Goal: Task Accomplishment & Management: Manage account settings

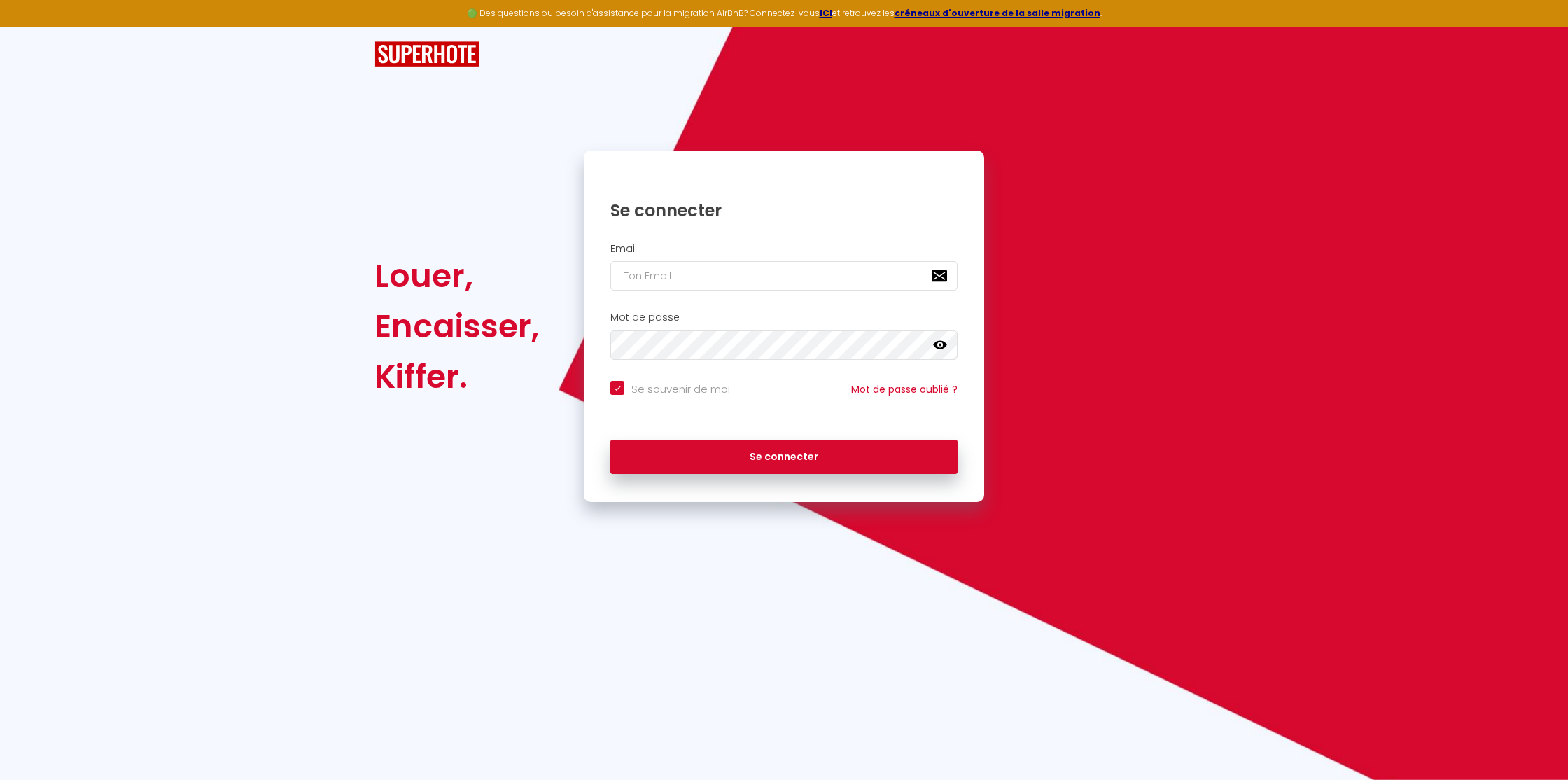
type input "[EMAIL_ADDRESS][DOMAIN_NAME]"
checkbox input "true"
type input "[EMAIL_ADDRESS][DOMAIN_NAME]"
click at [765, 450] on button "Se connecter" at bounding box center [784, 457] width 347 height 35
checkbox input "true"
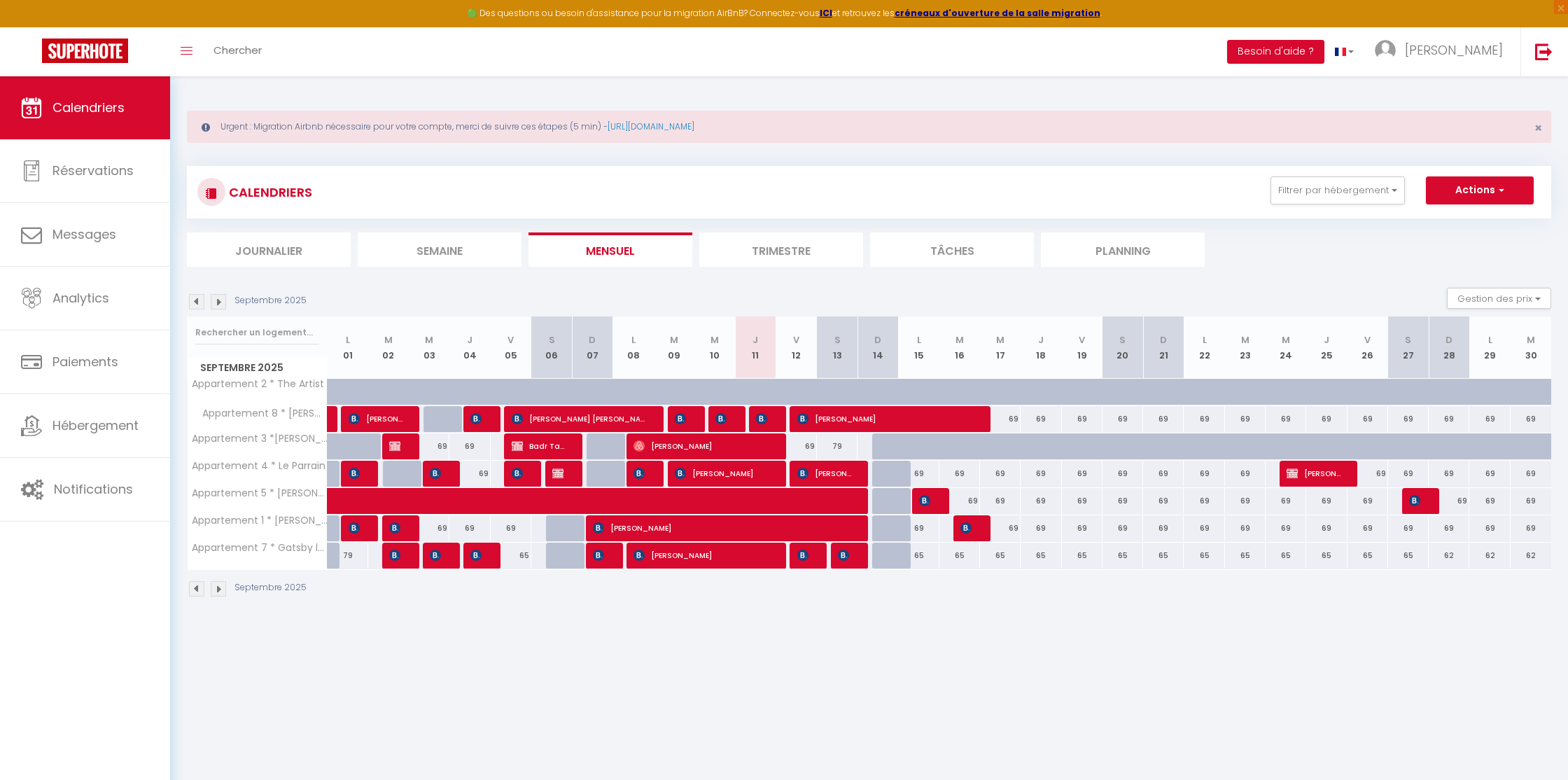
click at [1475, 59] on span "[PERSON_NAME]" at bounding box center [1454, 50] width 98 height 17
click at [1462, 99] on link "Paramètres" at bounding box center [1465, 97] width 103 height 24
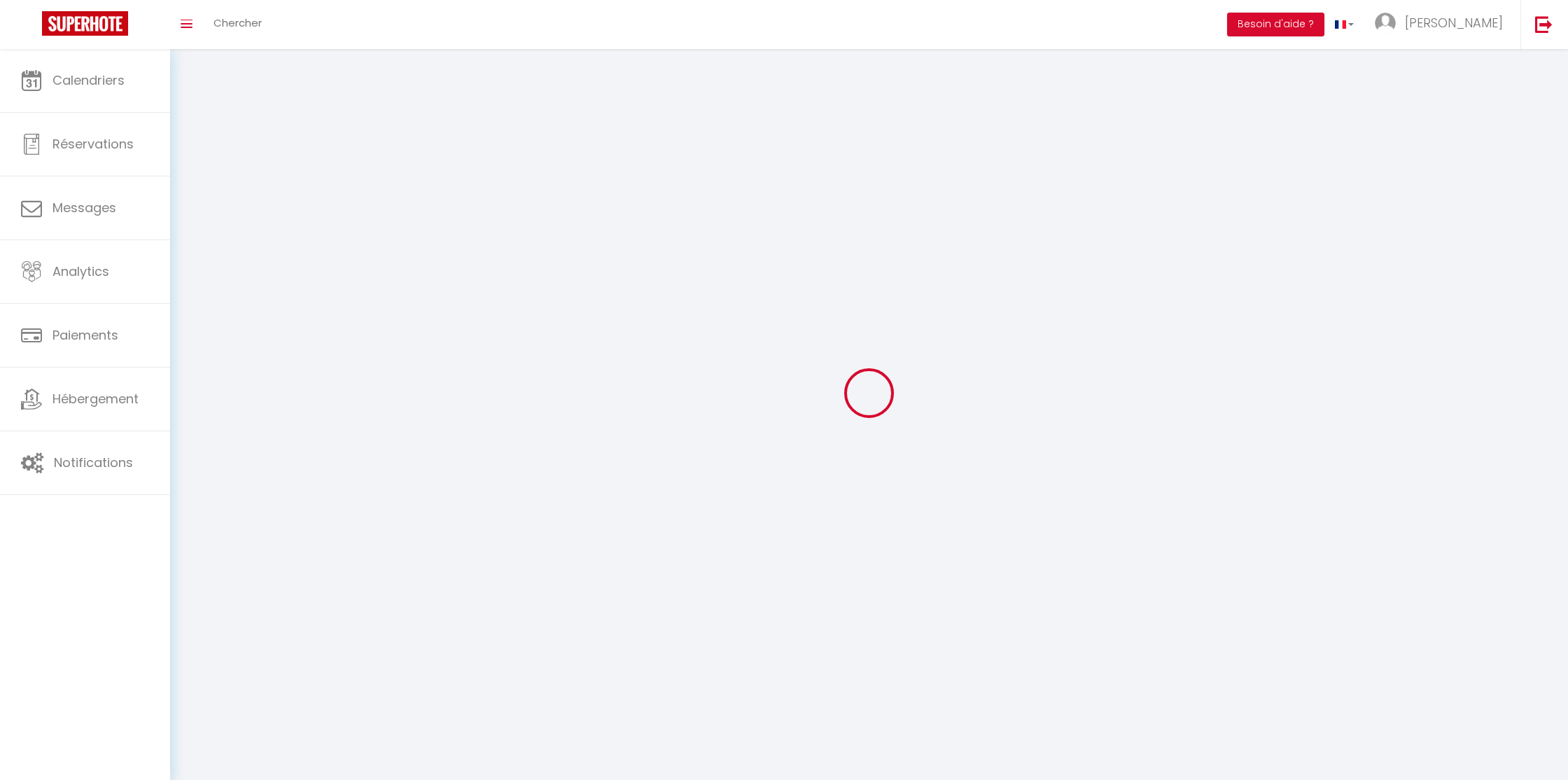
type input "[PERSON_NAME]"
type input "Bossuet"
type input "0661484618"
type input "[STREET_ADDRESS]"
type input "47310"
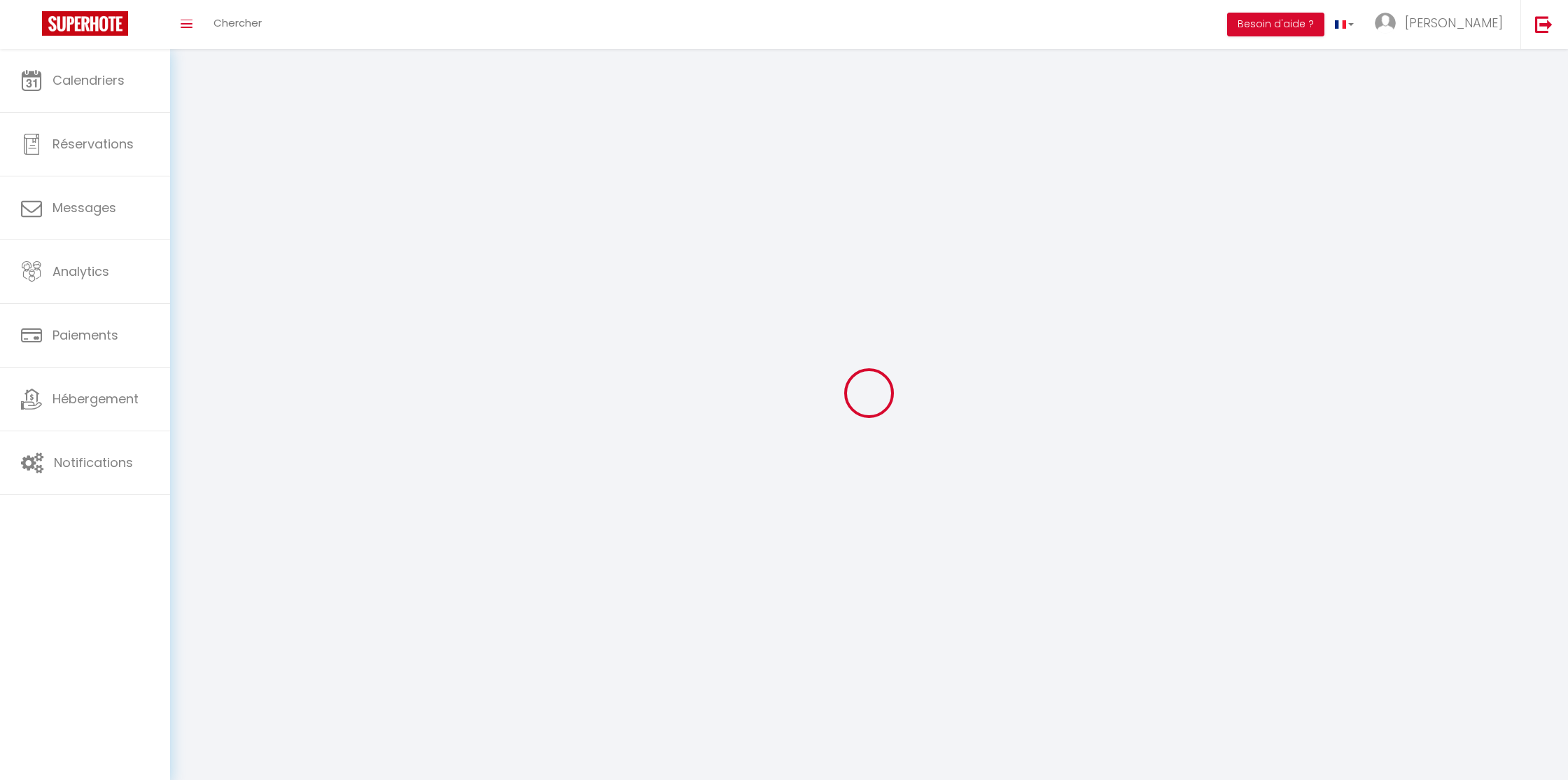
type input "roquefort"
type input "aJSUSV5XxnGqvqR9T9EPgVu7o"
type input "gCvnOuVdKqli26G3nEEkjUqbN"
type input "aJSUSV5XxnGqvqR9T9EPgVu7o"
type input "gCvnOuVdKqli26G3nEEkjUqbN"
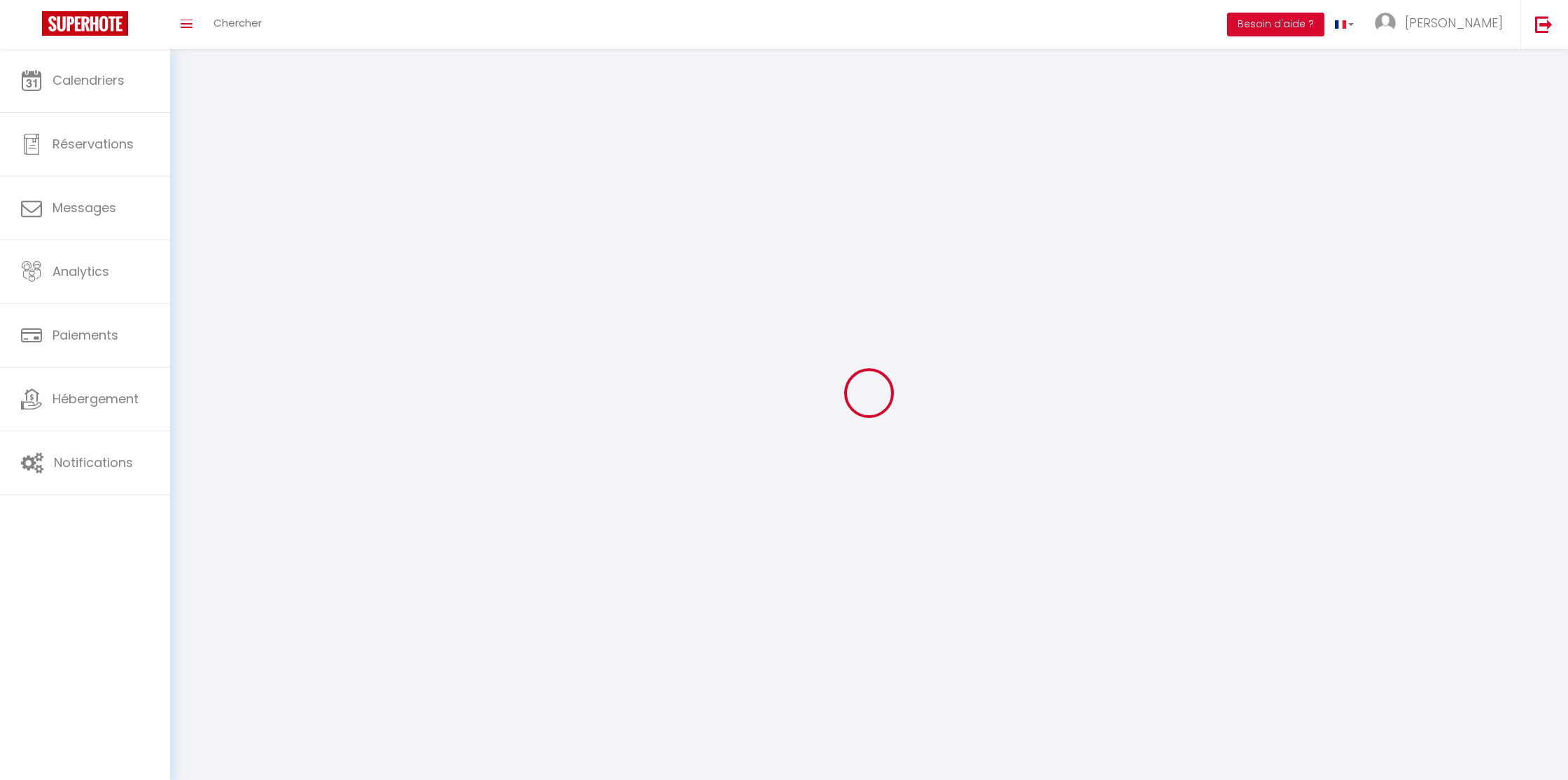
type input "[URL][DOMAIN_NAME]"
select select "28"
select select "fr"
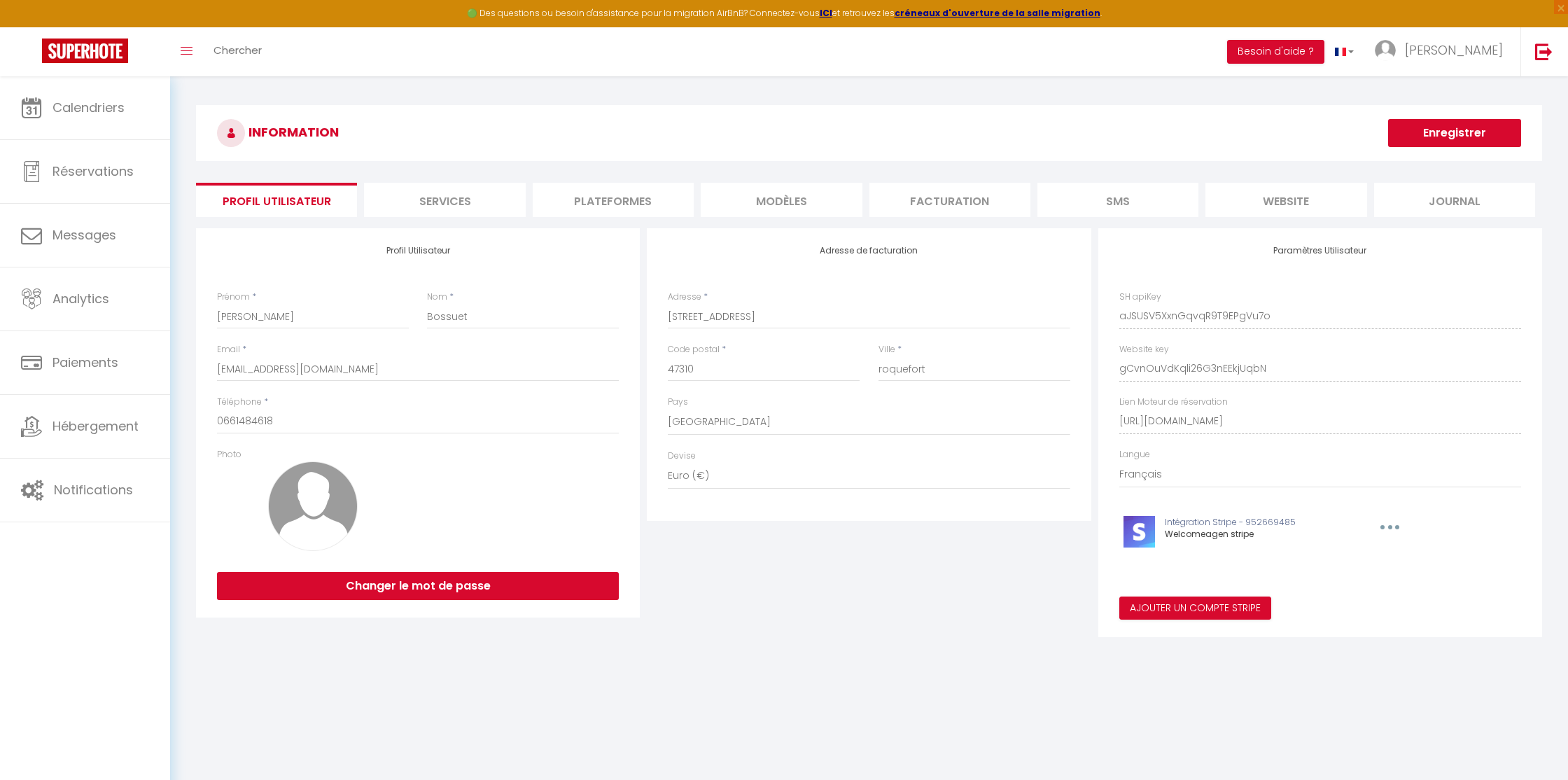
click at [645, 196] on li "Plateformes" at bounding box center [613, 200] width 161 height 34
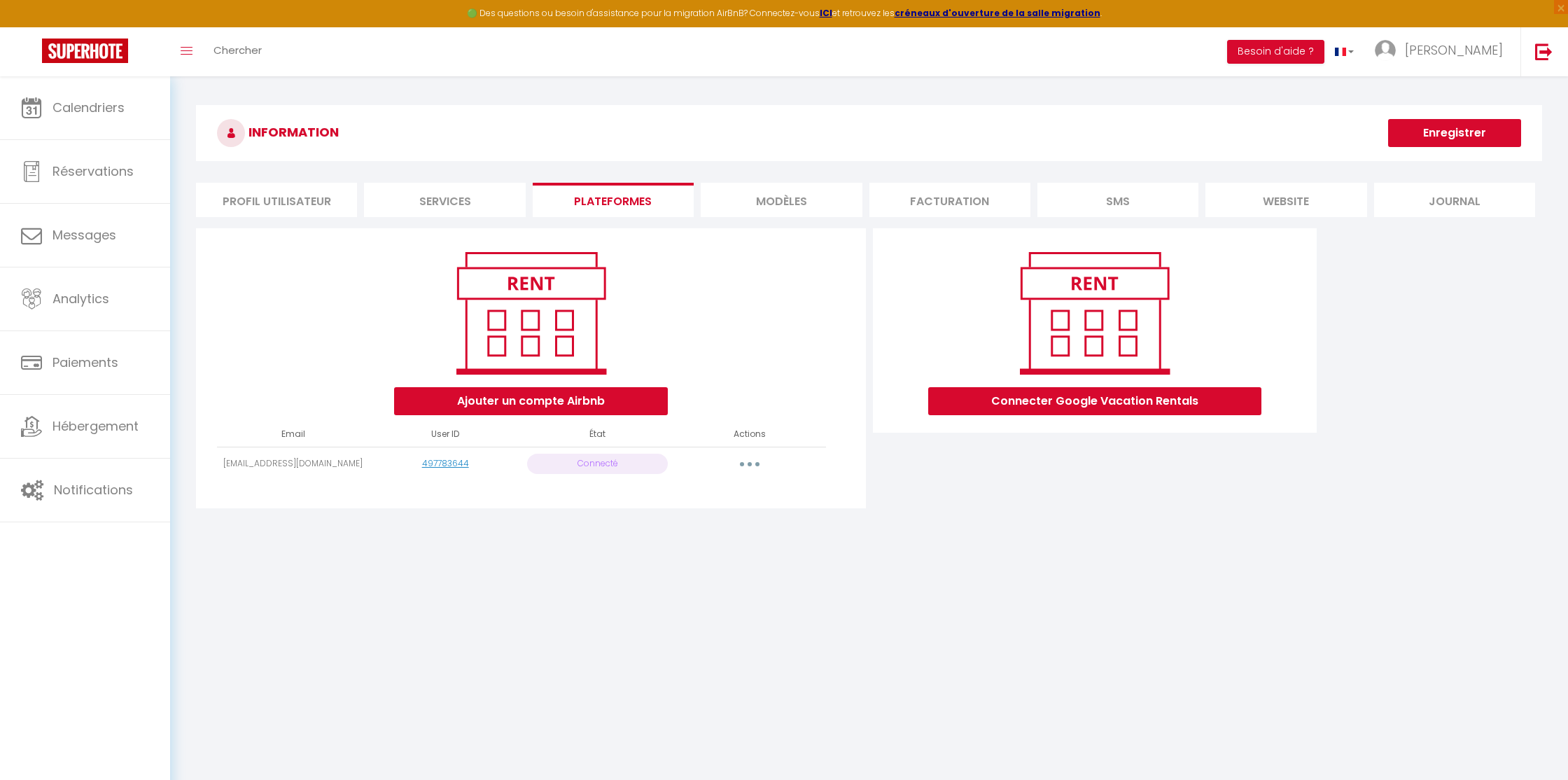
click at [244, 470] on td "[EMAIL_ADDRESS][DOMAIN_NAME]" at bounding box center [293, 464] width 152 height 34
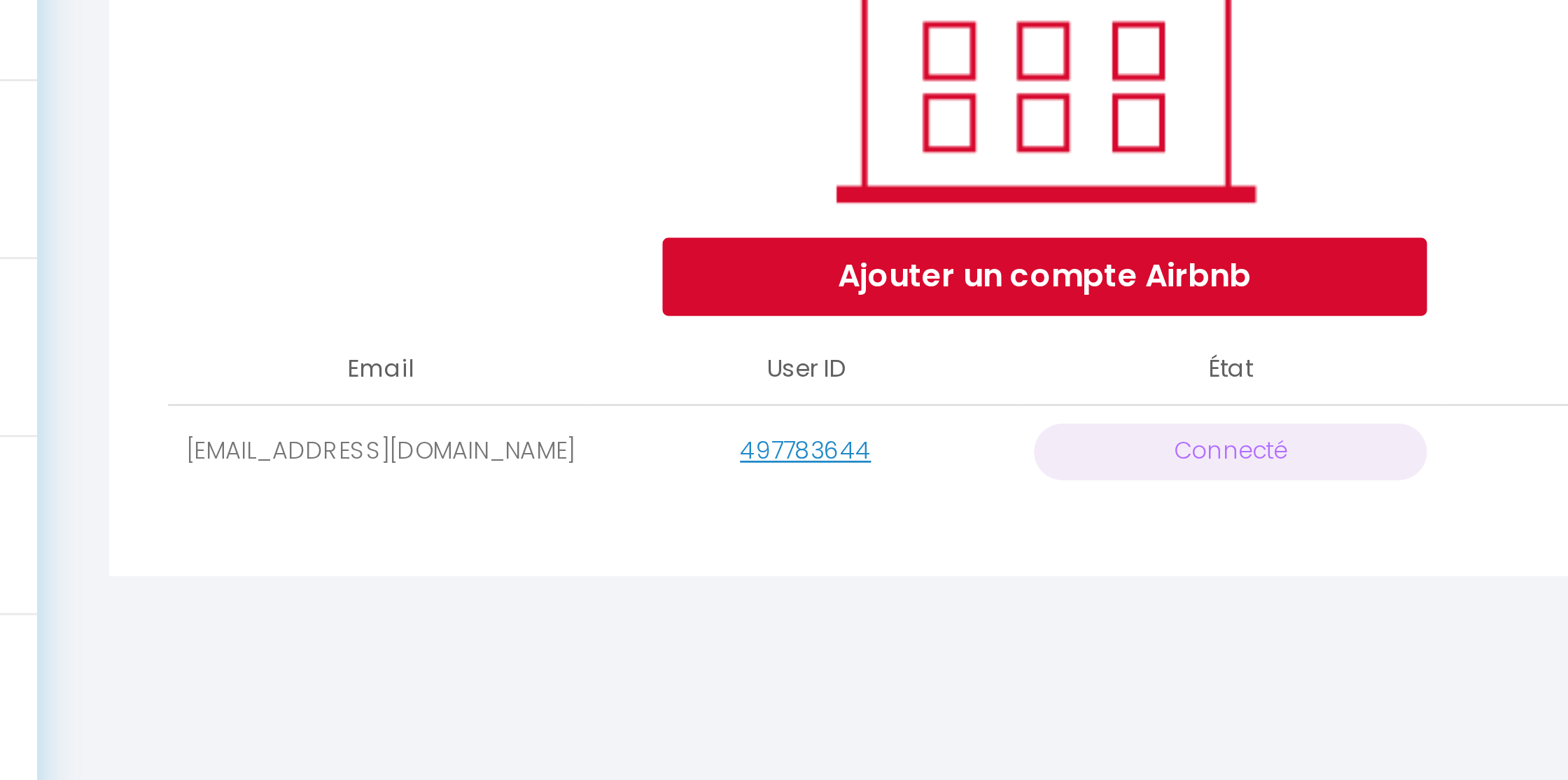
drag, startPoint x: 246, startPoint y: 462, endPoint x: 340, endPoint y: 464, distance: 94.0
click at [340, 464] on td "[EMAIL_ADDRESS][DOMAIN_NAME]" at bounding box center [293, 464] width 152 height 34
copy td "[EMAIL_ADDRESS][DOMAIN_NAME]"
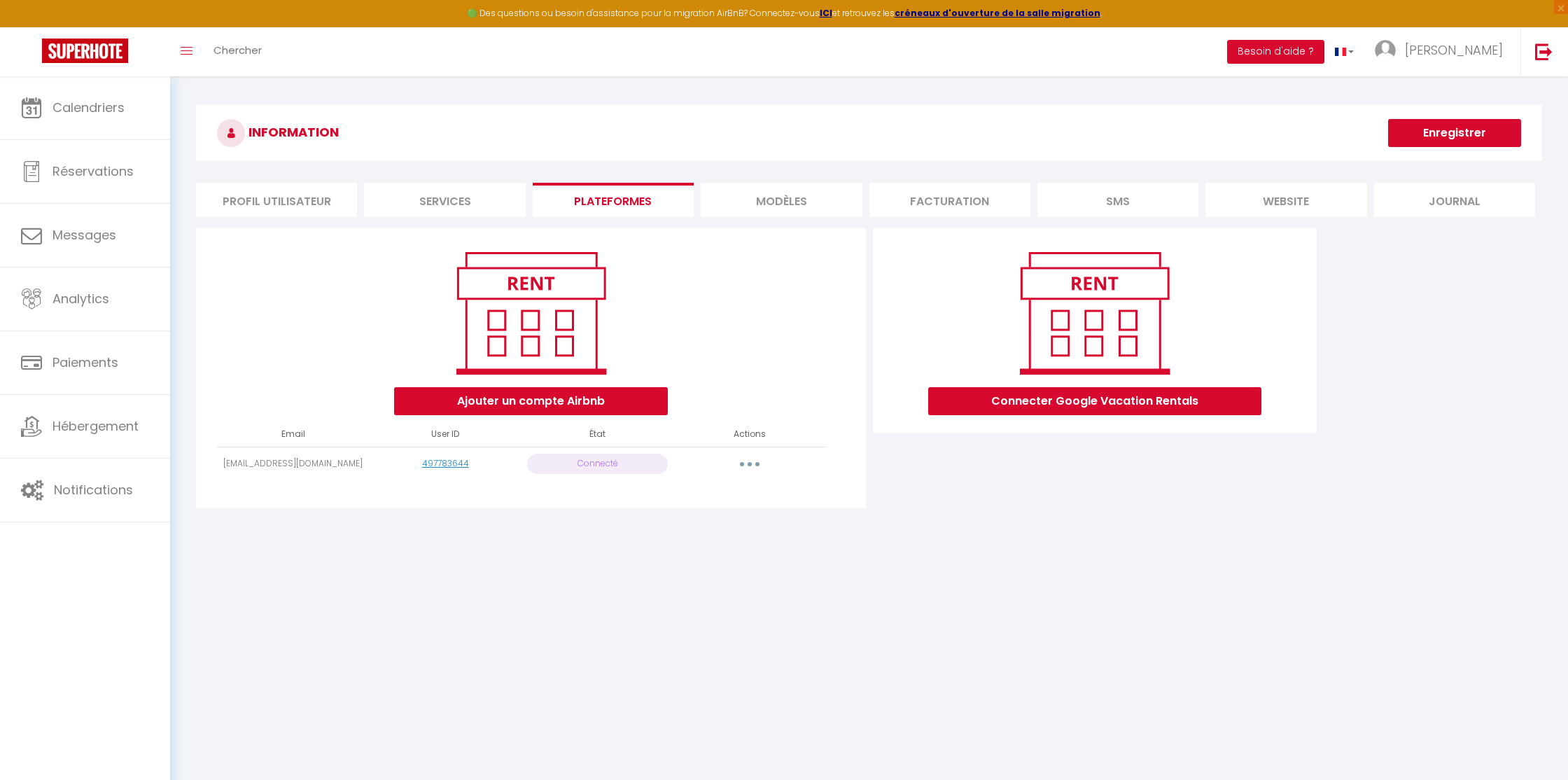
copy td "[EMAIL_ADDRESS][DOMAIN_NAME]"
click at [643, 509] on div "Ajouter un compte Airbnb Email User ID État Actions stecedrbi@gmail.com 4977836…" at bounding box center [869, 373] width 1353 height 289
click at [745, 463] on button "button" at bounding box center [750, 464] width 39 height 22
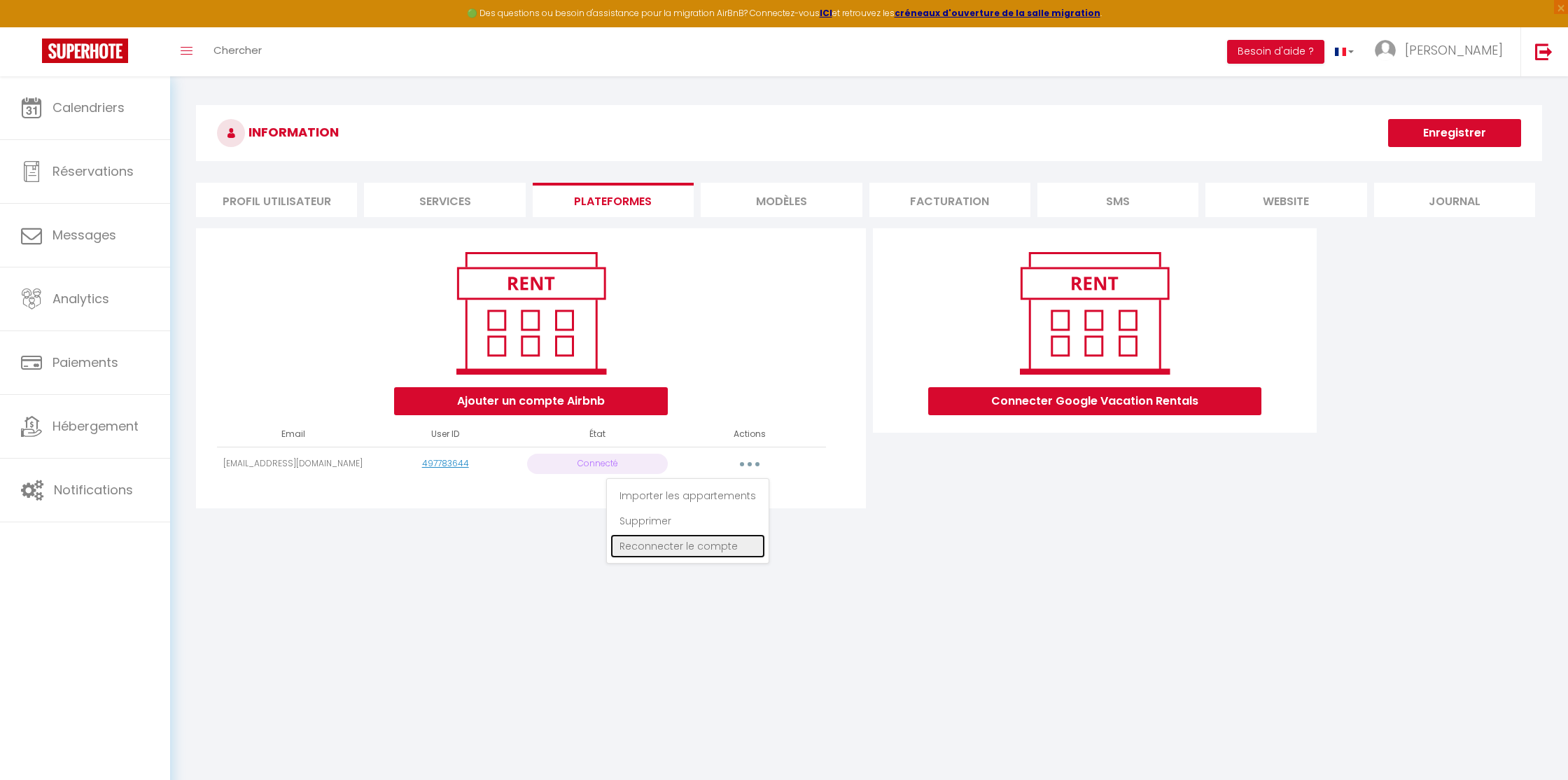
click at [673, 547] on link "Reconnecter le compte" at bounding box center [687, 546] width 154 height 24
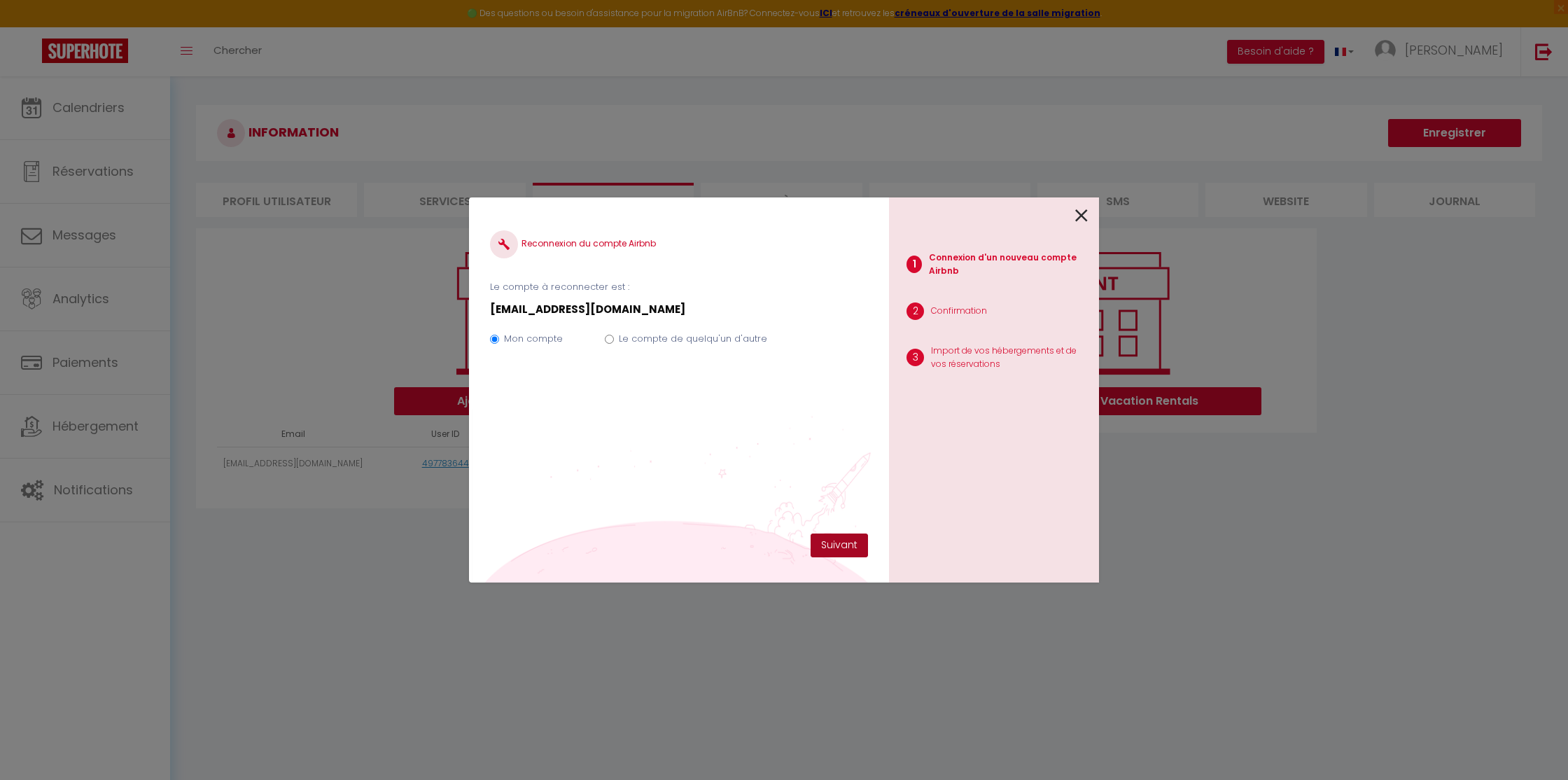
click at [834, 546] on button "Suivant" at bounding box center [839, 545] width 57 height 24
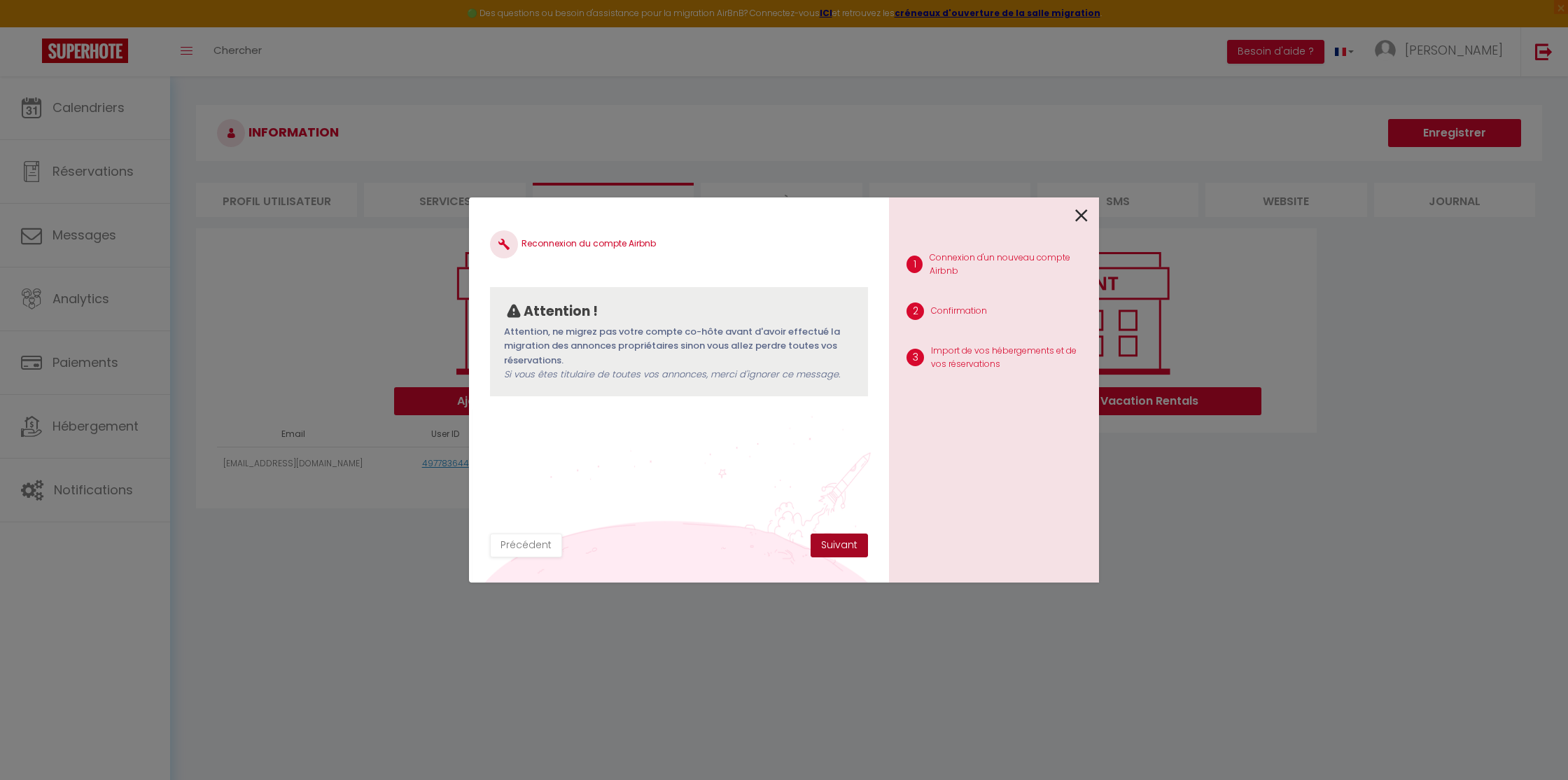
click at [836, 546] on button "Suivant" at bounding box center [839, 545] width 57 height 24
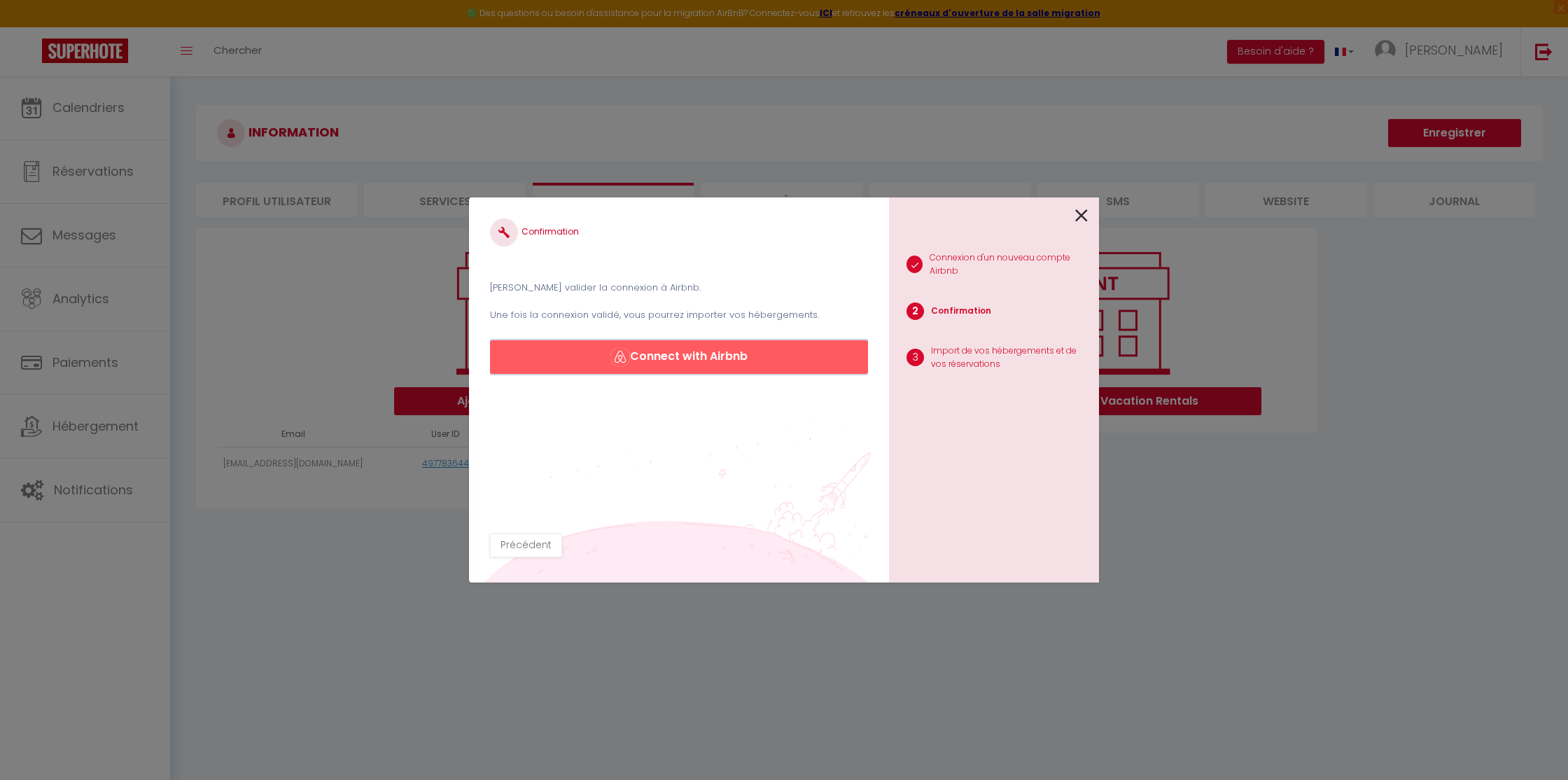
click at [697, 353] on button "Connect with Airbnb" at bounding box center [678, 357] width 378 height 34
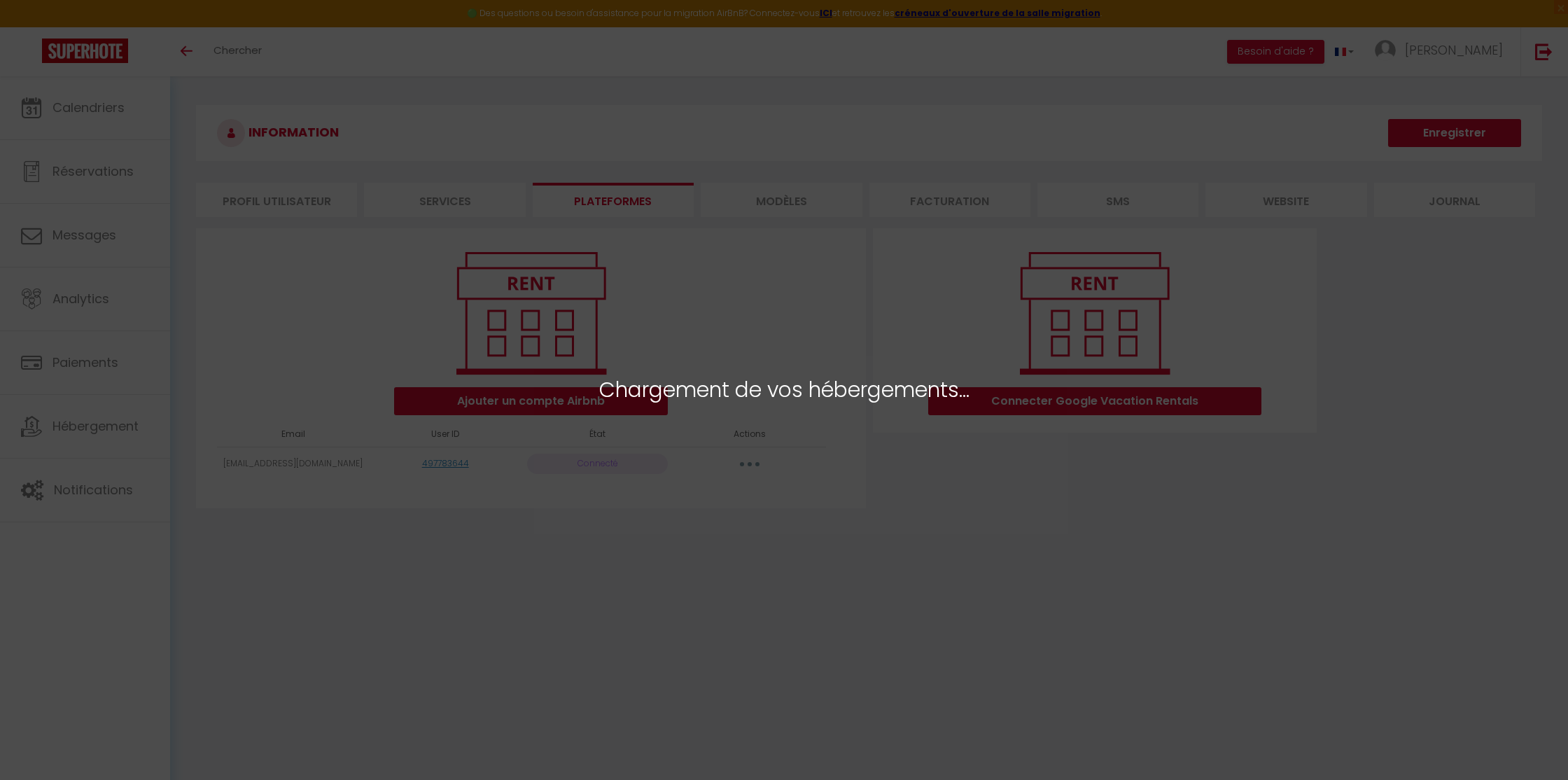
click at [630, 595] on div "Chargement de vos hébergements..." at bounding box center [784, 390] width 1568 height 780
select select "14699"
select select "15068"
select select "15586"
select select
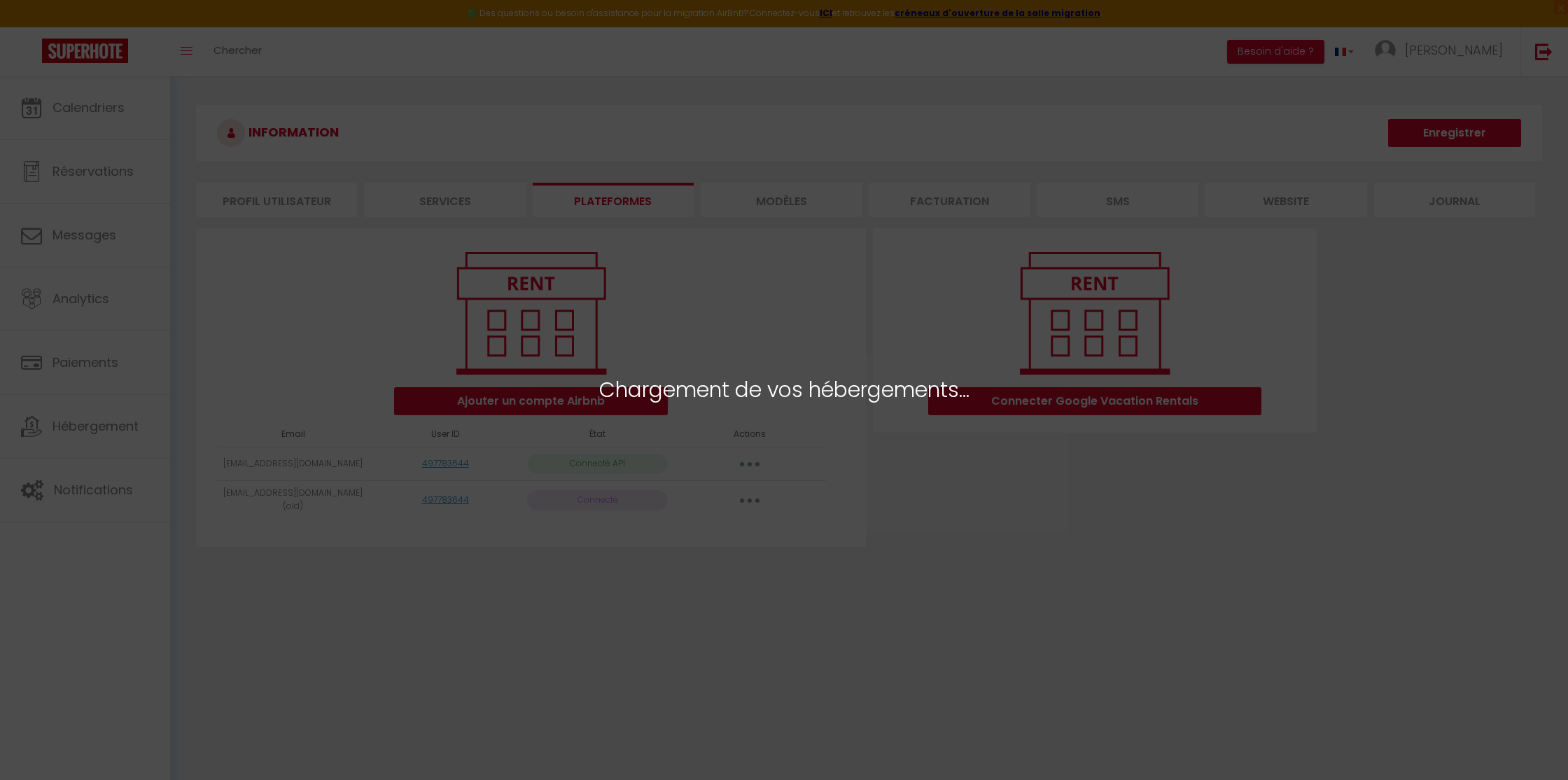
select select
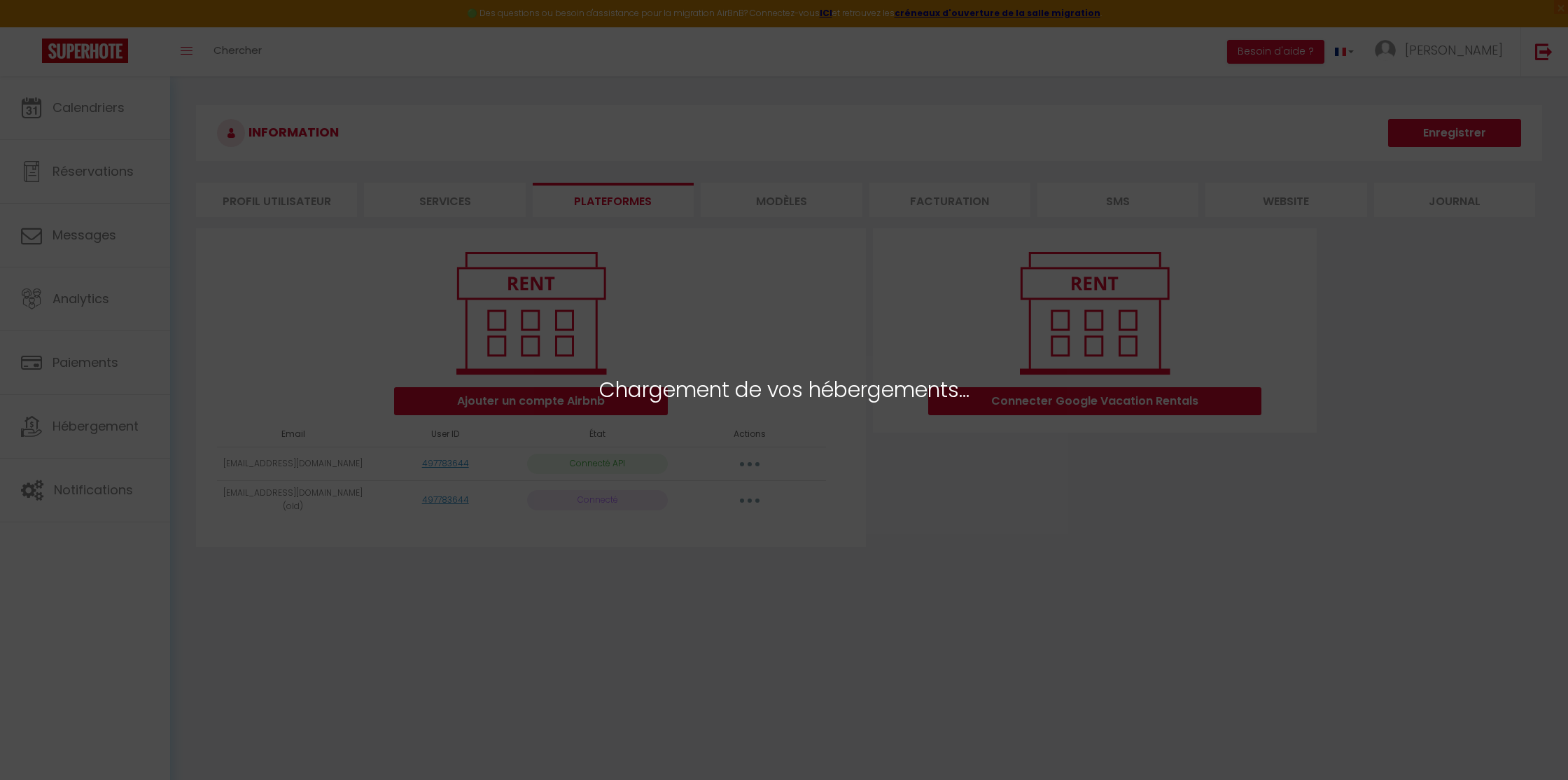
select select "17046"
select select "17854"
select select "18327"
select select
select select "20523"
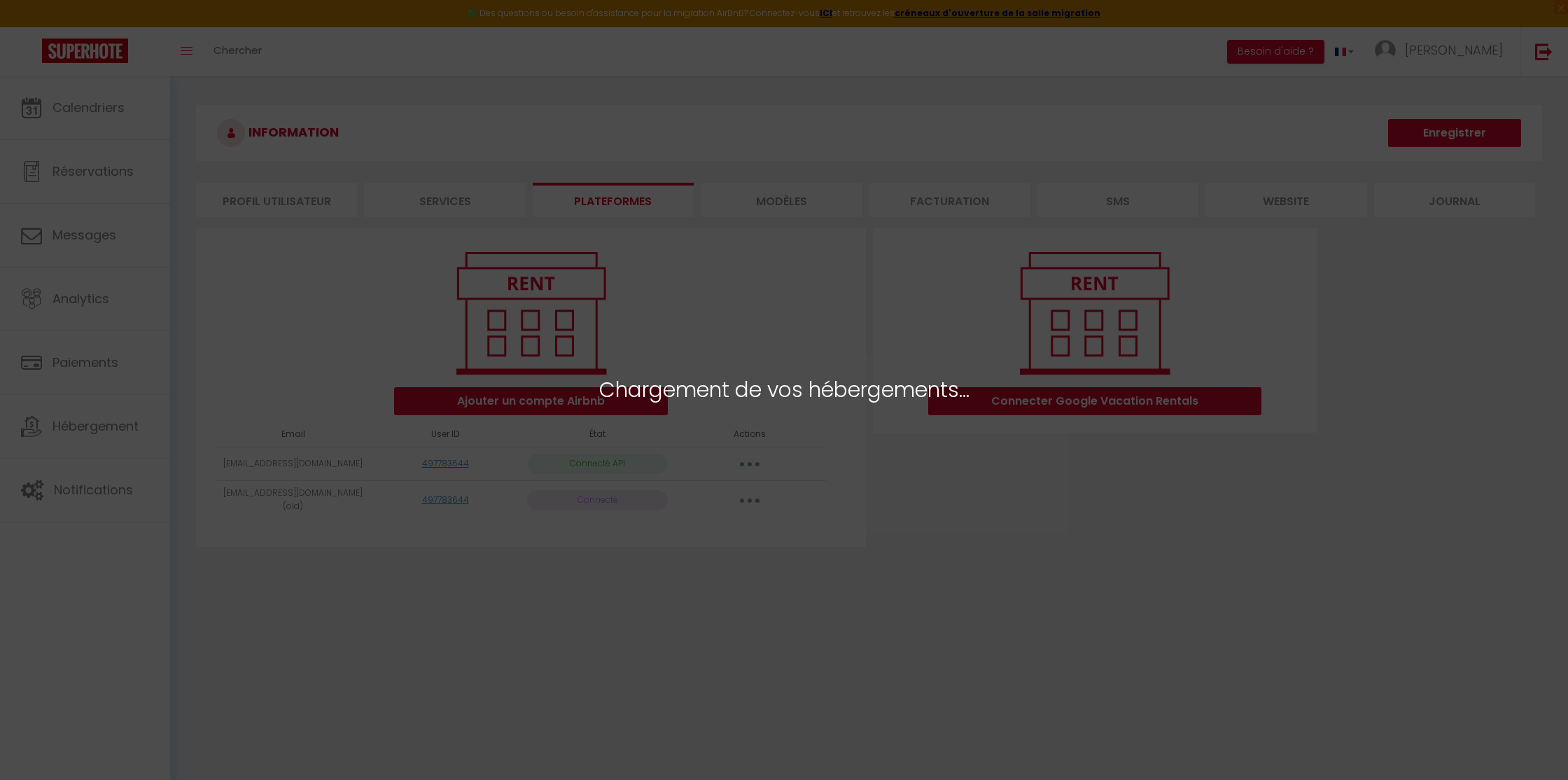
select select
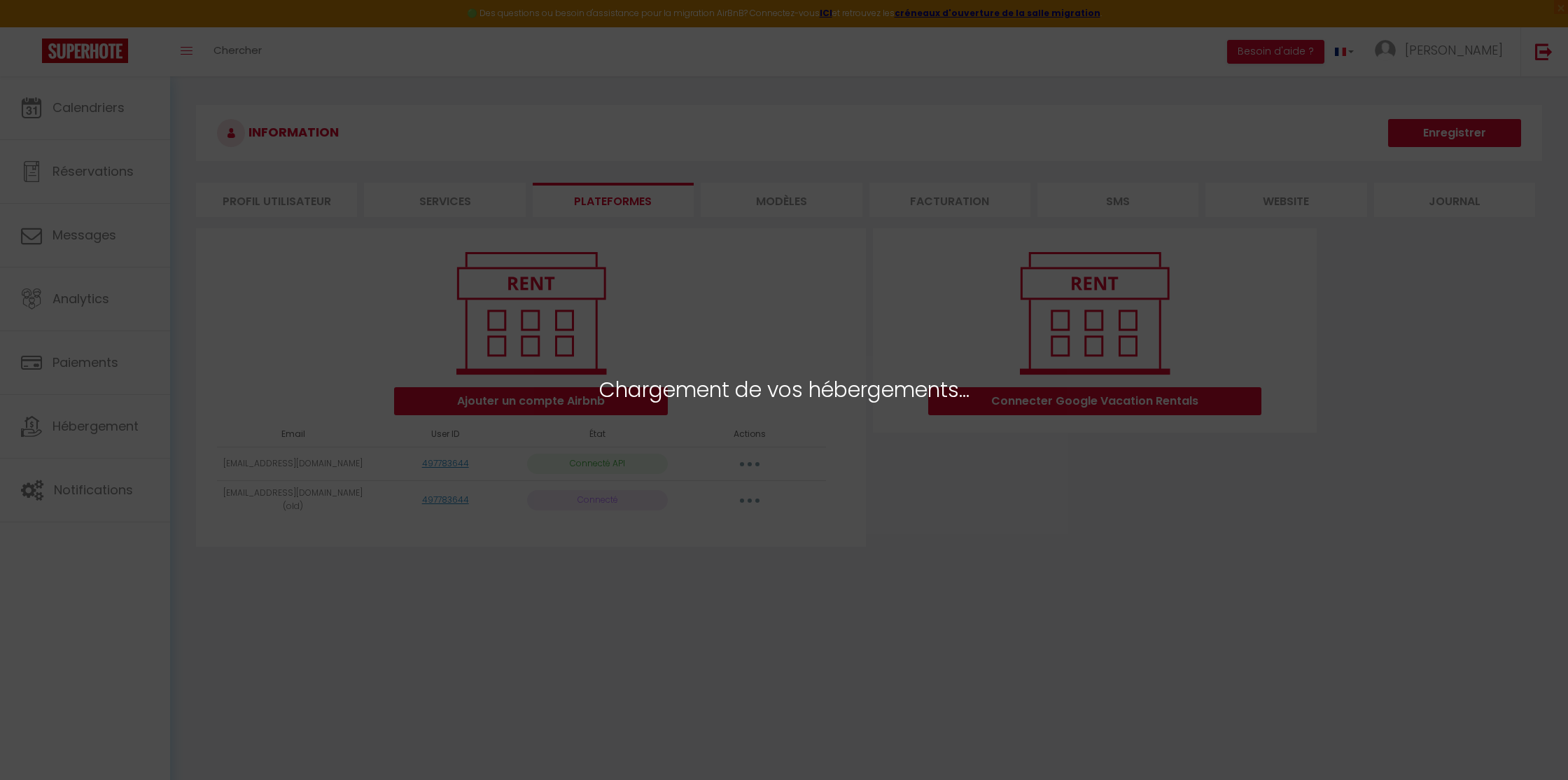
select select
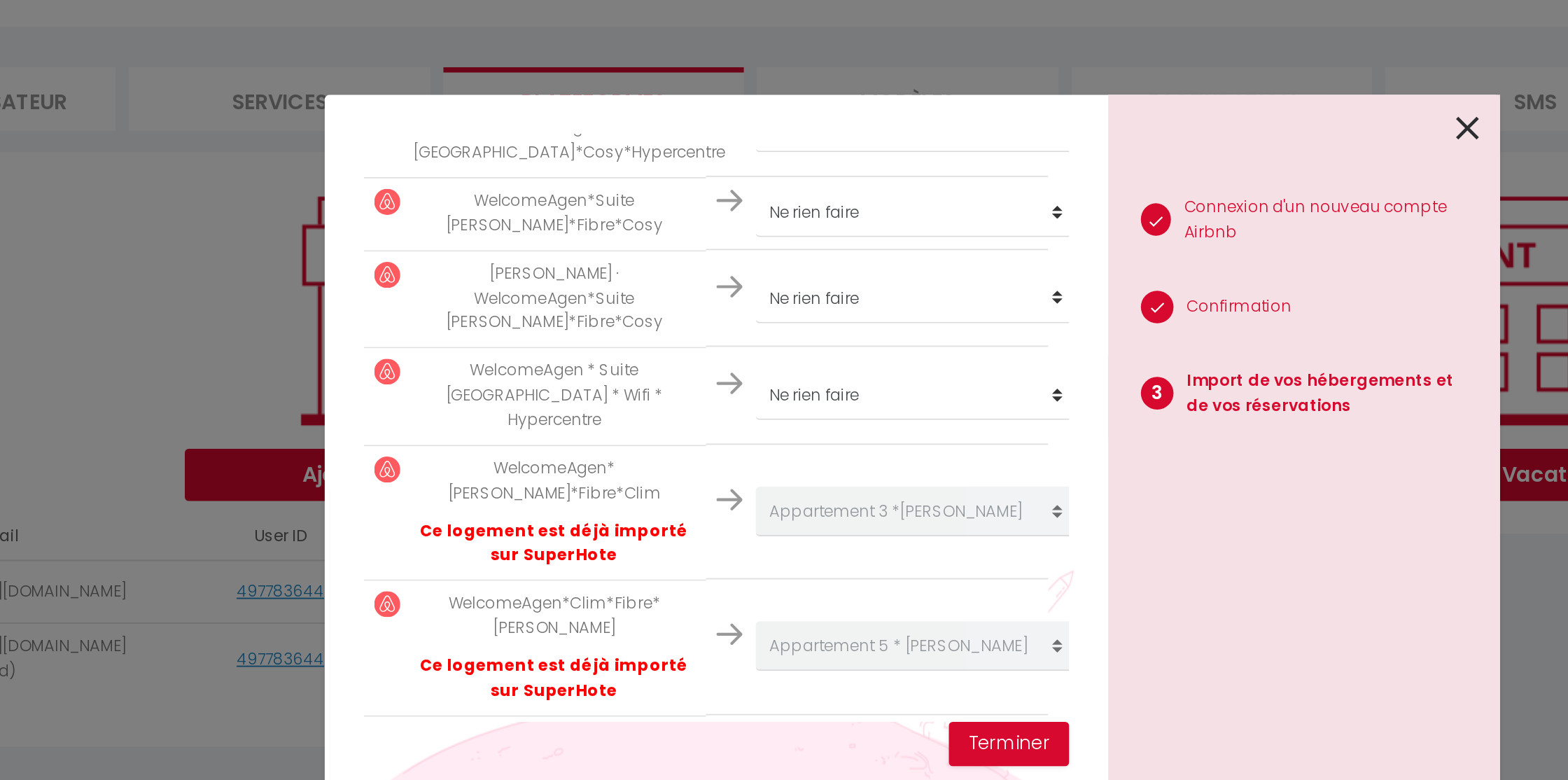
scroll to position [613, 0]
drag, startPoint x: 557, startPoint y: 371, endPoint x: 633, endPoint y: 388, distance: 77.9
click at [633, 390] on p "WelcomeAgen*[PERSON_NAME]*Fibre*Clim" at bounding box center [592, 403] width 151 height 27
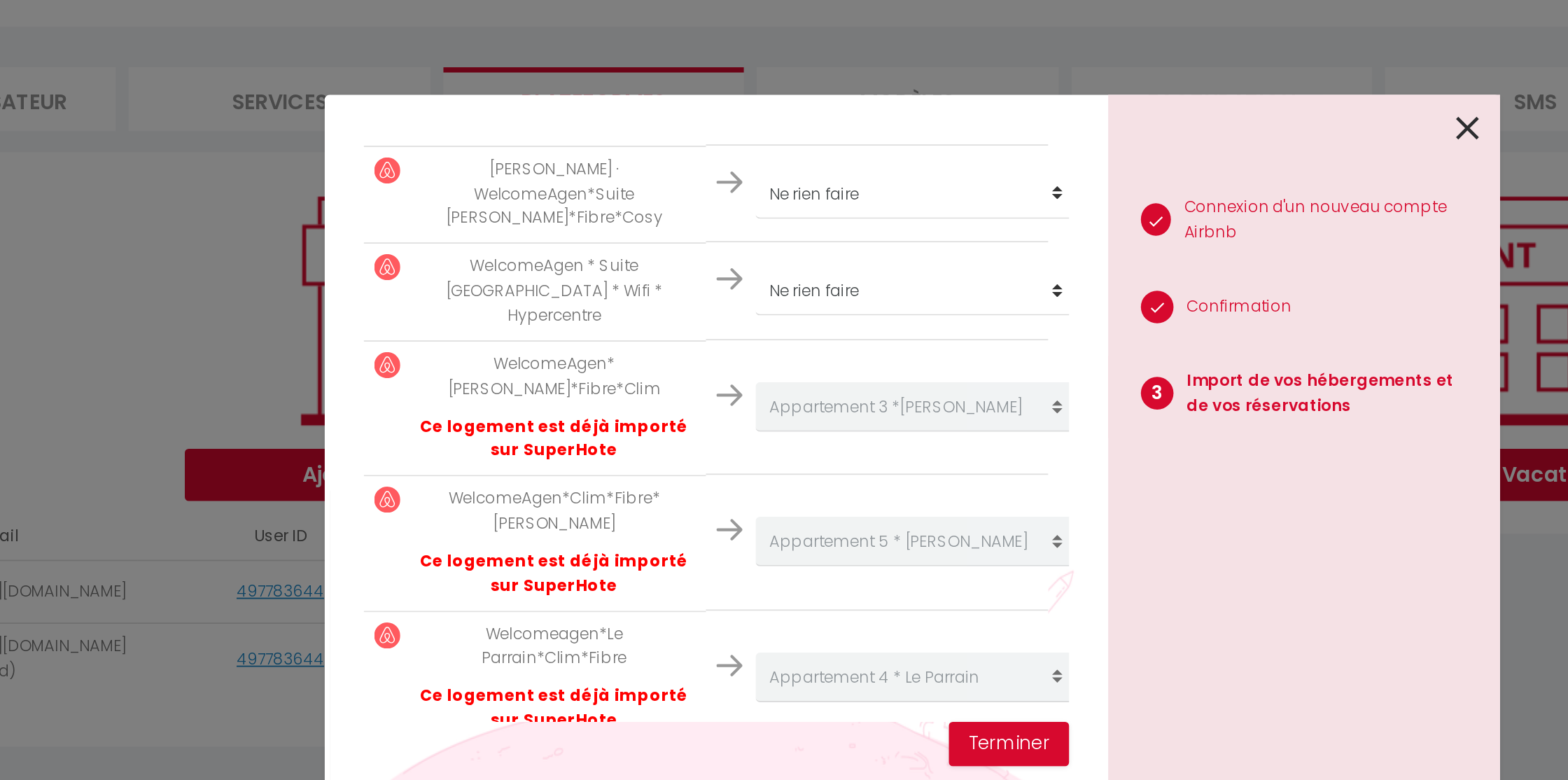
scroll to position [674, 0]
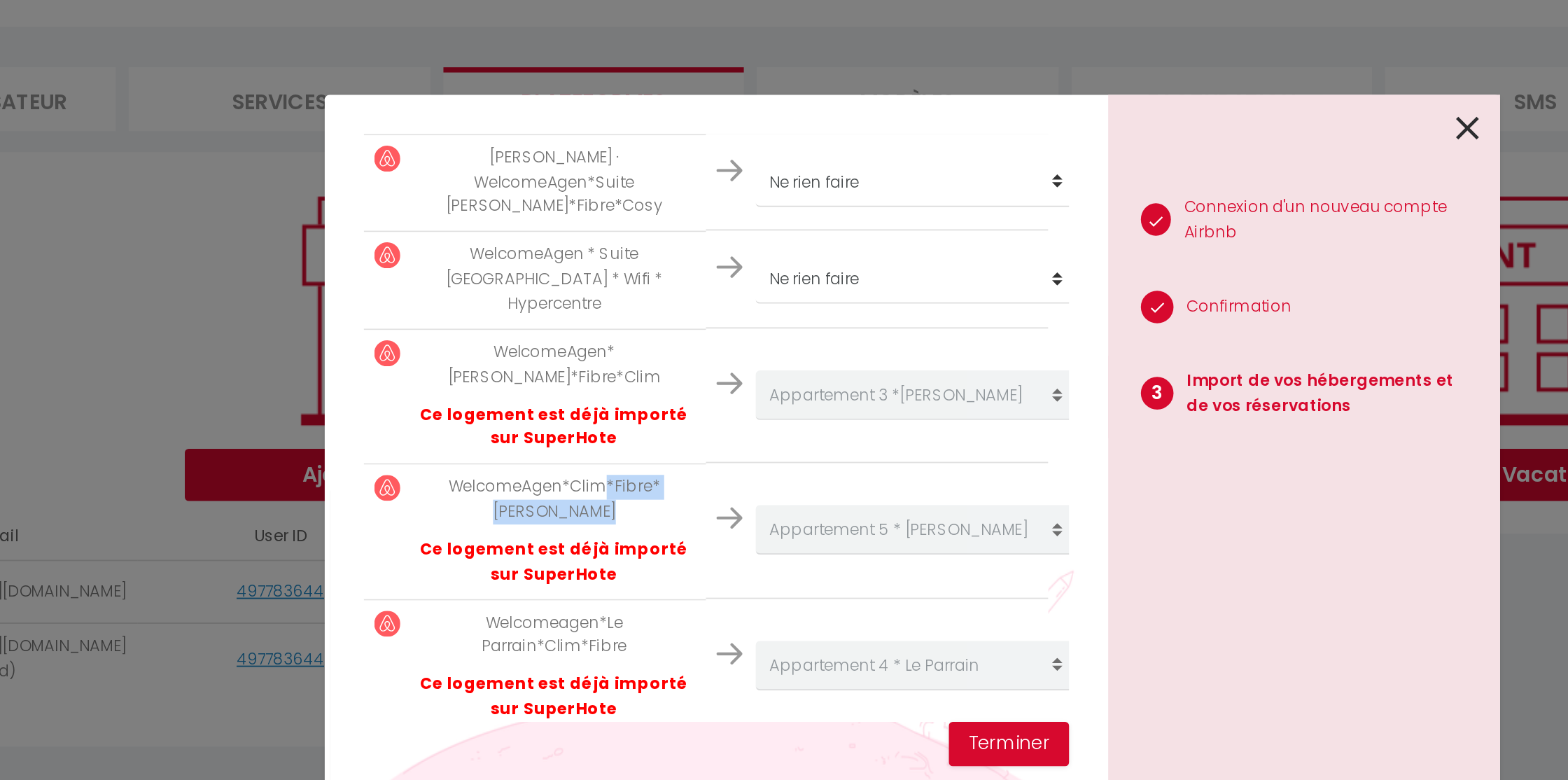
drag, startPoint x: 602, startPoint y: 381, endPoint x: 655, endPoint y: 403, distance: 57.4
click at [656, 403] on div "WelcomeAgen*Clim*Fibre*[PERSON_NAME] Ce logement est déjà importé sur SuperHote" at bounding box center [592, 431] width 151 height 60
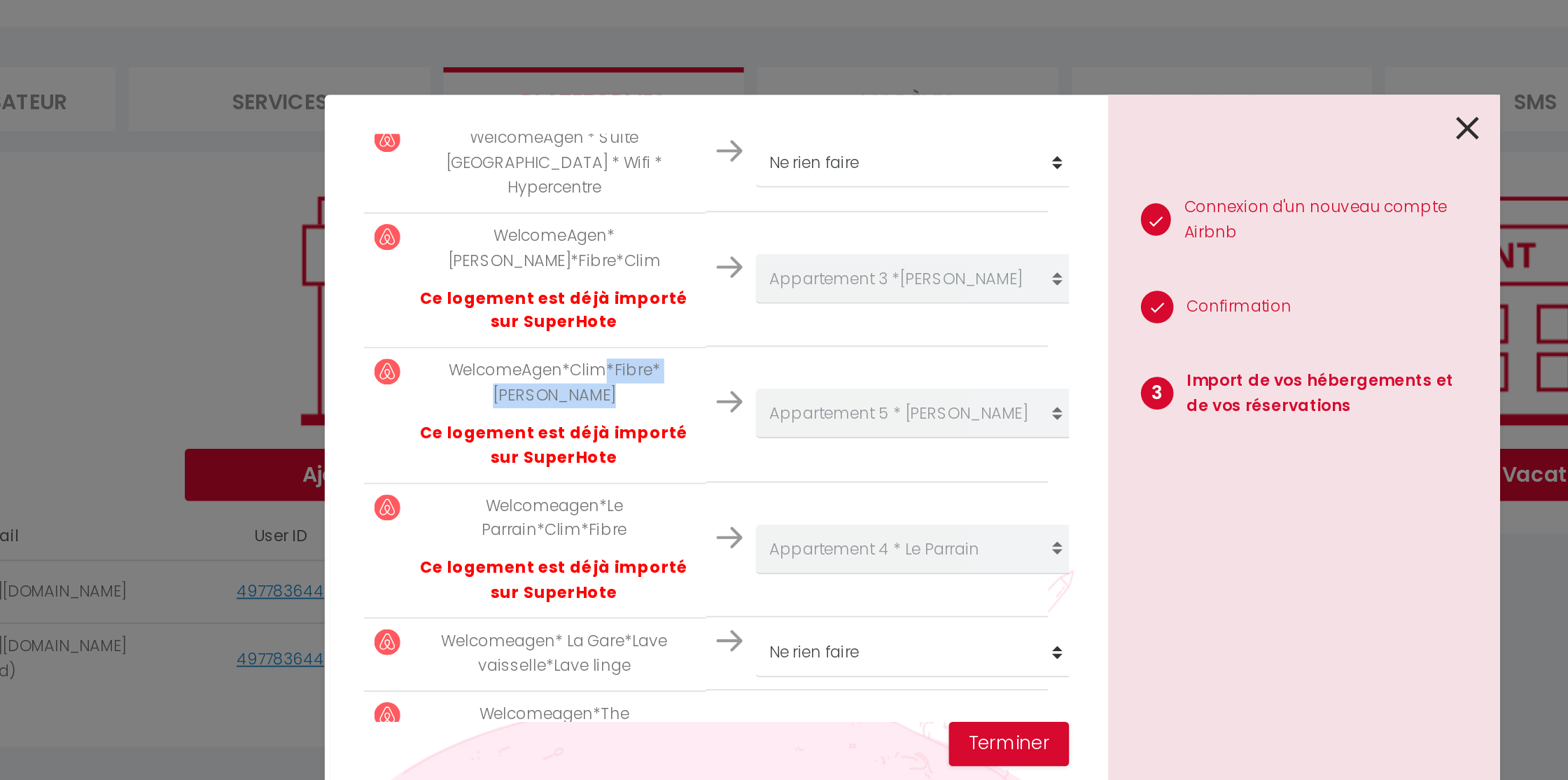
scroll to position [741, 0]
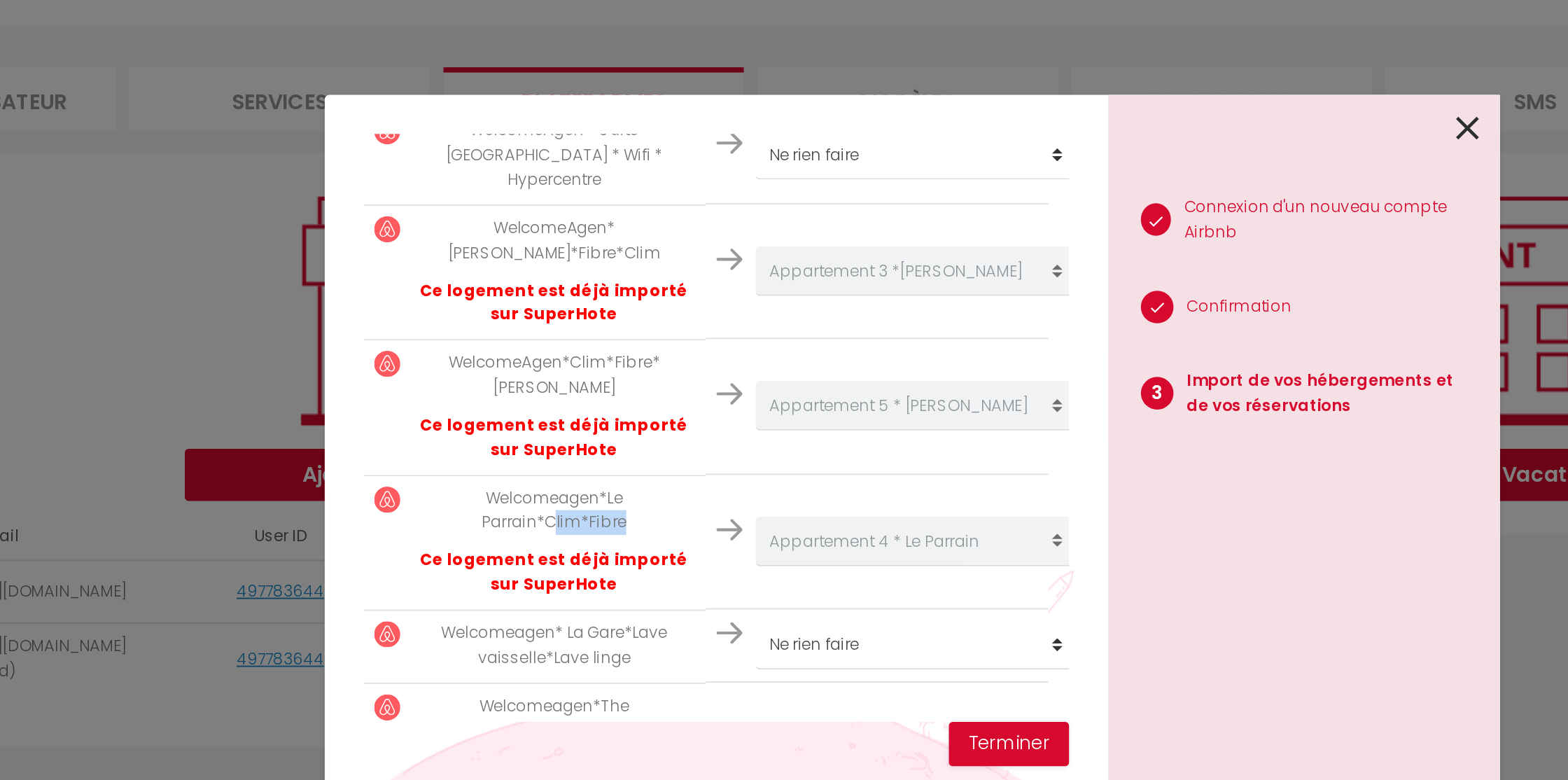
drag, startPoint x: 591, startPoint y: 396, endPoint x: 638, endPoint y: 399, distance: 47.1
click at [637, 407] on p "Welcomeagen*Le Parrain*Clim*Fibre" at bounding box center [592, 420] width 151 height 27
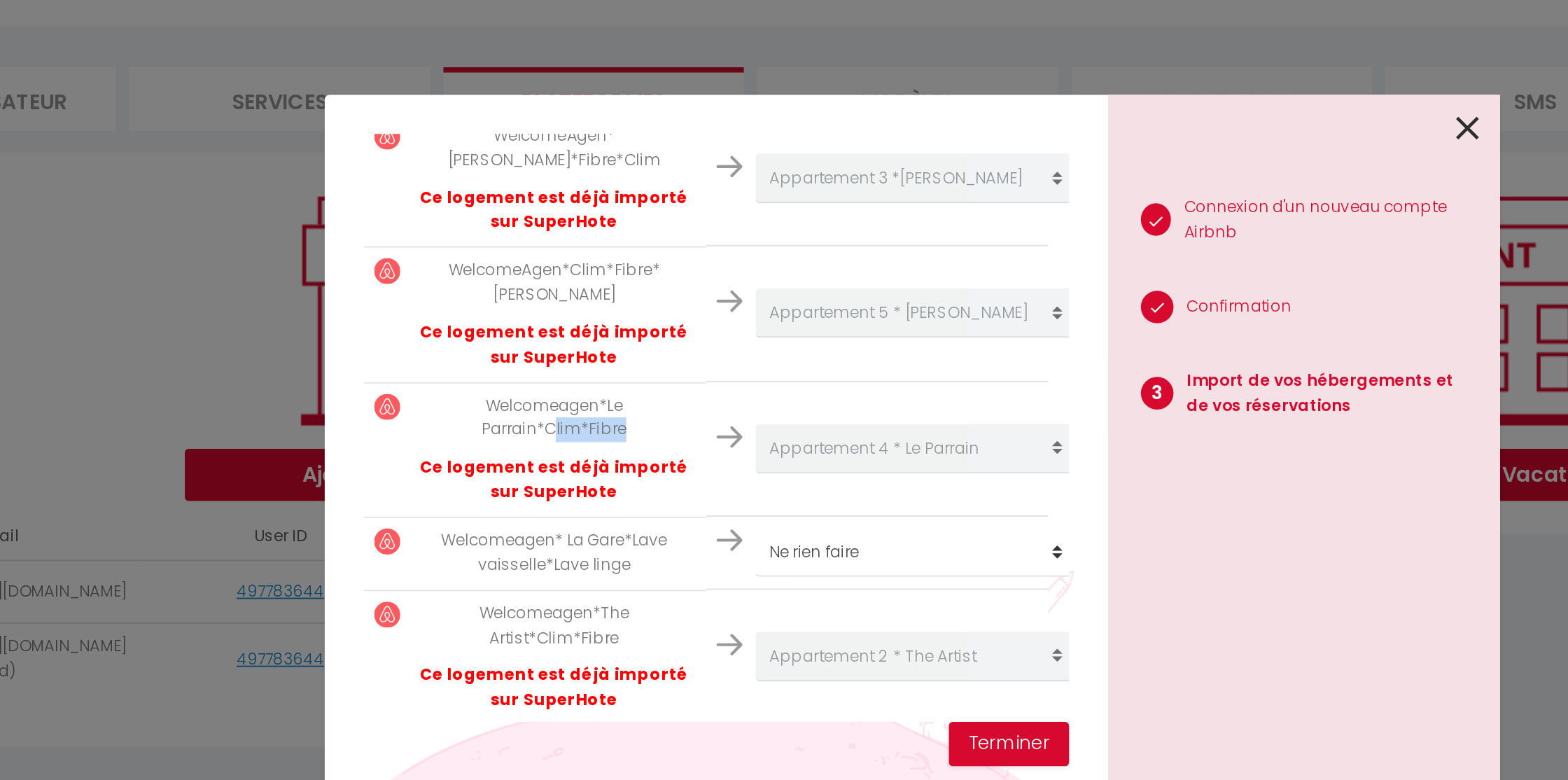
scroll to position [795, 0]
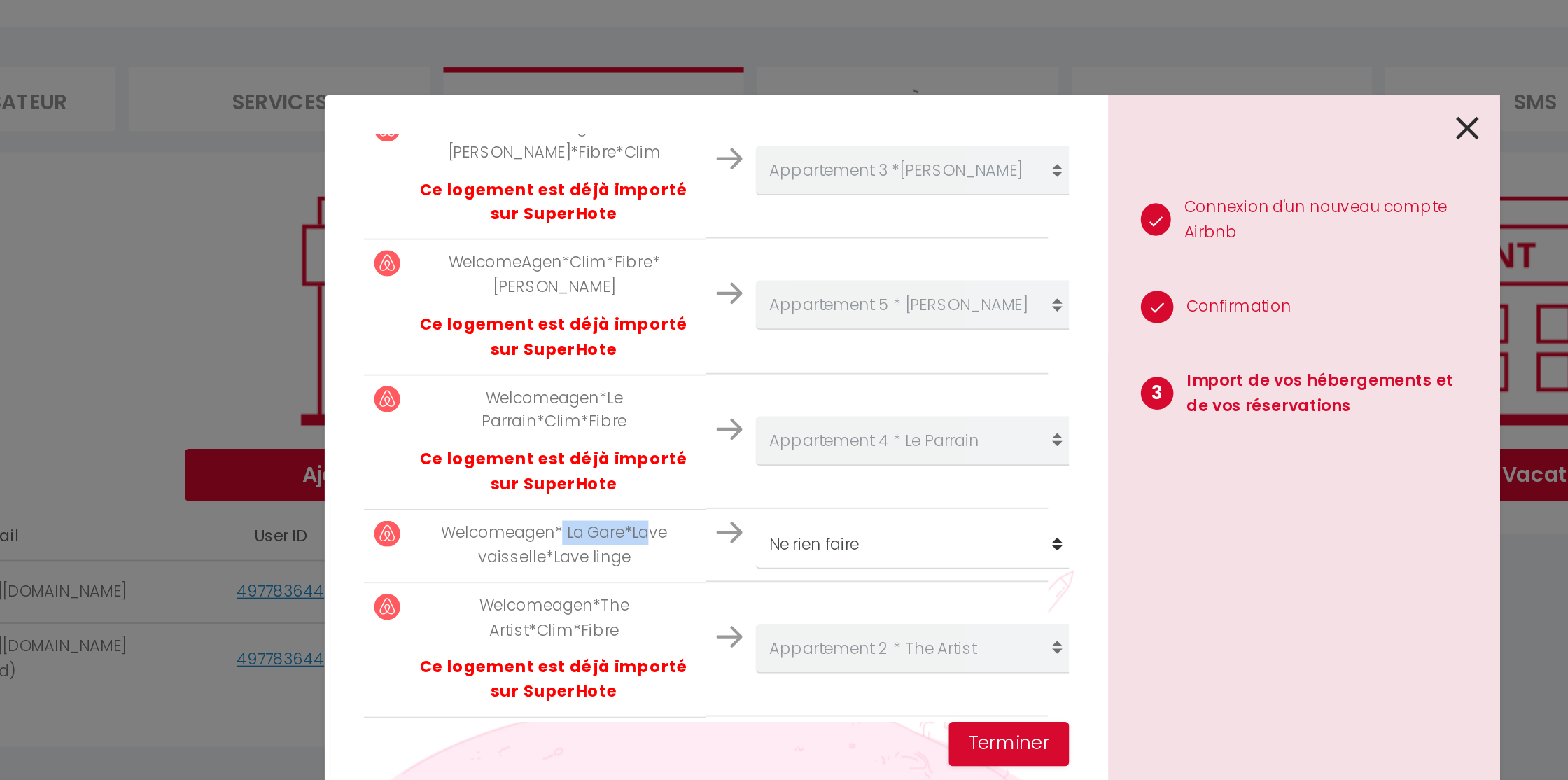
drag, startPoint x: 595, startPoint y: 409, endPoint x: 643, endPoint y: 409, distance: 48.0
click at [643, 426] on p "Welcomeagen* La Gare*Lave vaisselle*Lave linge" at bounding box center [592, 439] width 151 height 27
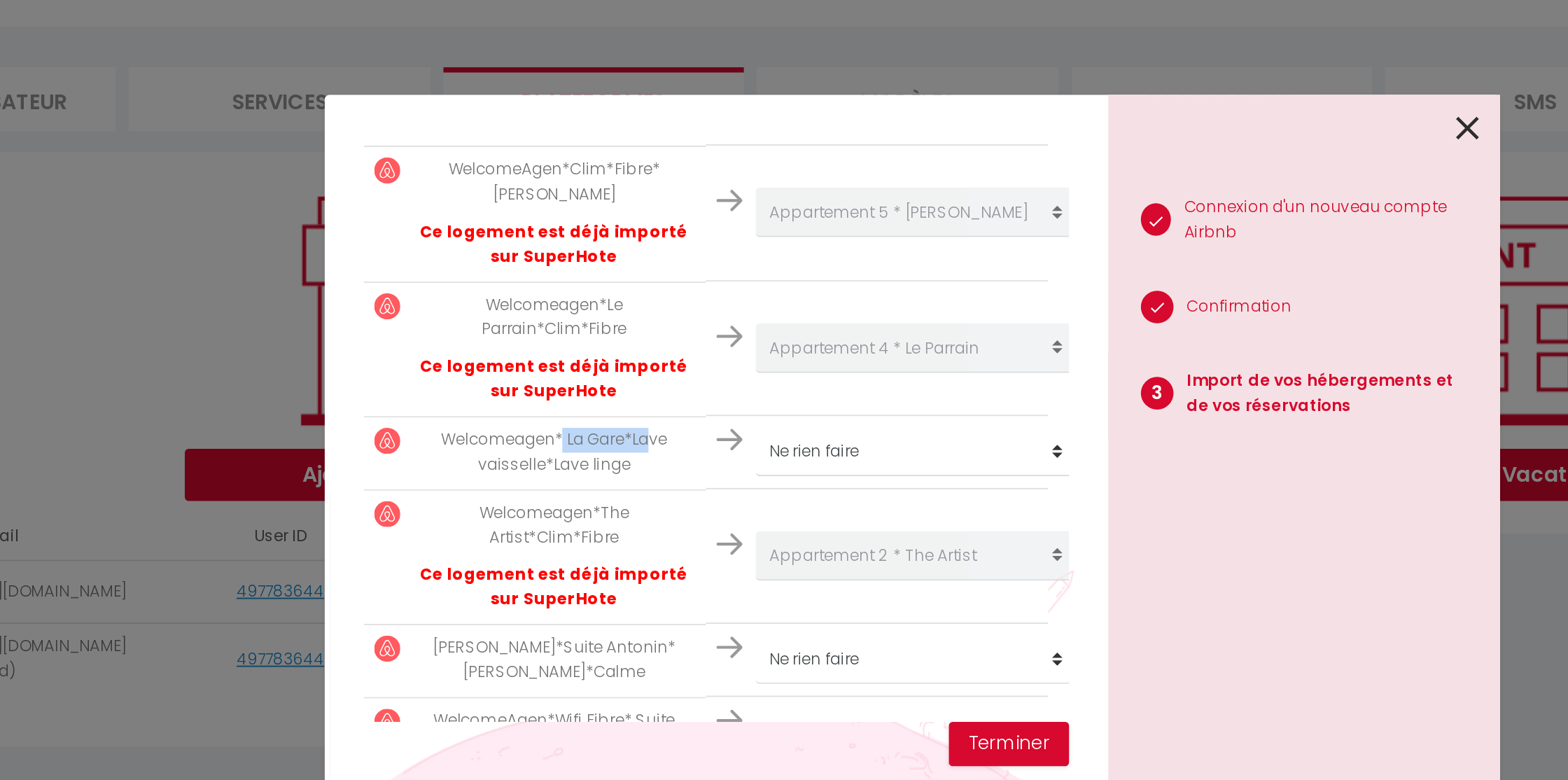
scroll to position [845, 0]
click at [628, 376] on p "Welcomeagen* La Gare*Lave vaisselle*Lave linge" at bounding box center [592, 389] width 151 height 27
drag, startPoint x: 562, startPoint y: 393, endPoint x: 650, endPoint y: 394, distance: 88.0
click at [649, 414] on p "Welcomeagen*The Artist*Clim*Fibre" at bounding box center [592, 427] width 151 height 27
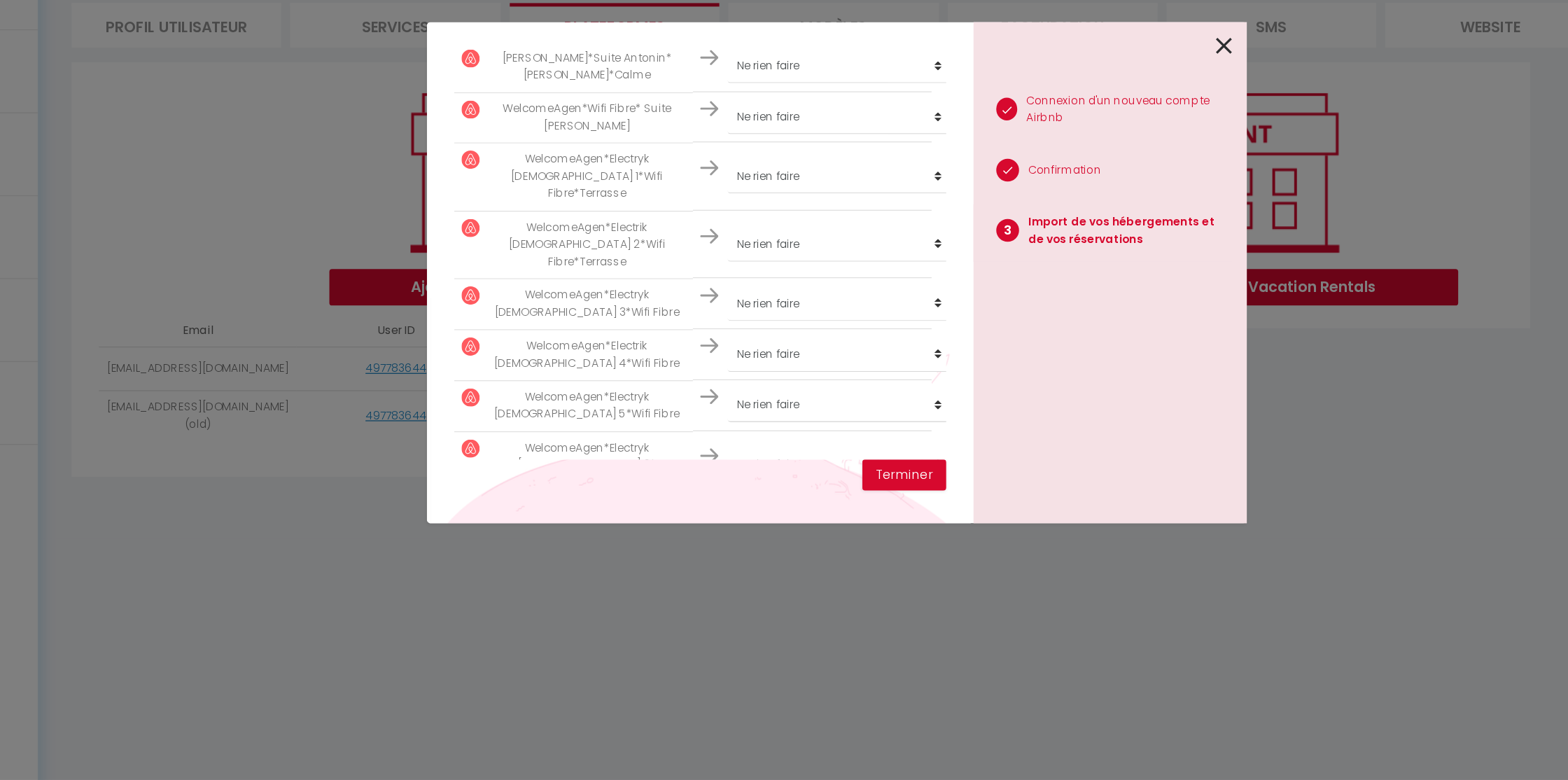
scroll to position [0, 0]
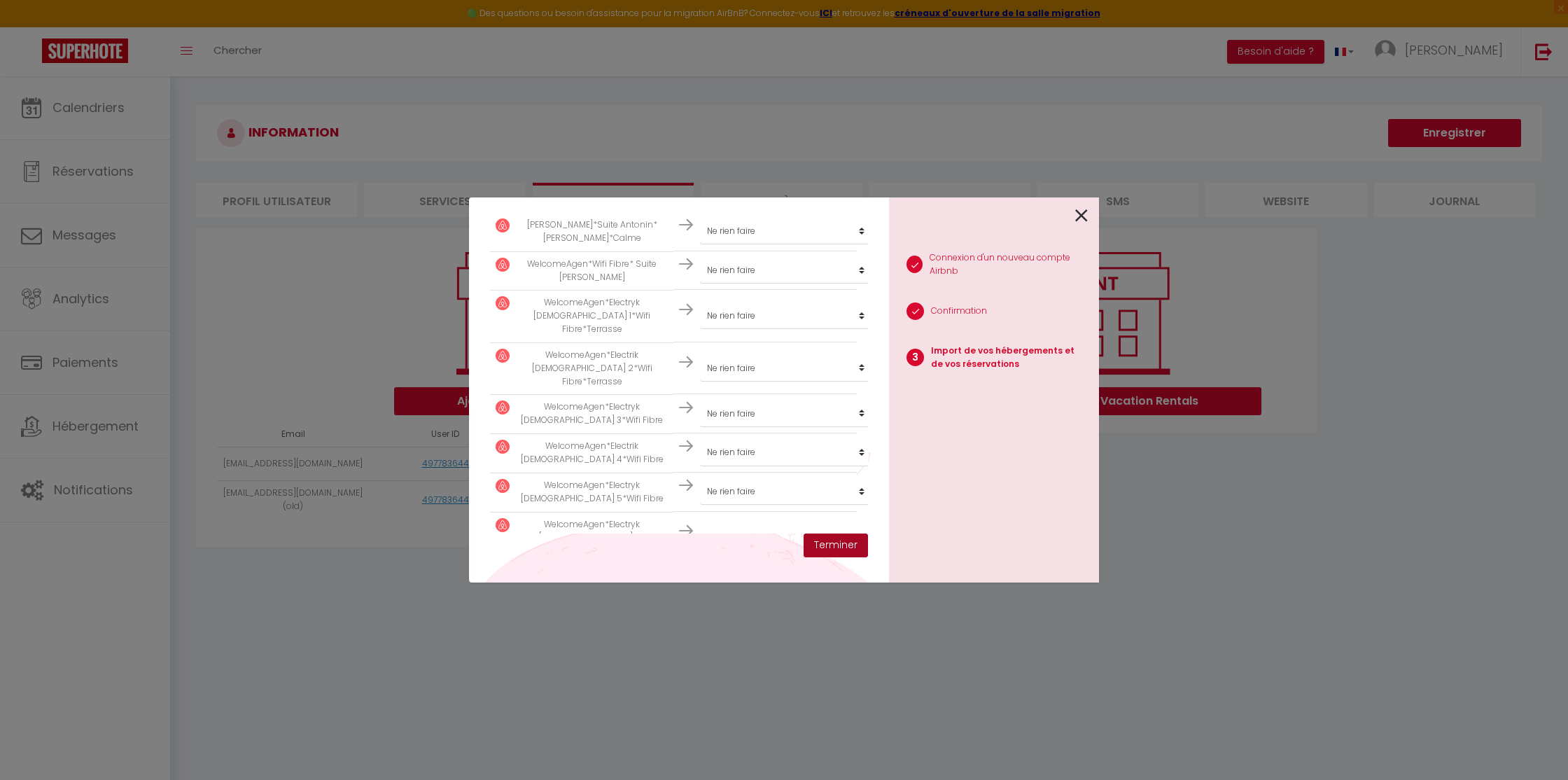
click at [844, 551] on button "Terminer" at bounding box center [836, 545] width 65 height 24
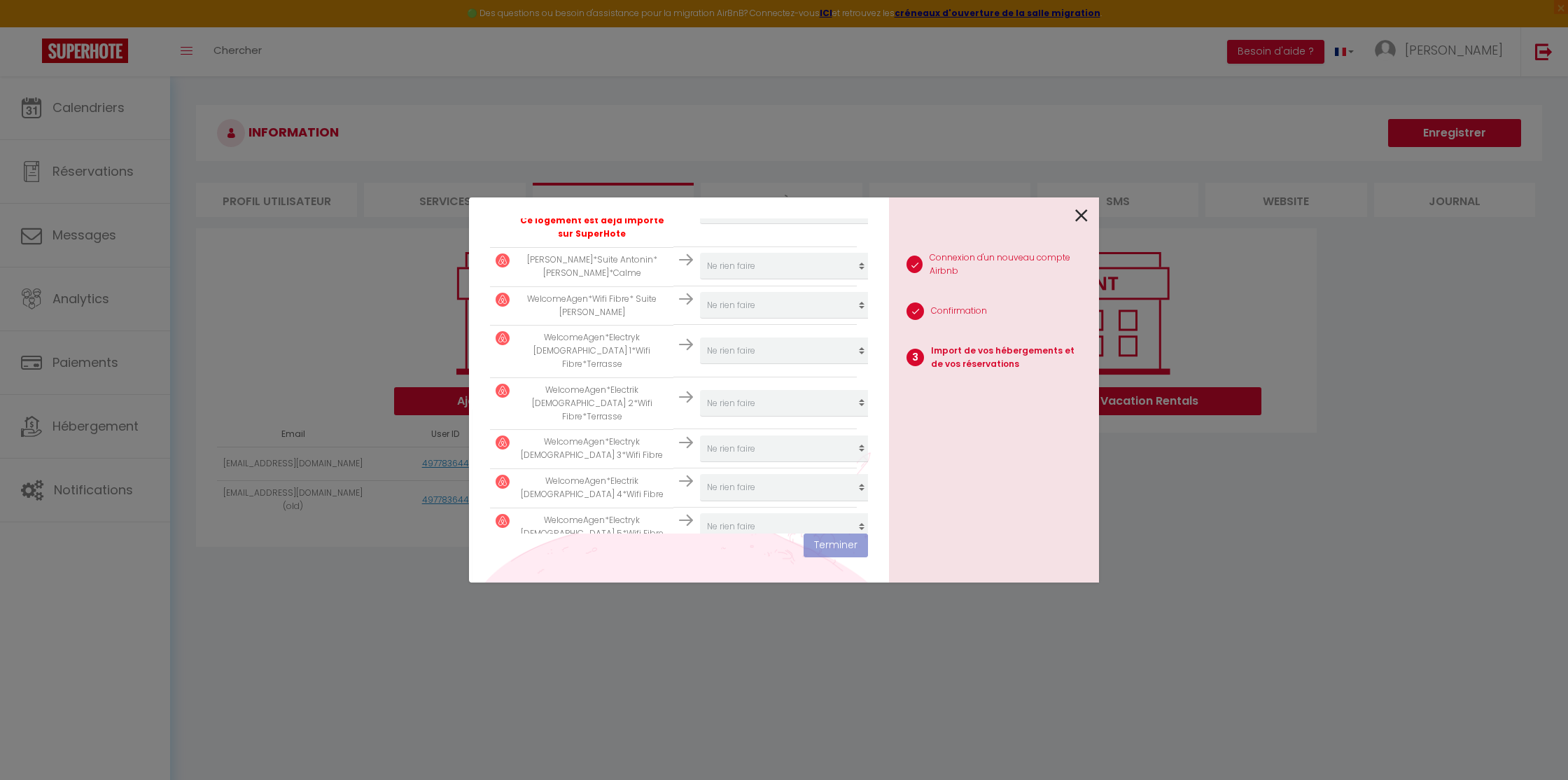
scroll to position [1148, 0]
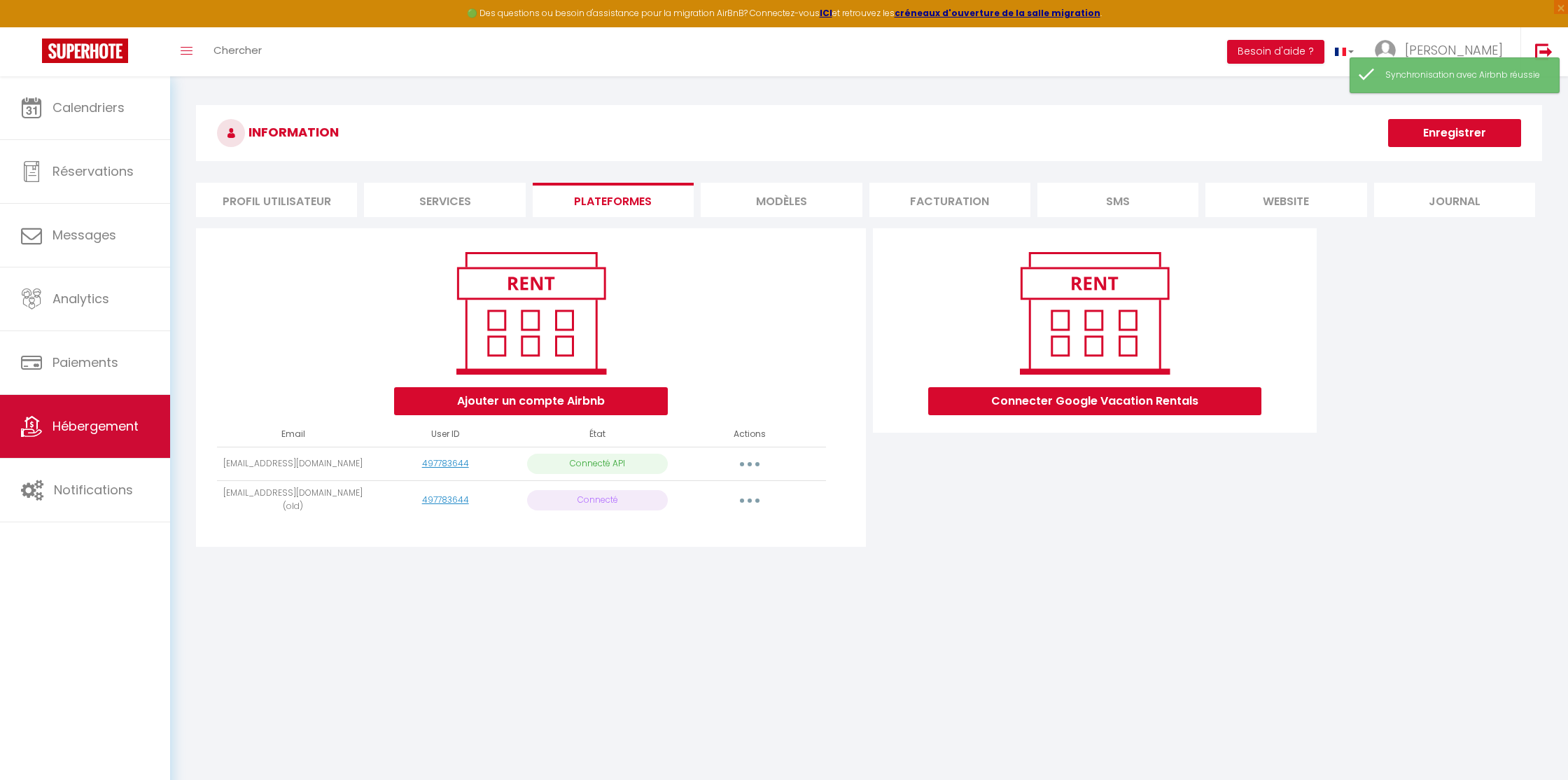
click at [80, 429] on span "Hébergement" at bounding box center [95, 426] width 86 height 17
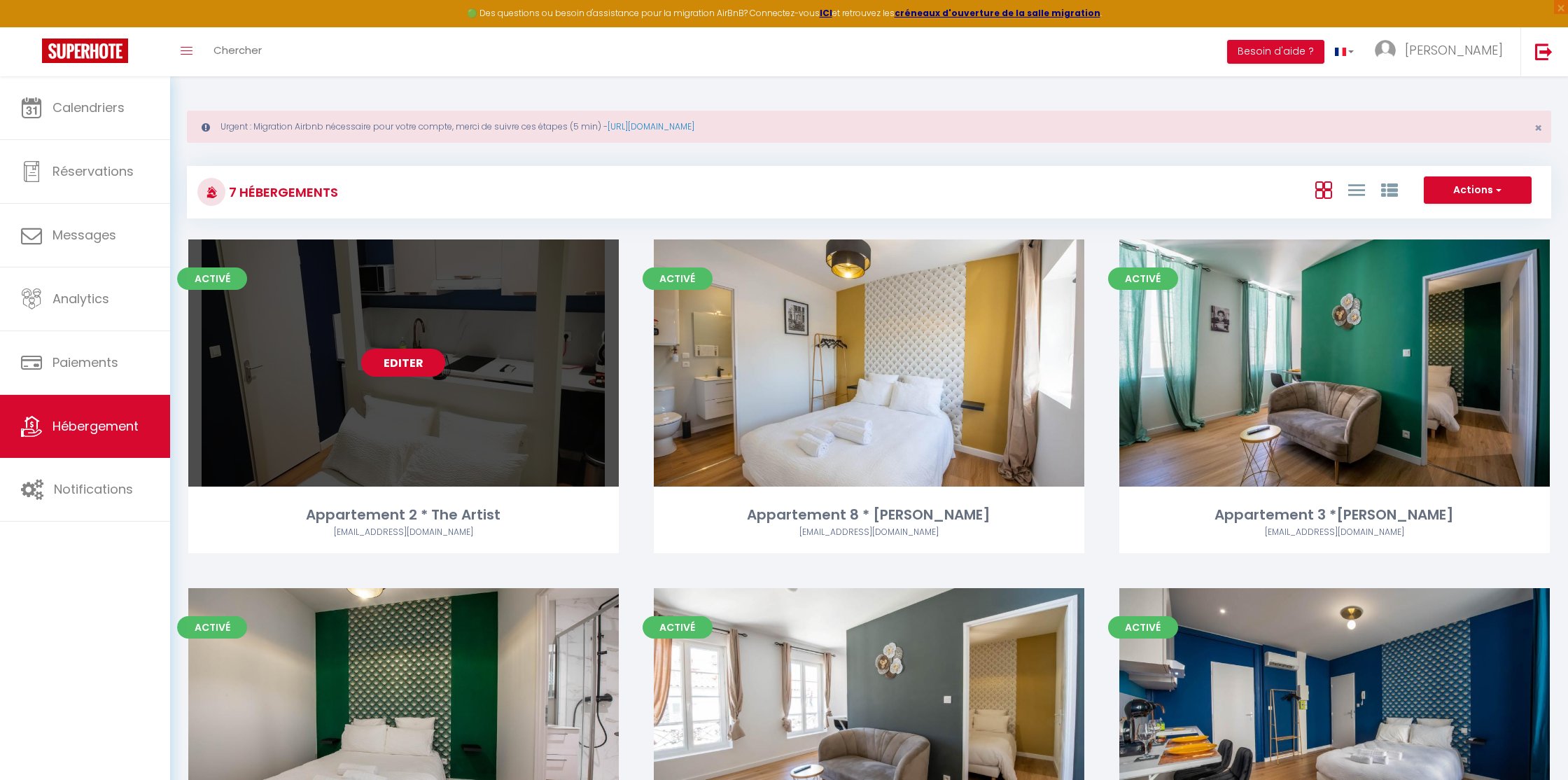
click at [403, 364] on link "Editer" at bounding box center [403, 363] width 84 height 28
select select "3"
select select "2"
select select "1"
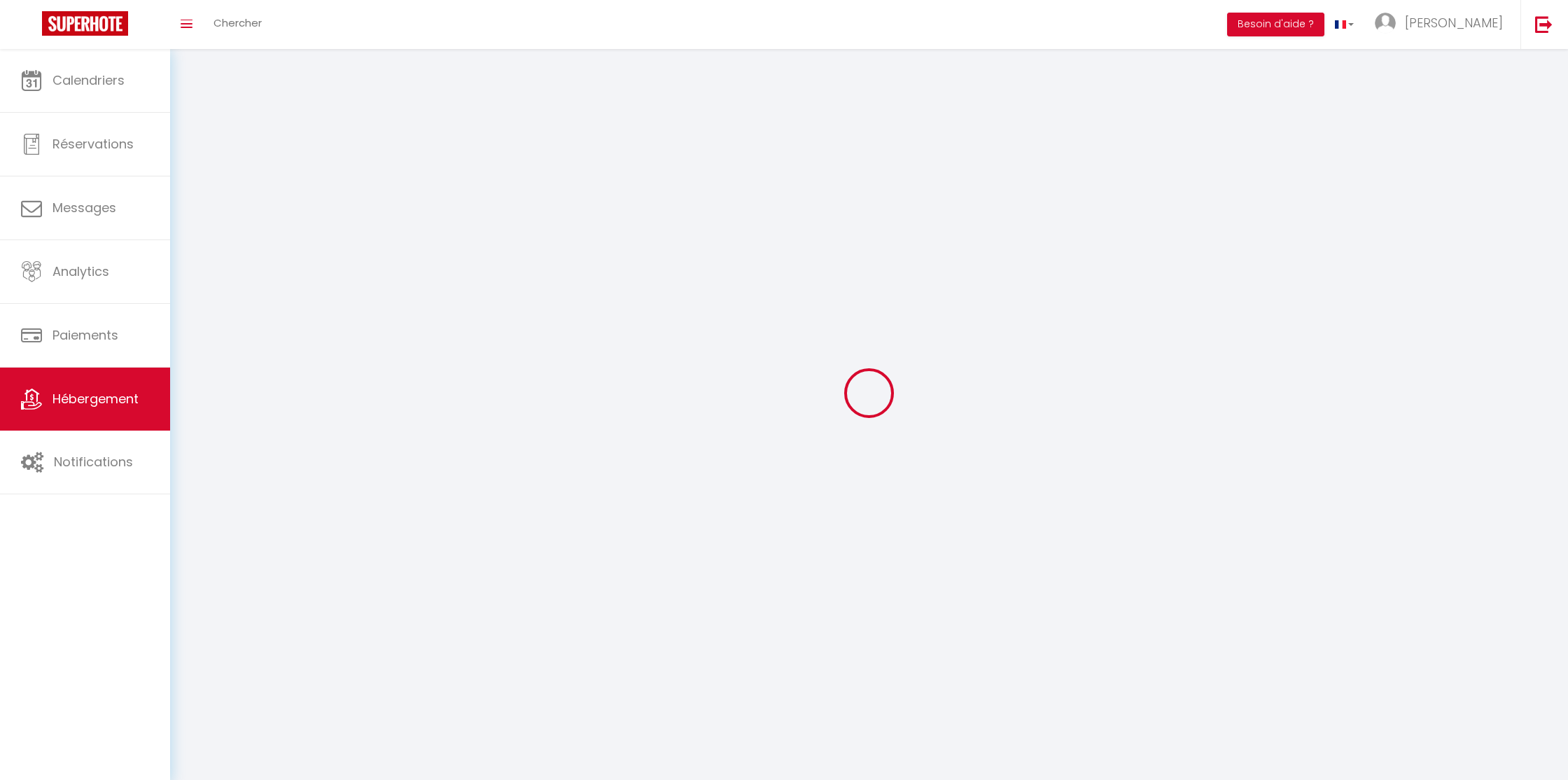
select select
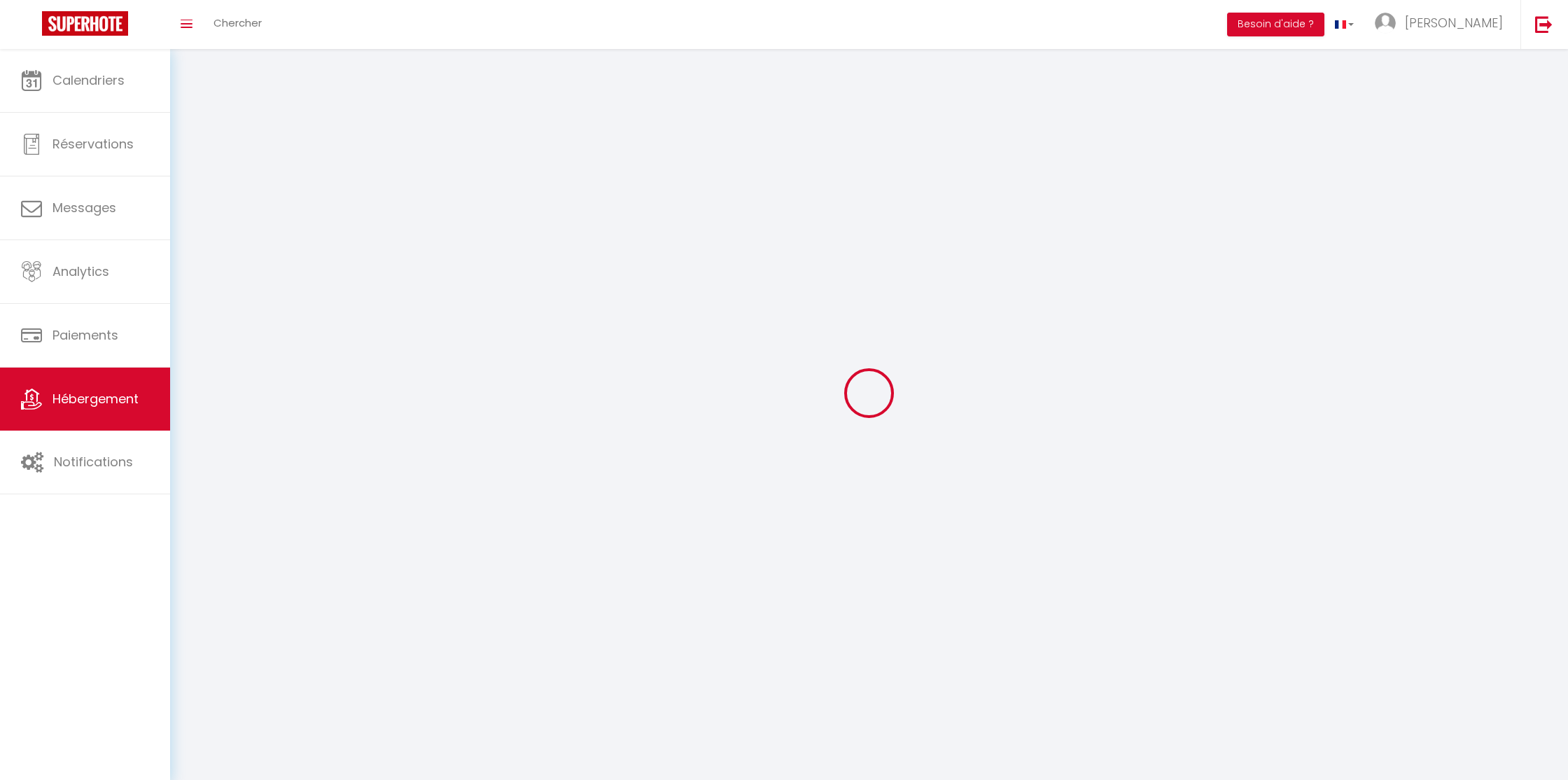
select select
checkbox input "false"
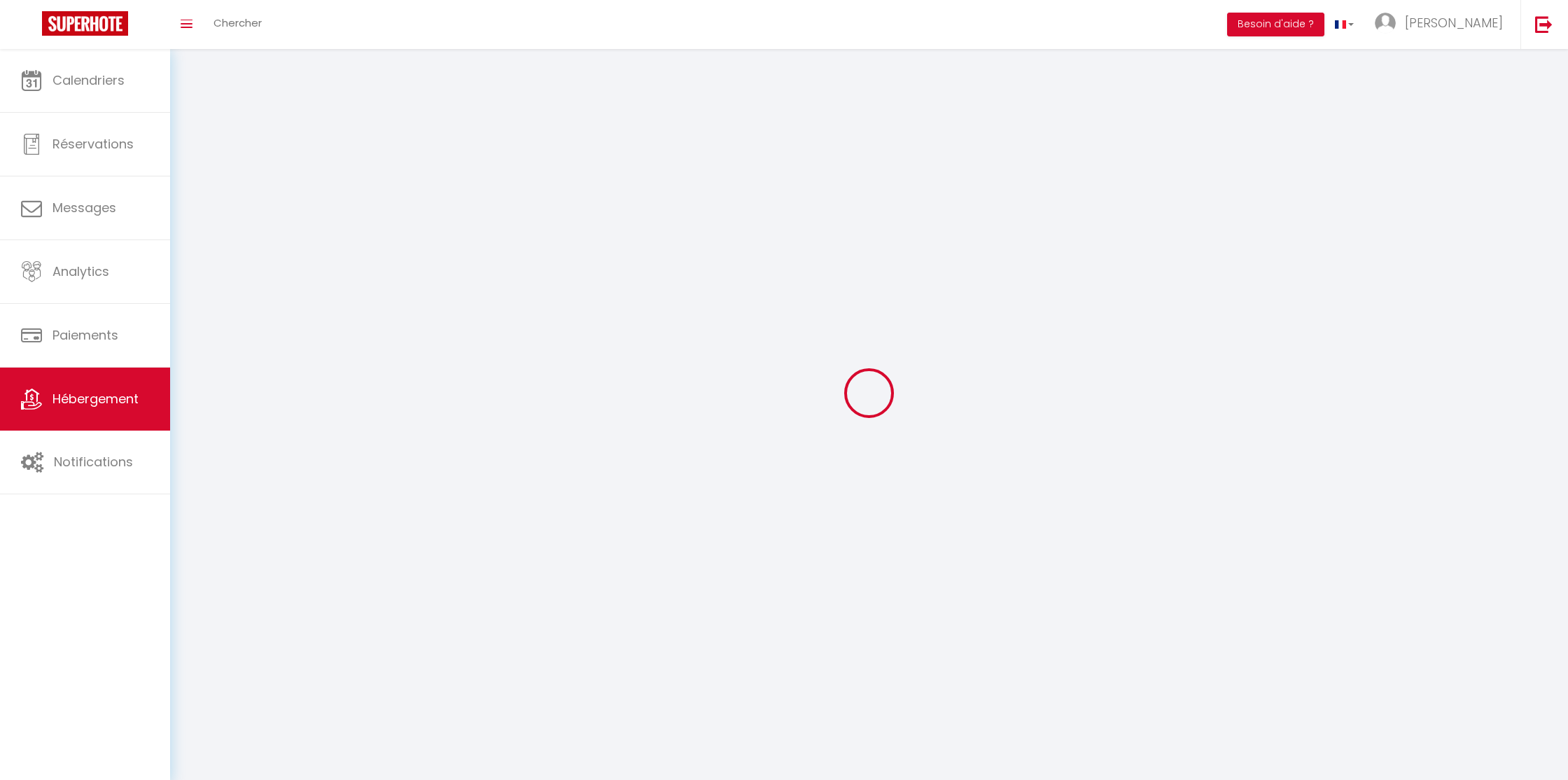
select select
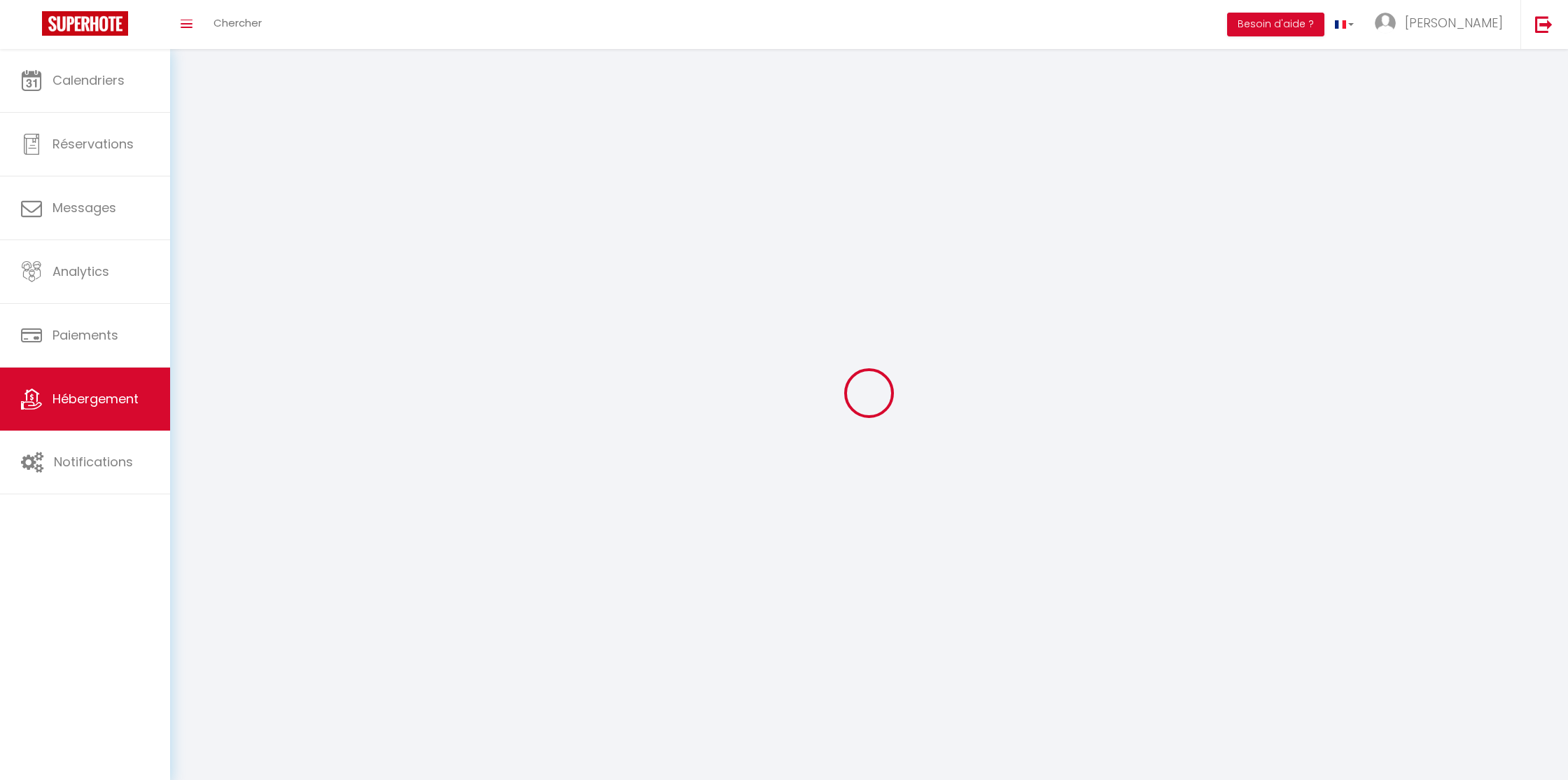
select select
checkbox input "false"
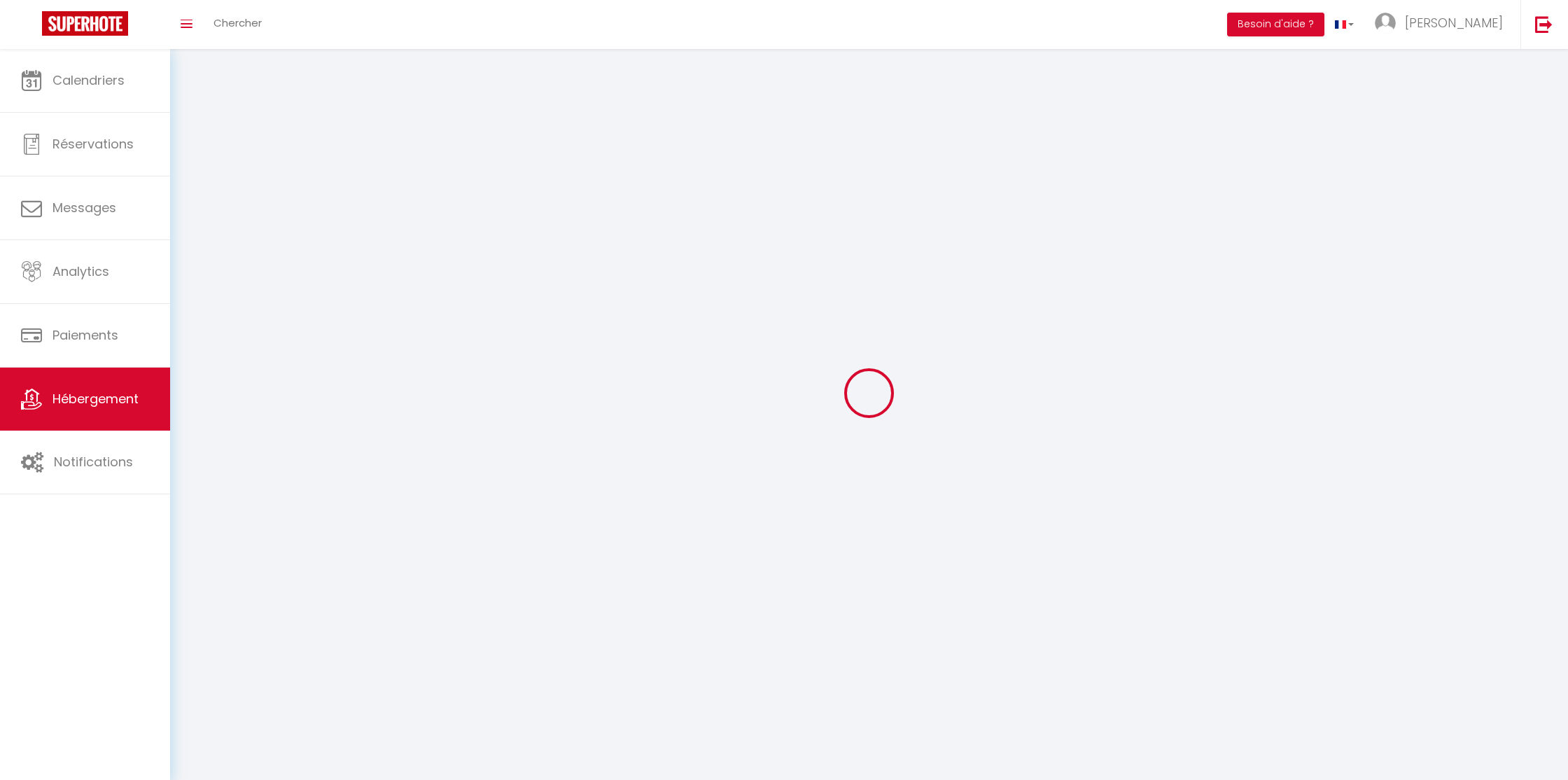
checkbox input "false"
select select
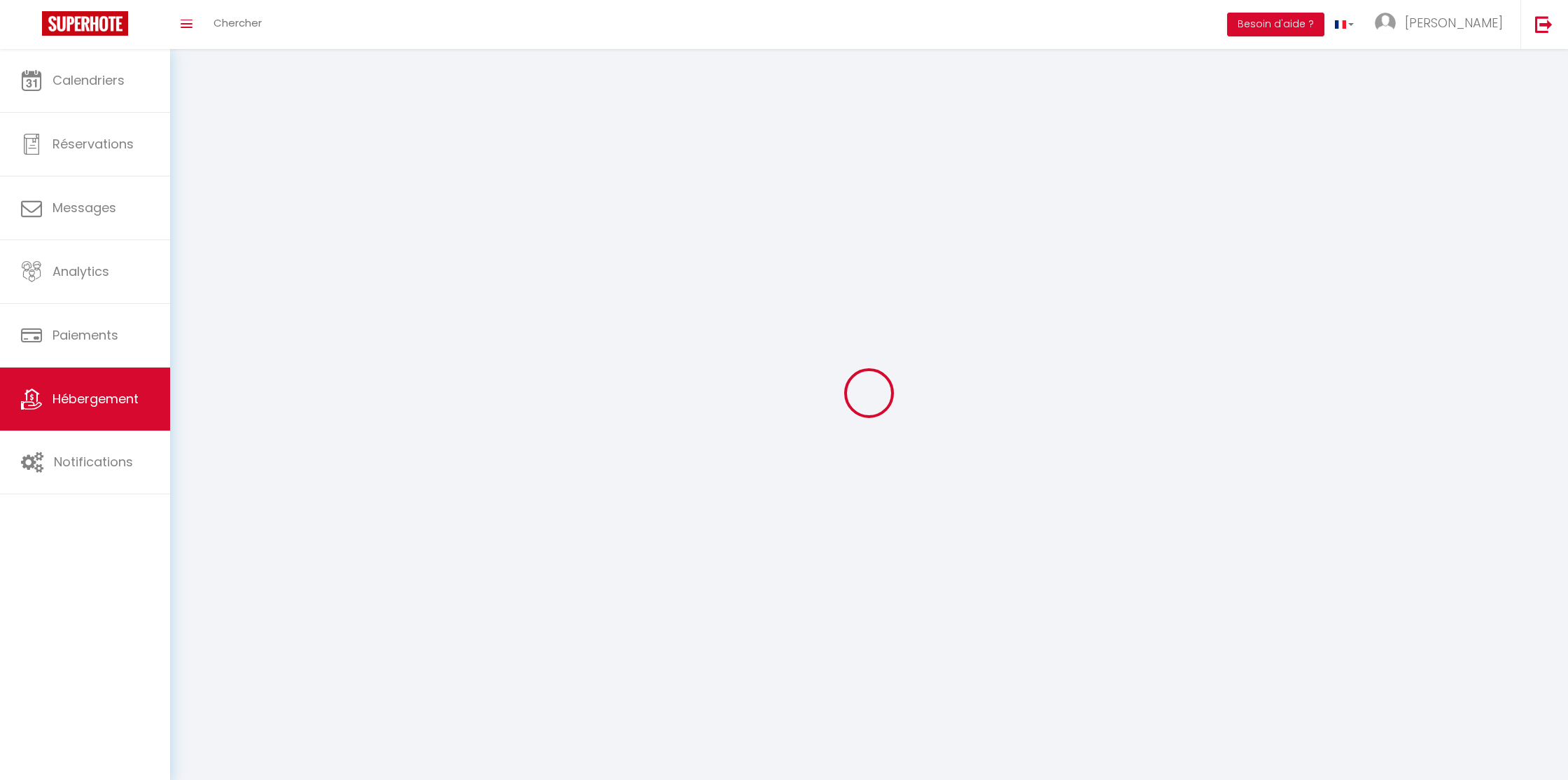
select select
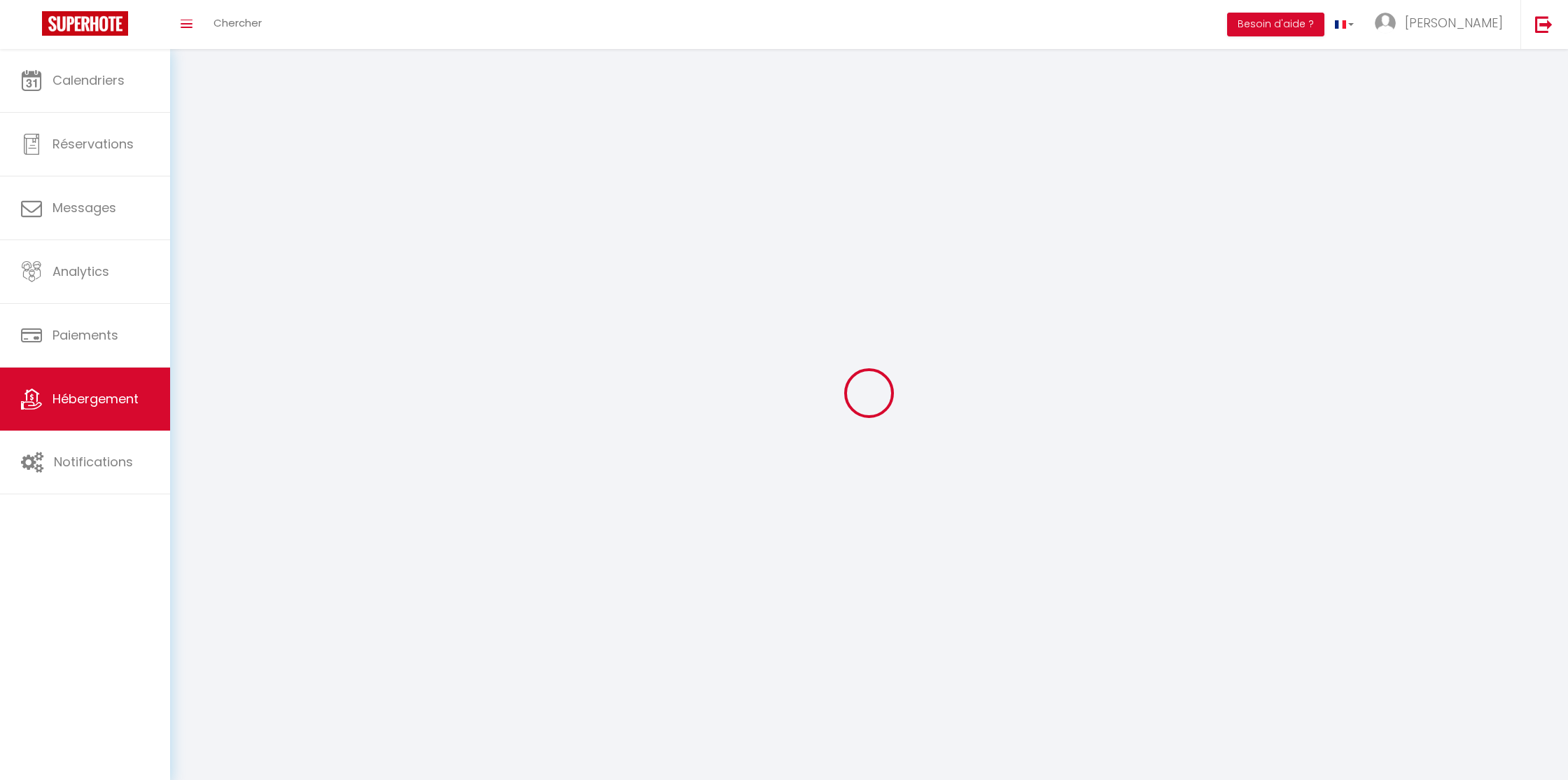
select select
checkbox input "false"
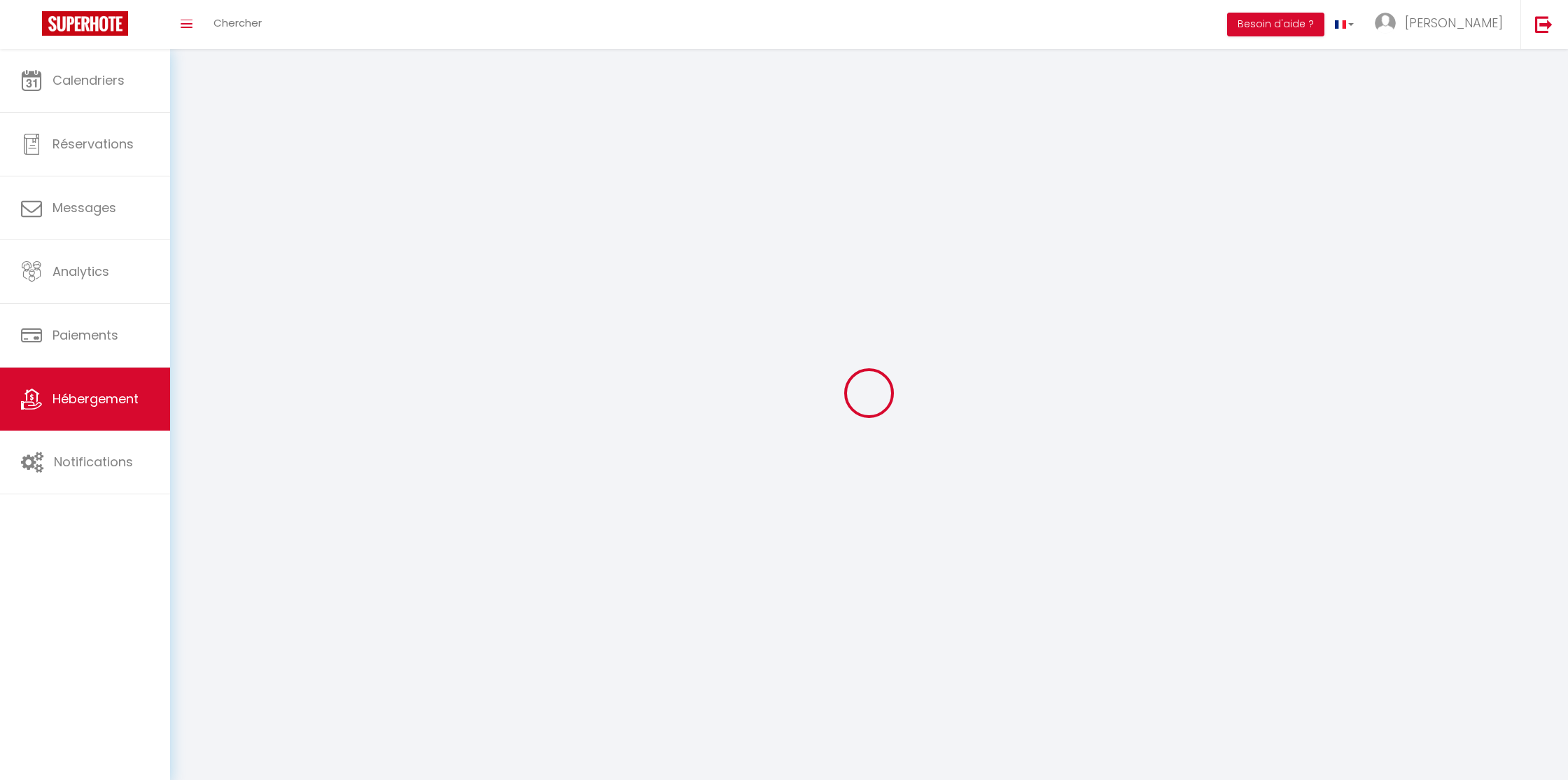
select select
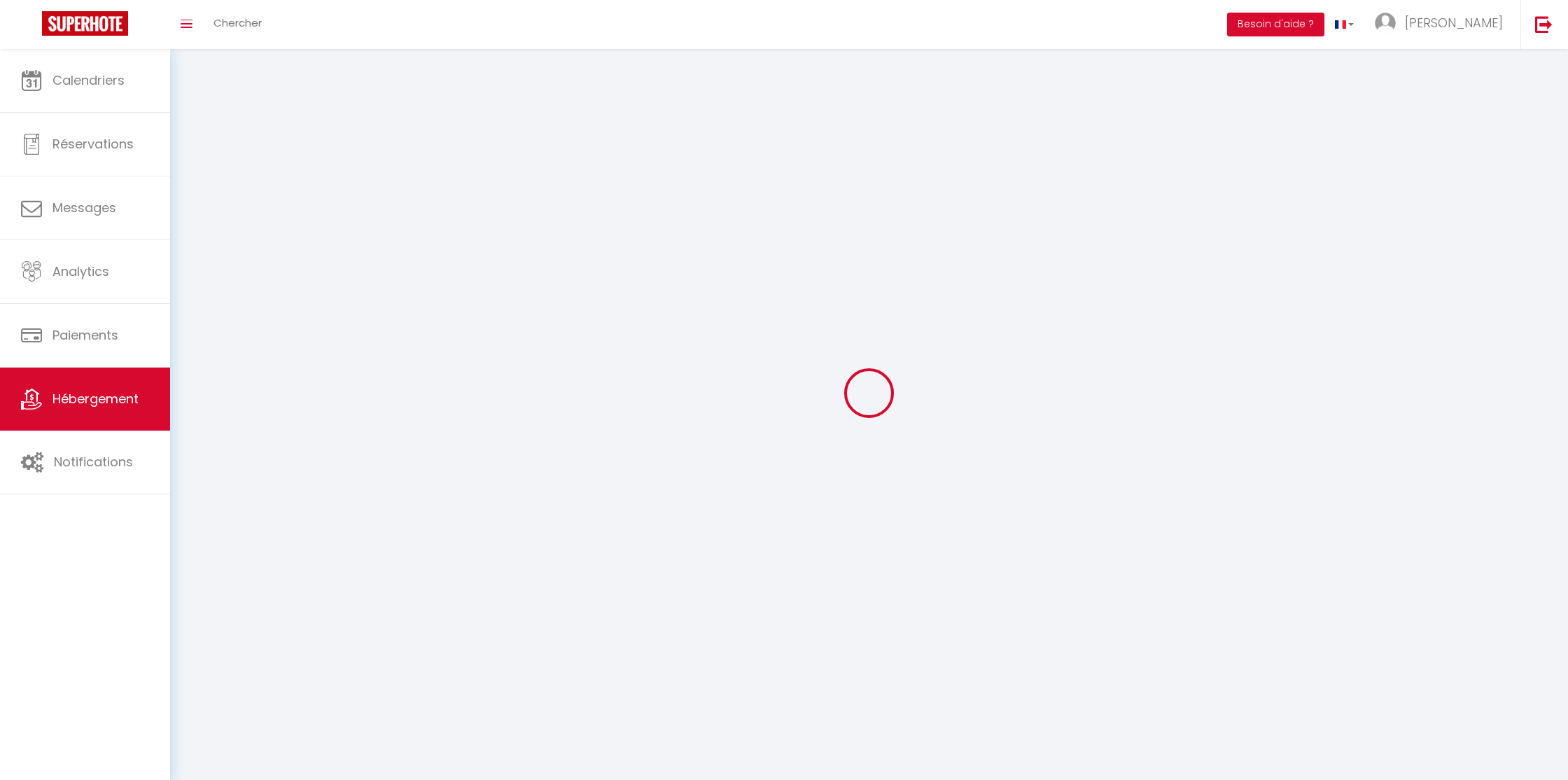
select select
checkbox input "false"
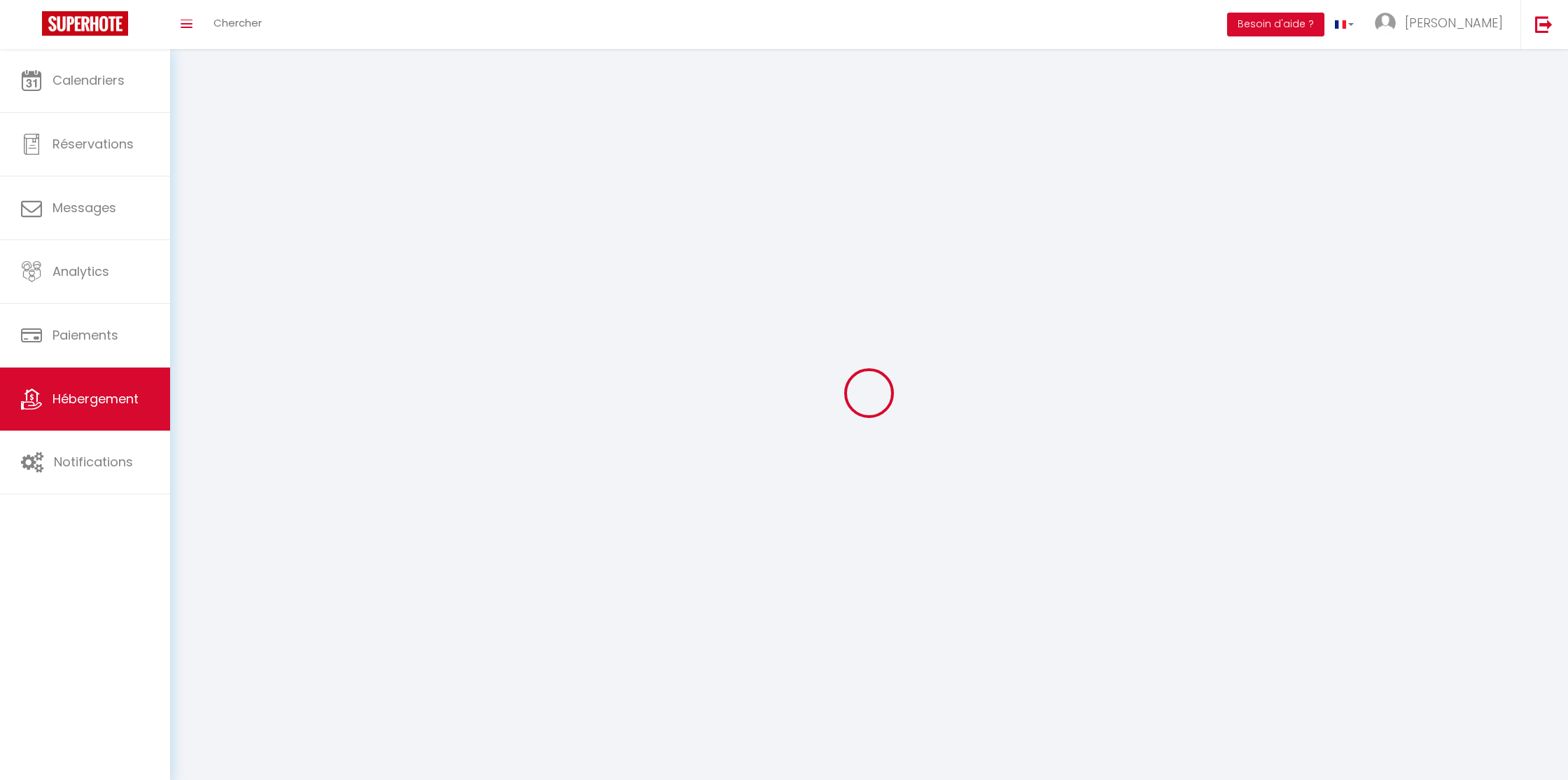
checkbox input "false"
select select
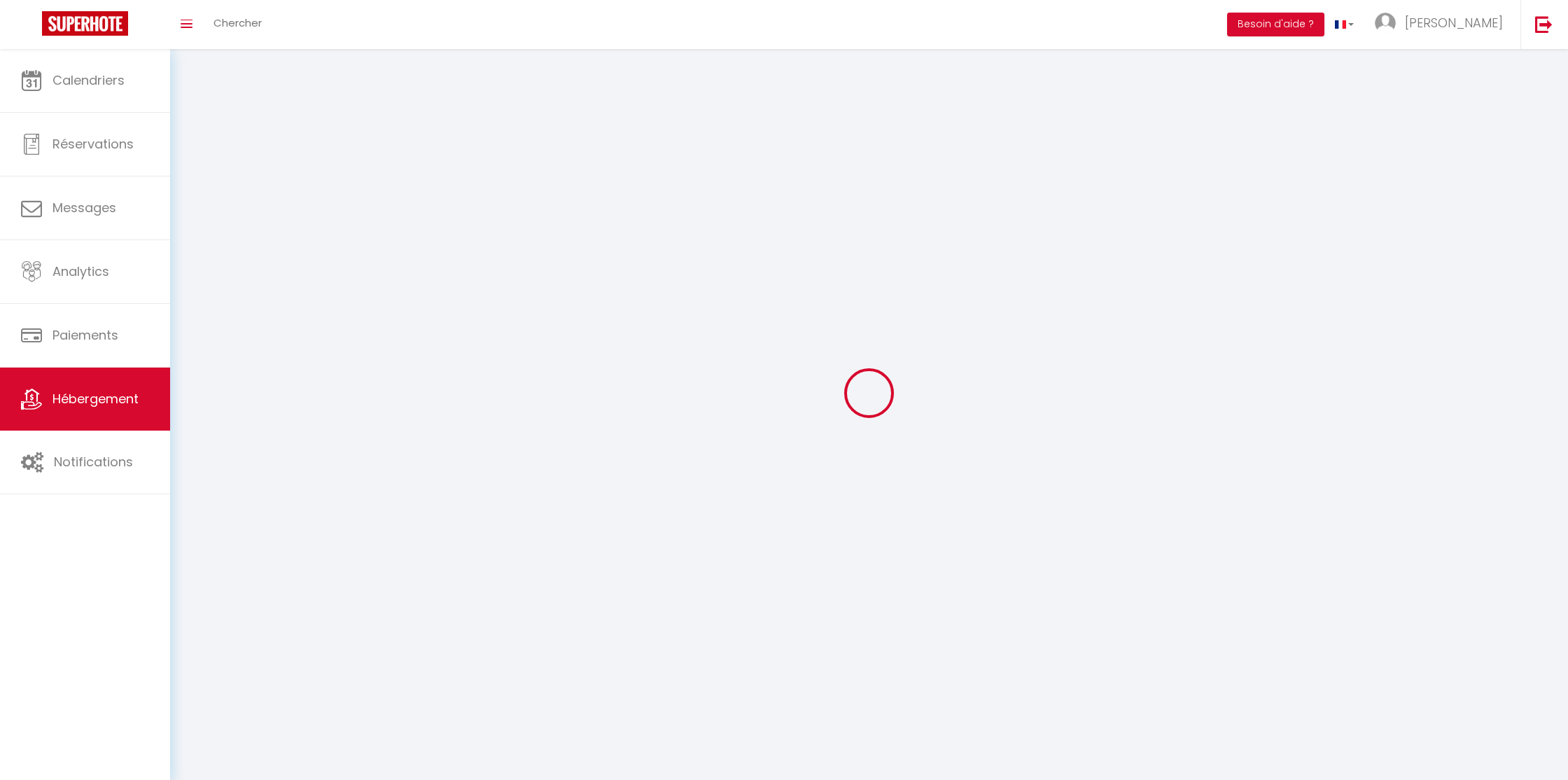
select select
checkbox input "false"
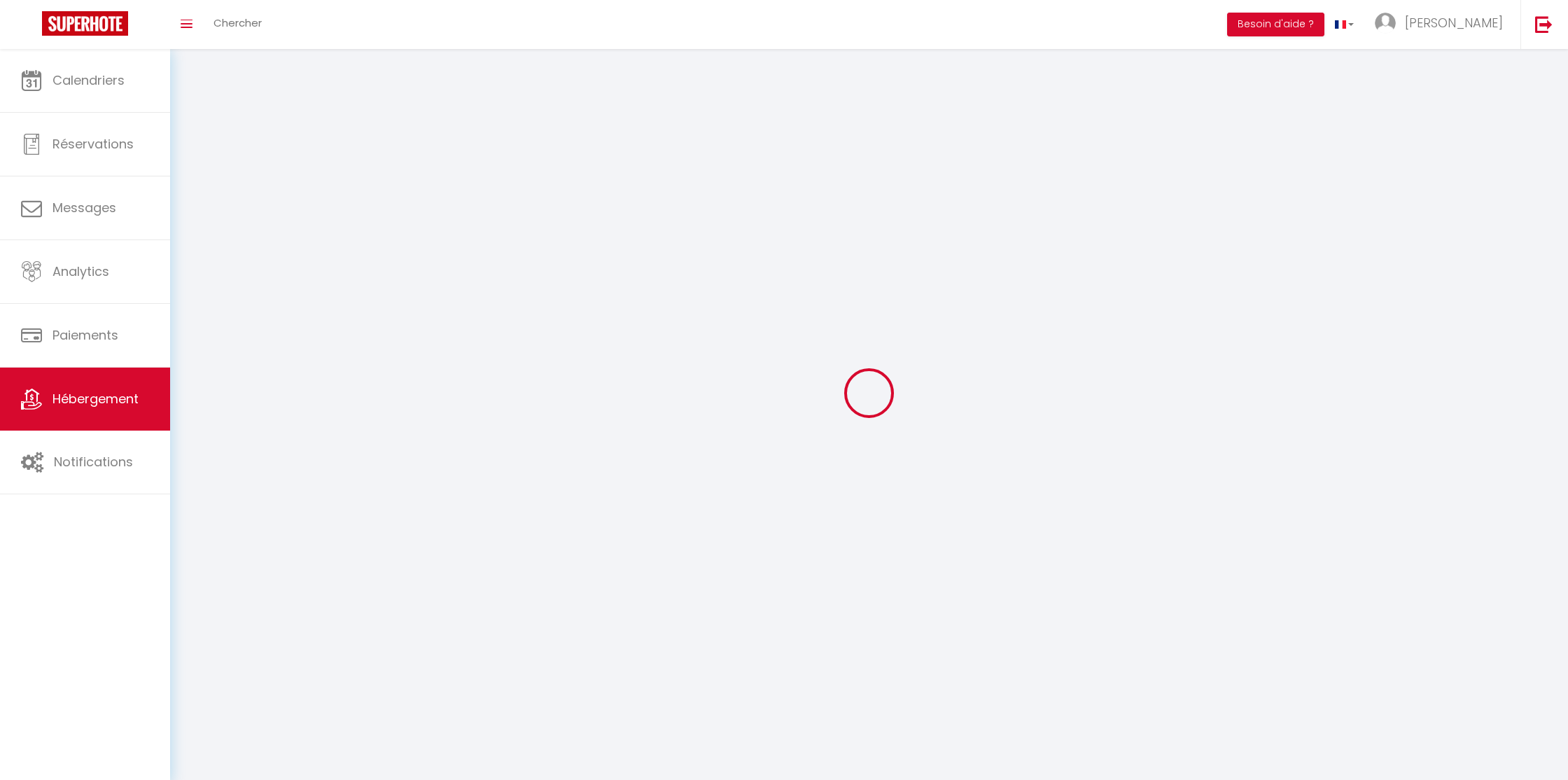
checkbox input "false"
select select
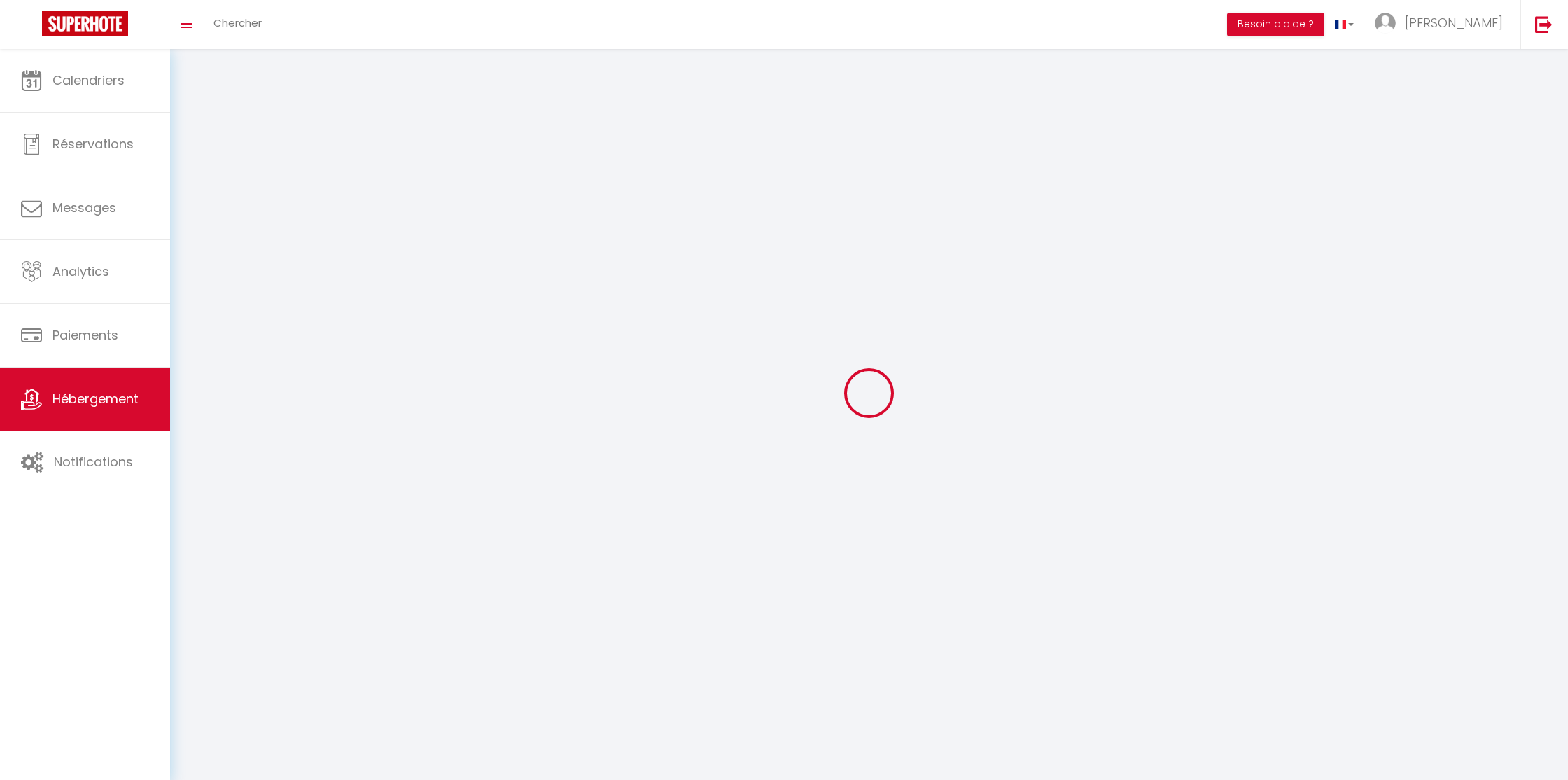
select select
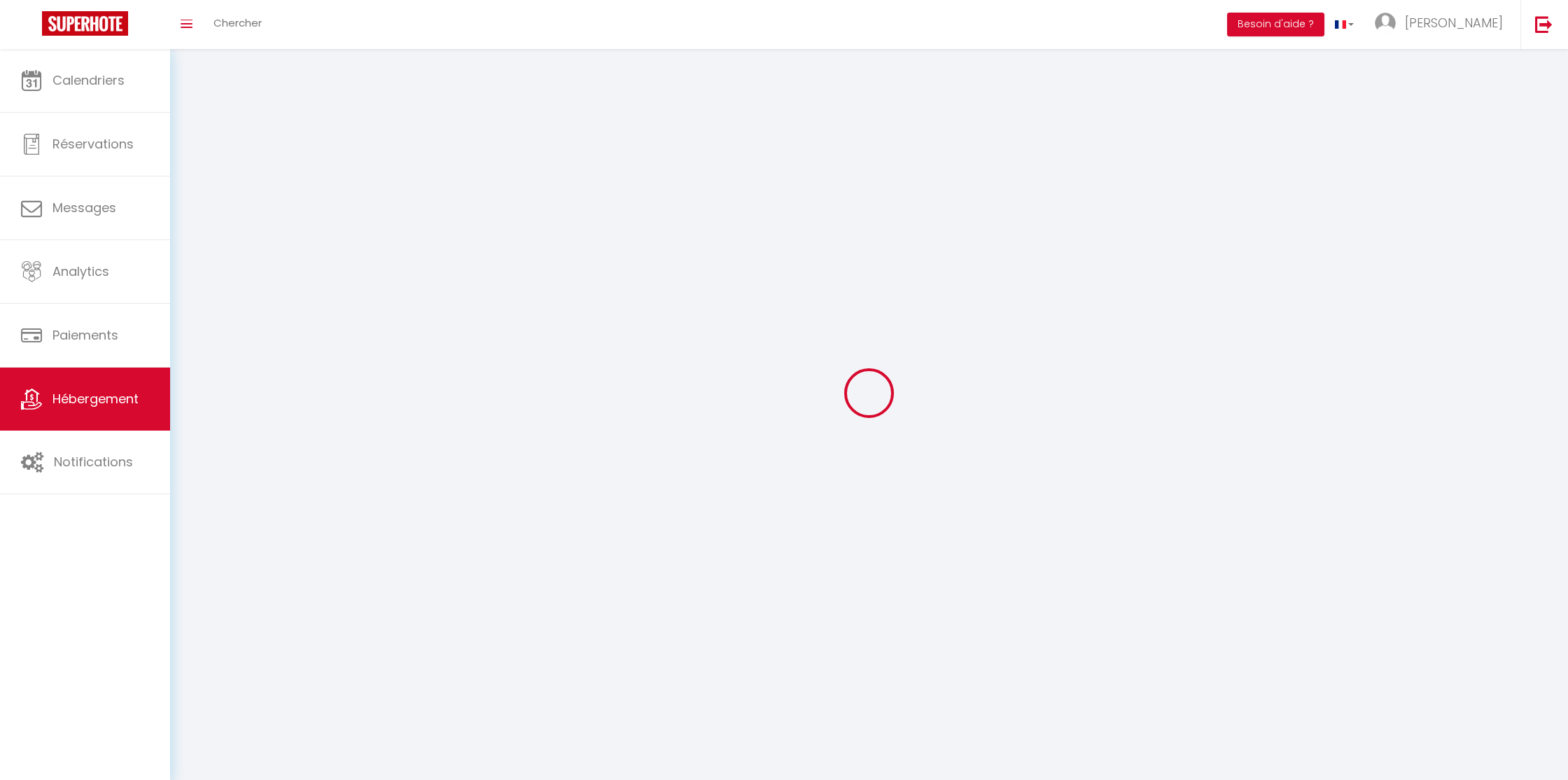
checkbox input "false"
select select
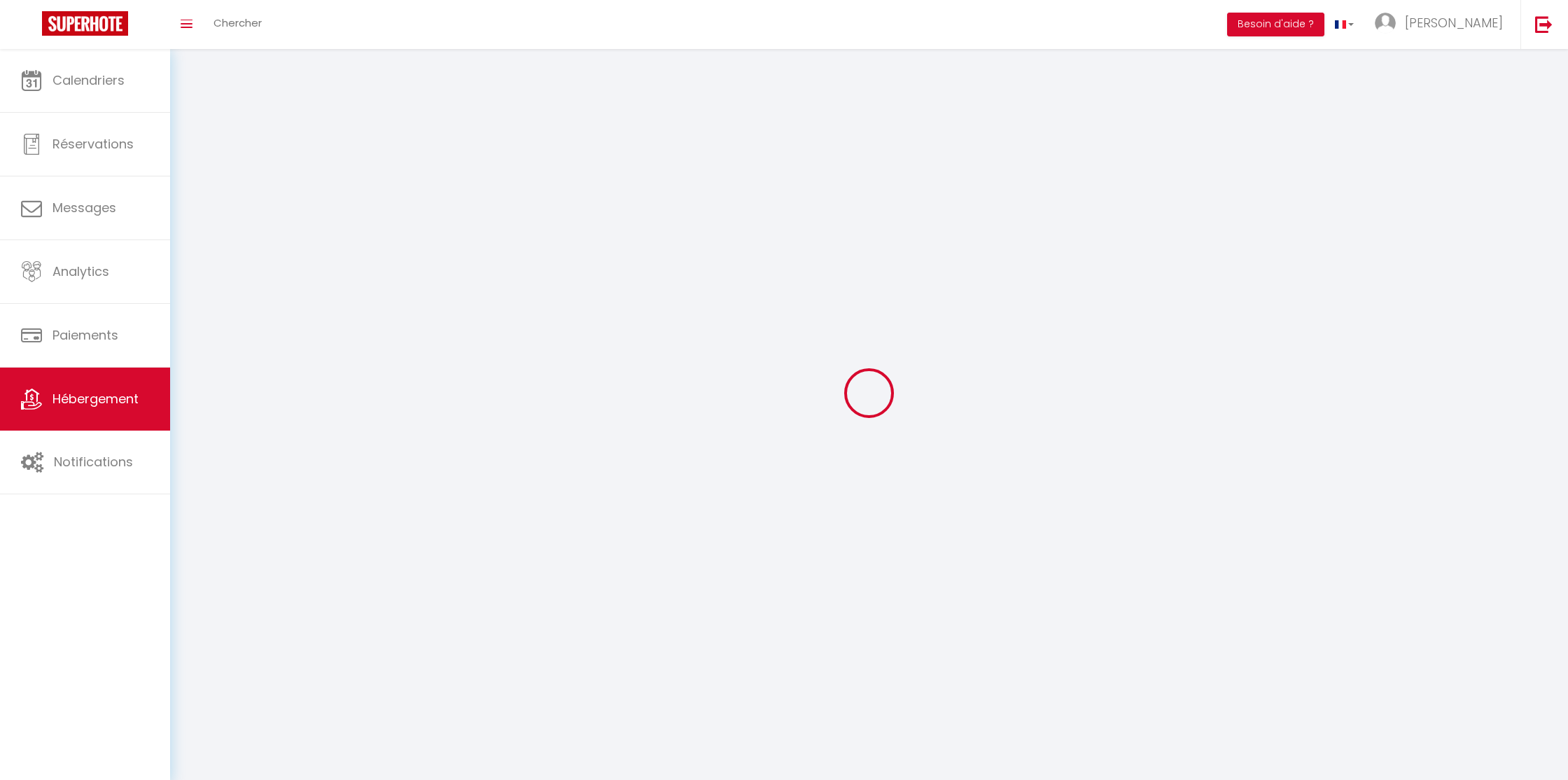
select select
select select "28"
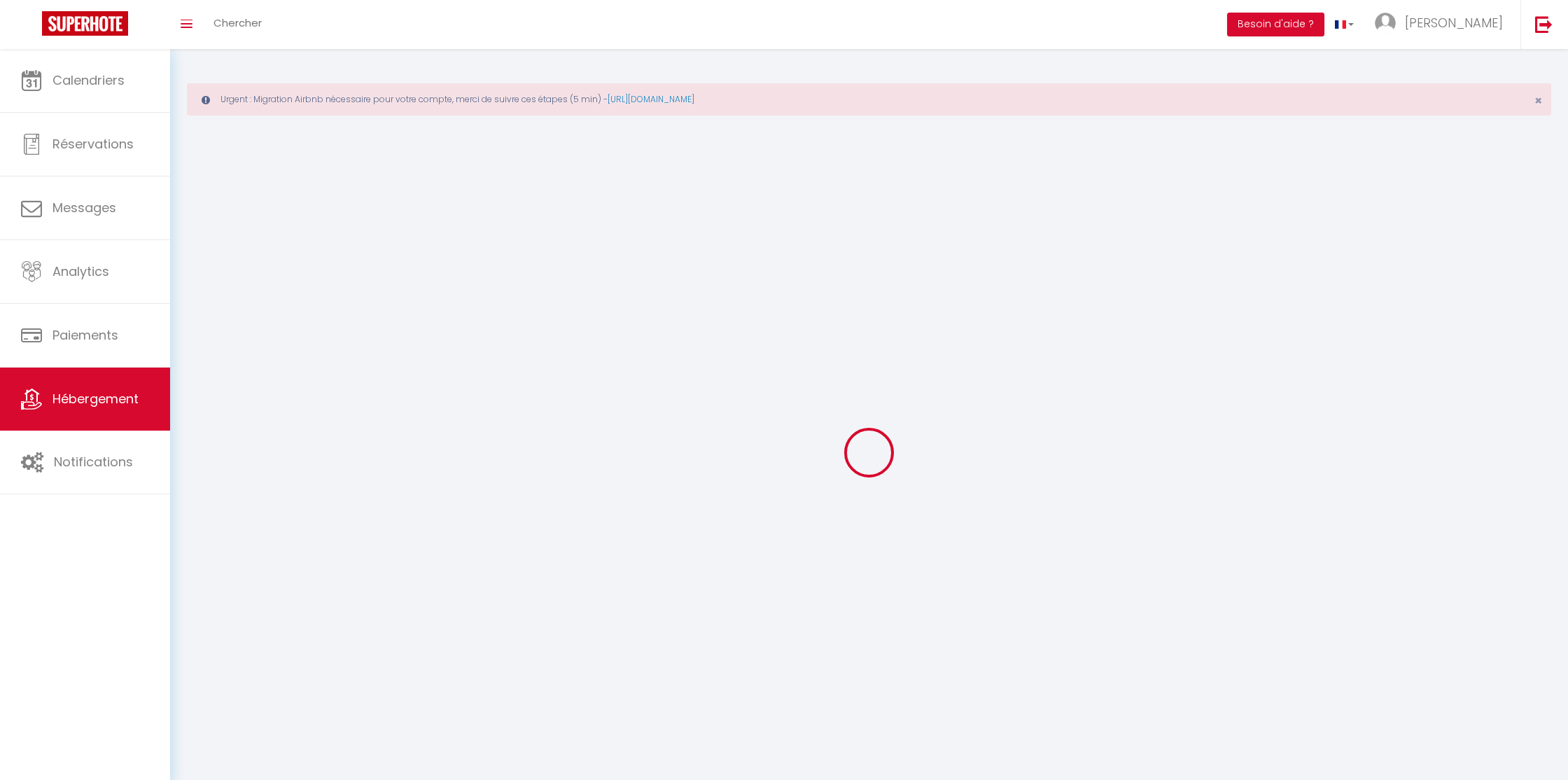
select select
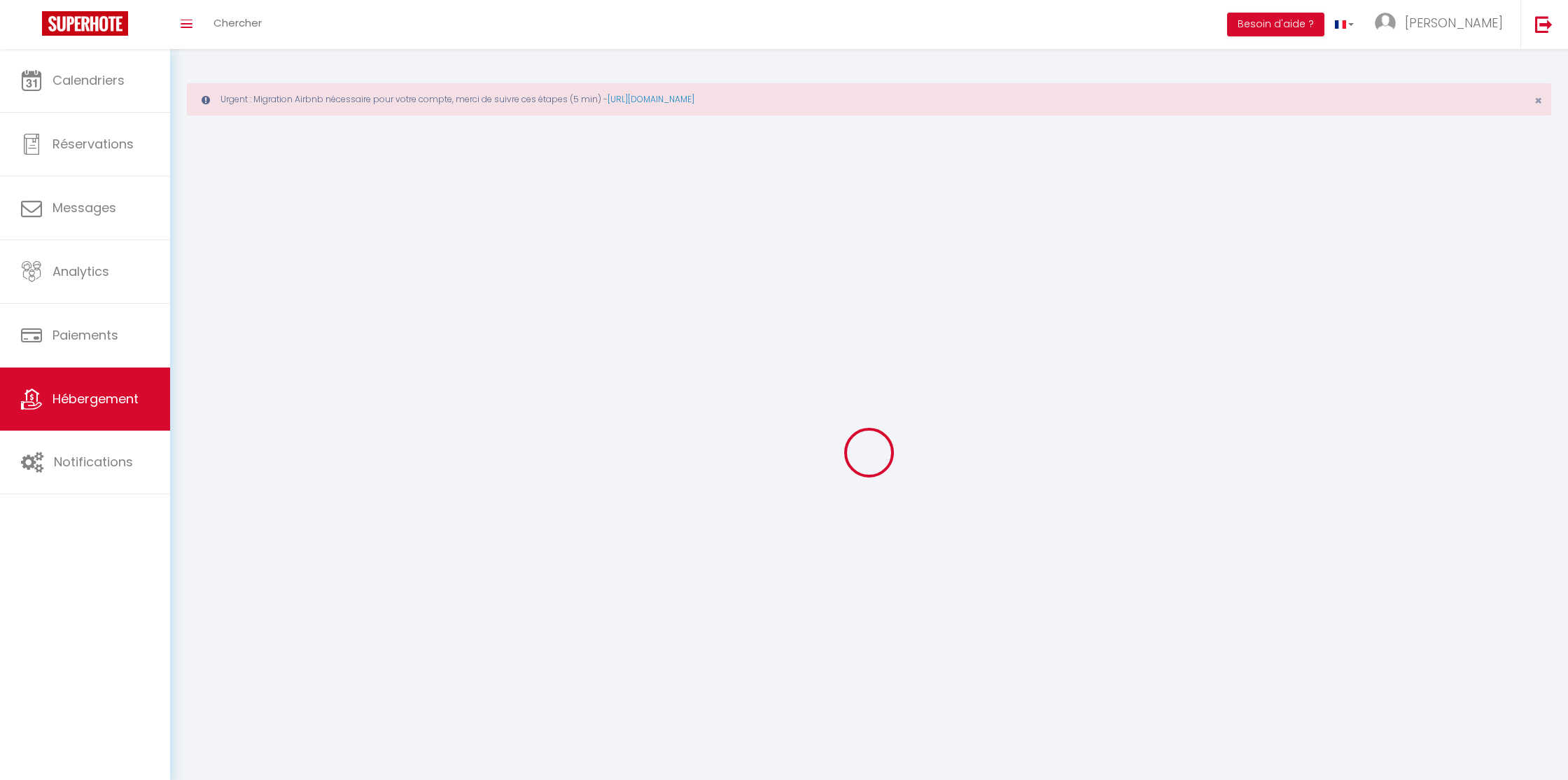
select select
checkbox input "false"
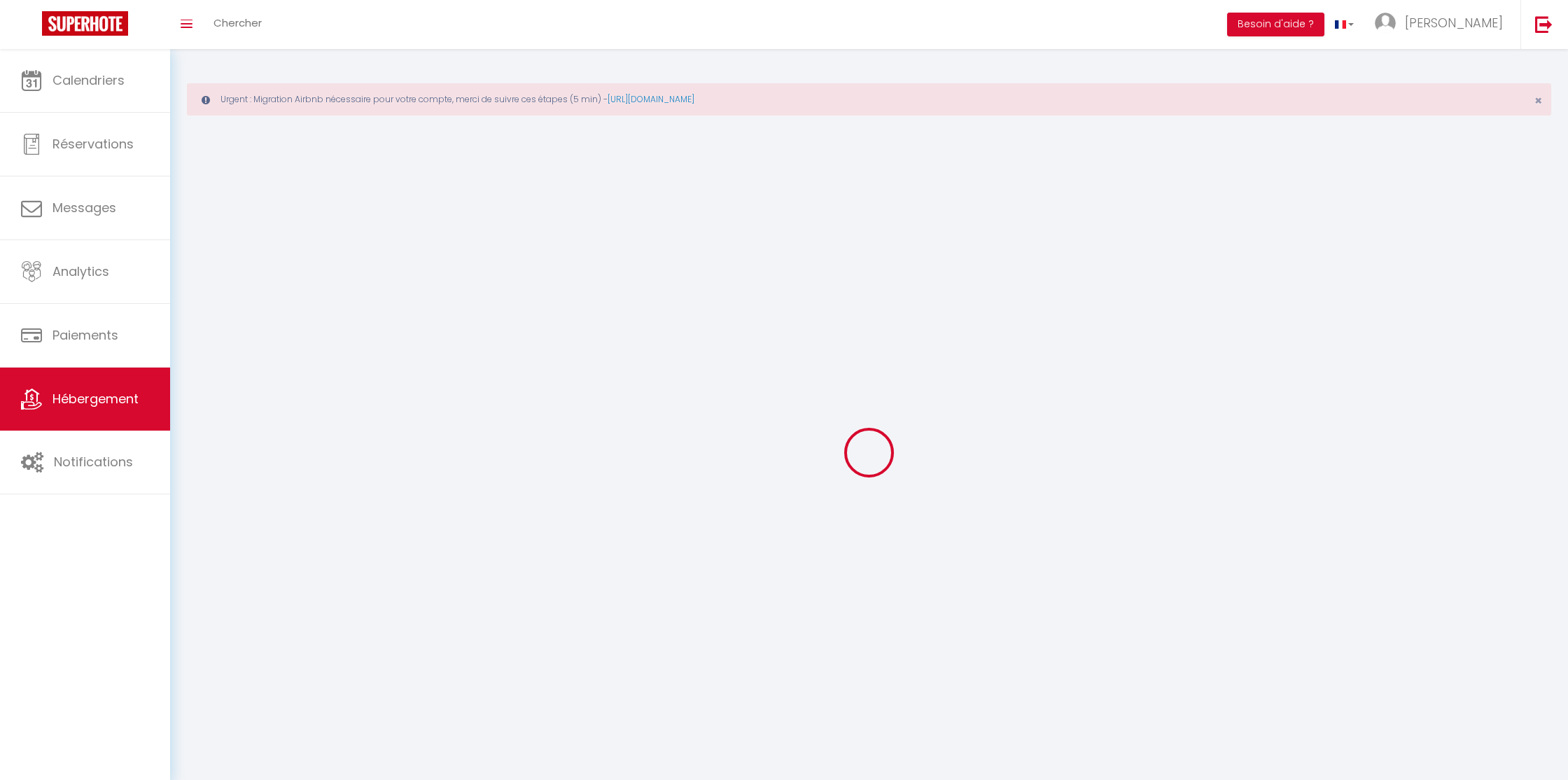
select select
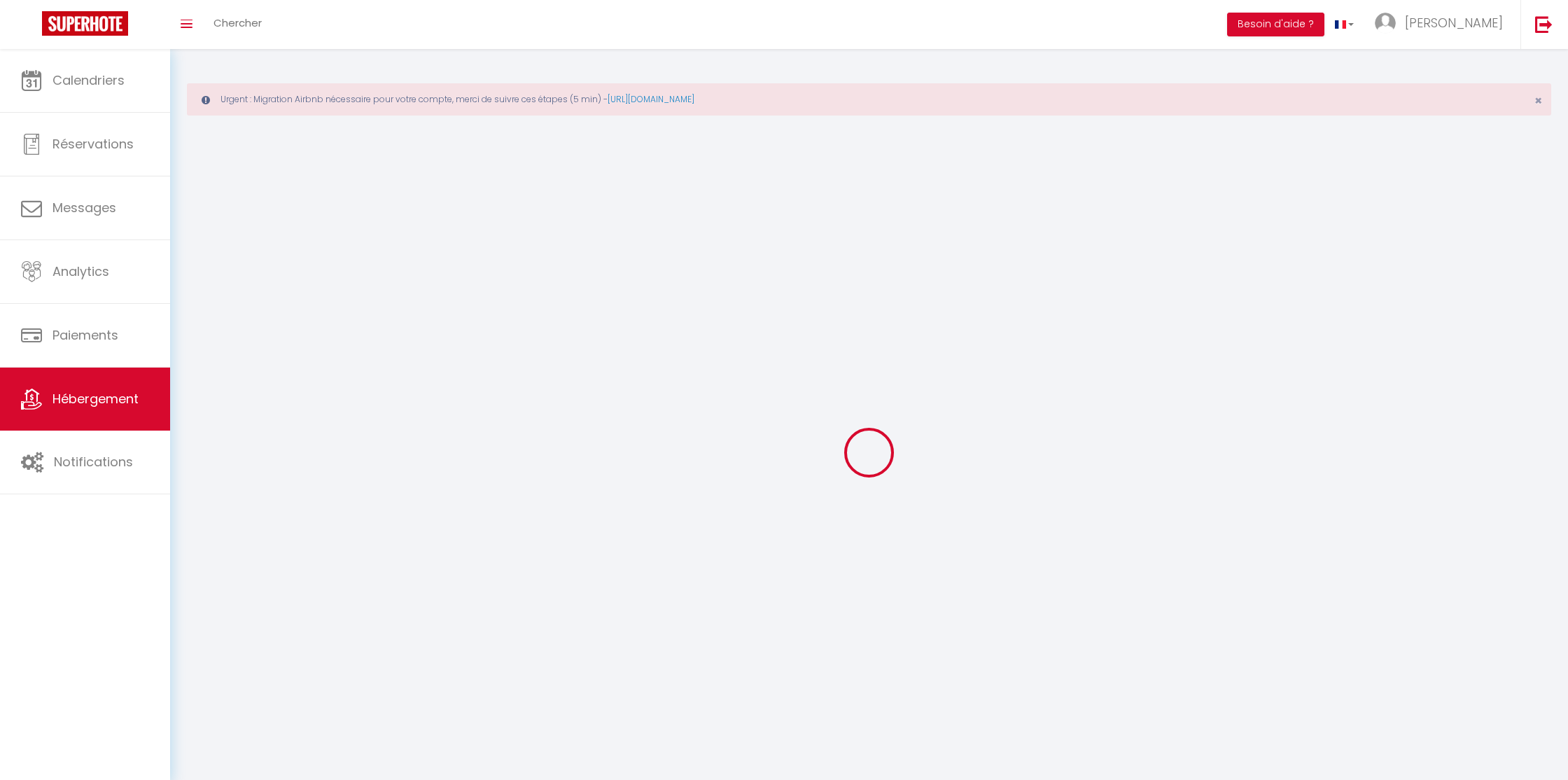
select select
checkbox input "false"
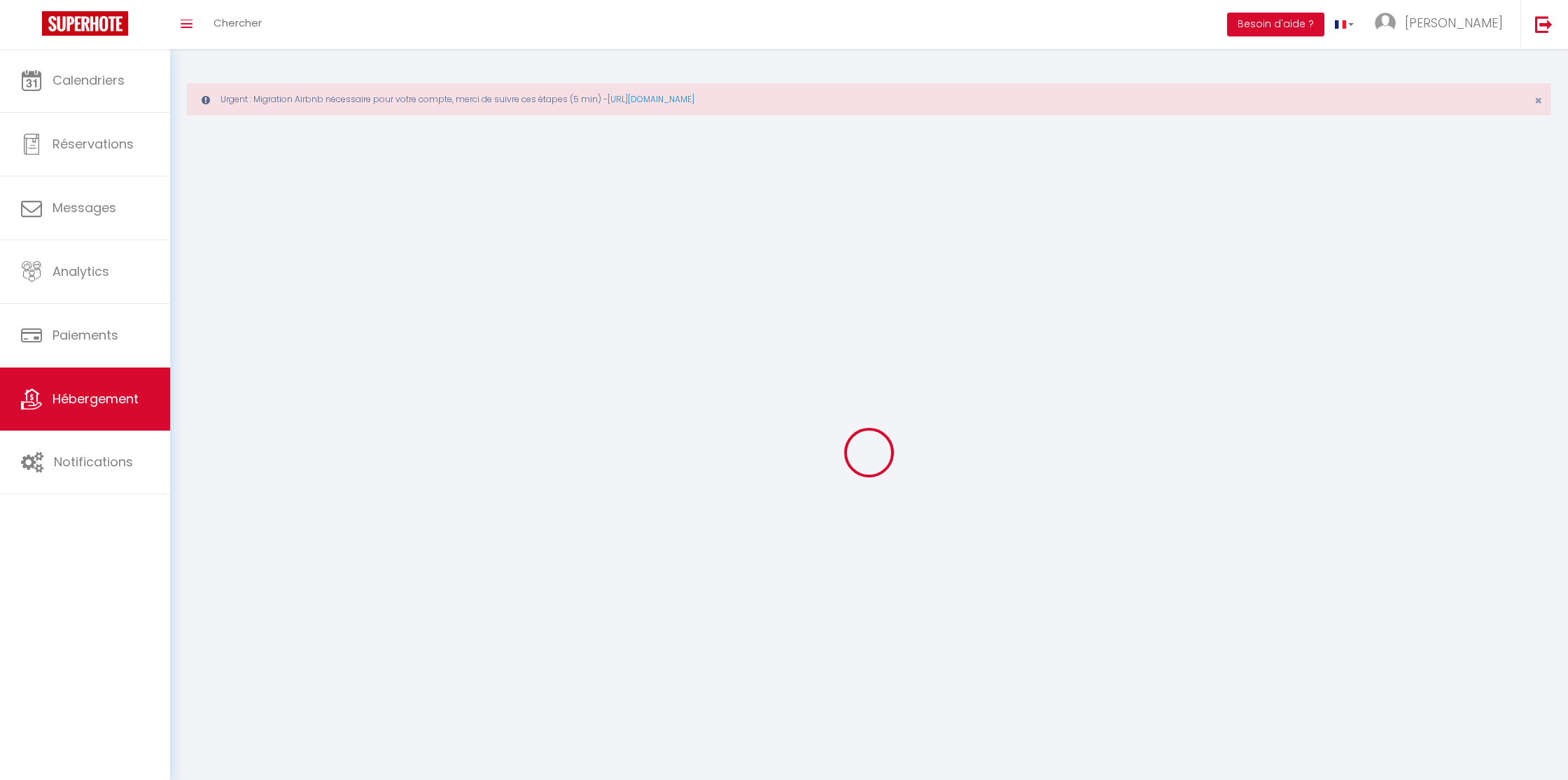
checkbox input "false"
select select
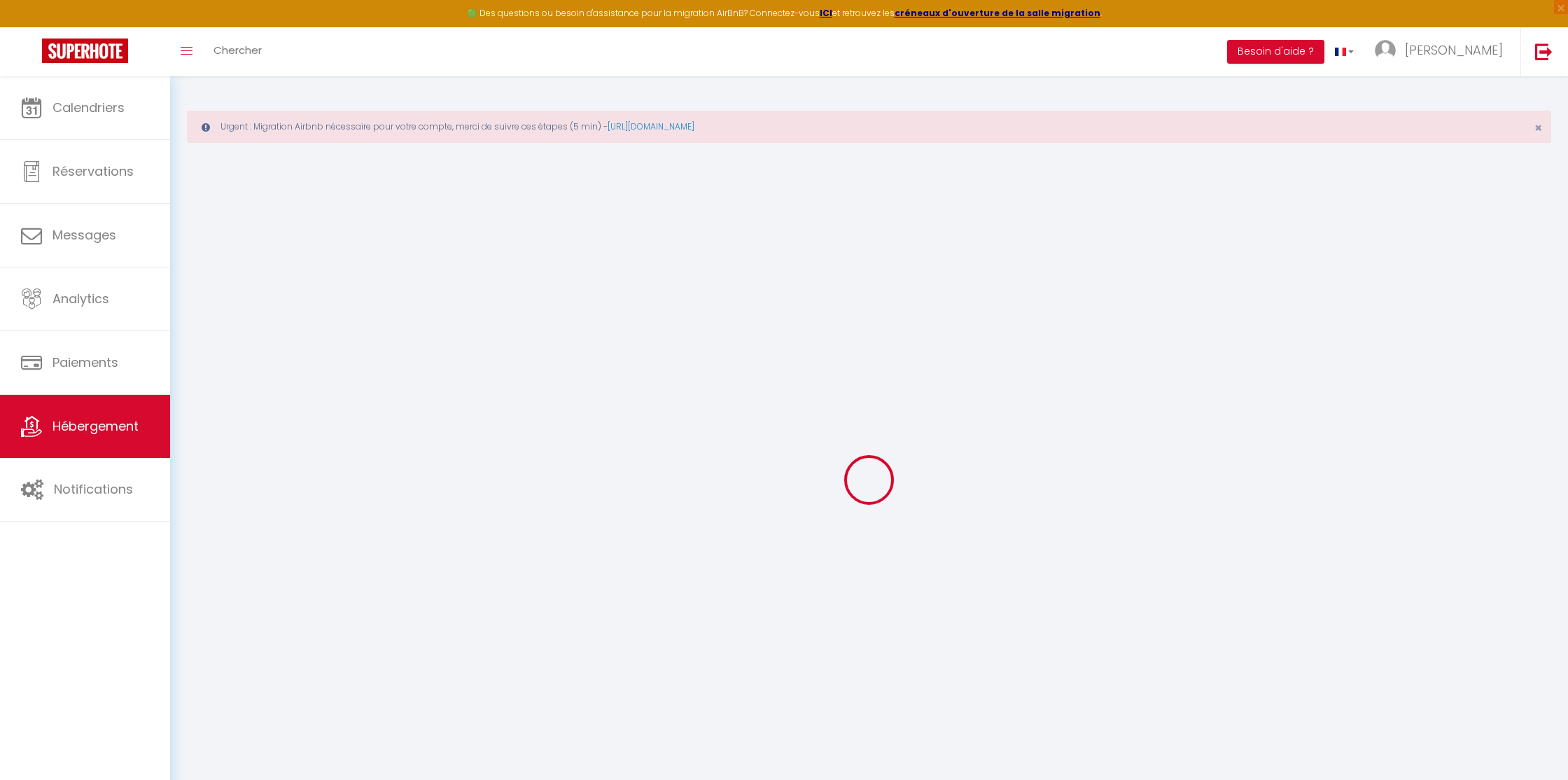
select select
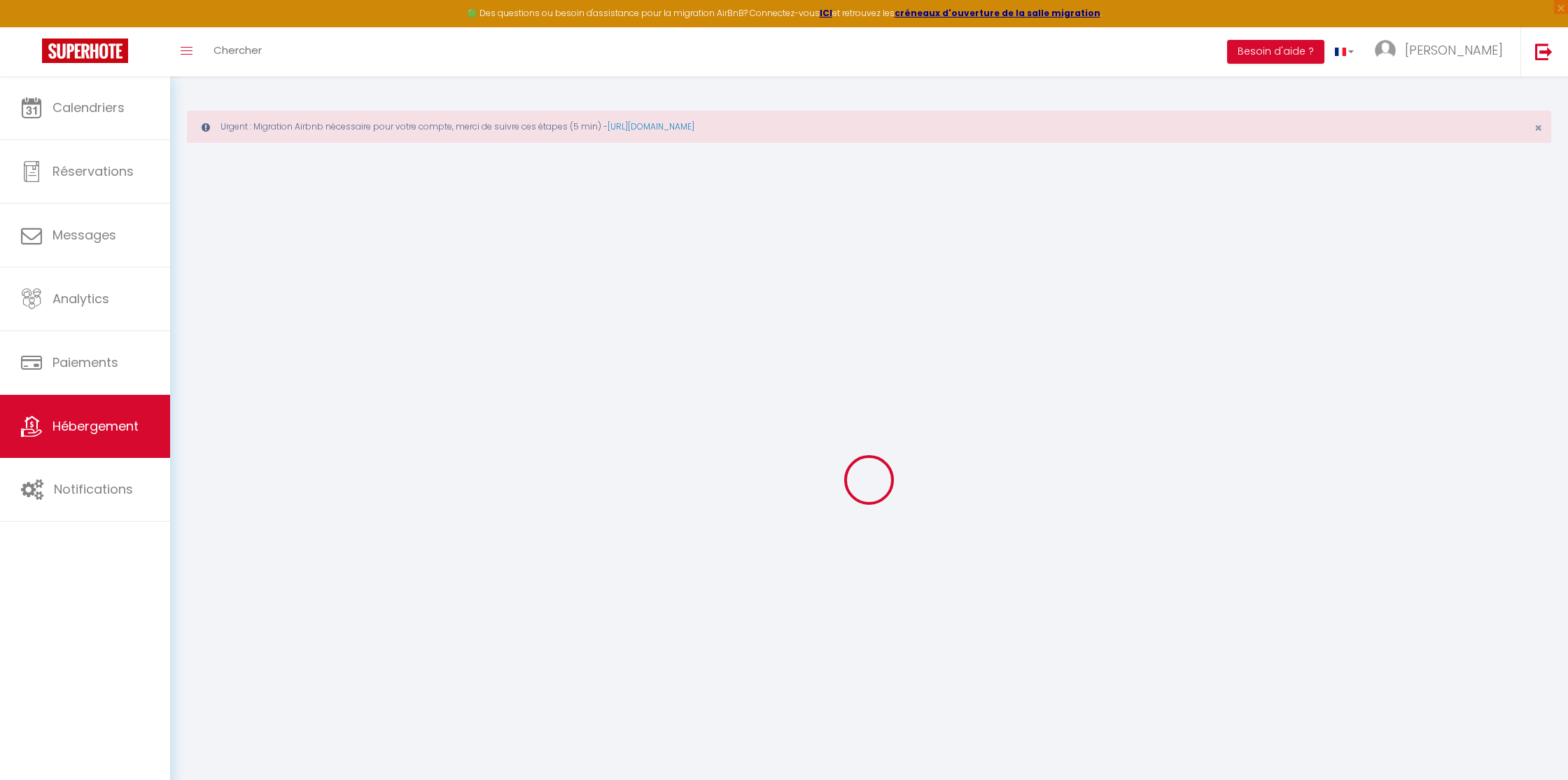
select select
checkbox input "false"
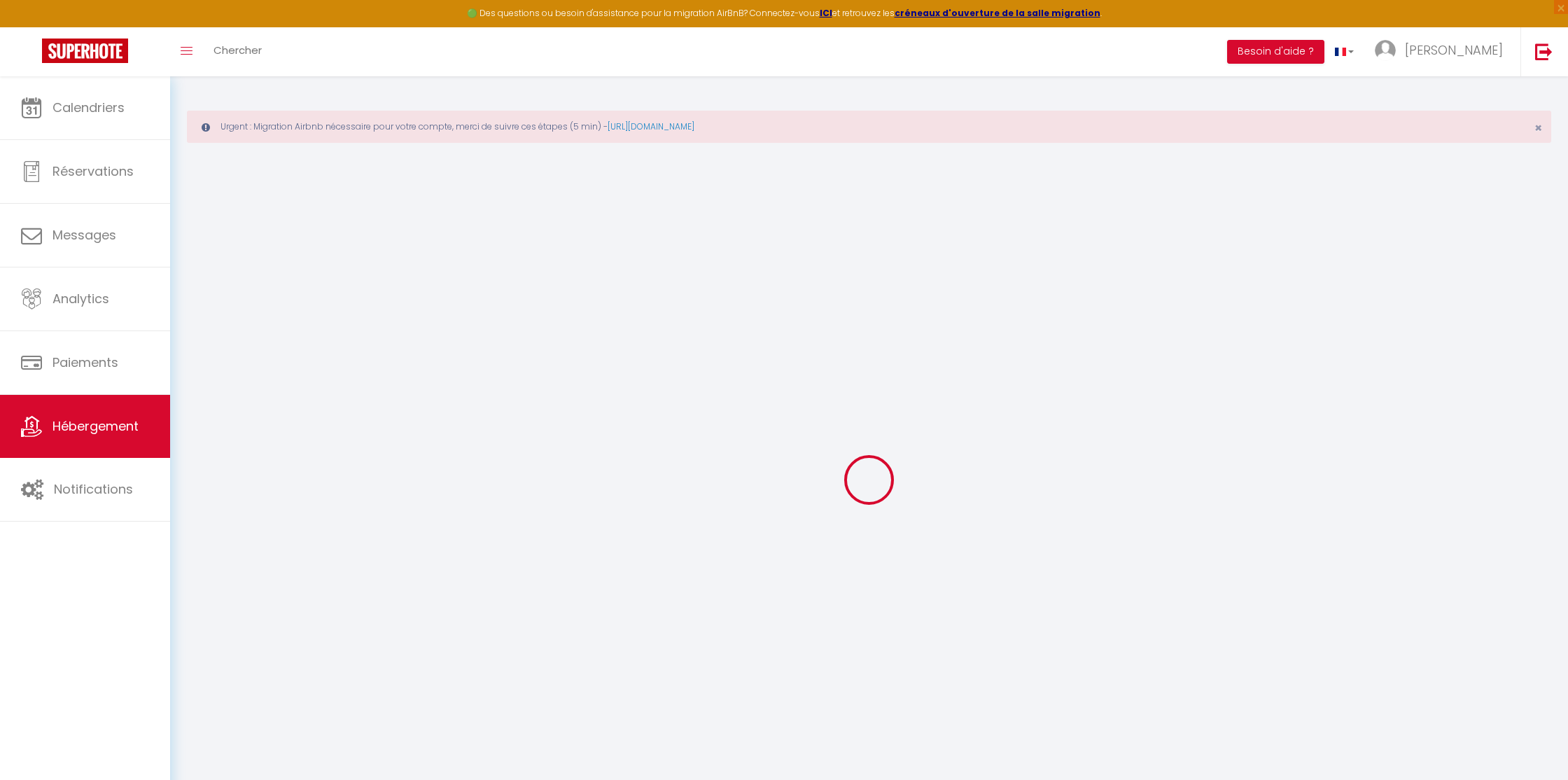
select select
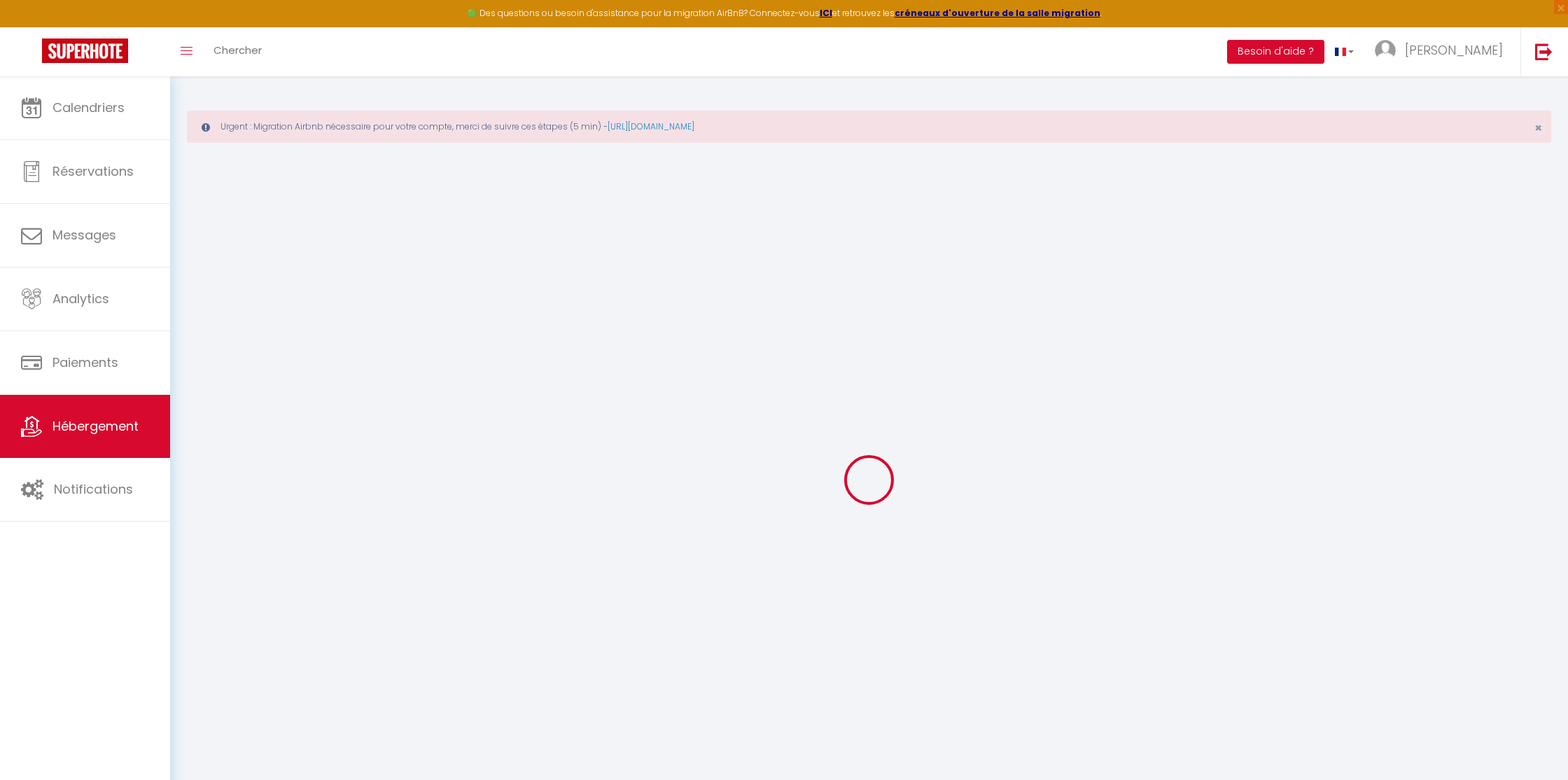
select select
checkbox input "false"
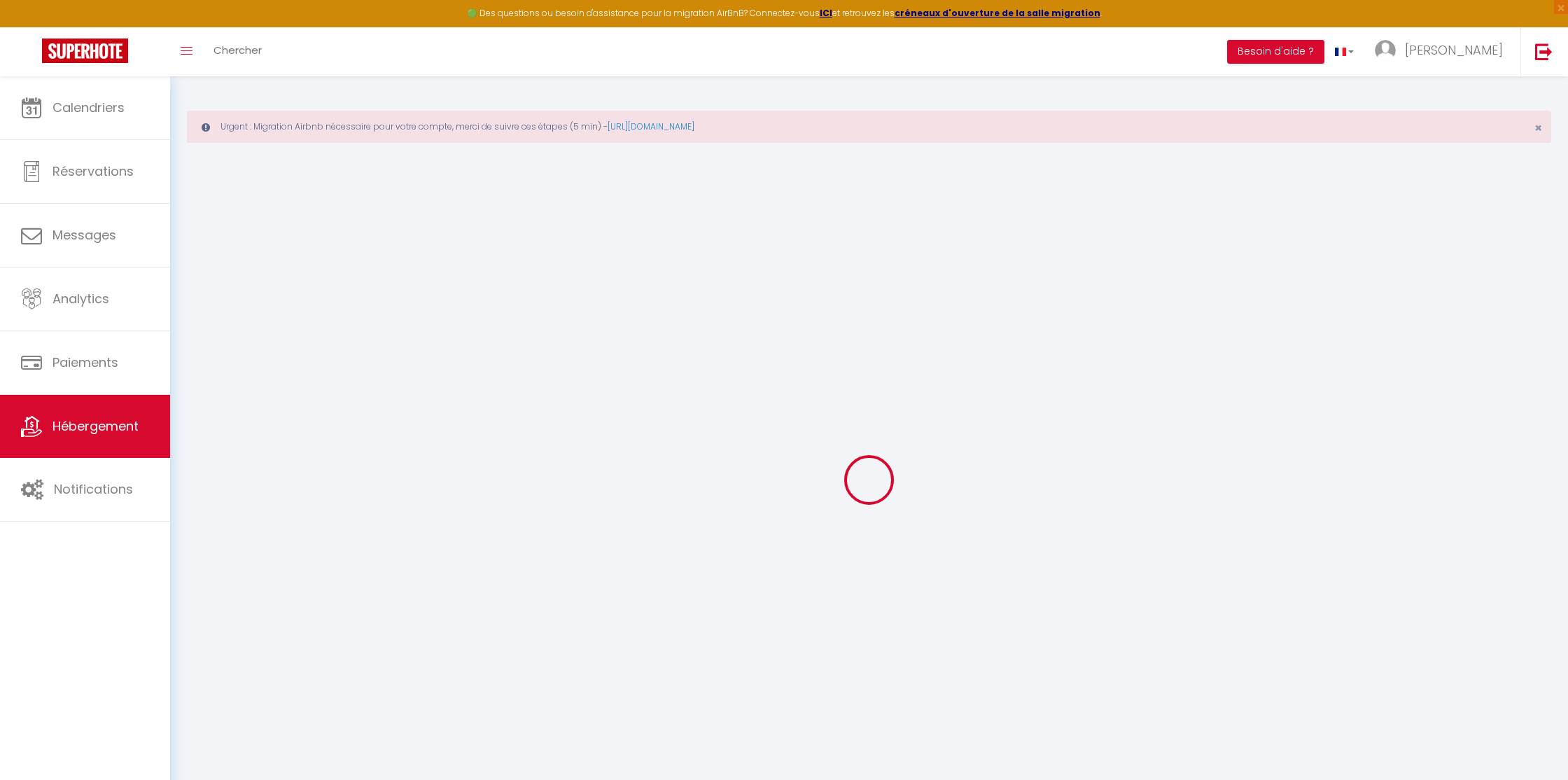
checkbox input "false"
select select
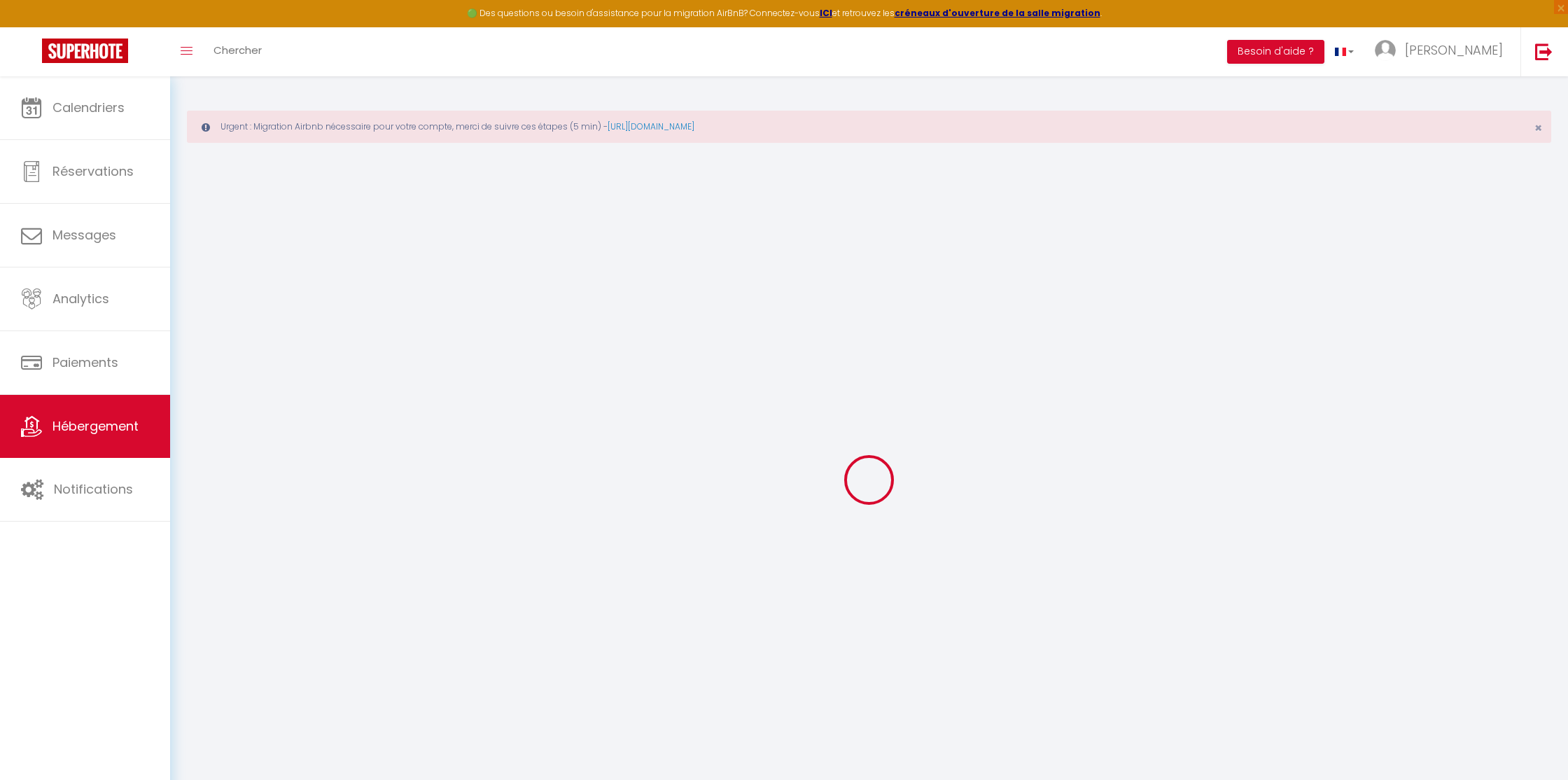
select select
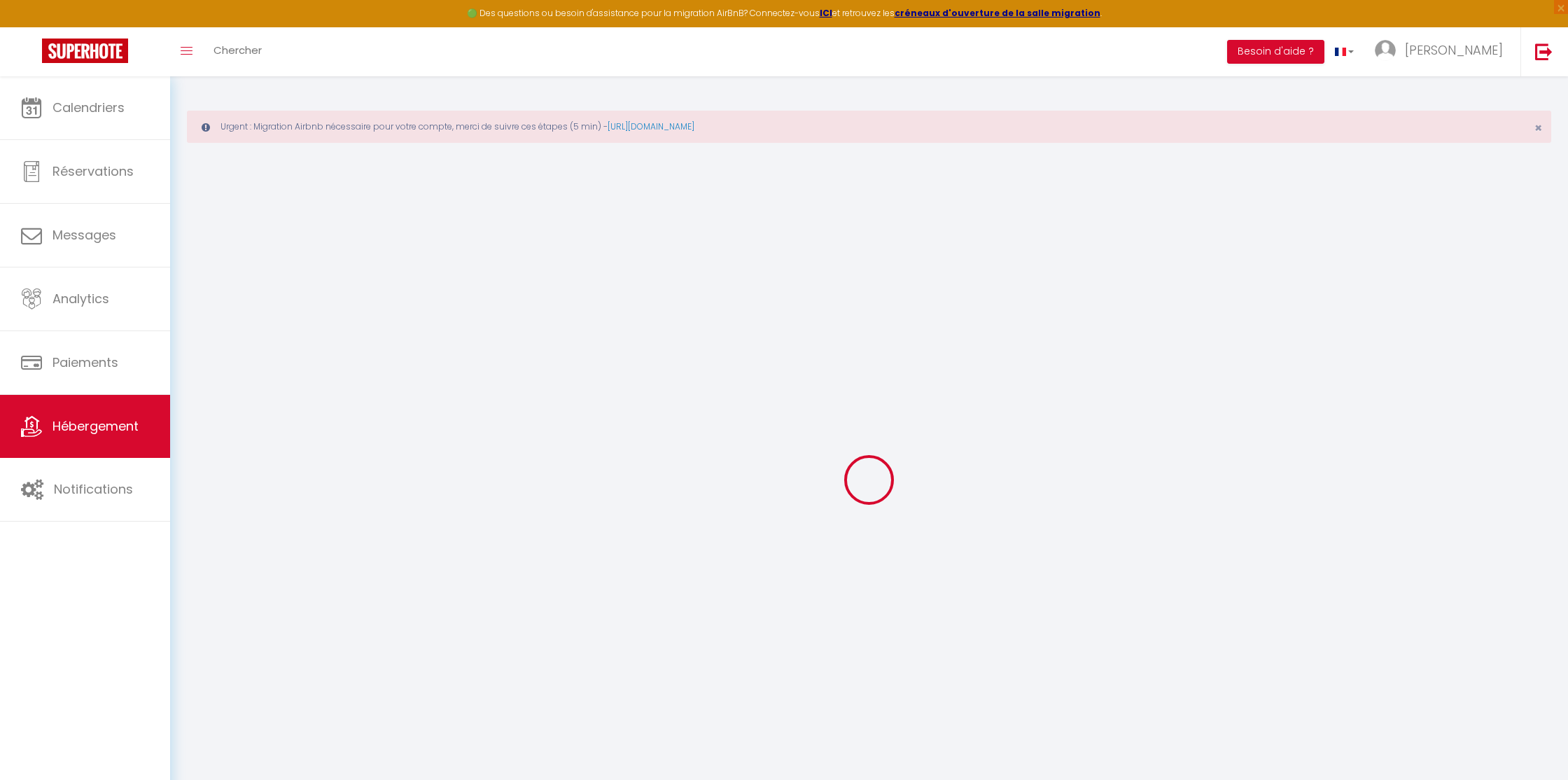
checkbox input "false"
select select
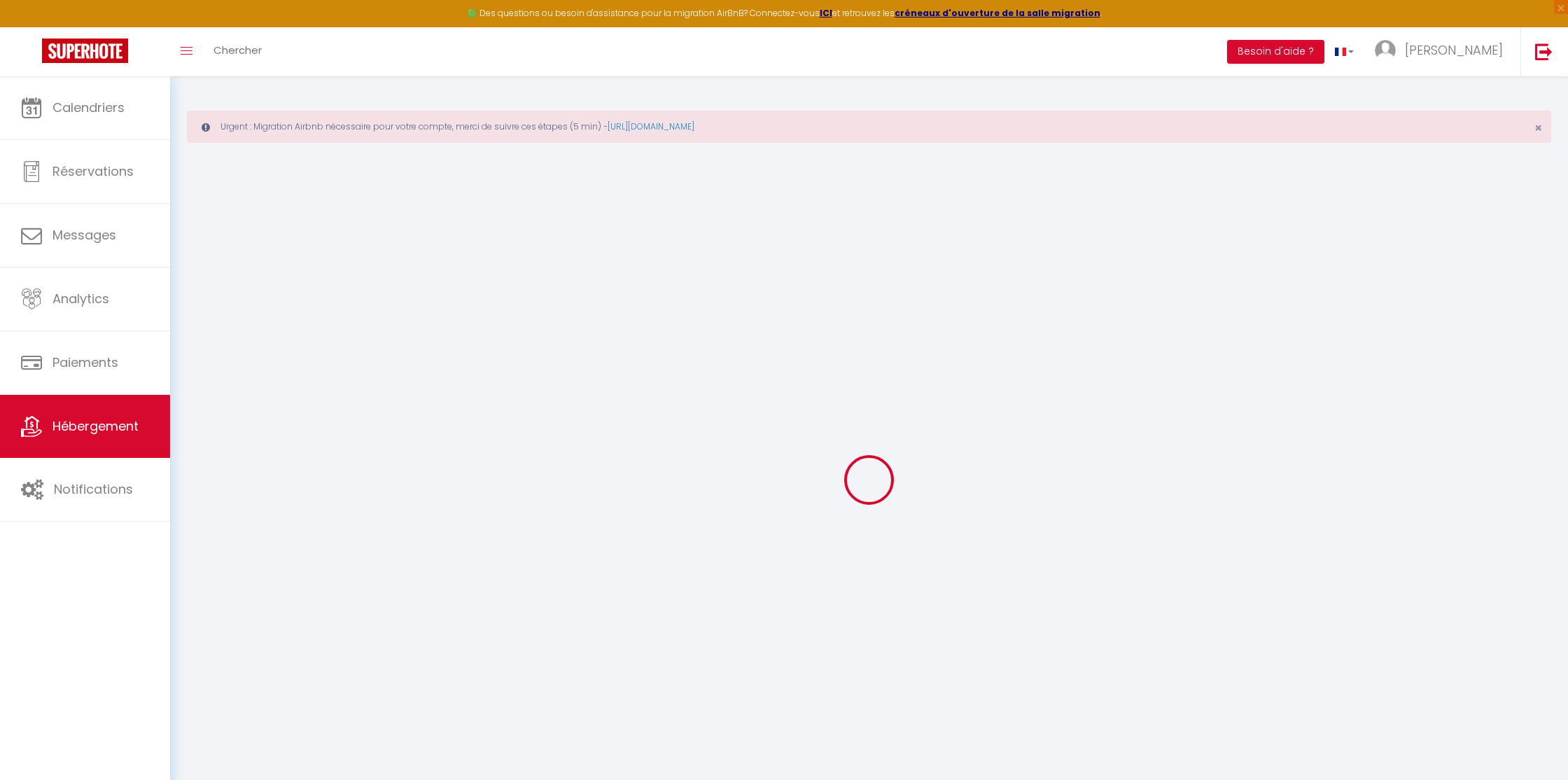
select select
type input "Appartement 2 * The Artist"
type input "[PERSON_NAME]"
select select "2"
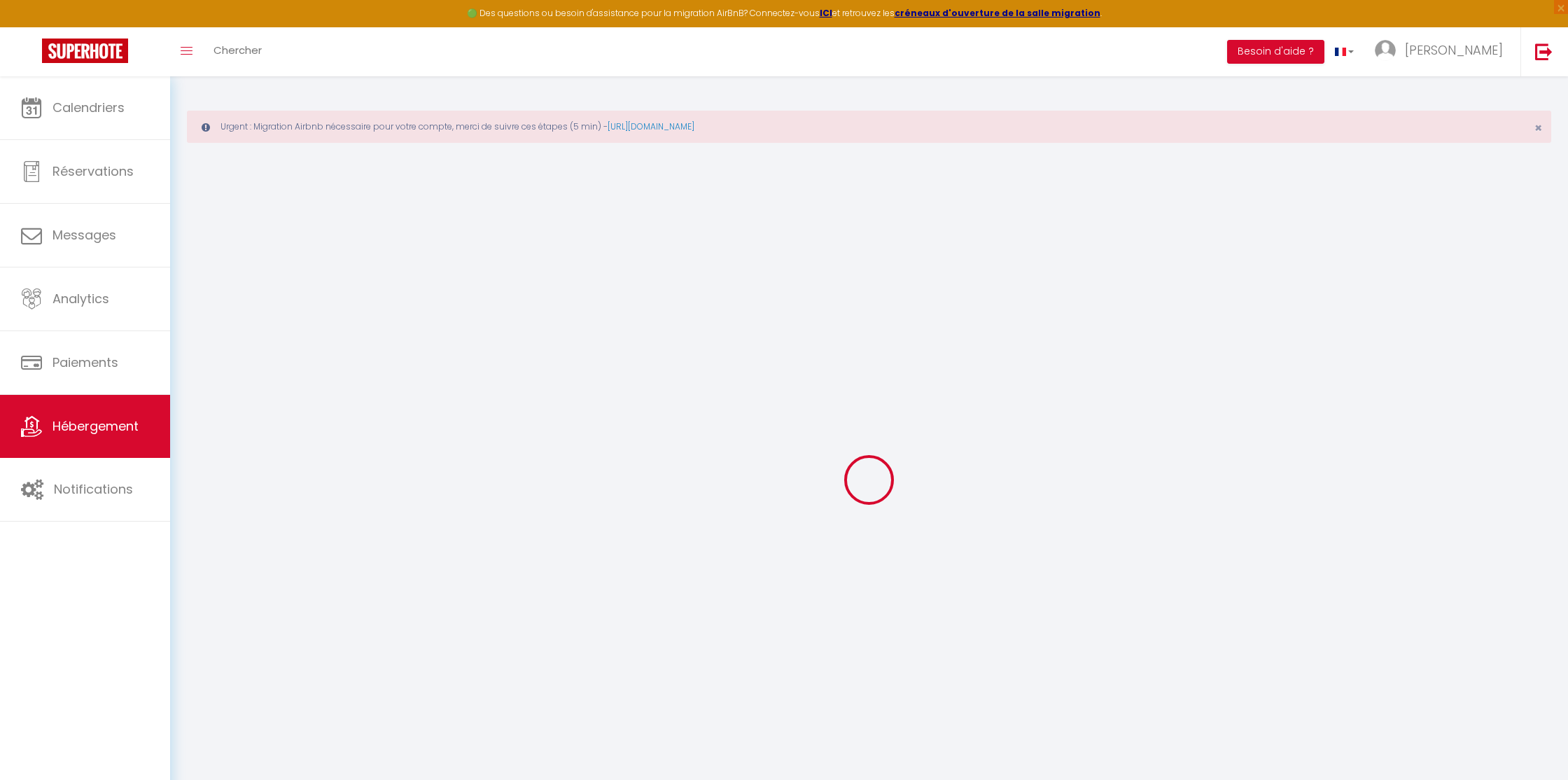
type input "69"
type input "150"
select select
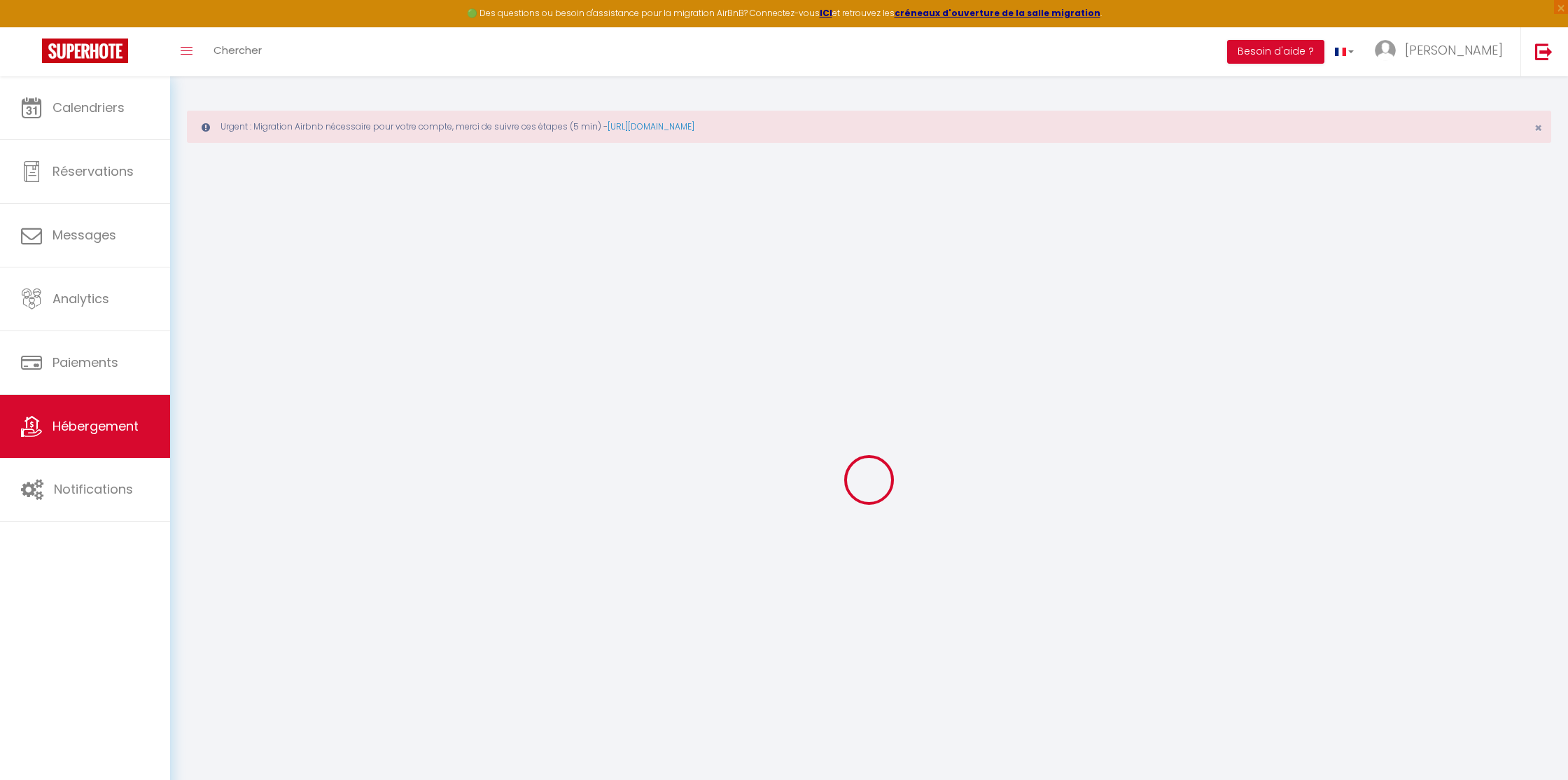
select select
type input "[STREET_ADDRESS][PERSON_NAME]"
type input "47000"
type input "Agen"
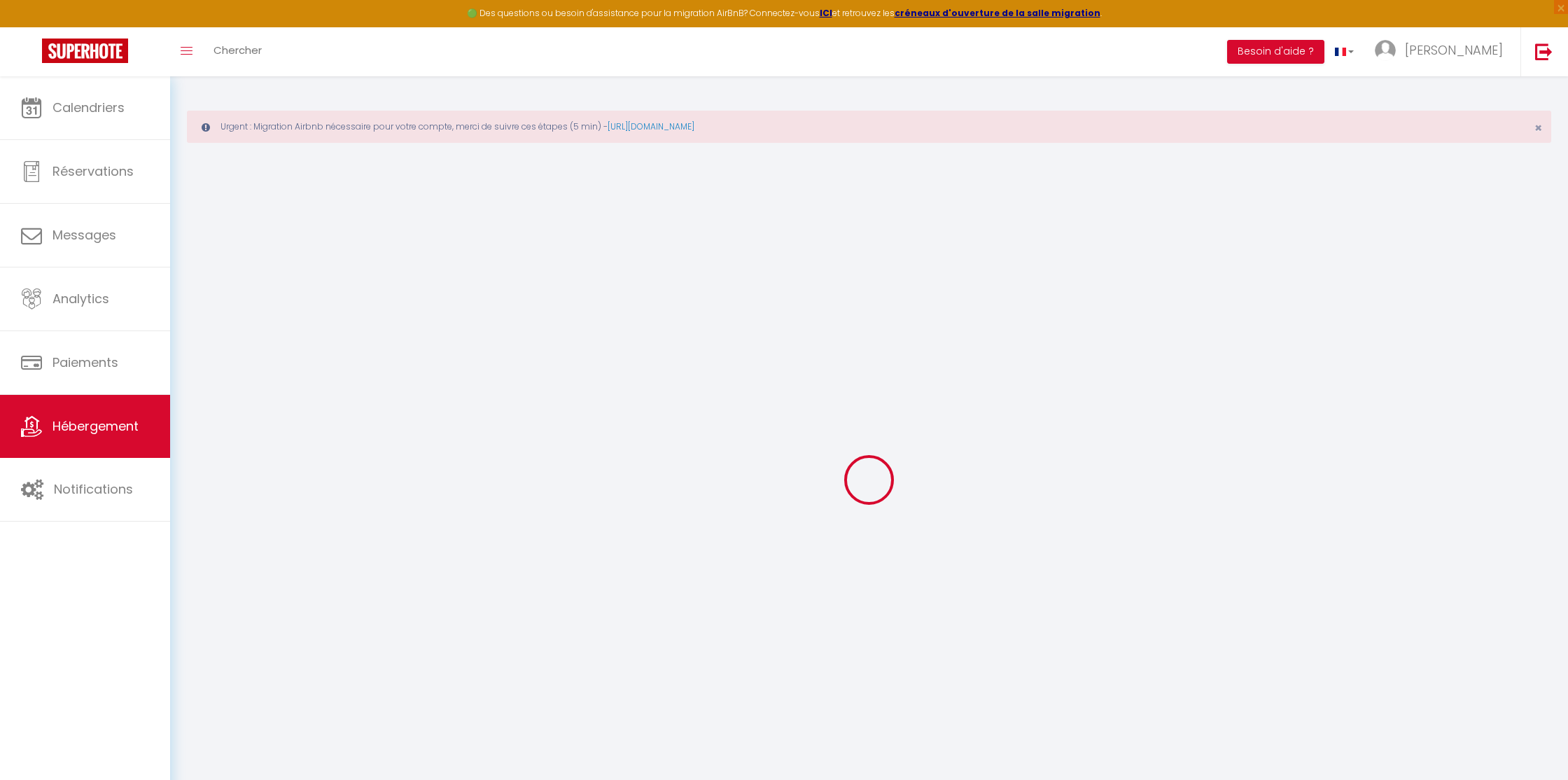
type input "[EMAIL_ADDRESS][DOMAIN_NAME]"
select select "3227"
checkbox input "false"
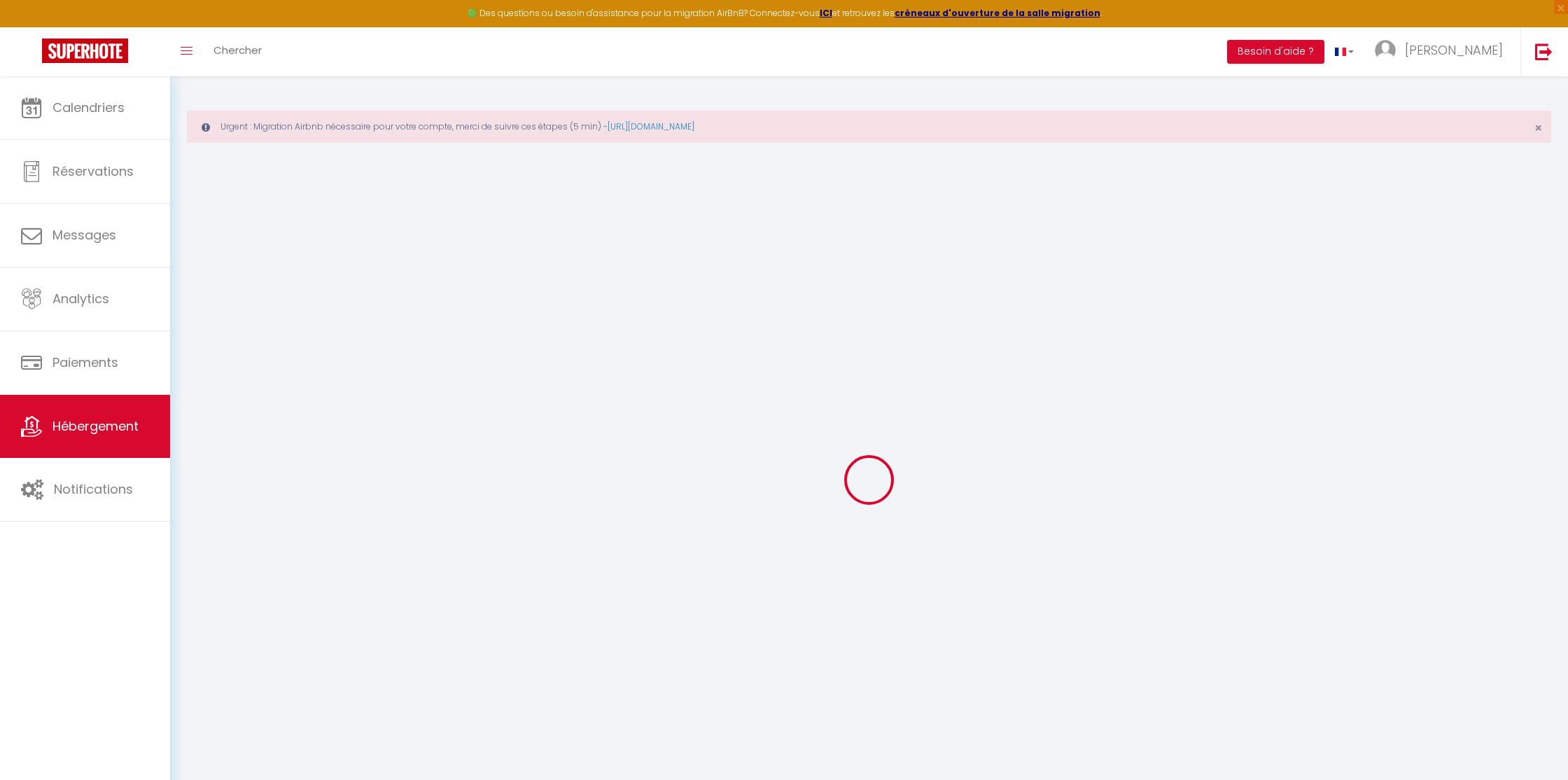
checkbox input "false"
type input "0"
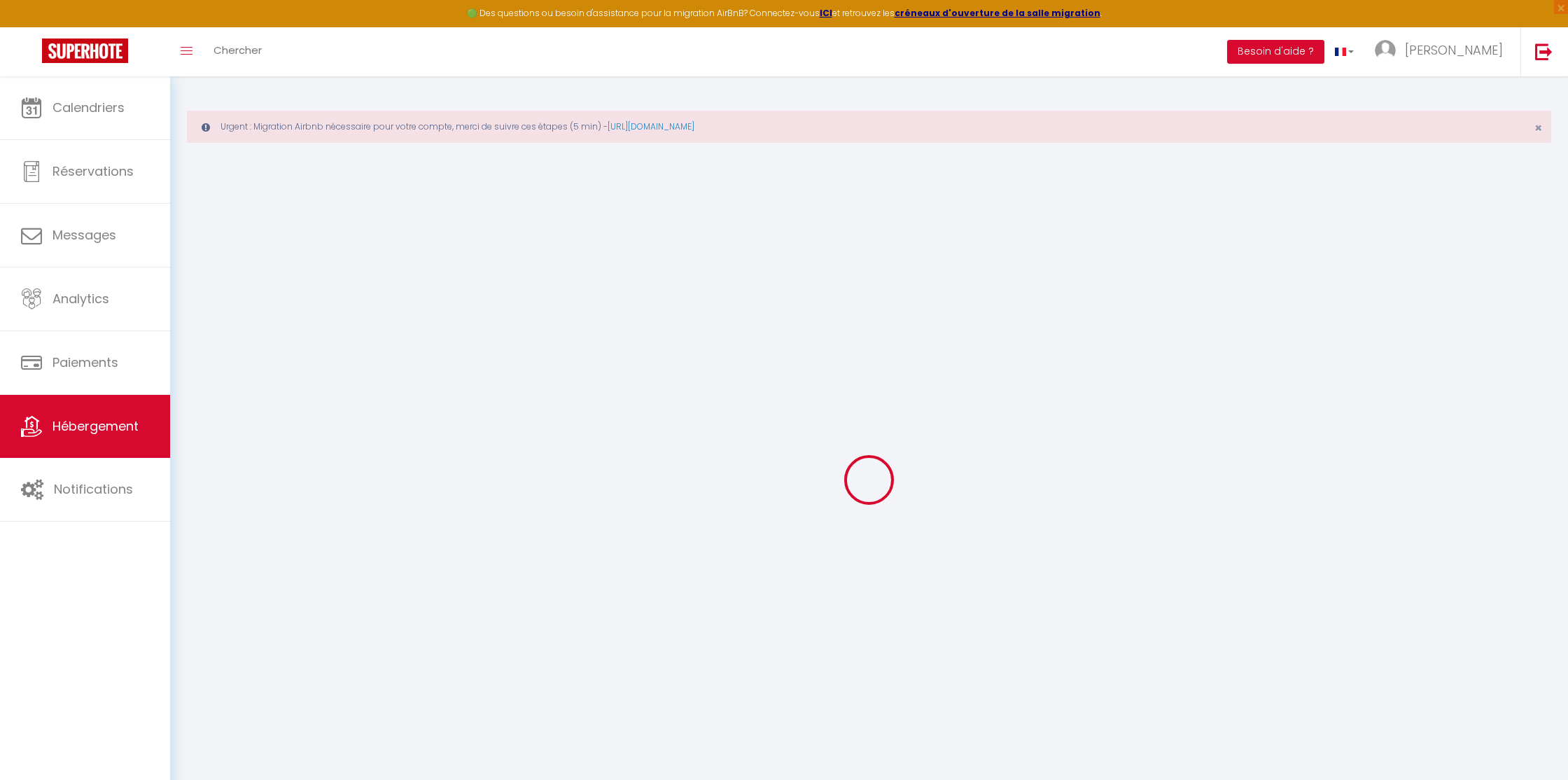
select select
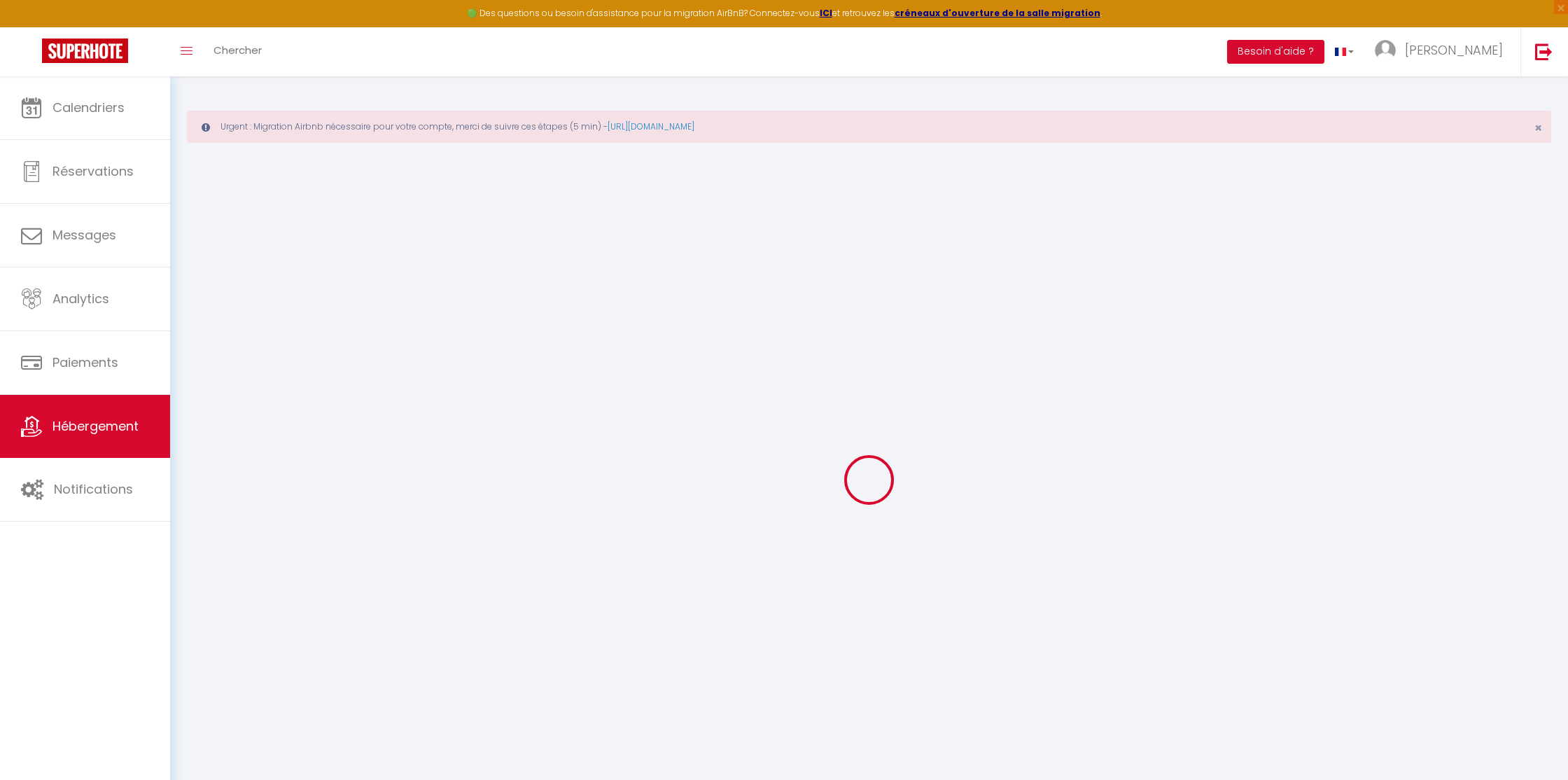
checkbox input "false"
select select
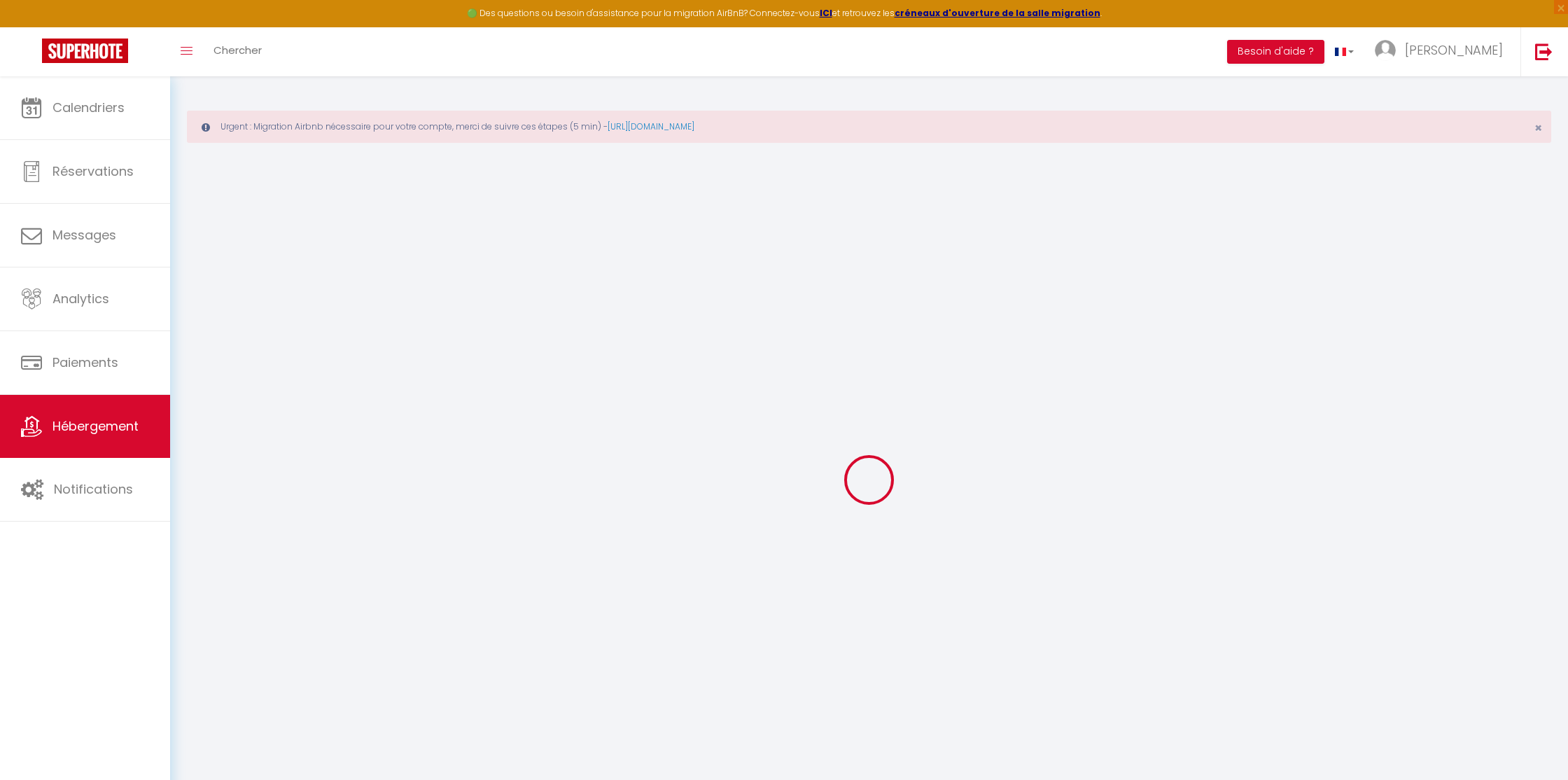
select select
checkbox input "false"
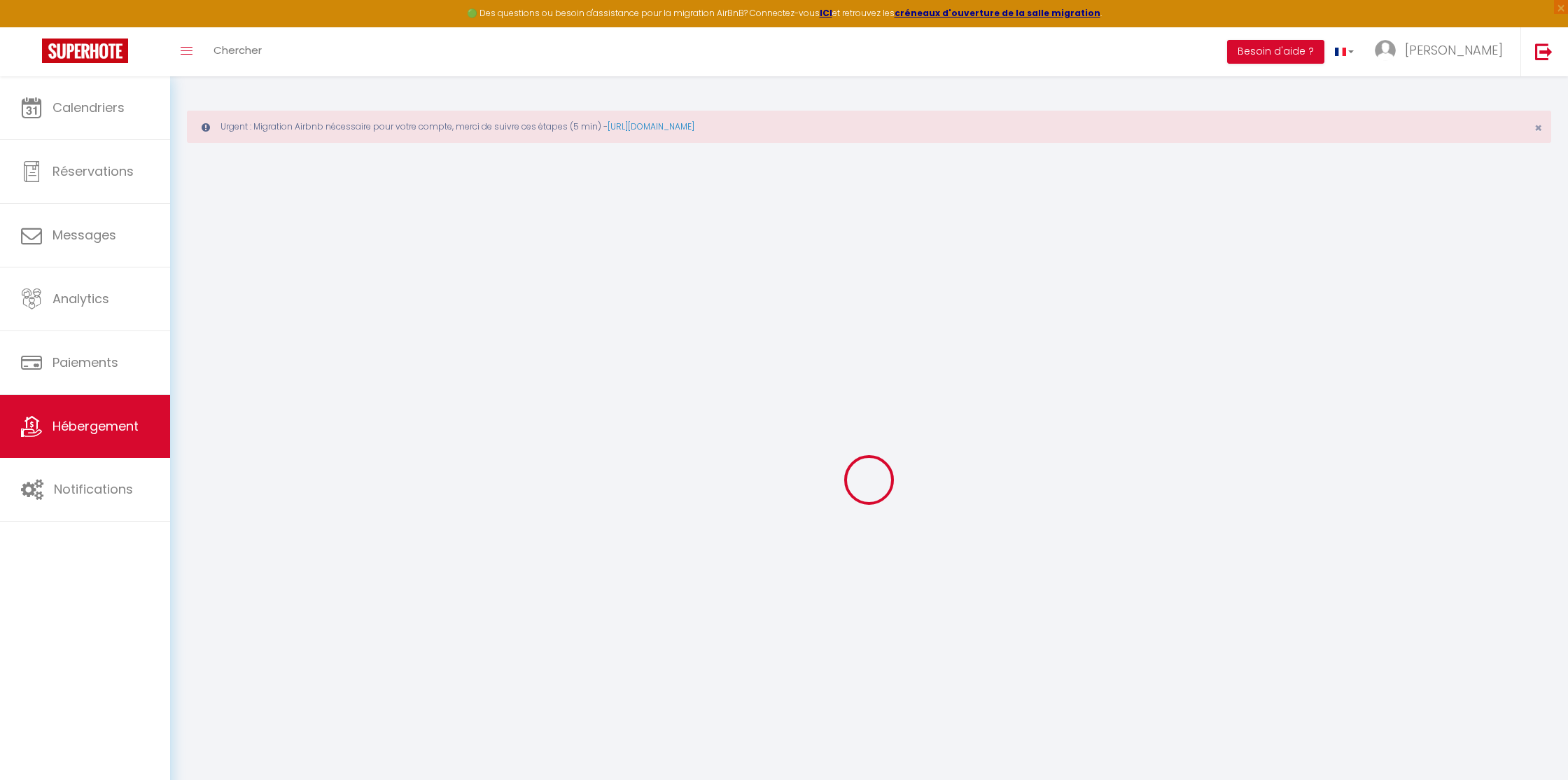
checkbox input "false"
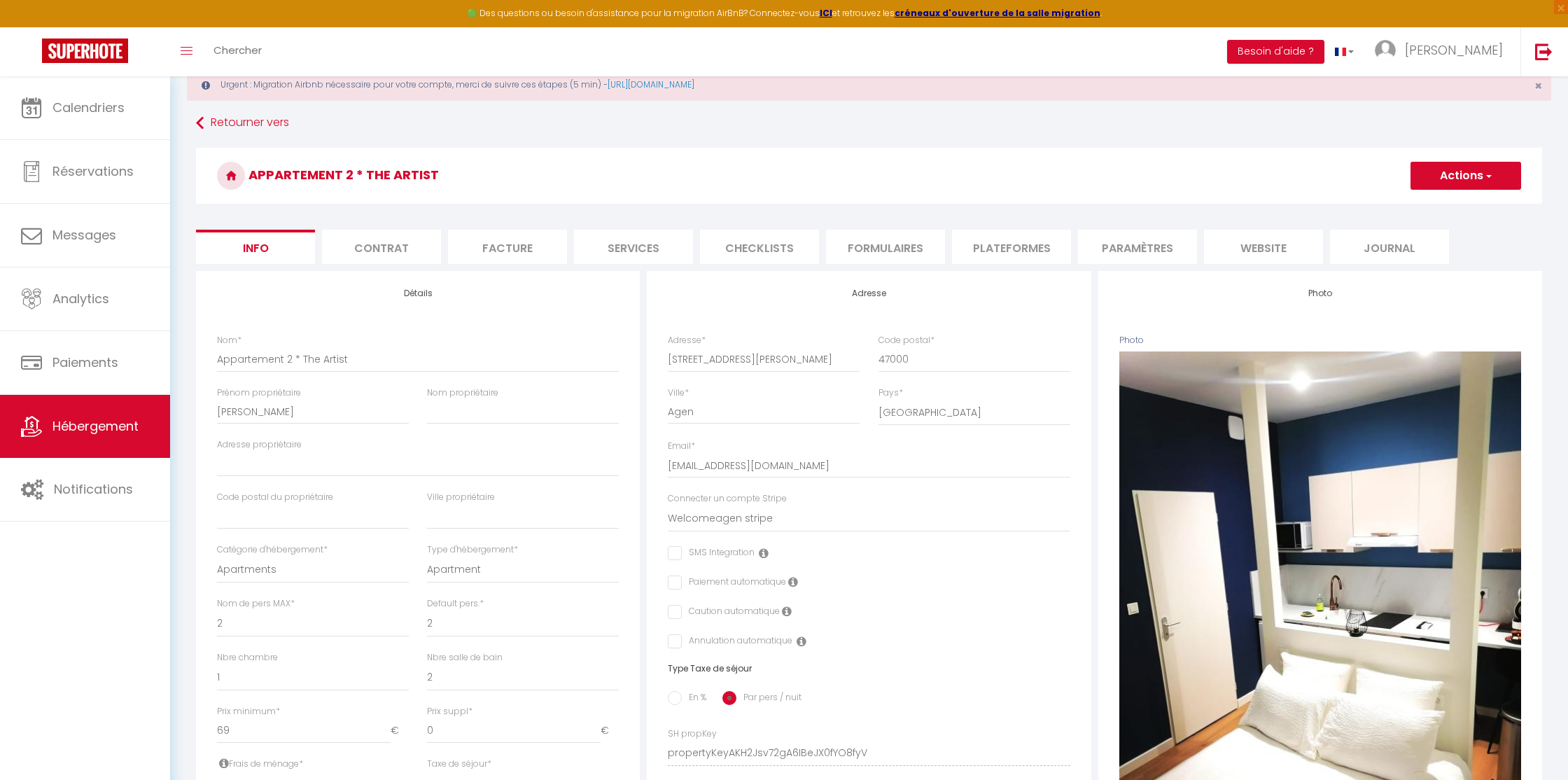
scroll to position [35, 0]
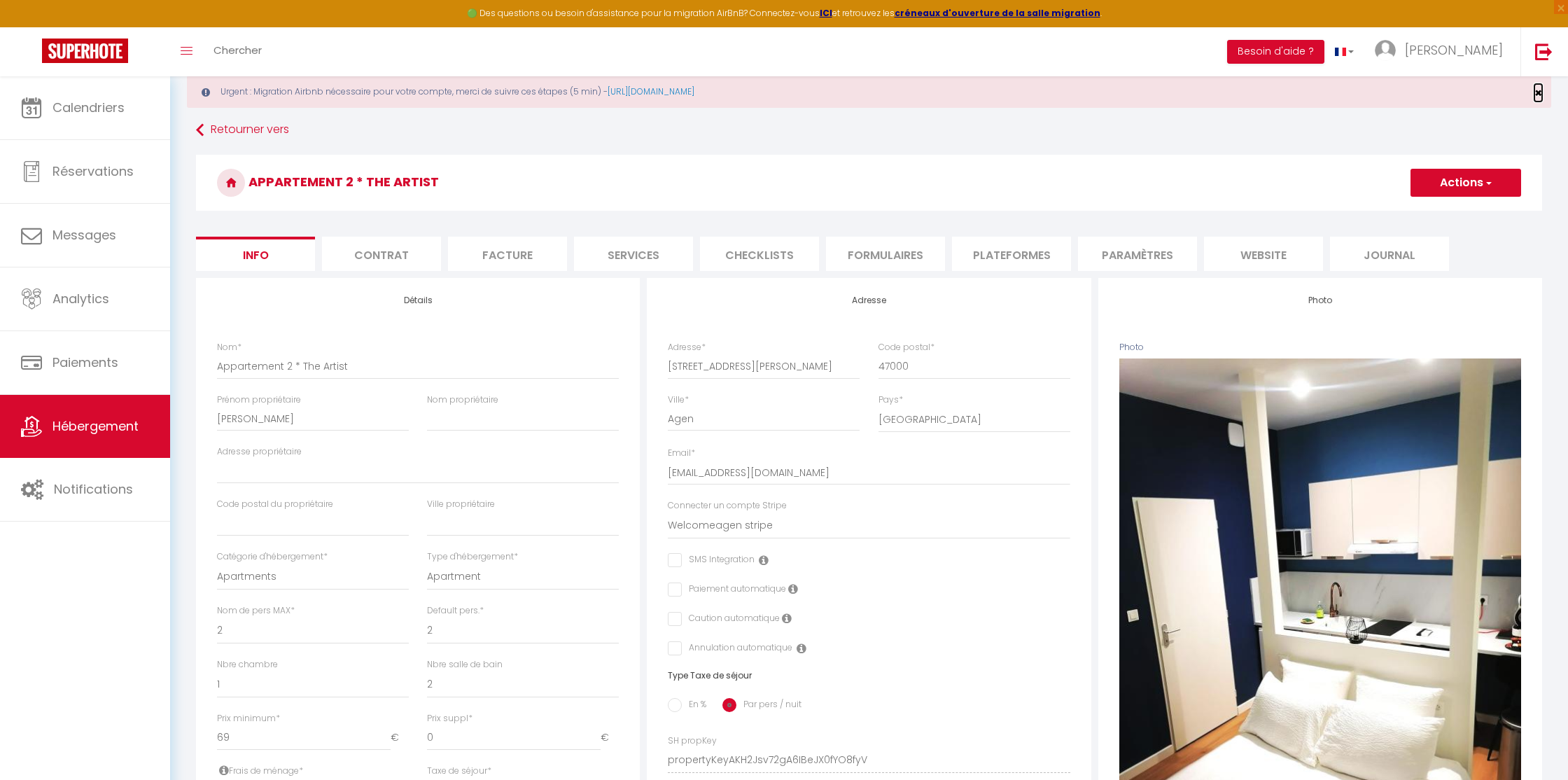
click at [1538, 92] on span "×" at bounding box center [1538, 93] width 8 height 17
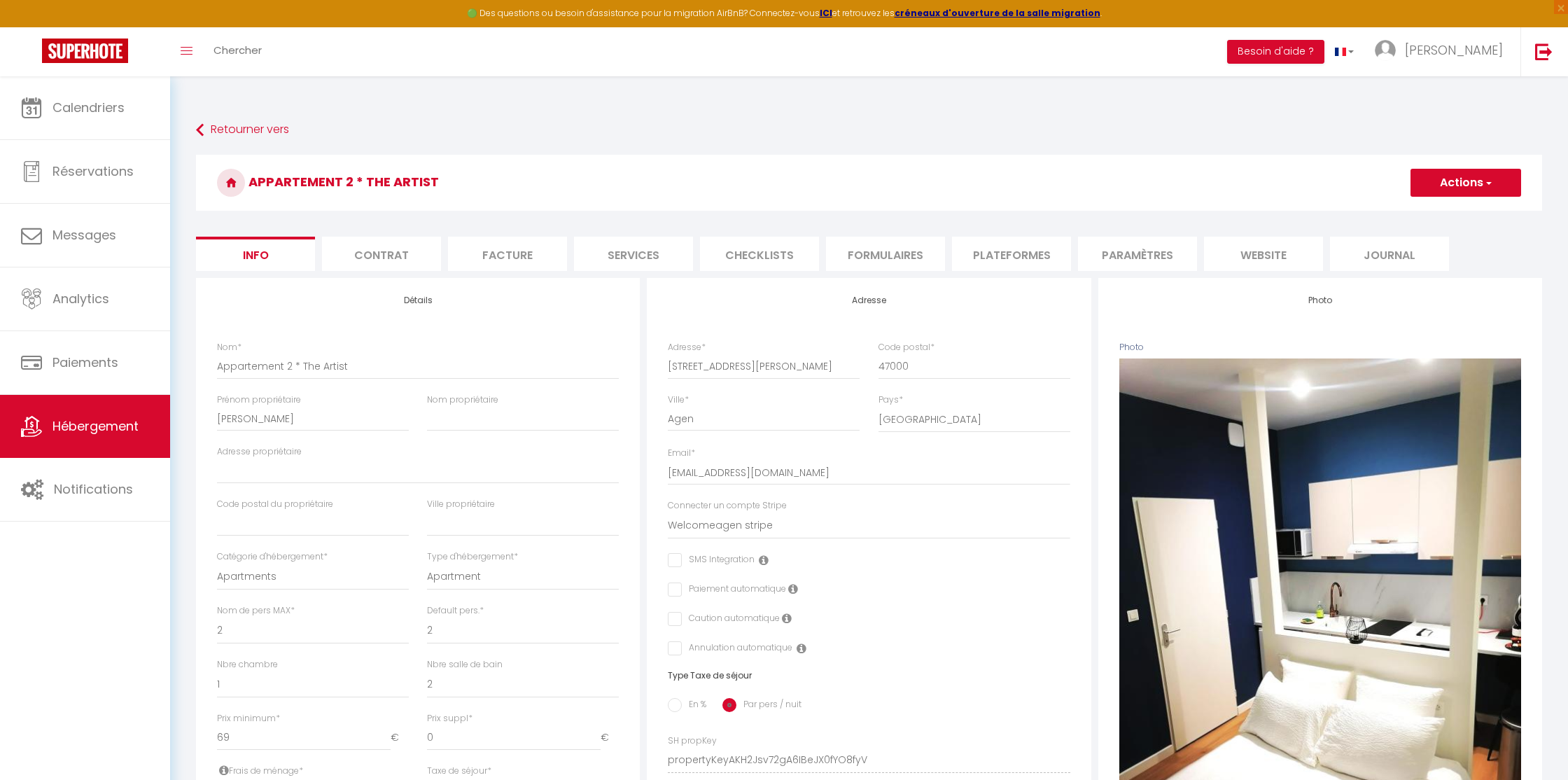
scroll to position [0, 0]
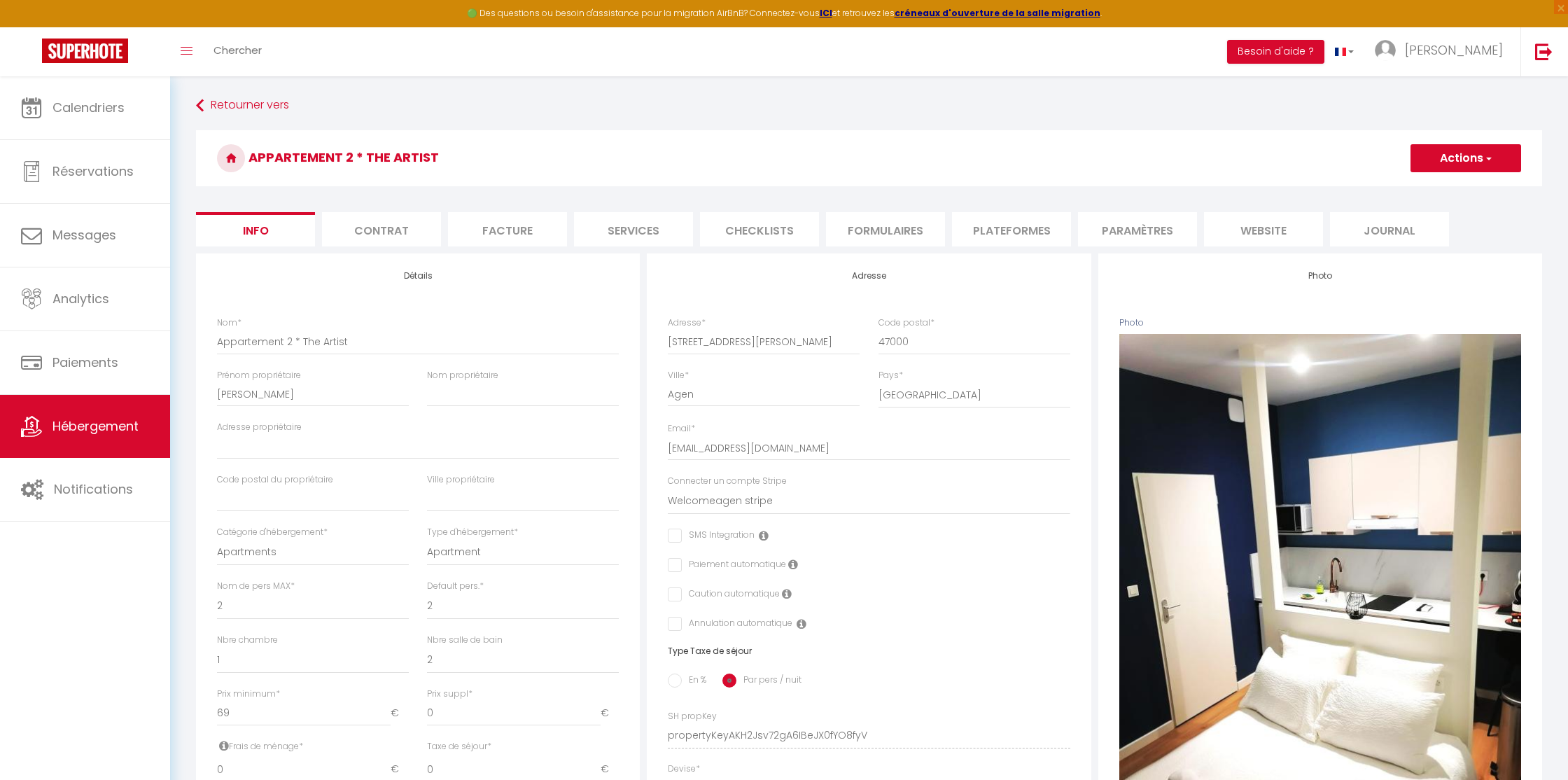
drag, startPoint x: 355, startPoint y: 161, endPoint x: 489, endPoint y: 161, distance: 134.0
click at [489, 161] on h3 "Appartement 2 * The Artist" at bounding box center [869, 158] width 1346 height 56
click at [995, 227] on li "Plateformes" at bounding box center [1012, 229] width 119 height 34
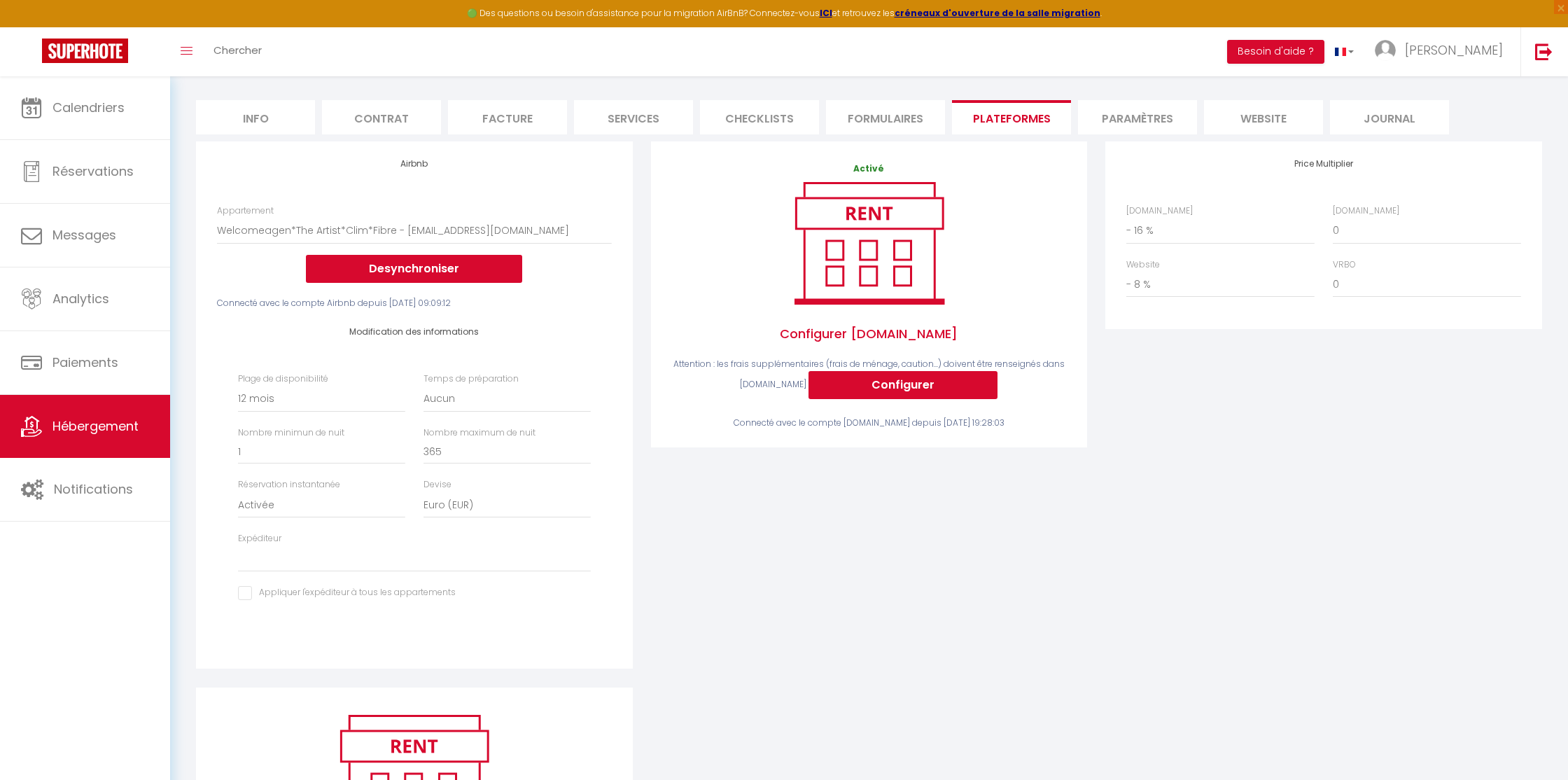
scroll to position [114, 0]
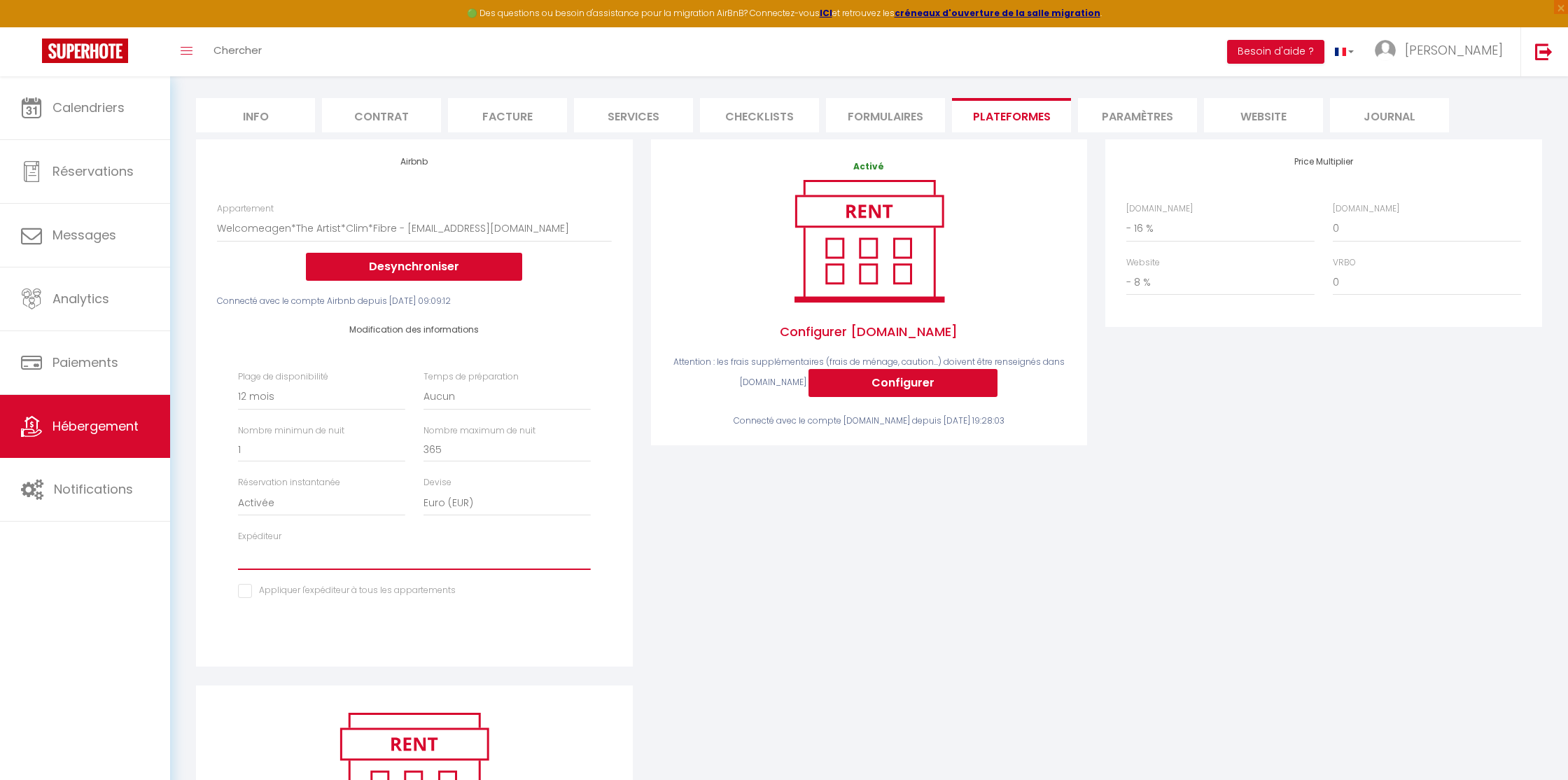
click at [286, 561] on select "[EMAIL_ADDRESS][DOMAIN_NAME] [EMAIL_ADDRESS][DOMAIN_NAME] (old)" at bounding box center [414, 557] width 352 height 27
click at [238, 544] on select "[EMAIL_ADDRESS][DOMAIN_NAME] [EMAIL_ADDRESS][DOMAIN_NAME] (old)" at bounding box center [414, 557] width 352 height 27
click at [248, 587] on input "checkbox" at bounding box center [346, 590] width 218 height 14
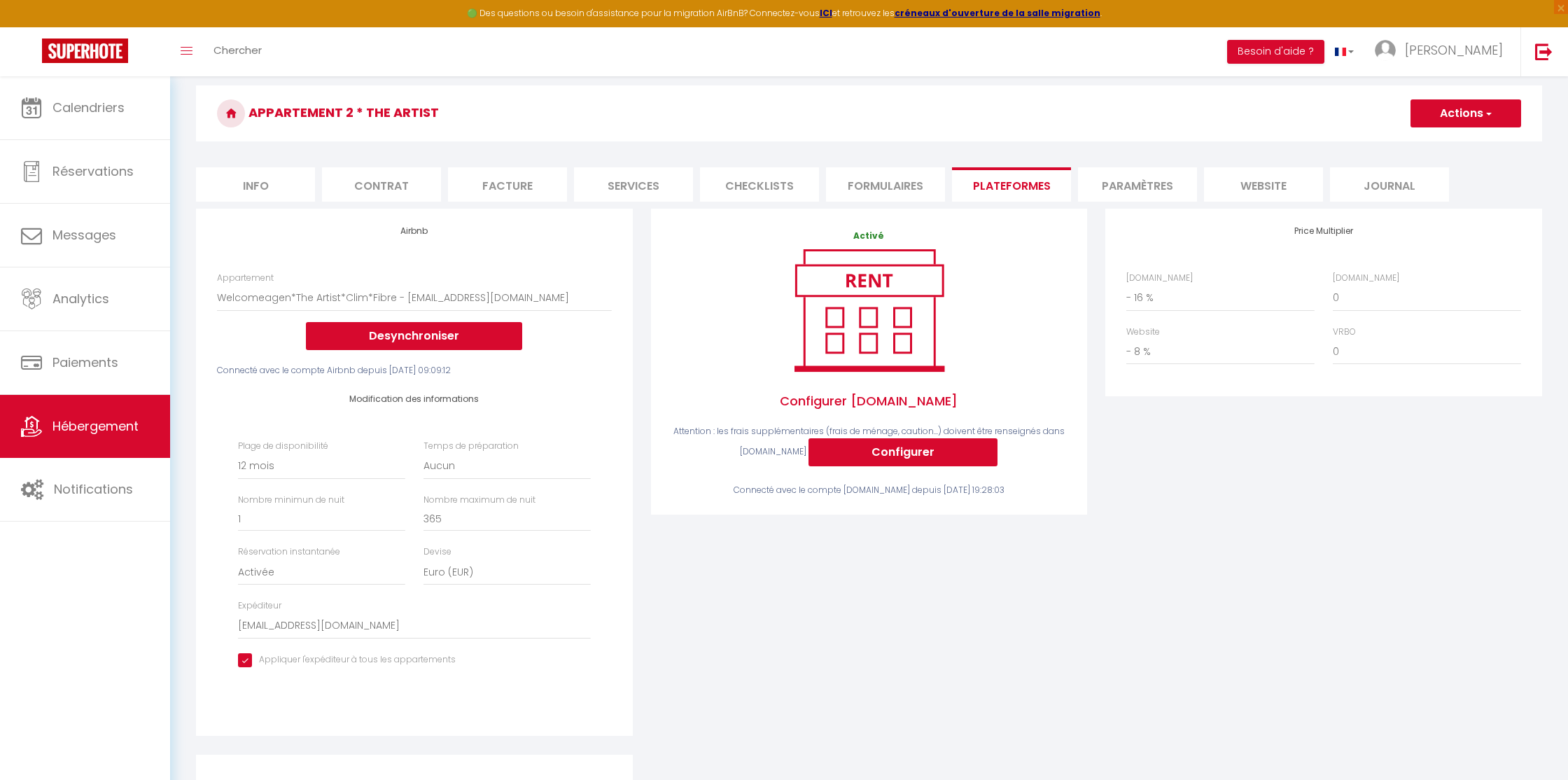
scroll to position [28, 0]
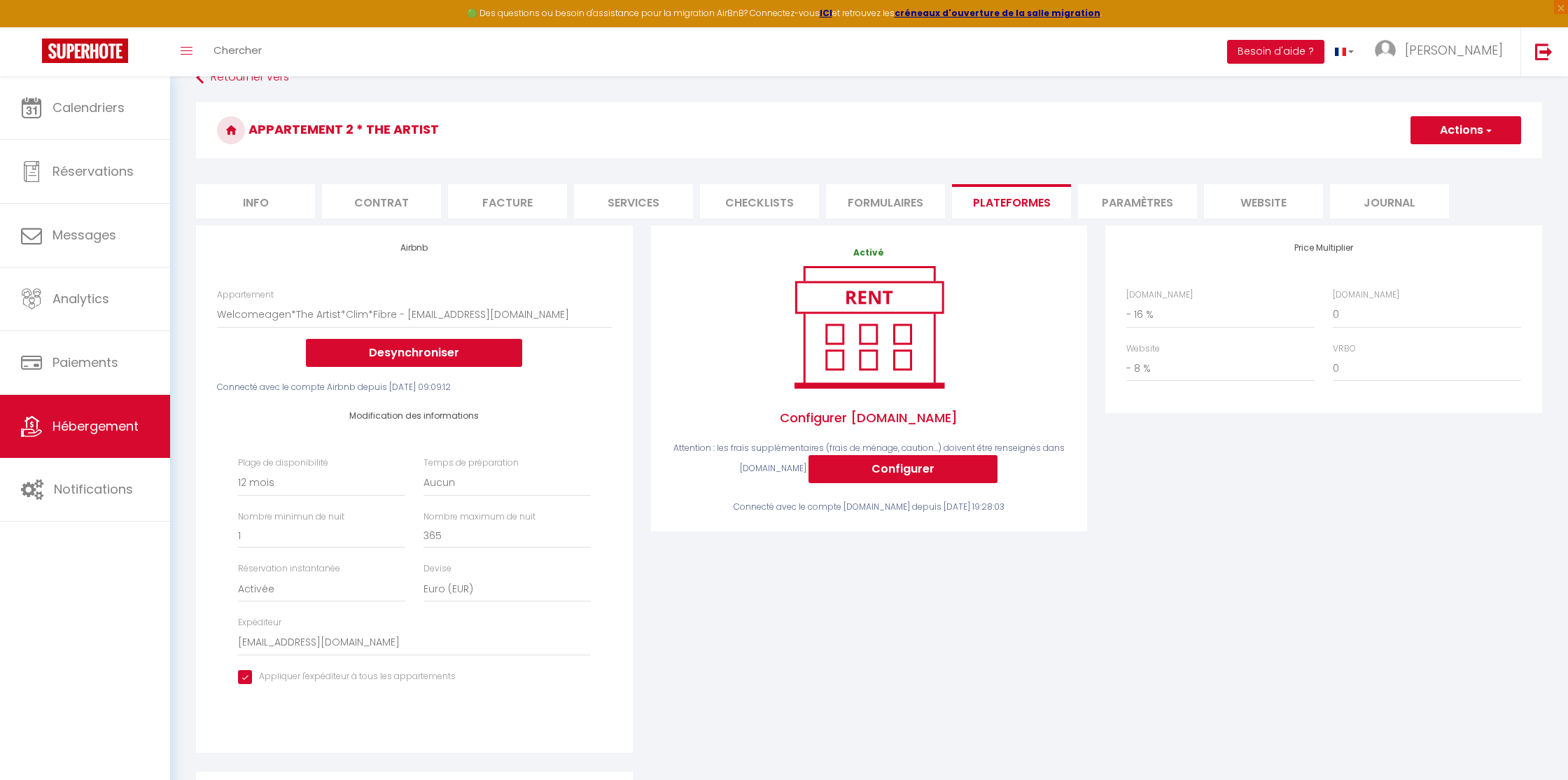
click at [1465, 126] on button "Actions" at bounding box center [1466, 130] width 111 height 28
click at [1444, 159] on link "Enregistrer" at bounding box center [1465, 161] width 111 height 18
click at [621, 203] on li "Services" at bounding box center [633, 201] width 119 height 34
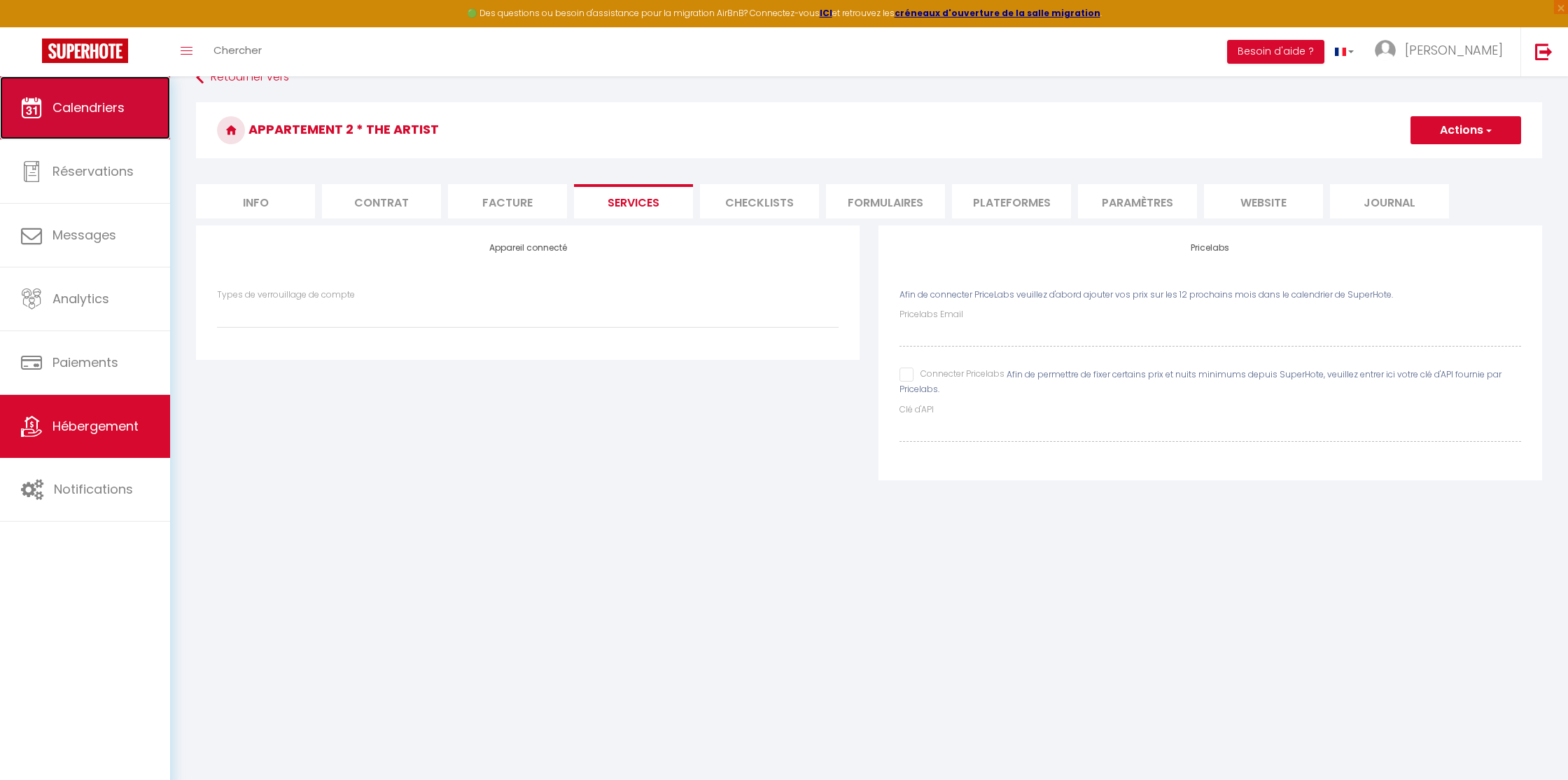
click at [81, 115] on span "Calendriers" at bounding box center [88, 107] width 72 height 17
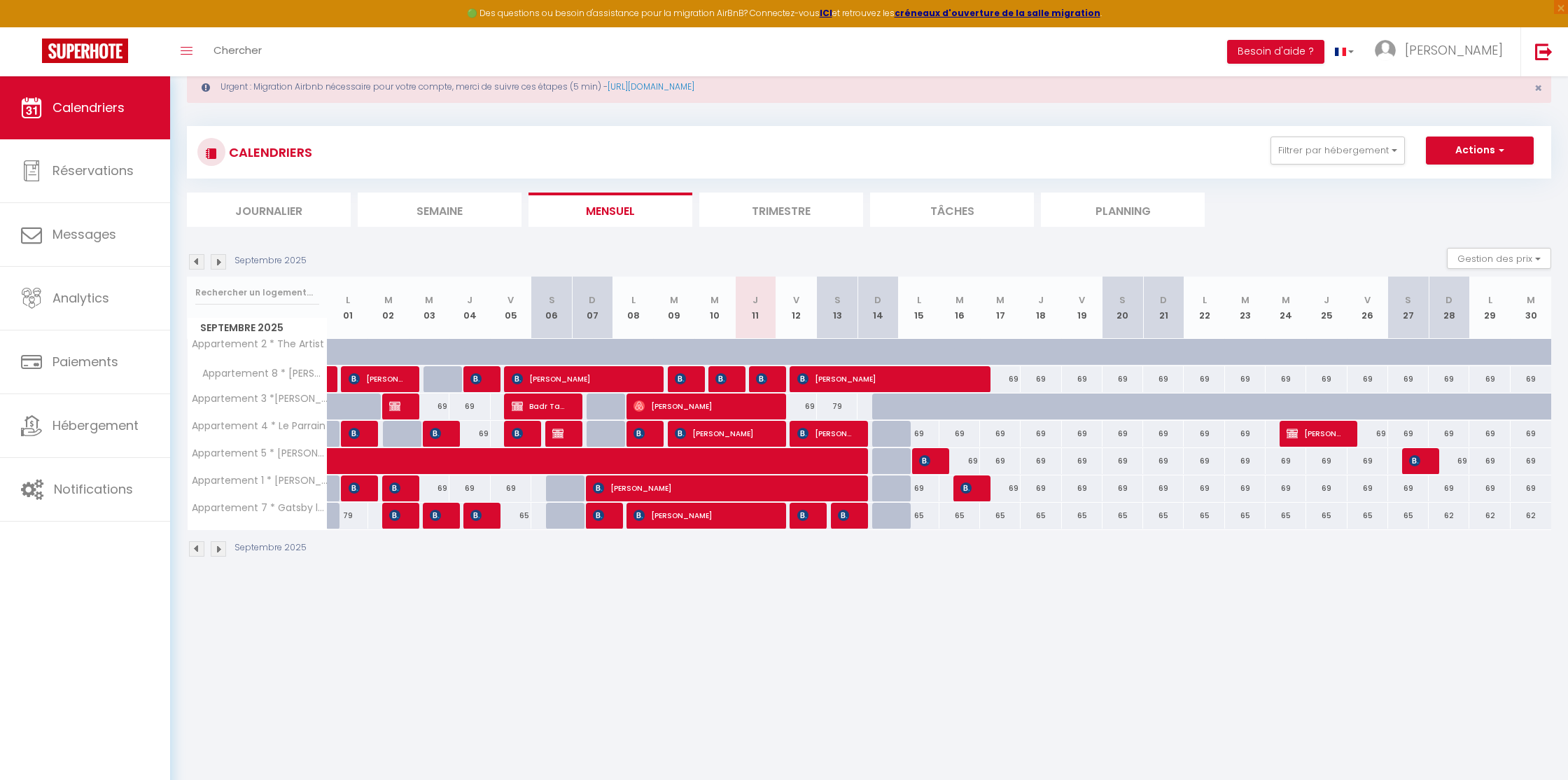
scroll to position [41, 0]
click at [1535, 85] on span "×" at bounding box center [1538, 87] width 8 height 17
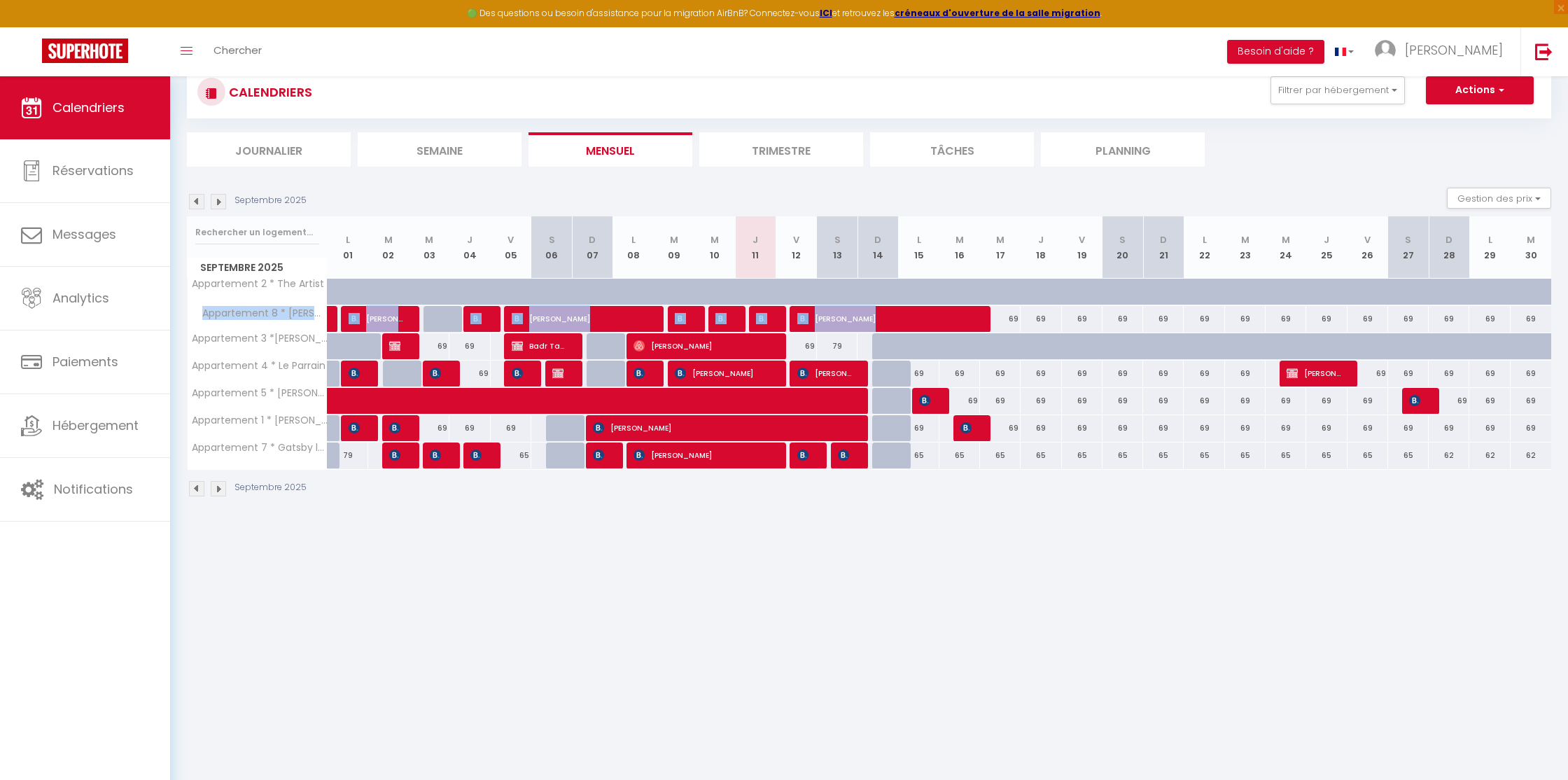
drag, startPoint x: 1002, startPoint y: 315, endPoint x: 1053, endPoint y: 303, distance: 52.4
click at [1053, 303] on tbody "Appartement 2 * The Artist 79 65 65 65 65 78 65 65 65 65 65" at bounding box center [869, 373] width 1364 height 191
click at [1040, 317] on div "69" at bounding box center [1041, 319] width 41 height 26
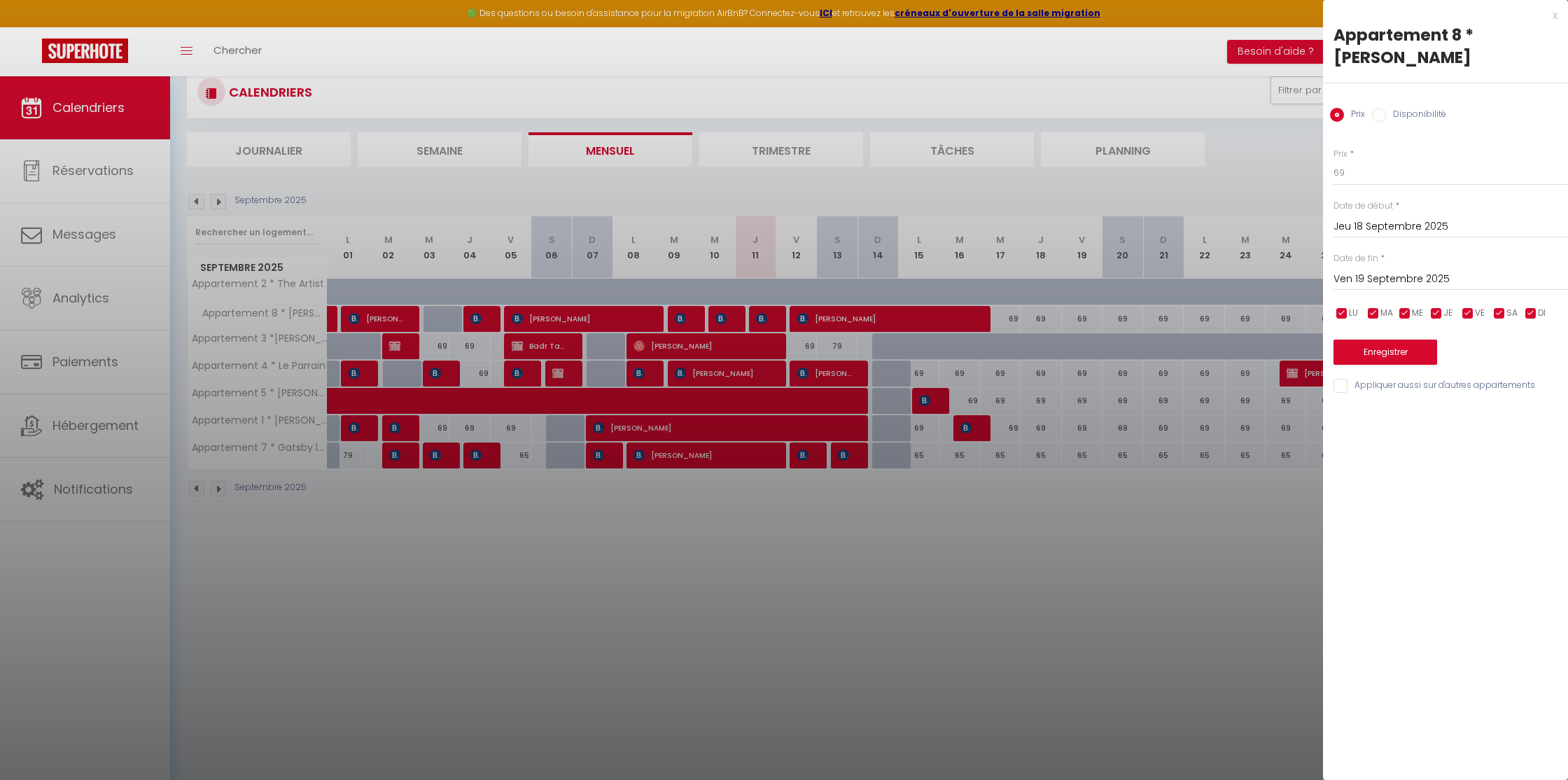
click at [1056, 477] on div at bounding box center [784, 390] width 1568 height 780
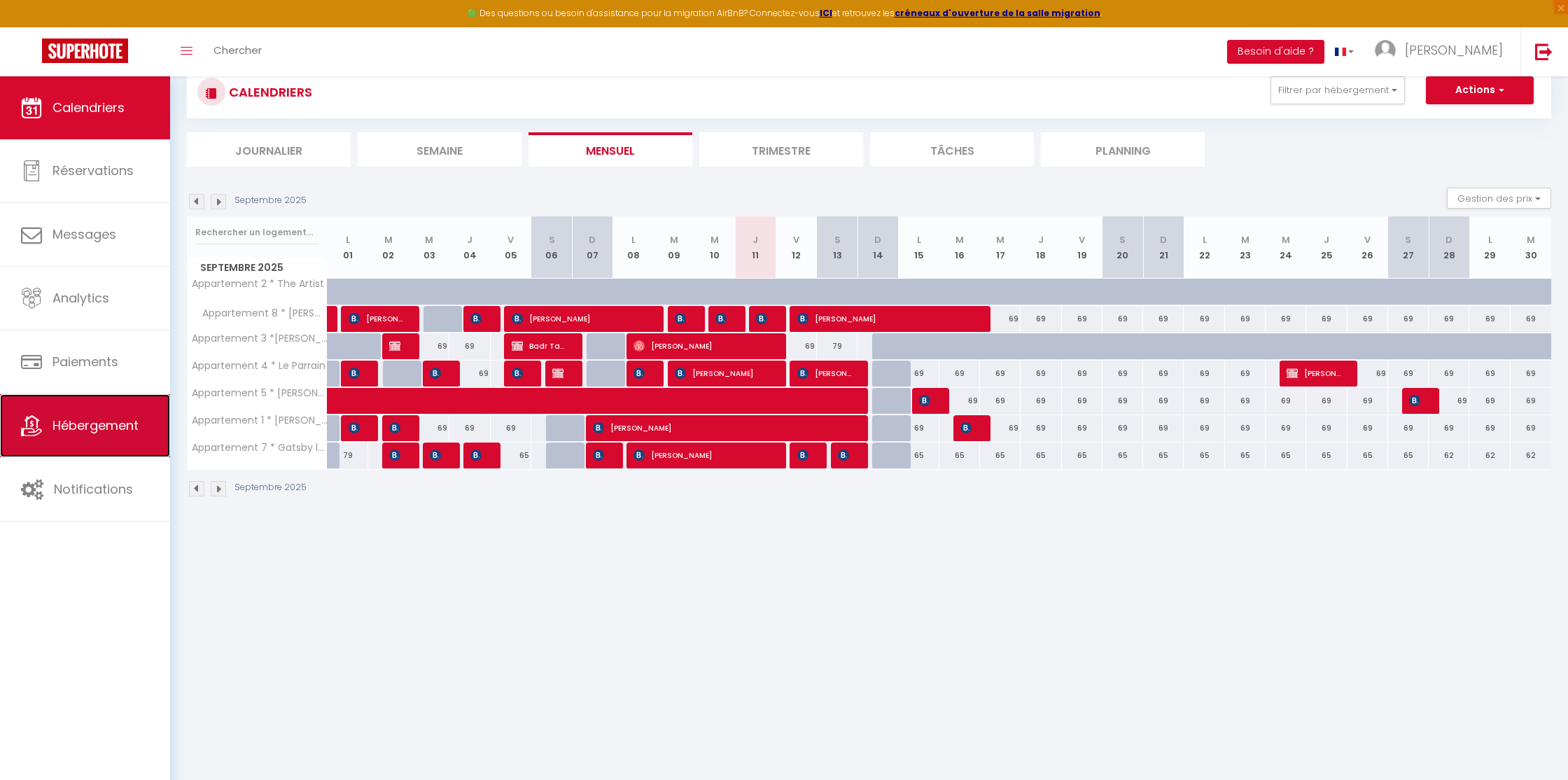
click at [77, 419] on span "Hébergement" at bounding box center [95, 425] width 86 height 17
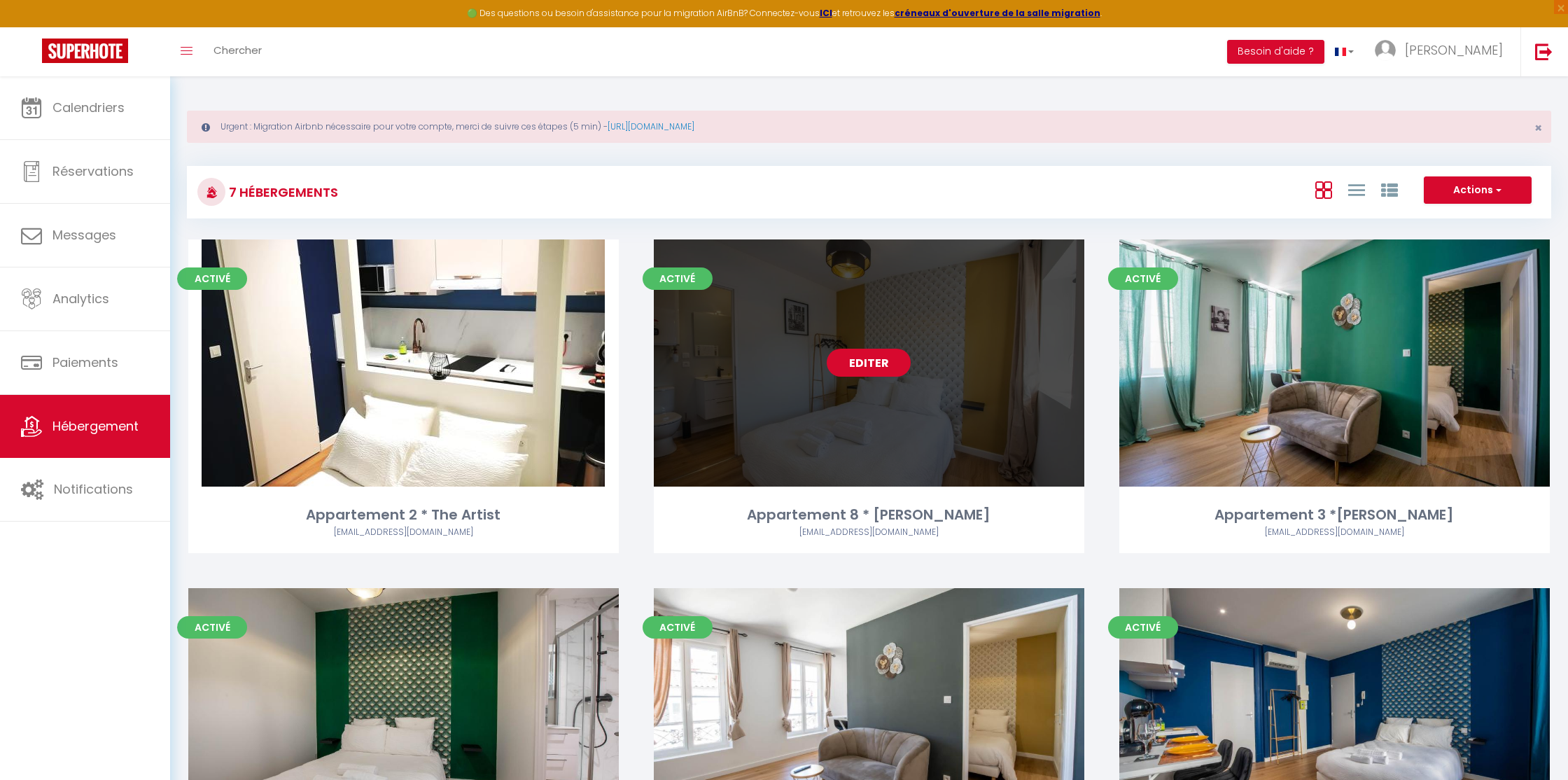
click at [882, 368] on link "Editer" at bounding box center [868, 363] width 84 height 28
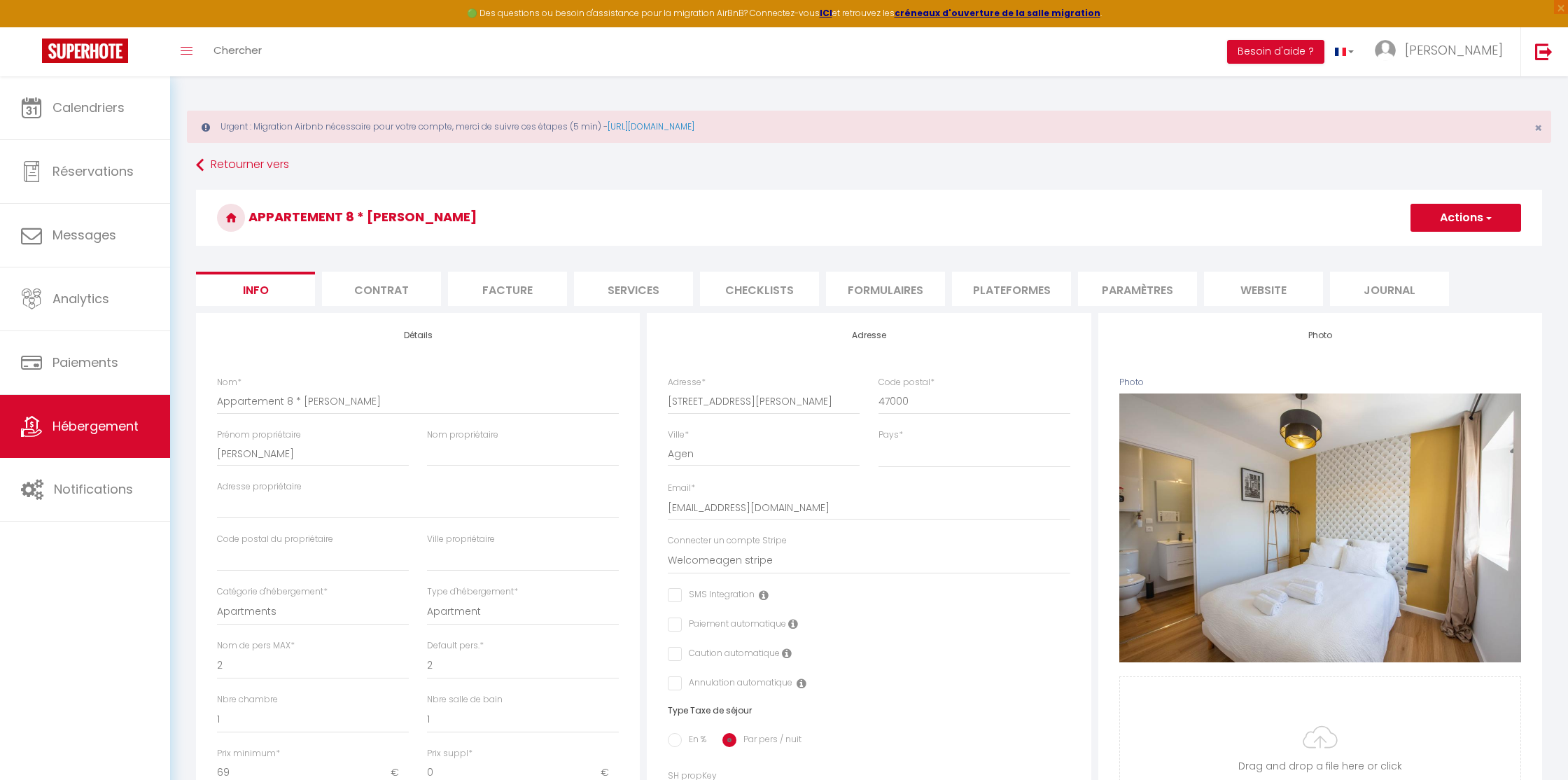
click at [1009, 284] on li "Plateformes" at bounding box center [1012, 289] width 119 height 34
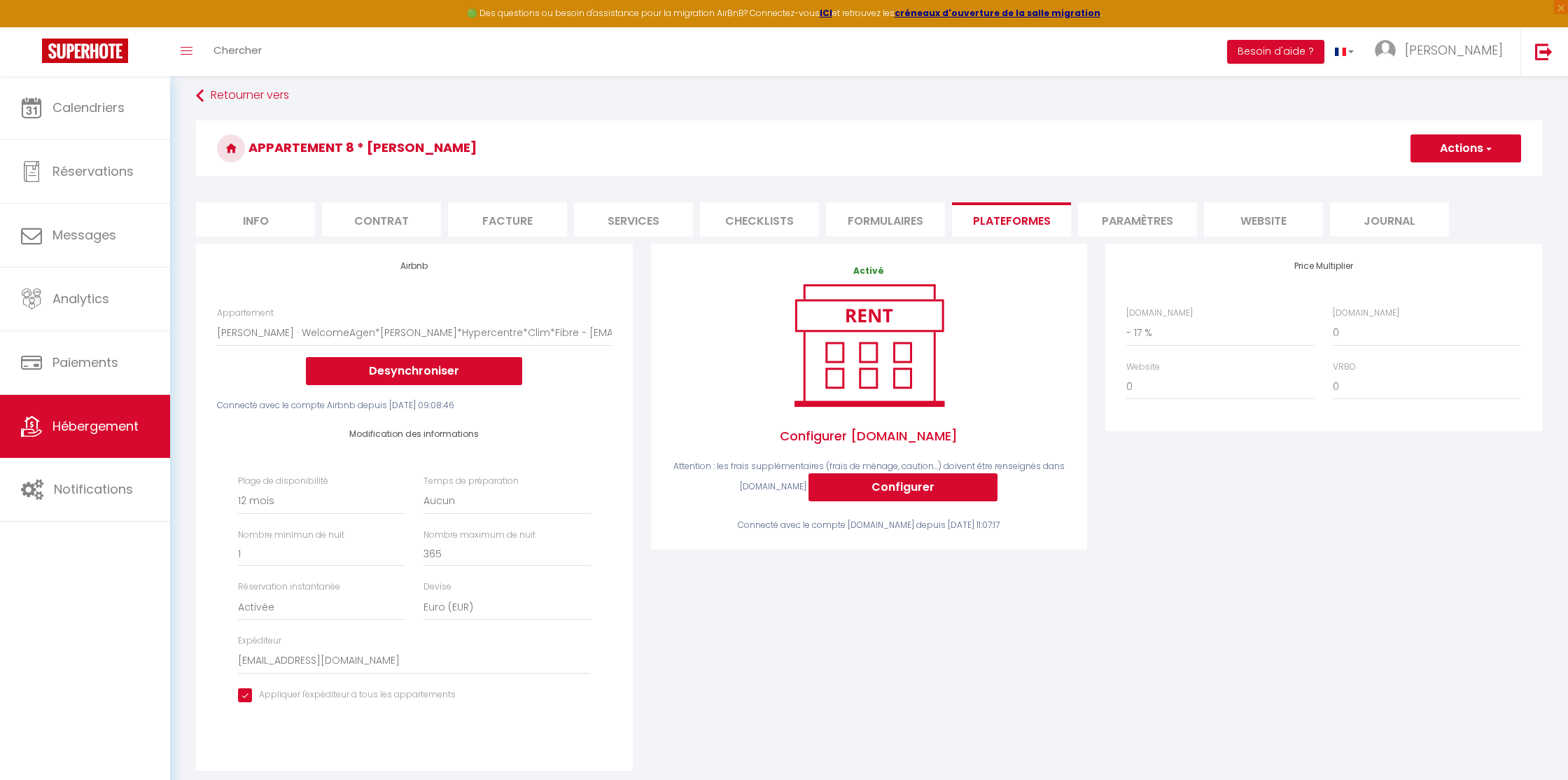
scroll to position [75, 0]
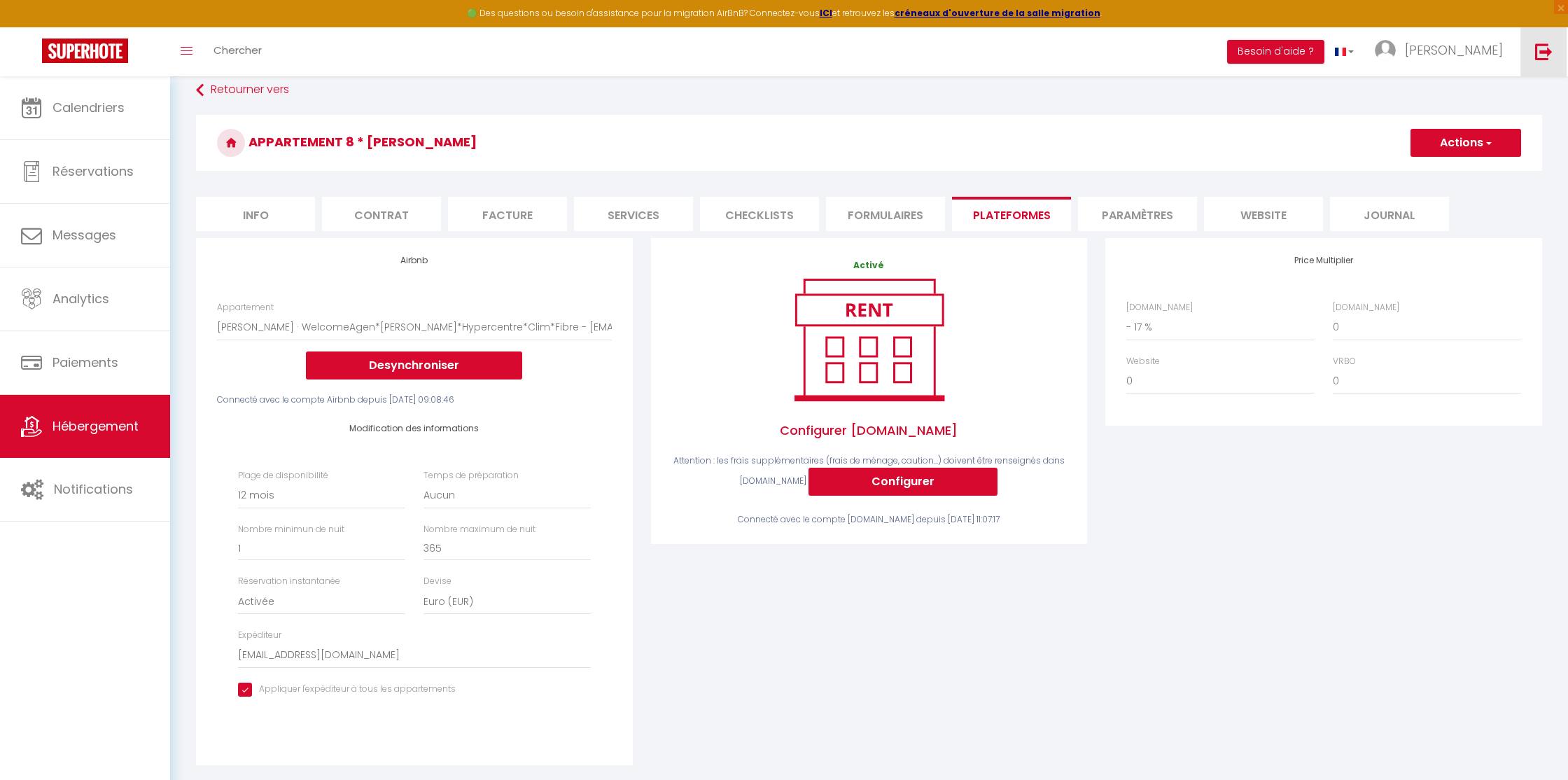
click at [1542, 54] on img at bounding box center [1544, 51] width 17 height 17
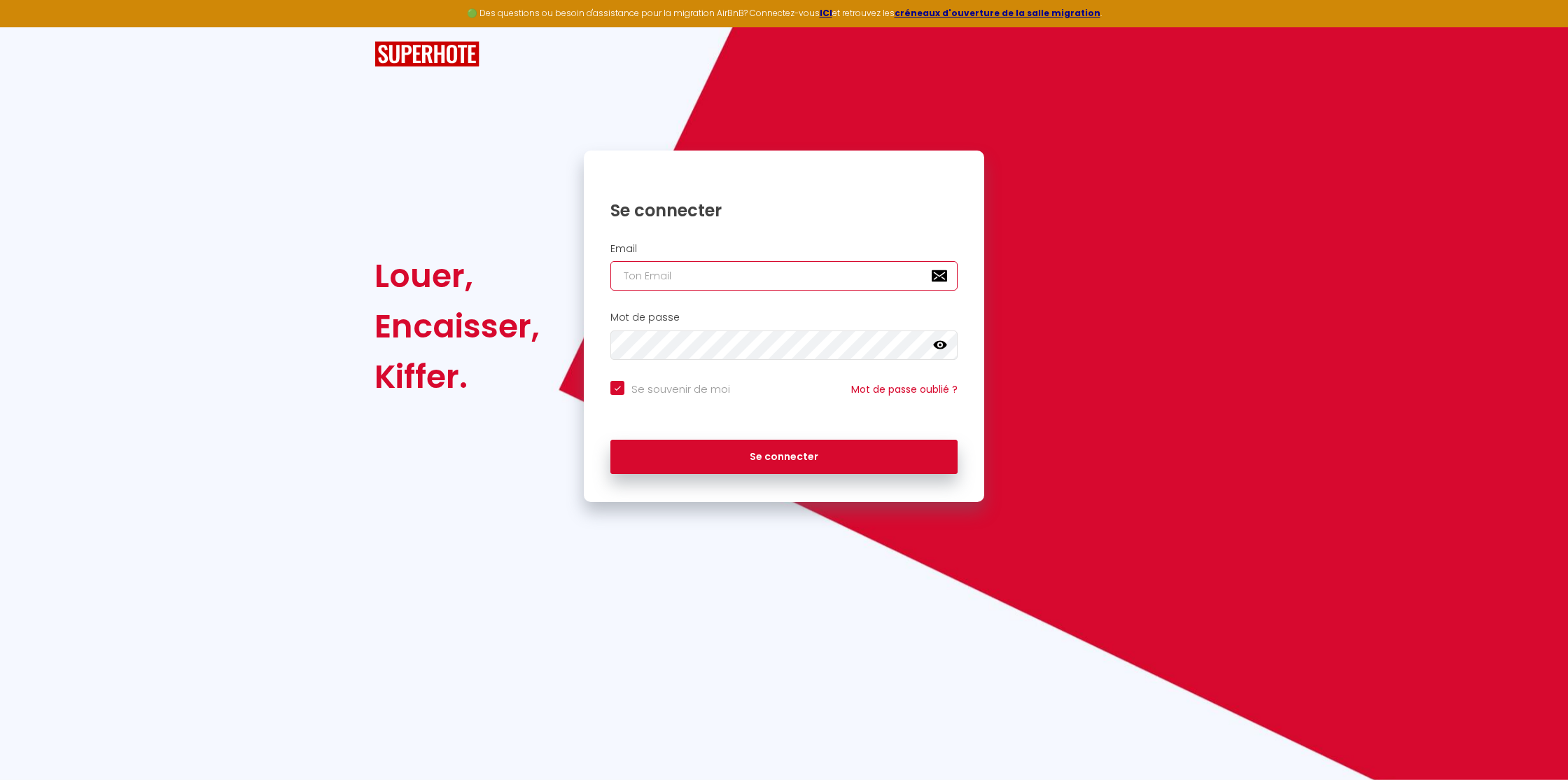
click at [747, 278] on input "email" at bounding box center [784, 276] width 347 height 29
paste input "[EMAIL_ADDRESS][DOMAIN_NAME]"
click at [781, 457] on button "Se connecter" at bounding box center [784, 457] width 347 height 35
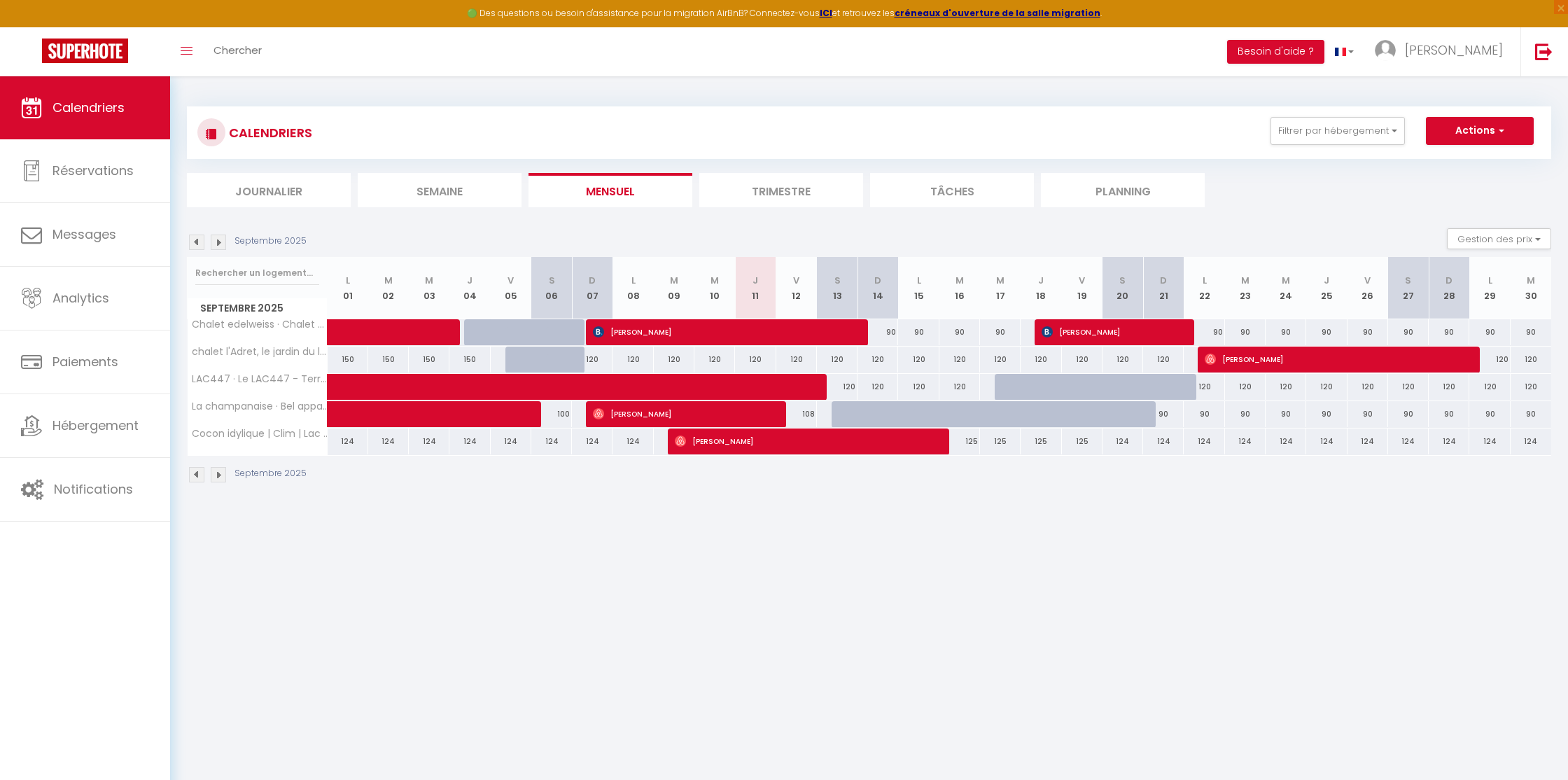
click at [1461, 52] on span "[PERSON_NAME]" at bounding box center [1454, 50] width 98 height 17
click at [1447, 99] on link "Paramètres" at bounding box center [1465, 97] width 103 height 24
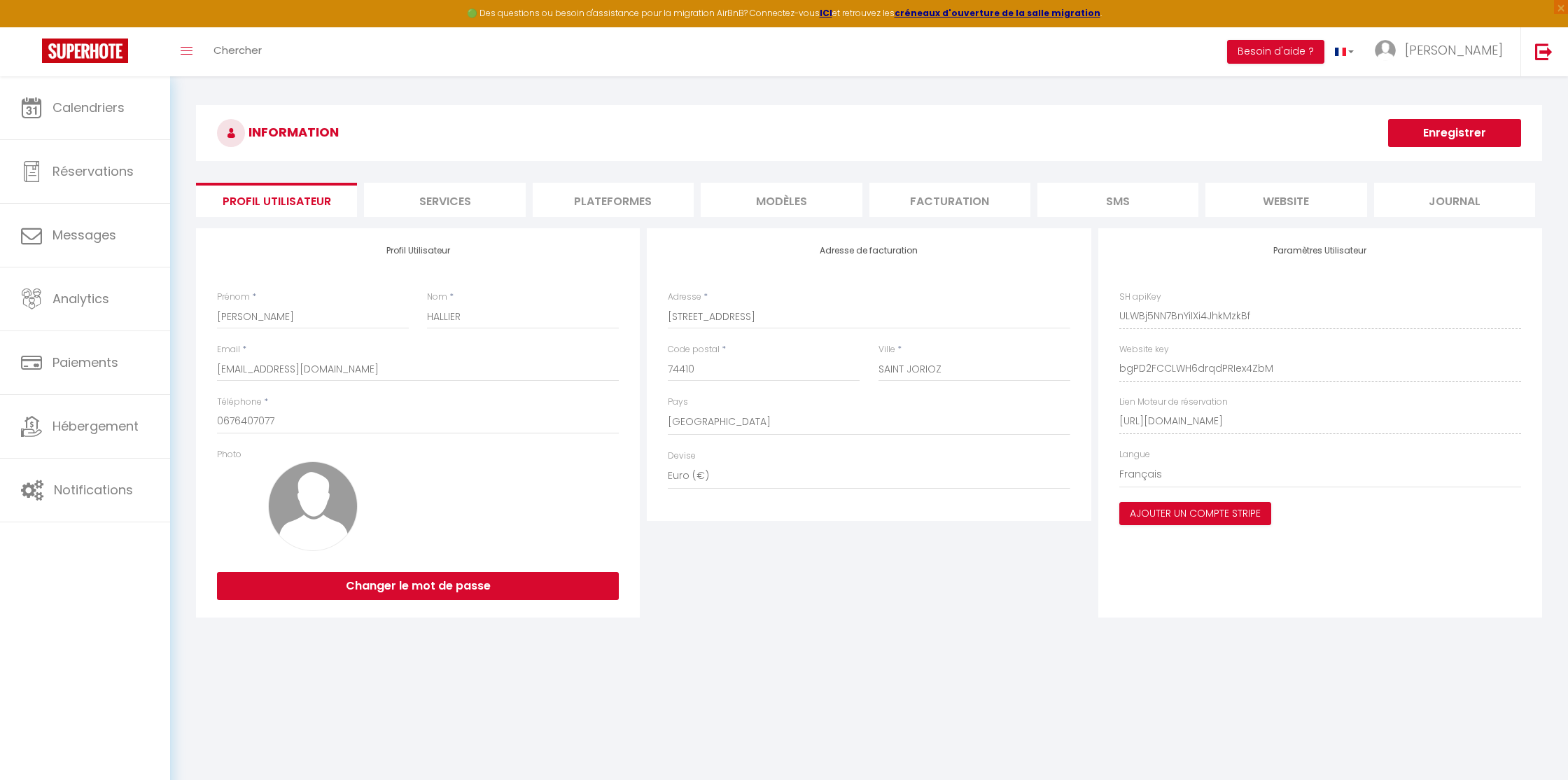
click at [608, 194] on li "Plateformes" at bounding box center [613, 200] width 161 height 34
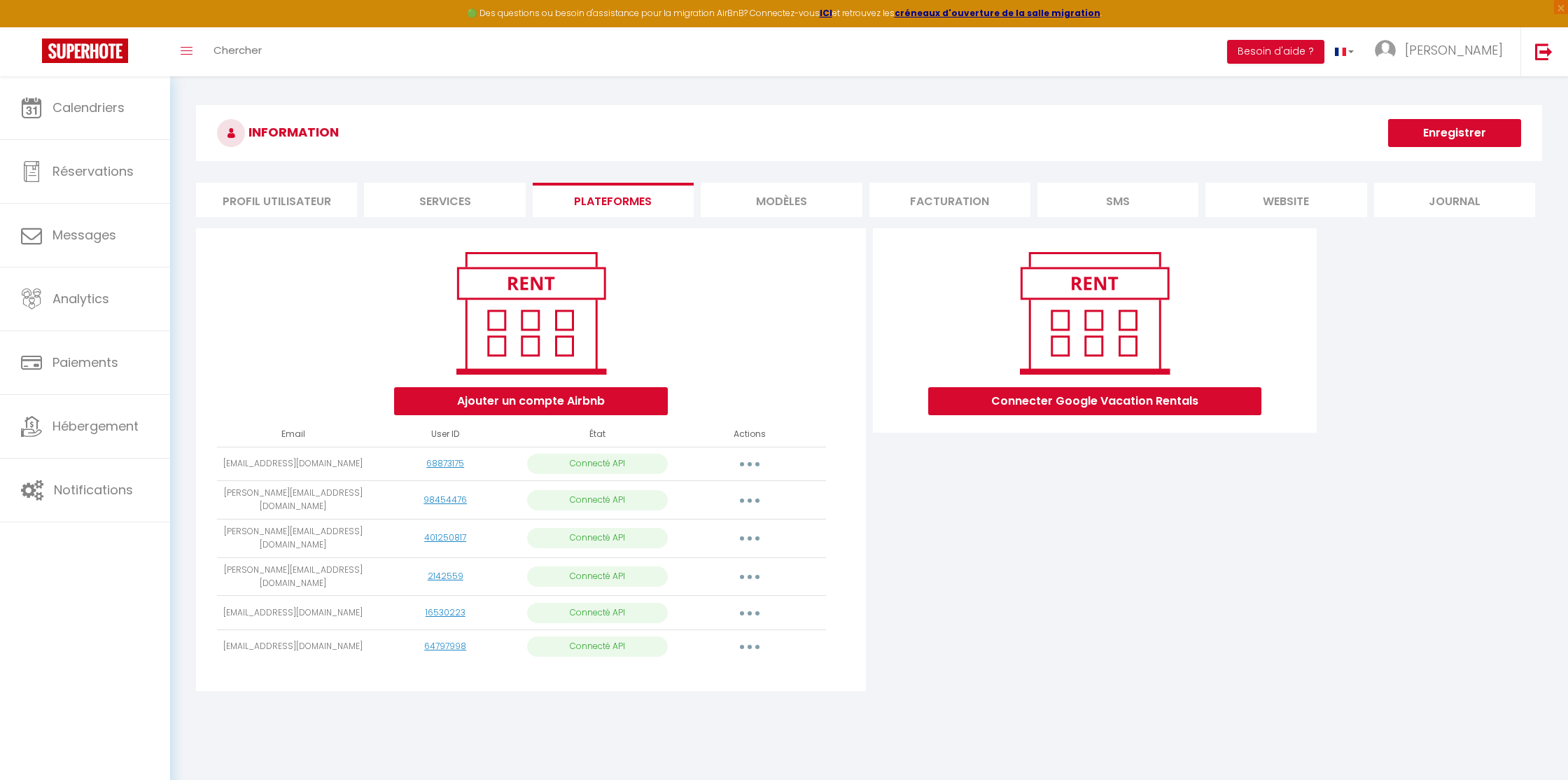
drag, startPoint x: 253, startPoint y: 638, endPoint x: 353, endPoint y: 638, distance: 100.0
click at [353, 638] on td "[EMAIL_ADDRESS][DOMAIN_NAME]" at bounding box center [293, 647] width 152 height 34
click at [757, 462] on button "button" at bounding box center [750, 464] width 39 height 22
click at [712, 542] on link "Reconnecter le compte" at bounding box center [687, 546] width 154 height 24
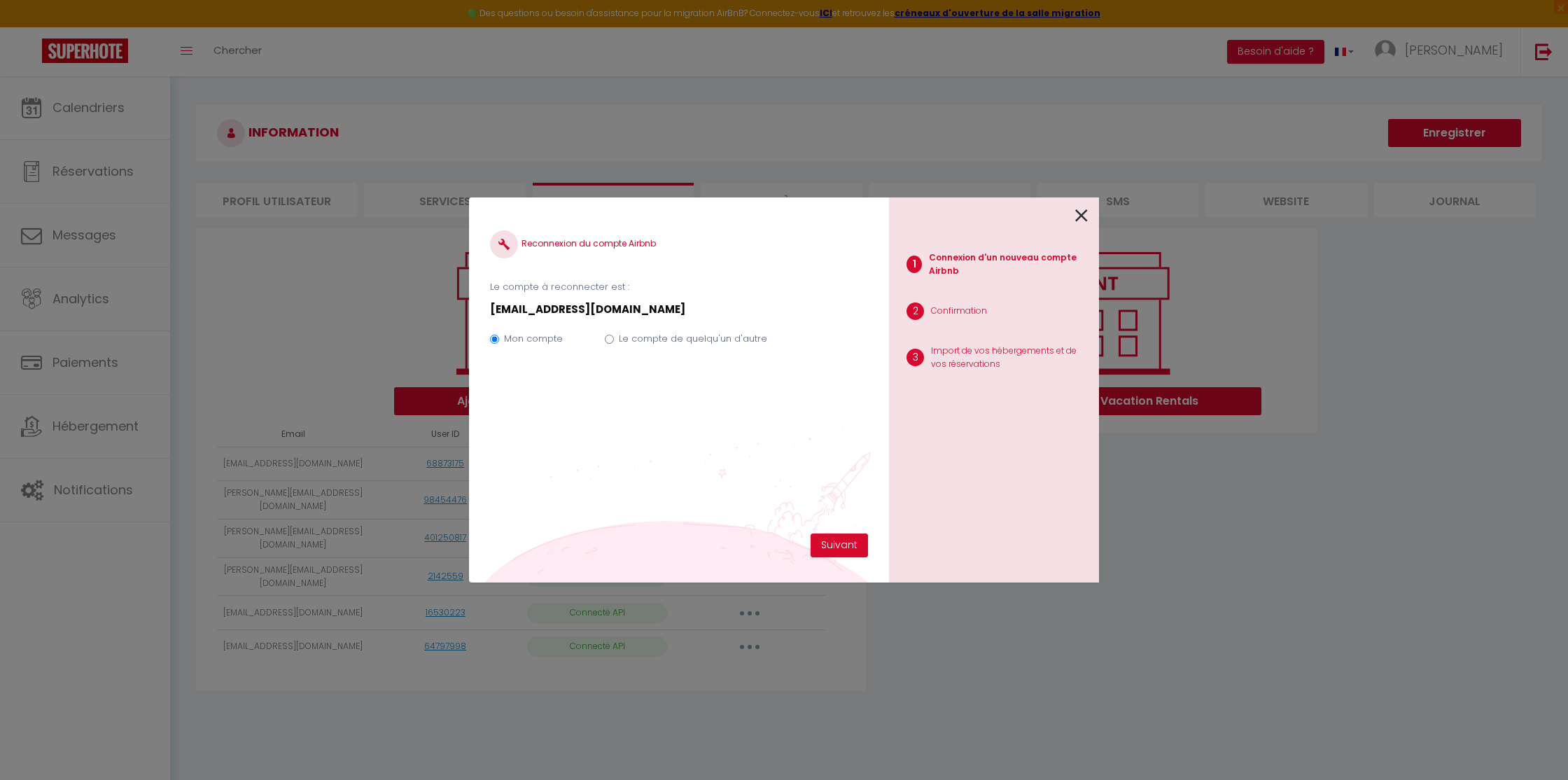
click at [1077, 215] on icon at bounding box center [1082, 215] width 13 height 21
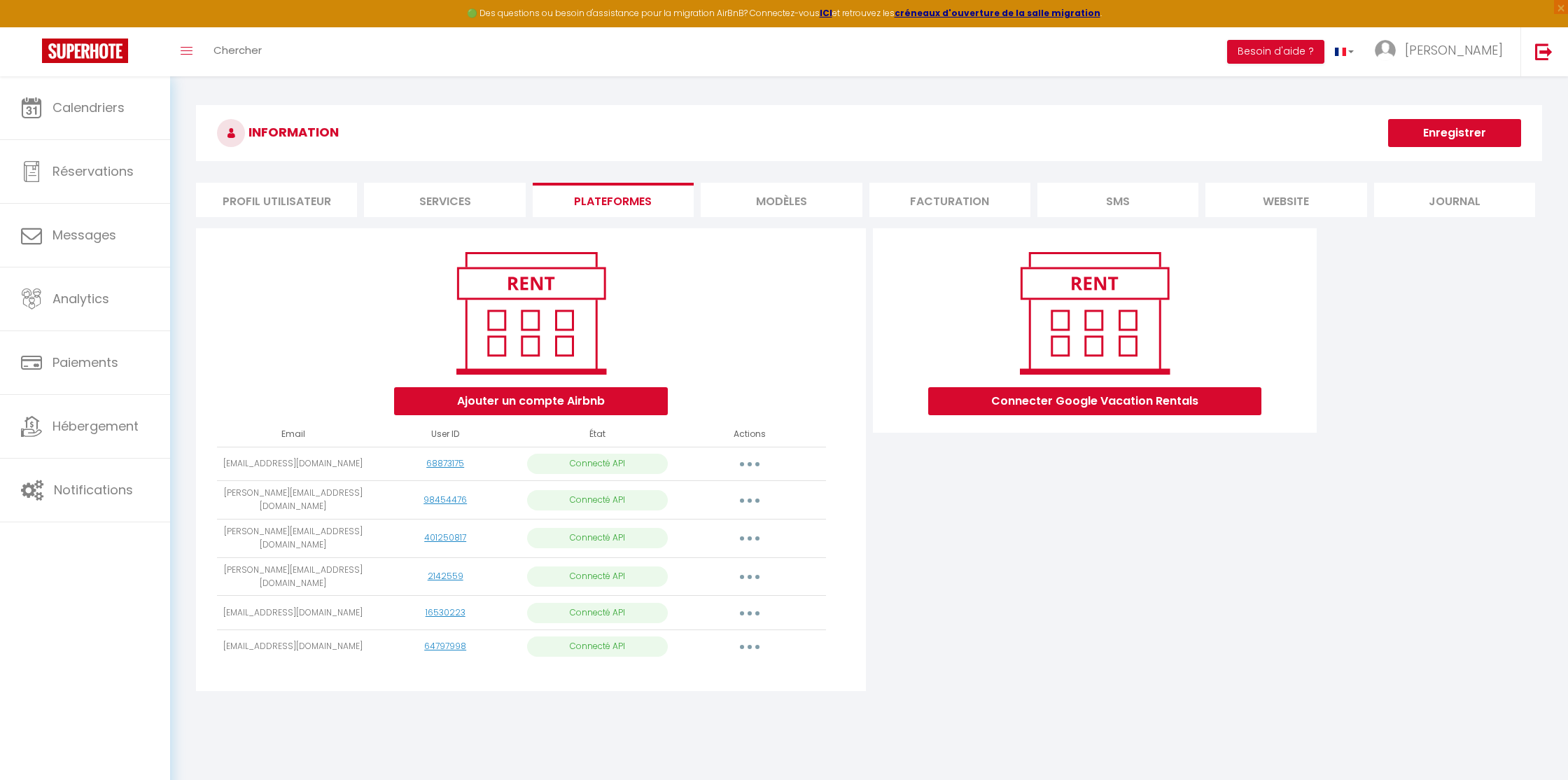
click at [752, 464] on button "button" at bounding box center [750, 464] width 39 height 22
click at [716, 491] on link "Importer les appartements" at bounding box center [687, 496] width 154 height 24
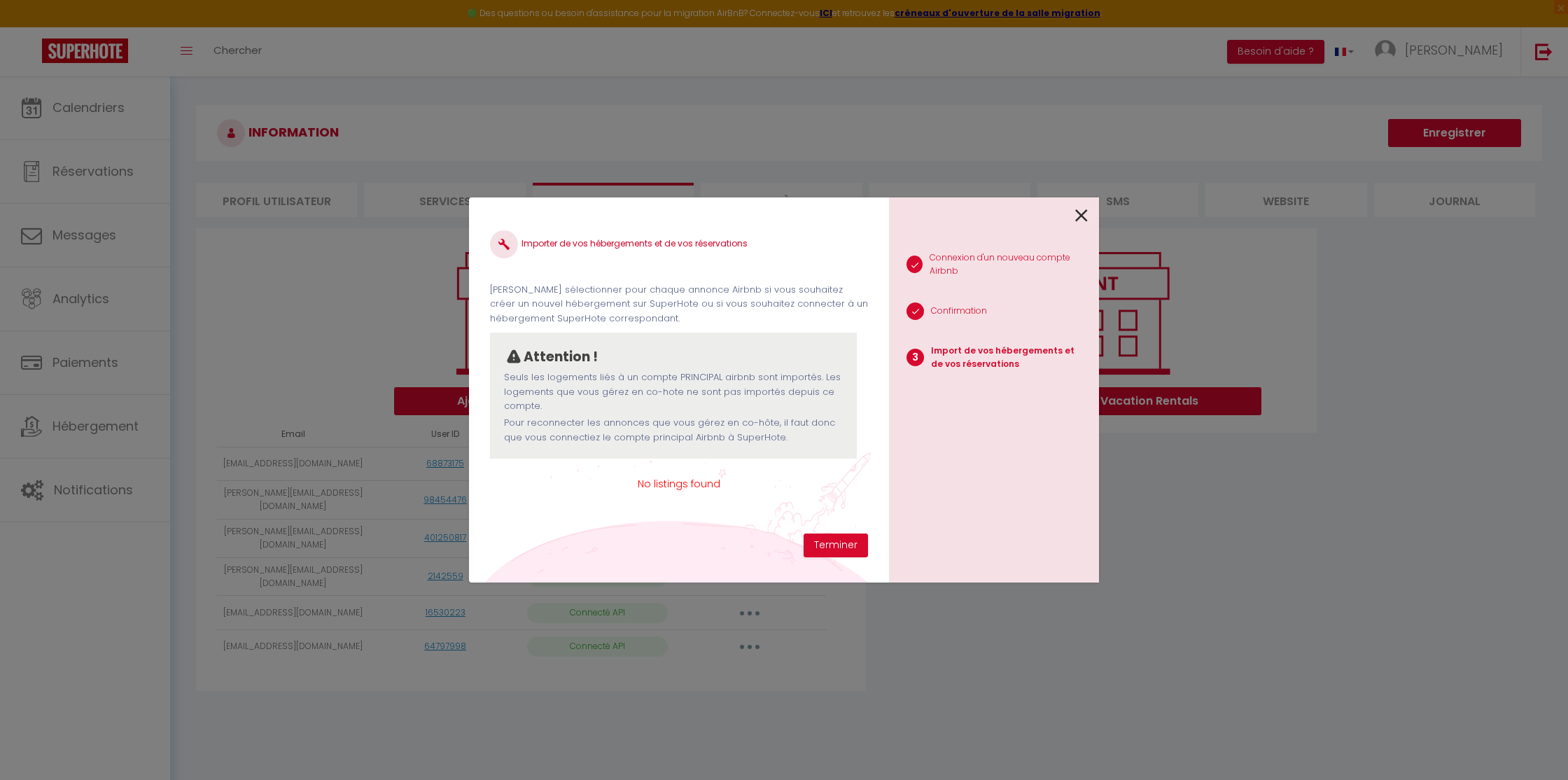
click at [1081, 218] on icon at bounding box center [1082, 215] width 13 height 21
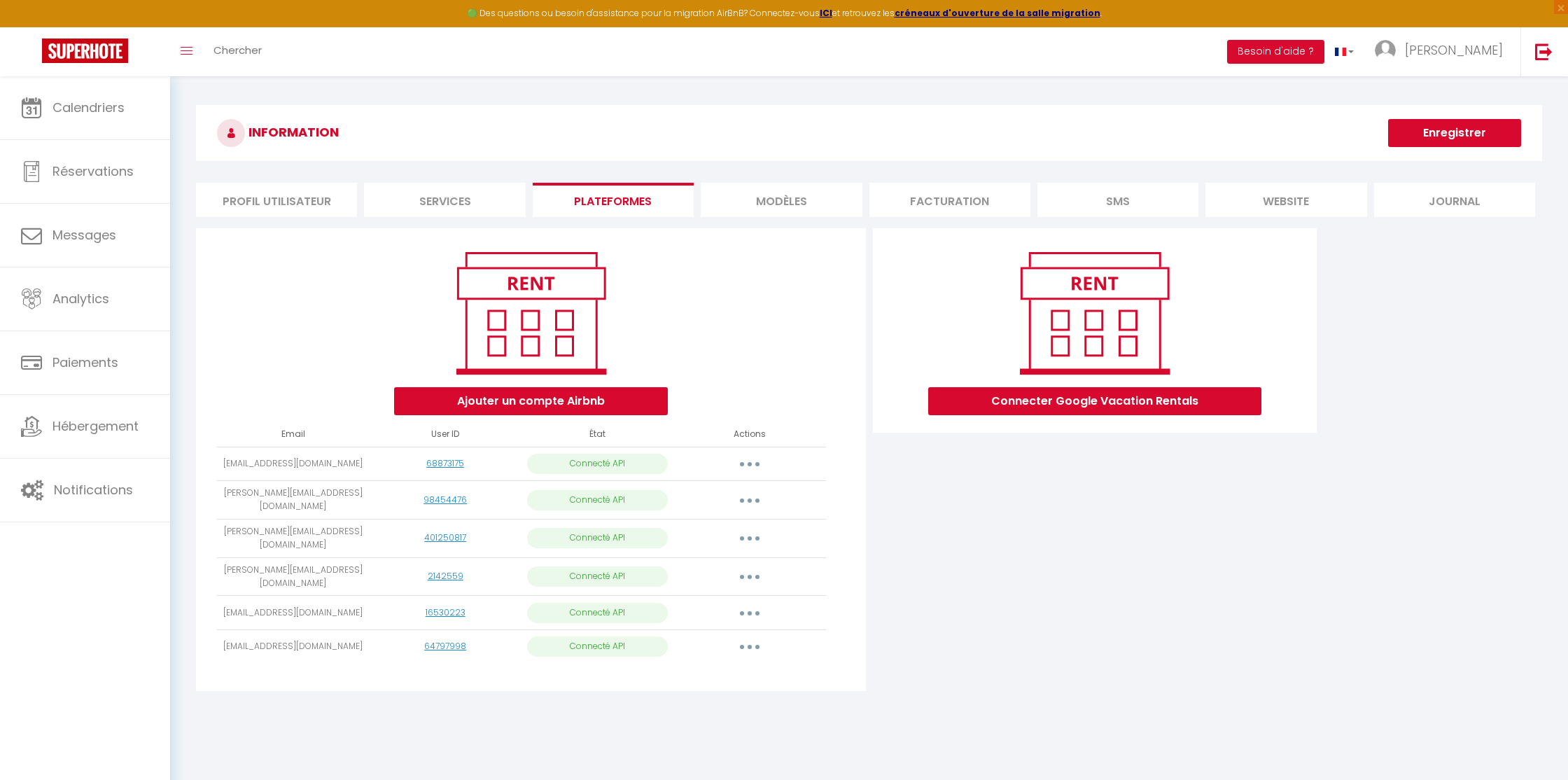
click at [745, 496] on button "button" at bounding box center [750, 500] width 39 height 22
click at [695, 573] on link "Reconnecter le compte" at bounding box center [687, 582] width 154 height 24
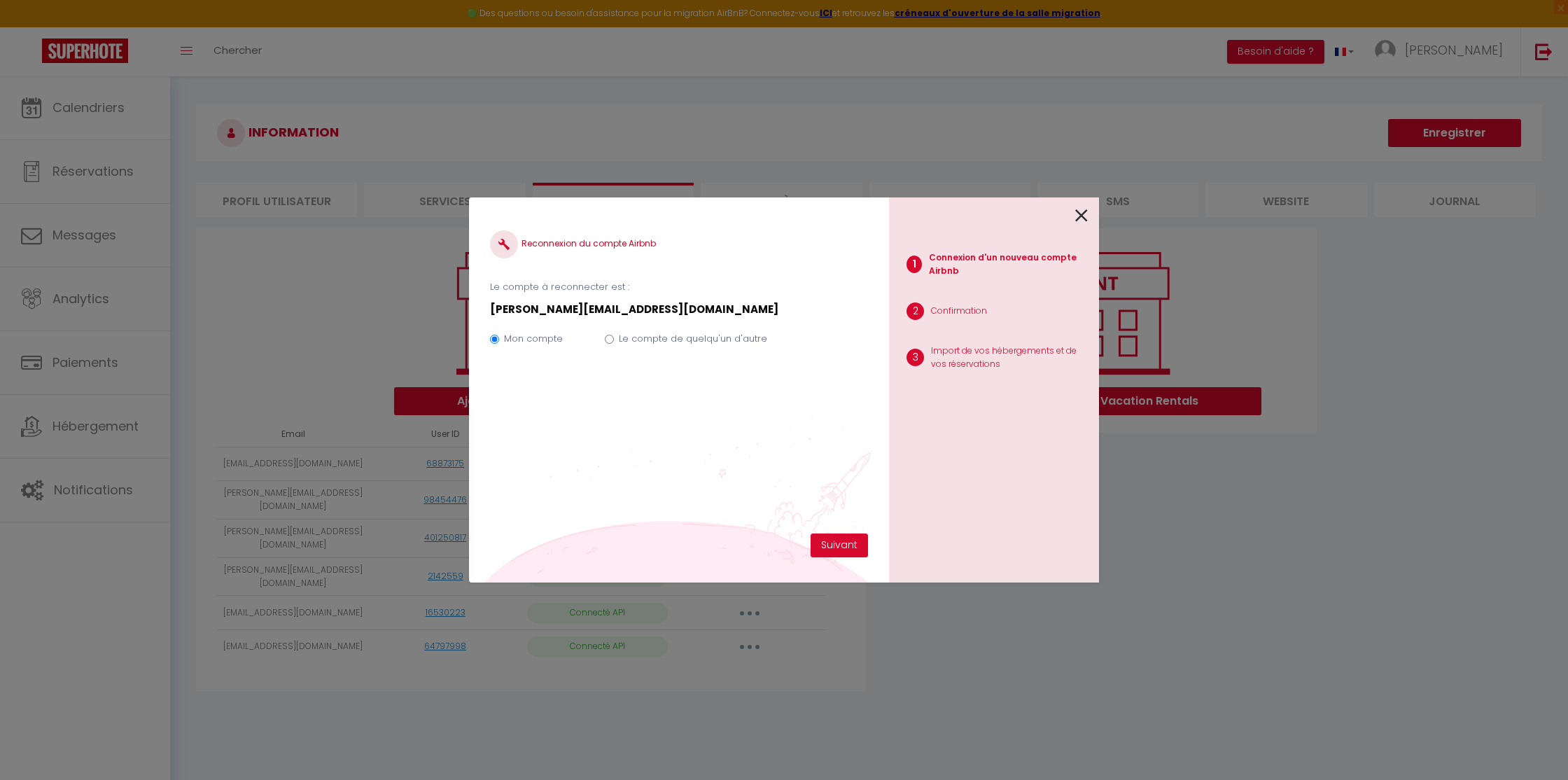
click at [1078, 214] on icon at bounding box center [1082, 215] width 13 height 21
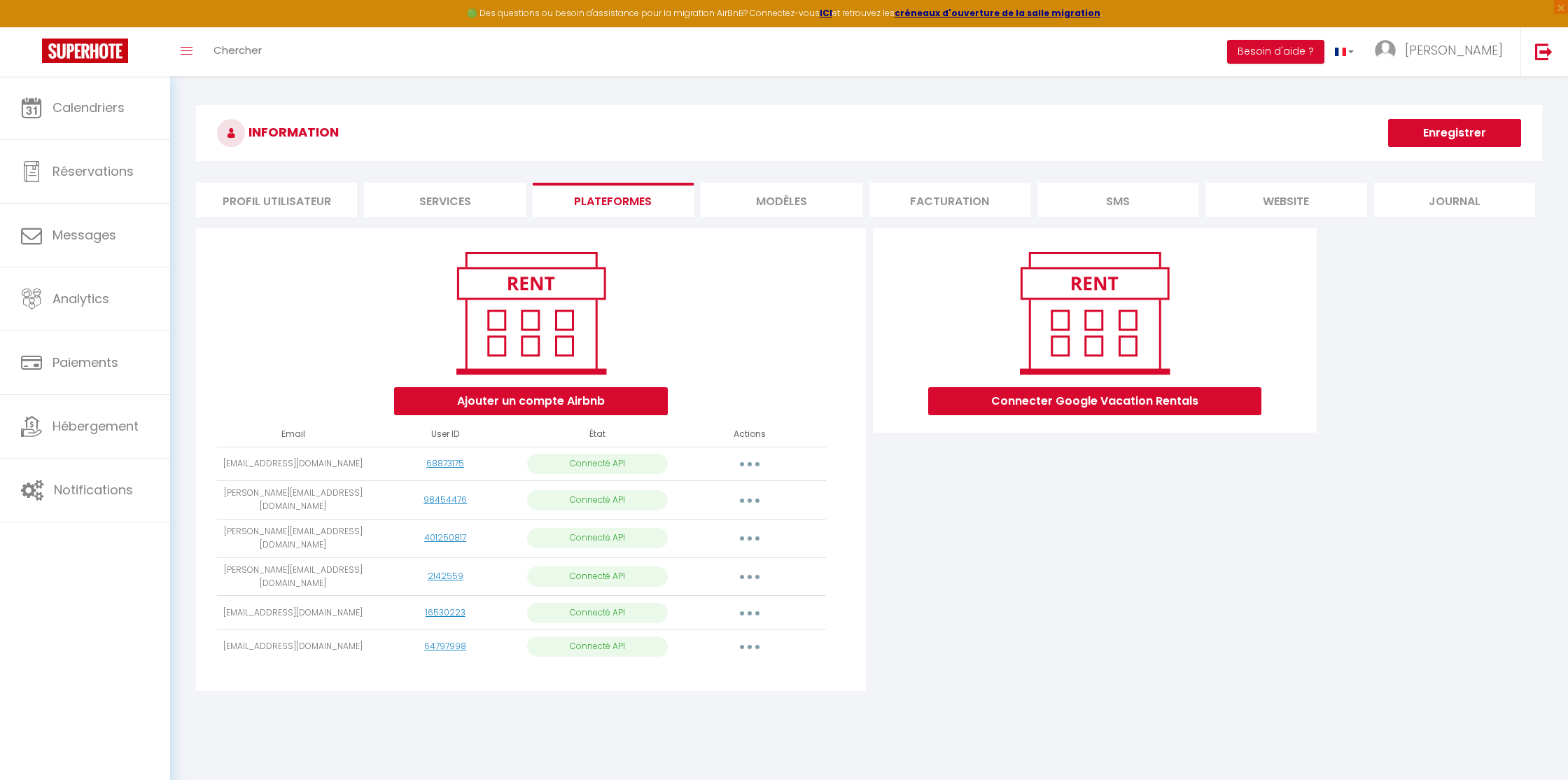
click at [750, 465] on icon "button" at bounding box center [750, 464] width 4 height 4
click at [685, 496] on link "Importer les appartements" at bounding box center [687, 496] width 154 height 24
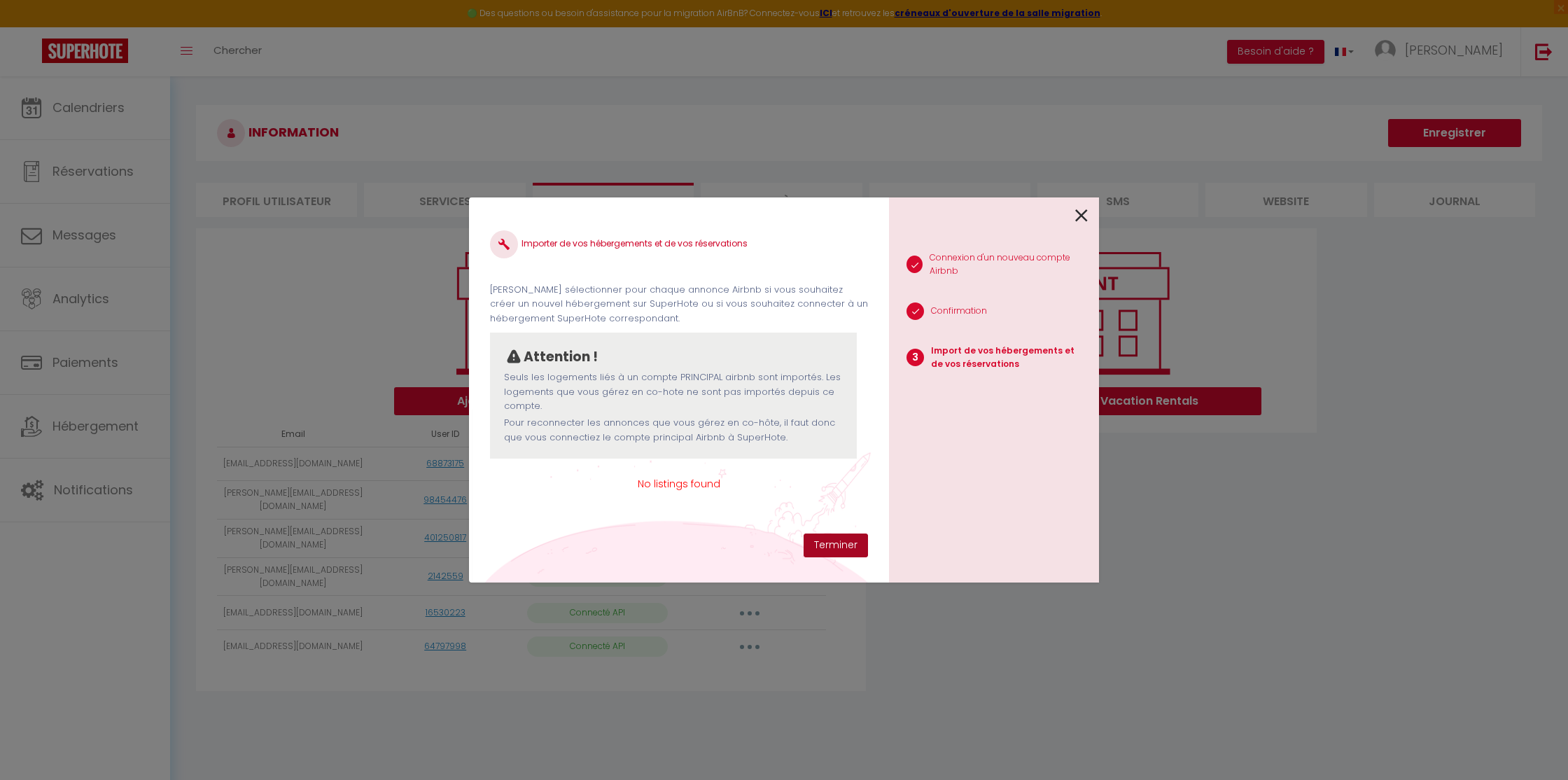
click at [843, 536] on button "Terminer" at bounding box center [836, 545] width 65 height 24
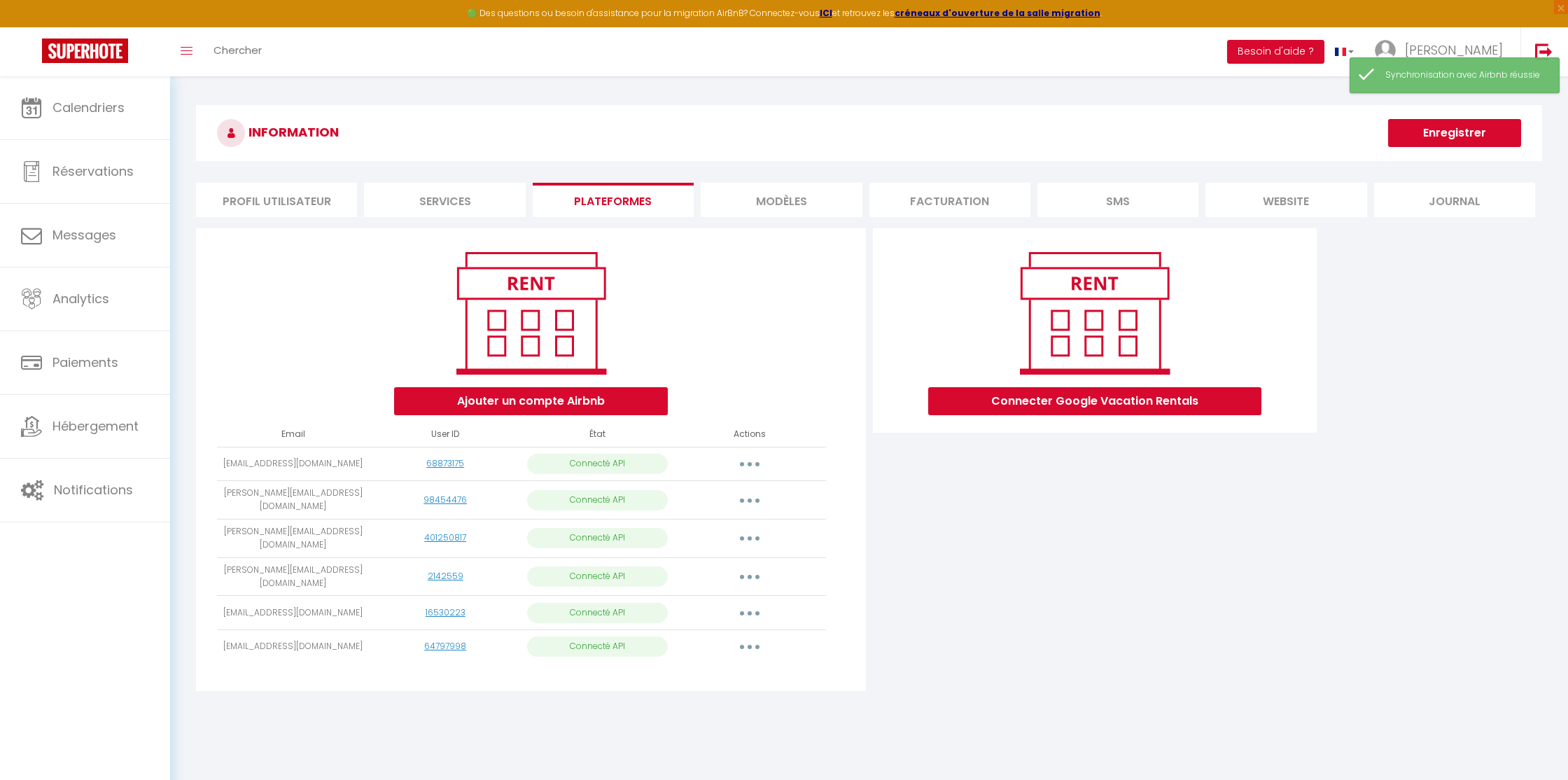
click at [752, 493] on button "button" at bounding box center [750, 500] width 39 height 22
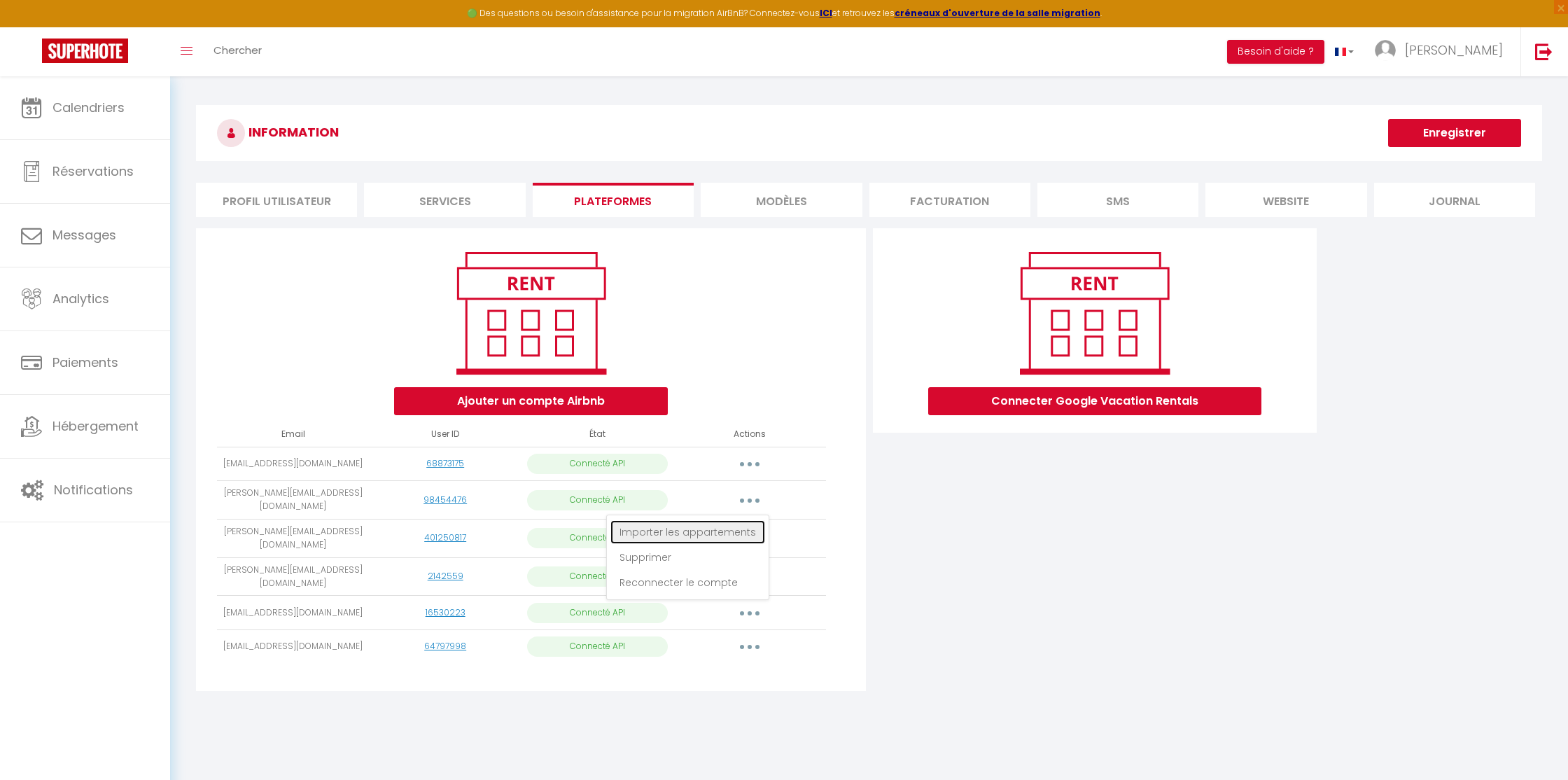
click at [696, 528] on link "Importer les appartements" at bounding box center [687, 531] width 154 height 24
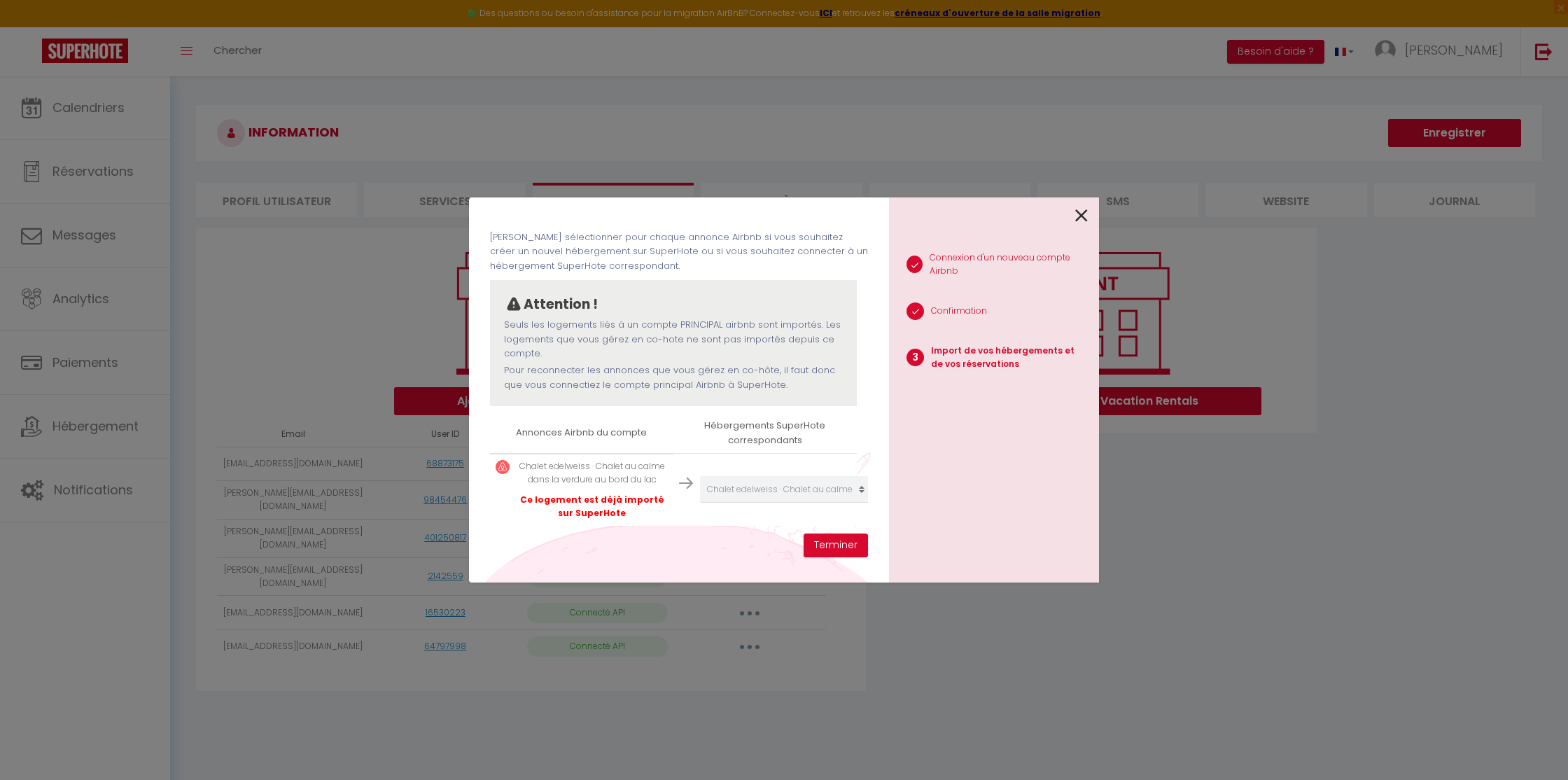
scroll to position [55, 0]
click at [1078, 215] on icon at bounding box center [1082, 215] width 13 height 21
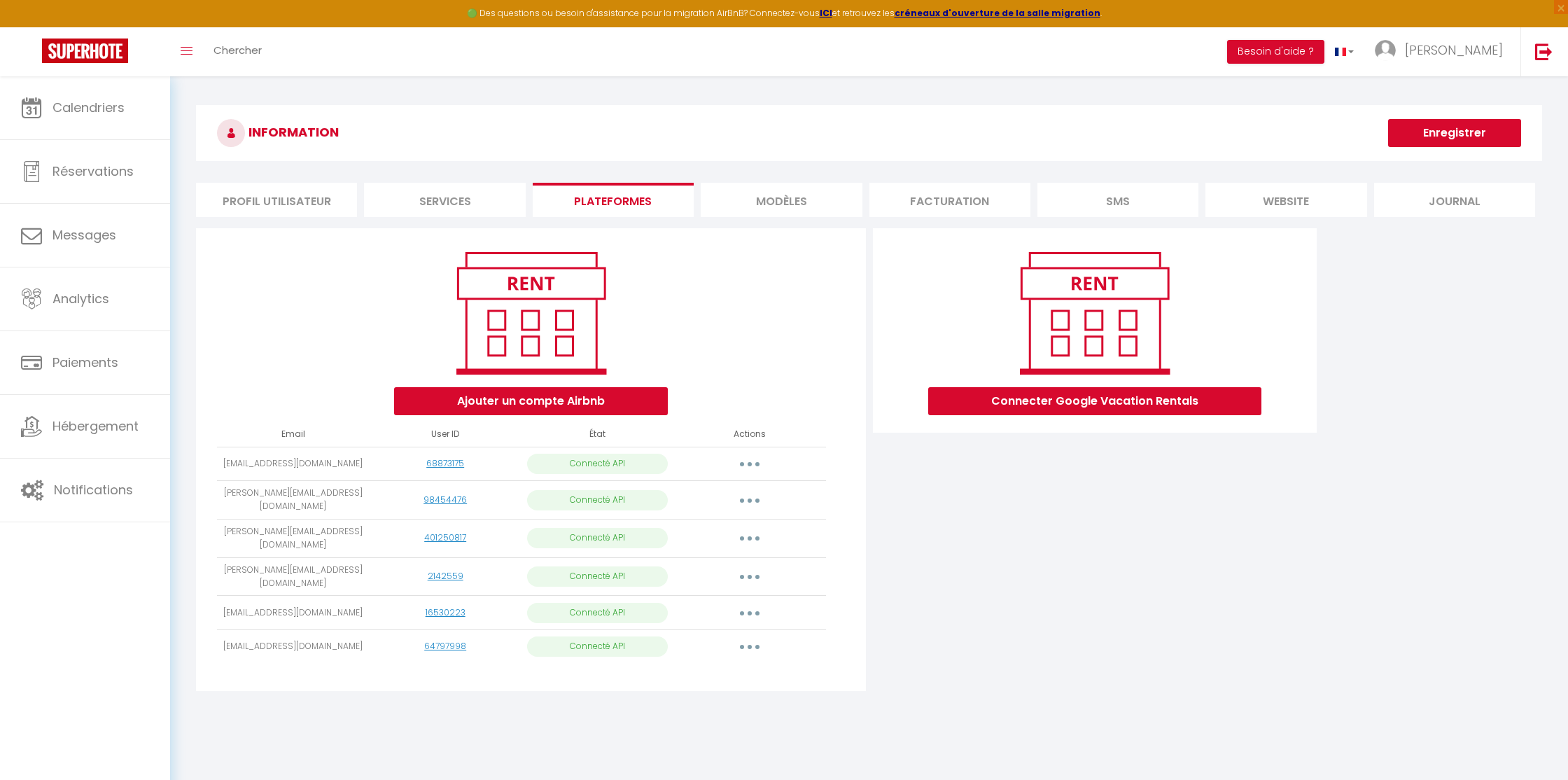
click at [748, 537] on icon "button" at bounding box center [750, 539] width 4 height 4
click at [699, 562] on link "Importer les appartements" at bounding box center [687, 570] width 154 height 24
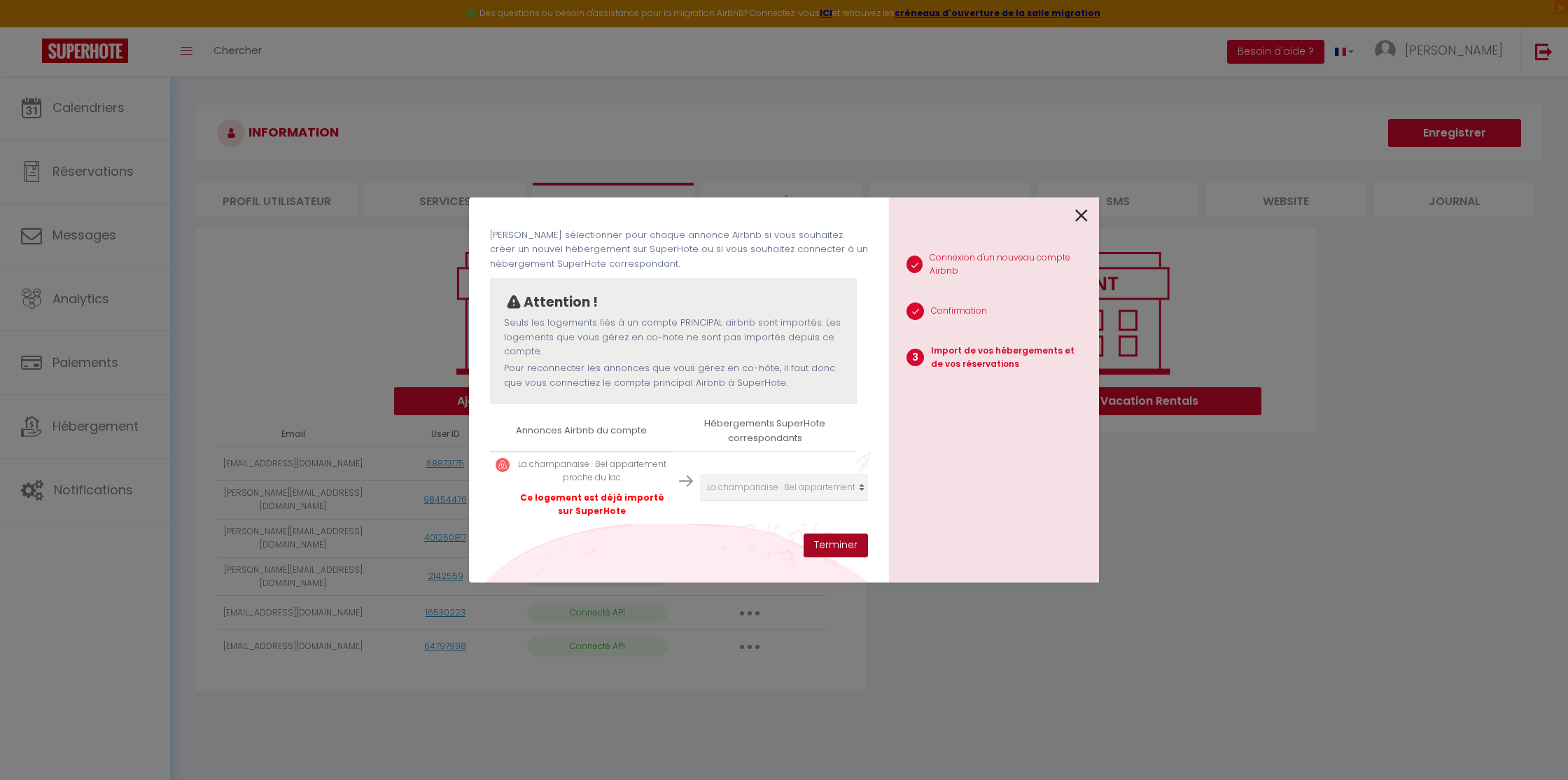
click at [836, 543] on button "Terminer" at bounding box center [836, 545] width 65 height 24
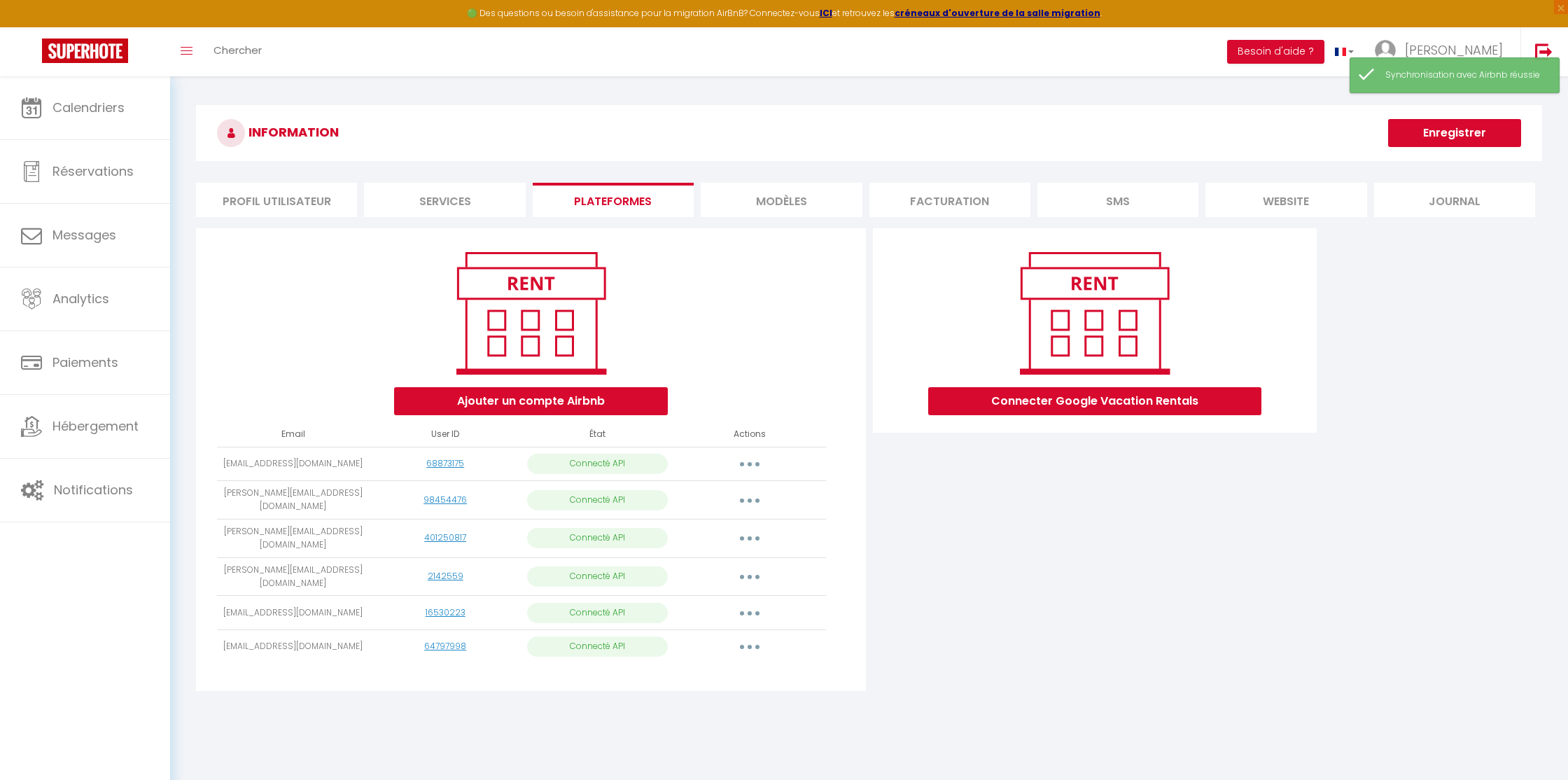
click at [749, 575] on icon "button" at bounding box center [750, 577] width 4 height 4
click at [694, 597] on link "Importer les appartements" at bounding box center [687, 608] width 154 height 24
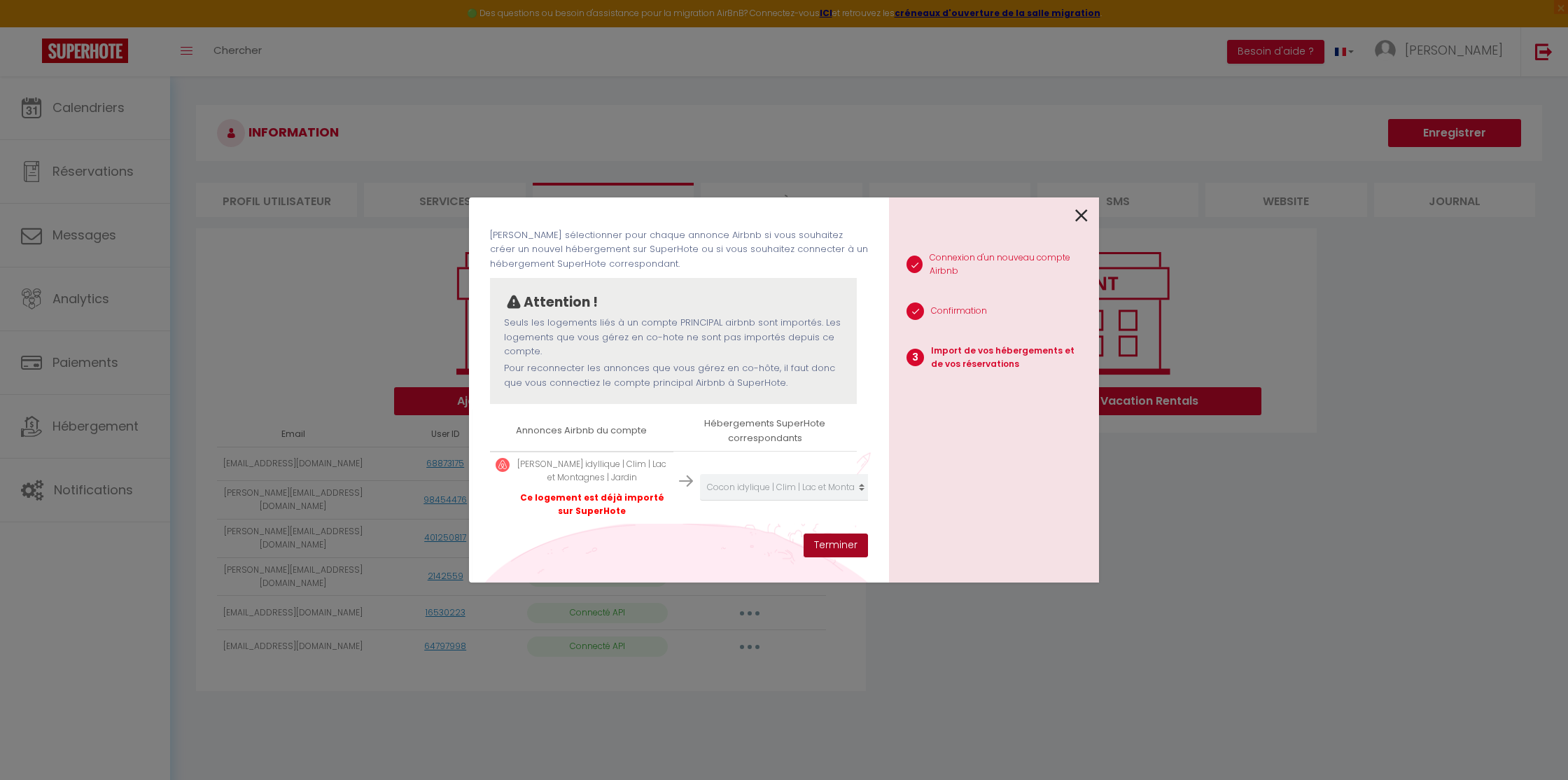
click at [841, 546] on button "Terminer" at bounding box center [836, 545] width 65 height 24
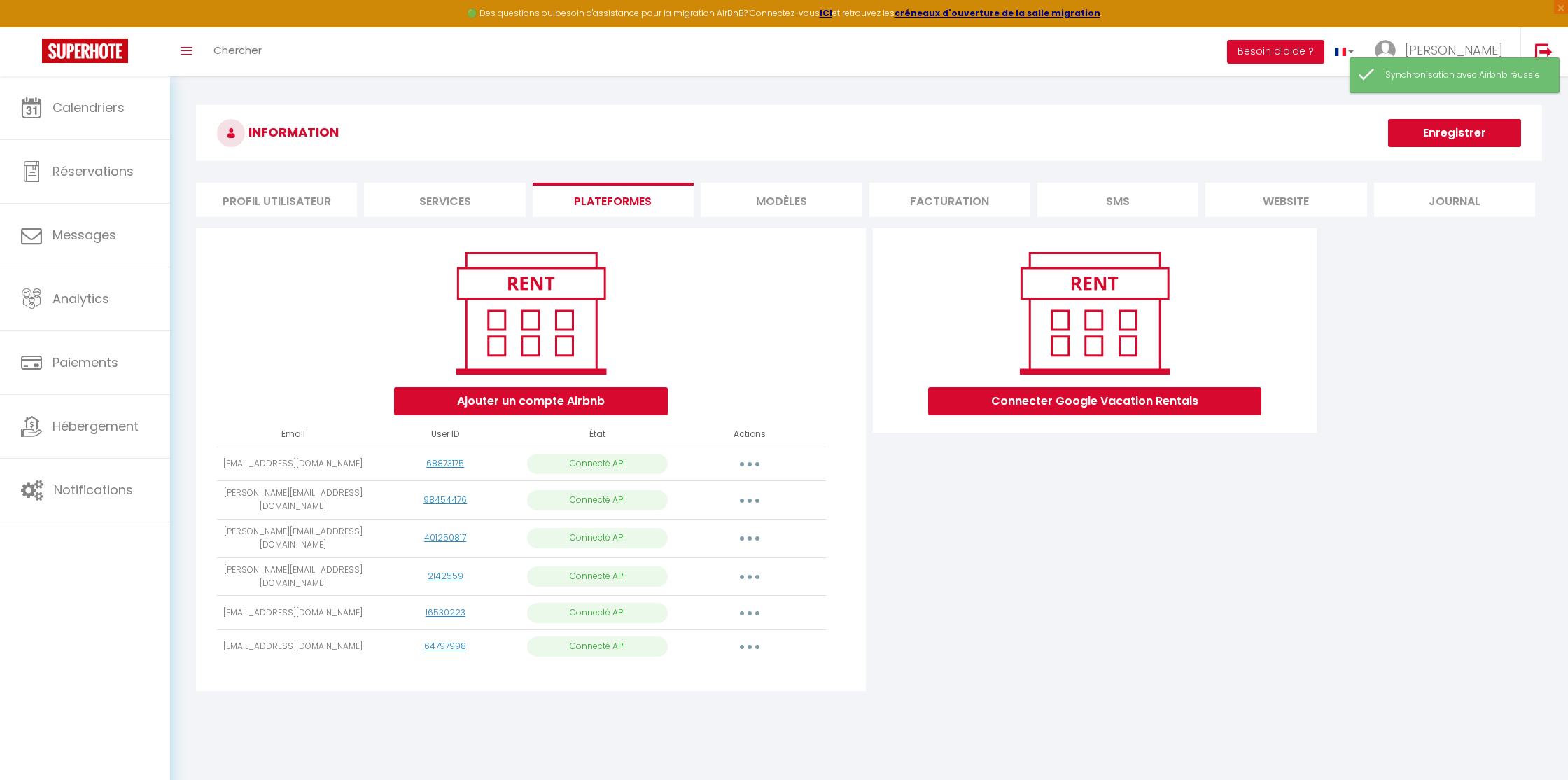
click at [753, 602] on button "button" at bounding box center [750, 613] width 39 height 22
click at [709, 633] on link "Importer les appartements" at bounding box center [687, 644] width 154 height 24
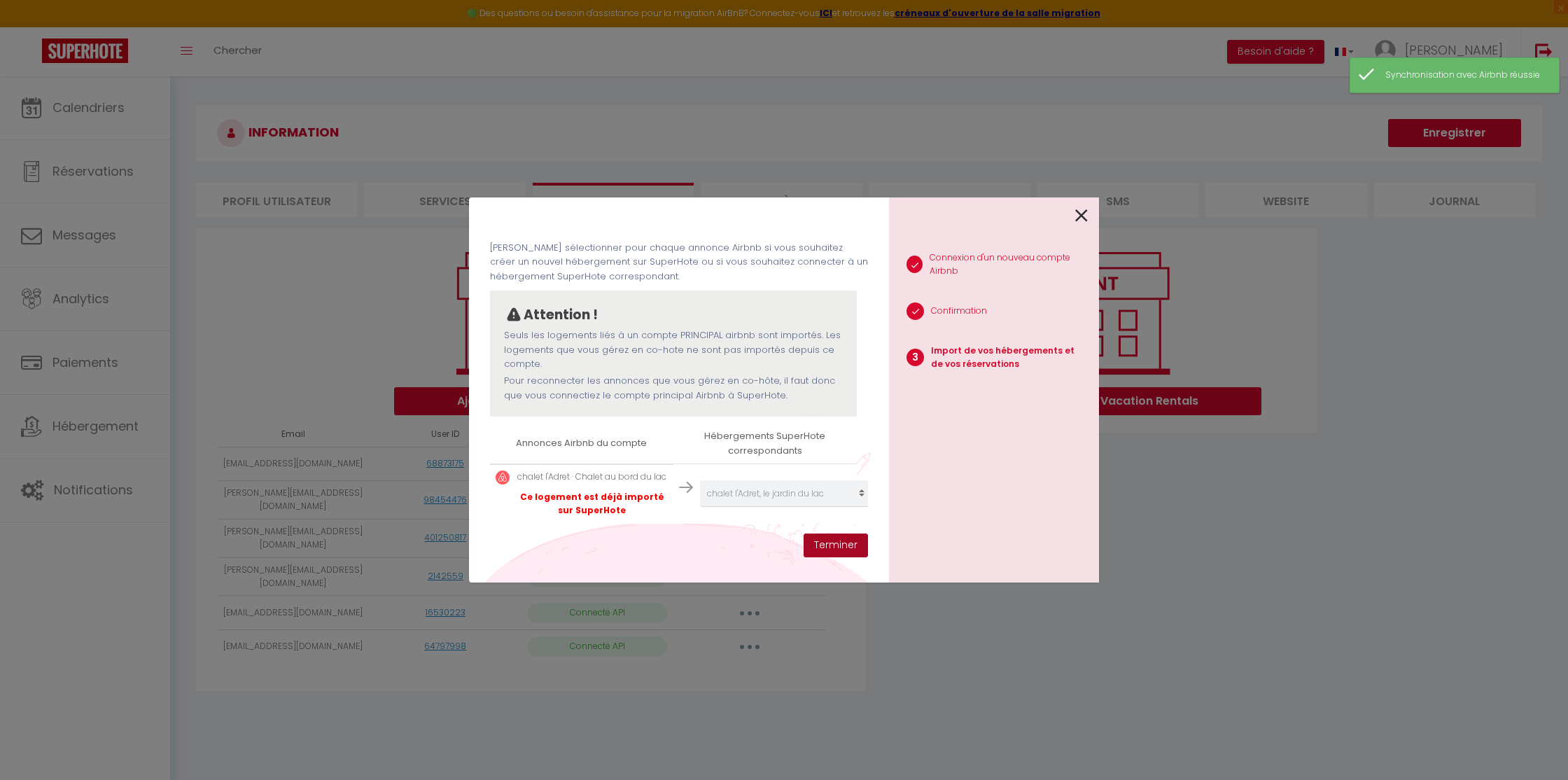
click at [847, 542] on button "Terminer" at bounding box center [836, 545] width 65 height 24
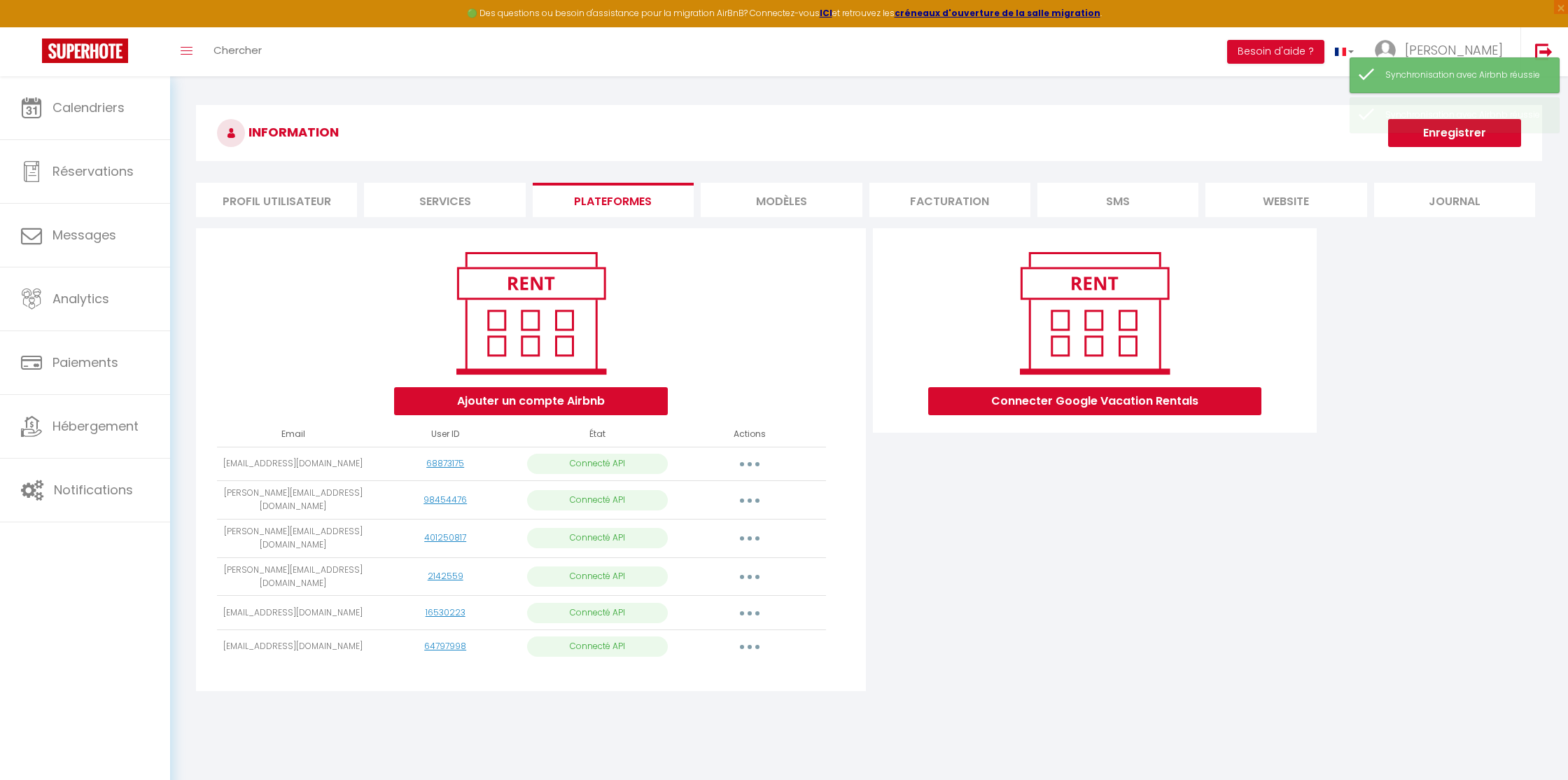
click at [755, 636] on button "button" at bounding box center [750, 646] width 39 height 22
click at [709, 667] on link "Importer les appartements" at bounding box center [687, 678] width 154 height 24
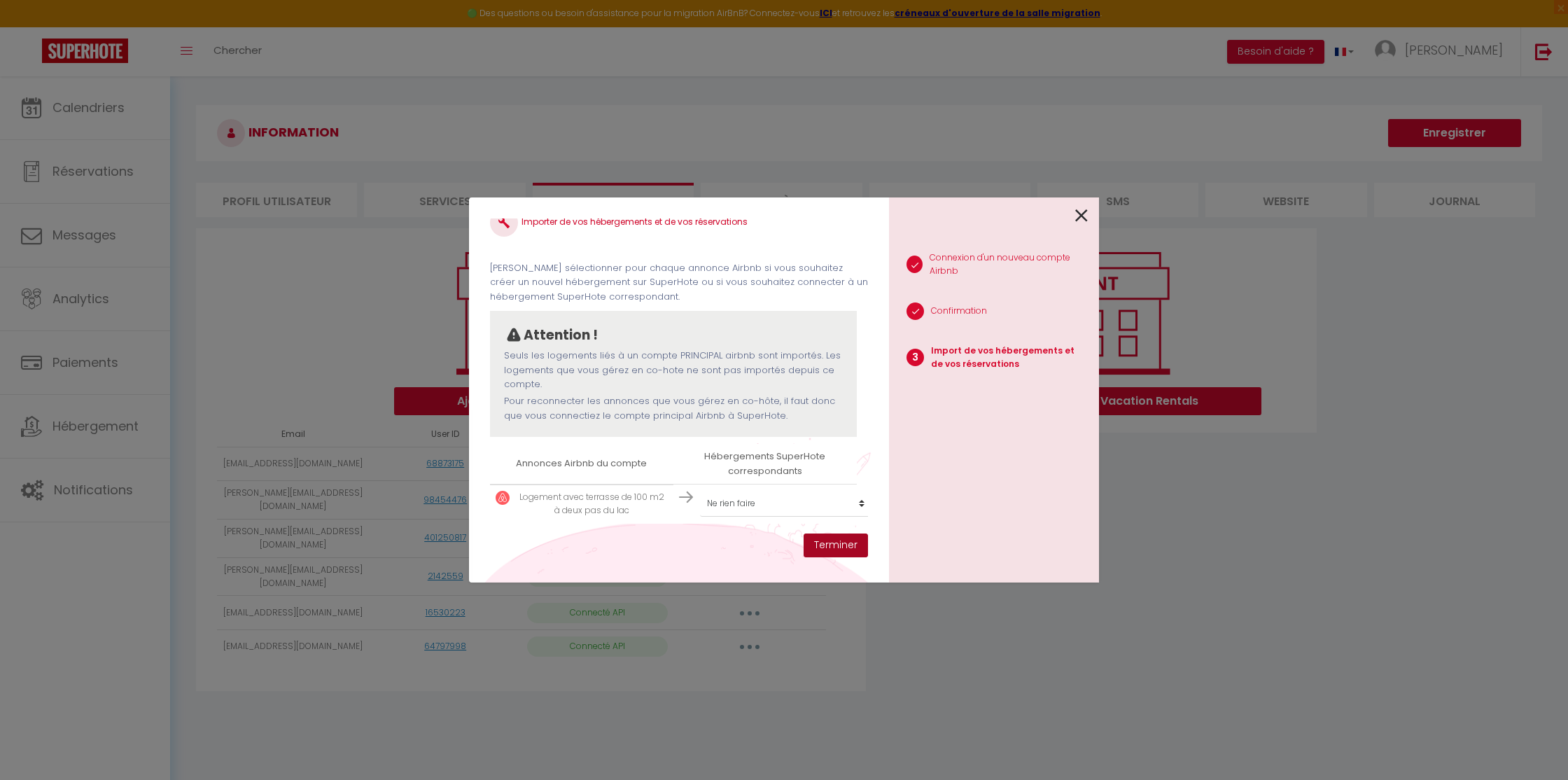
click at [849, 548] on button "Terminer" at bounding box center [836, 545] width 65 height 24
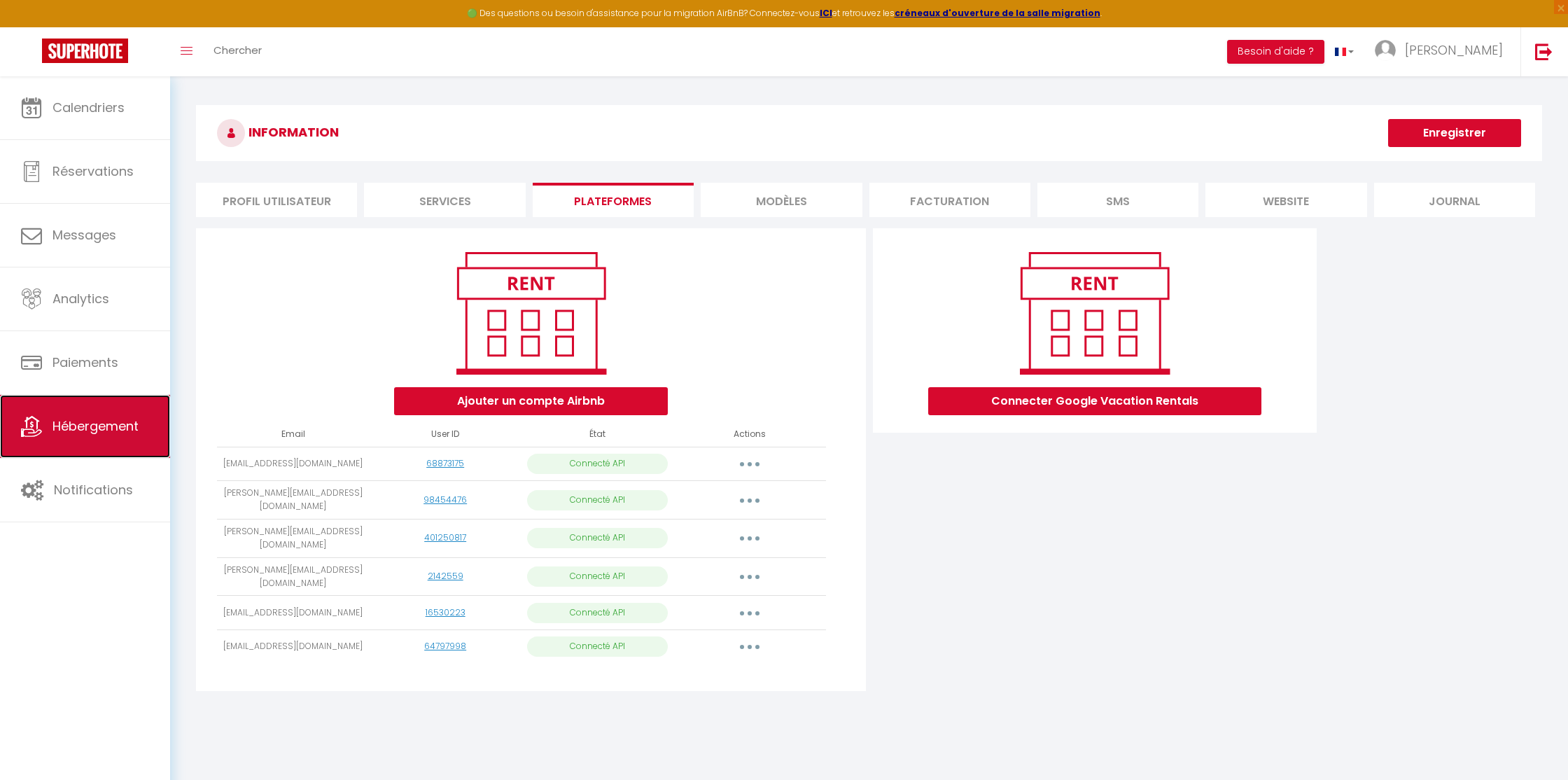
click at [57, 430] on span "Hébergement" at bounding box center [95, 426] width 86 height 17
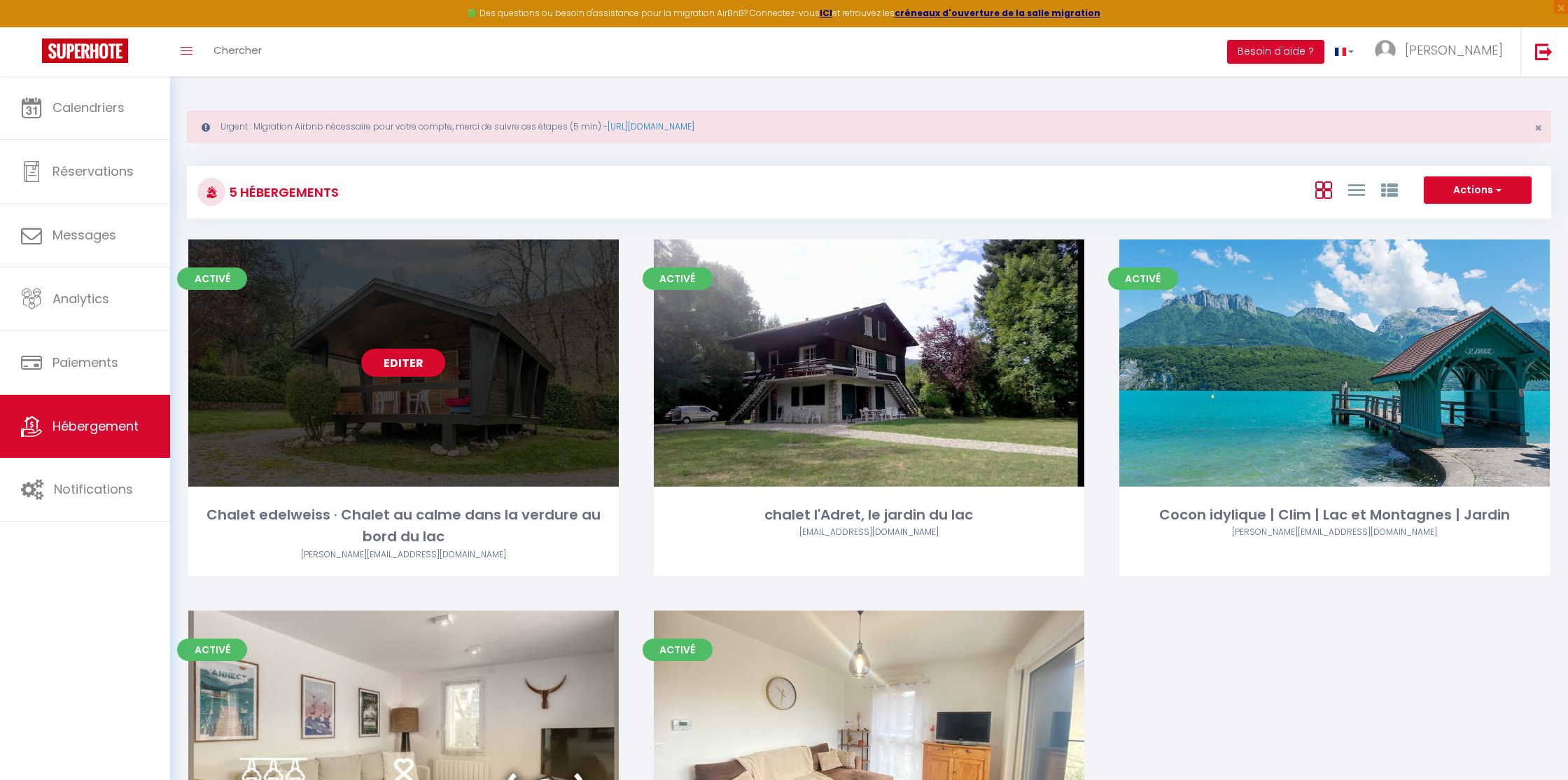
scroll to position [196, 0]
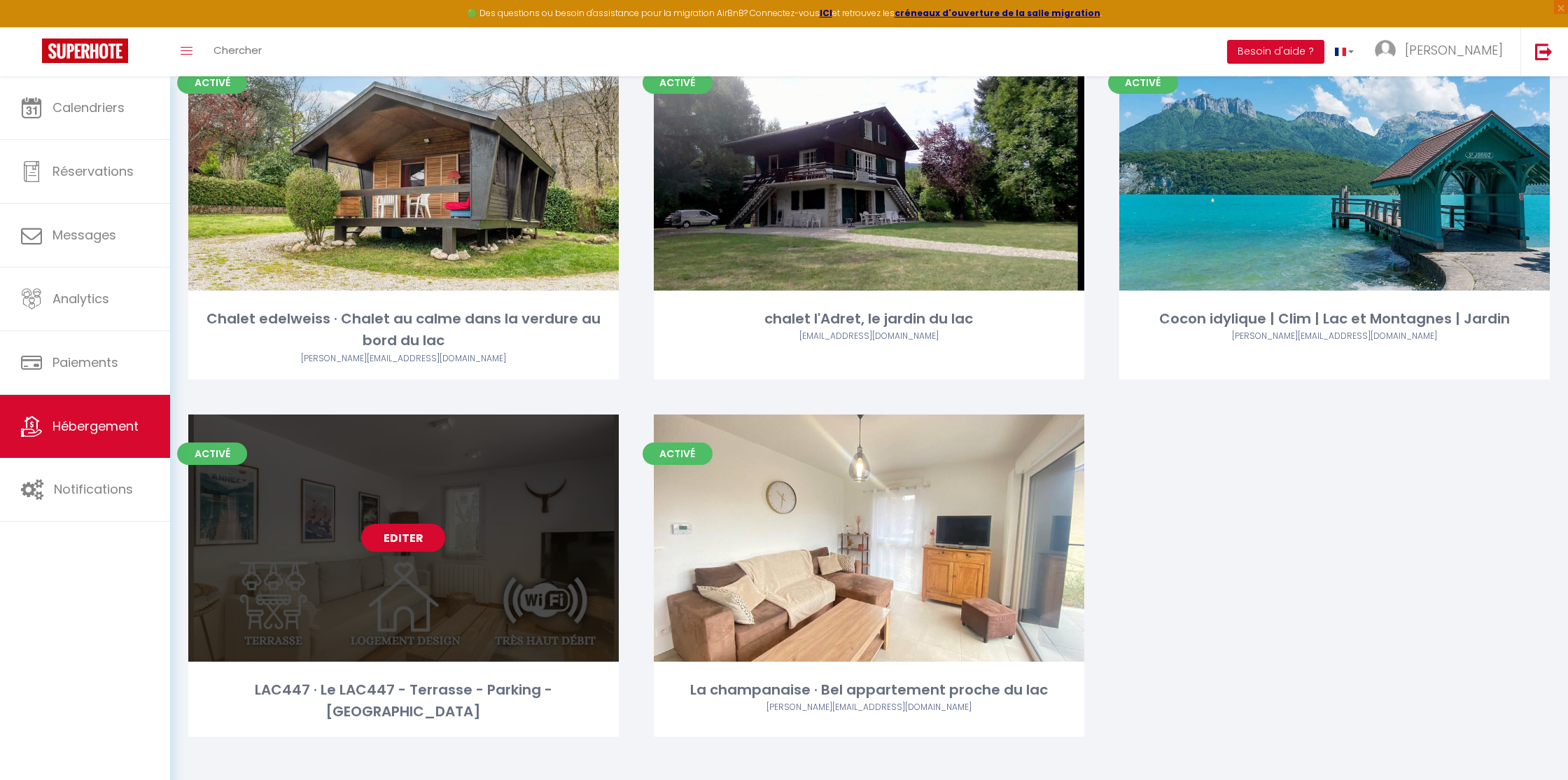
click at [397, 544] on link "Editer" at bounding box center [403, 537] width 84 height 28
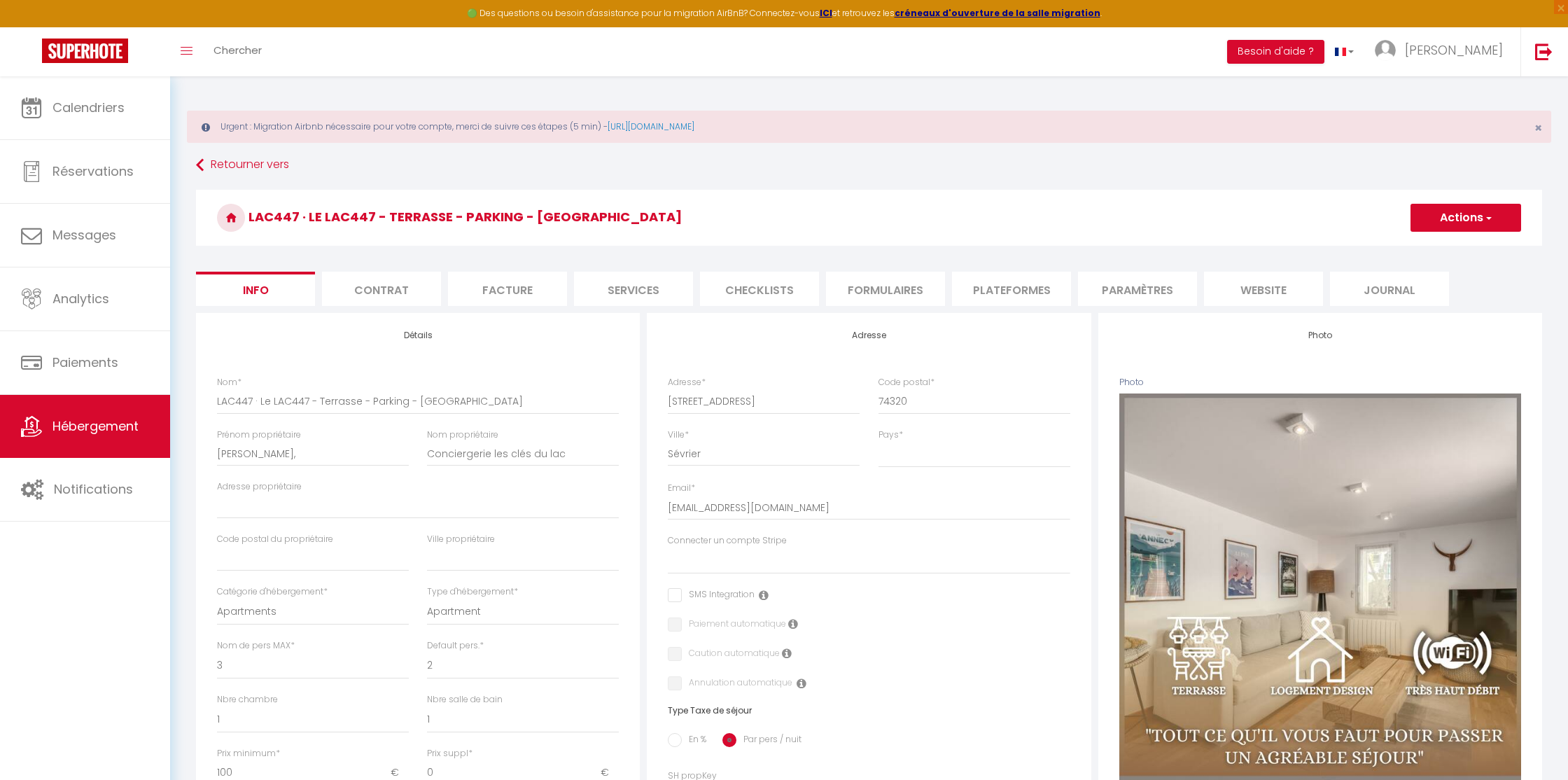
click at [998, 301] on li "Plateformes" at bounding box center [1012, 289] width 119 height 34
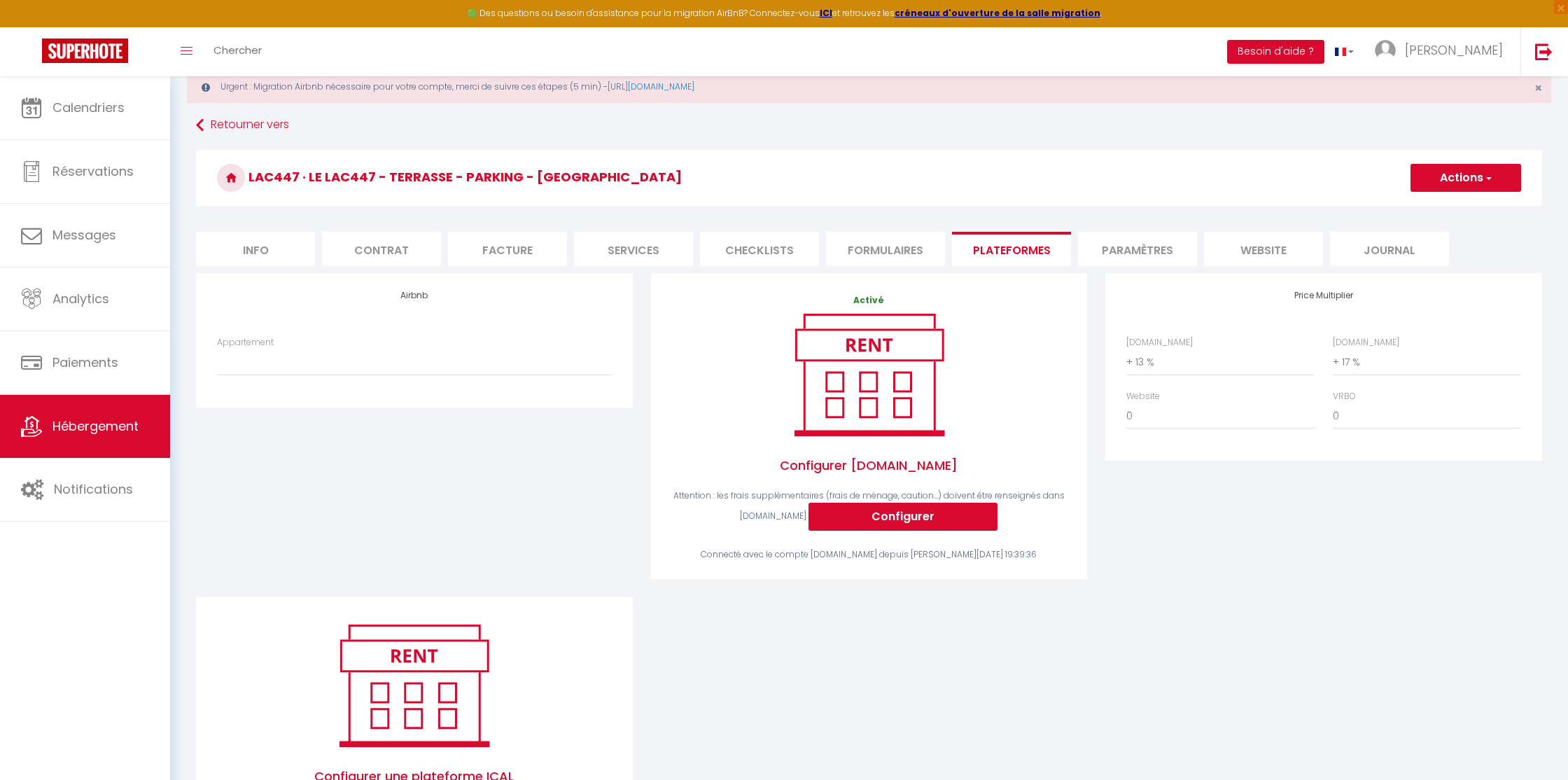
scroll to position [53, 0]
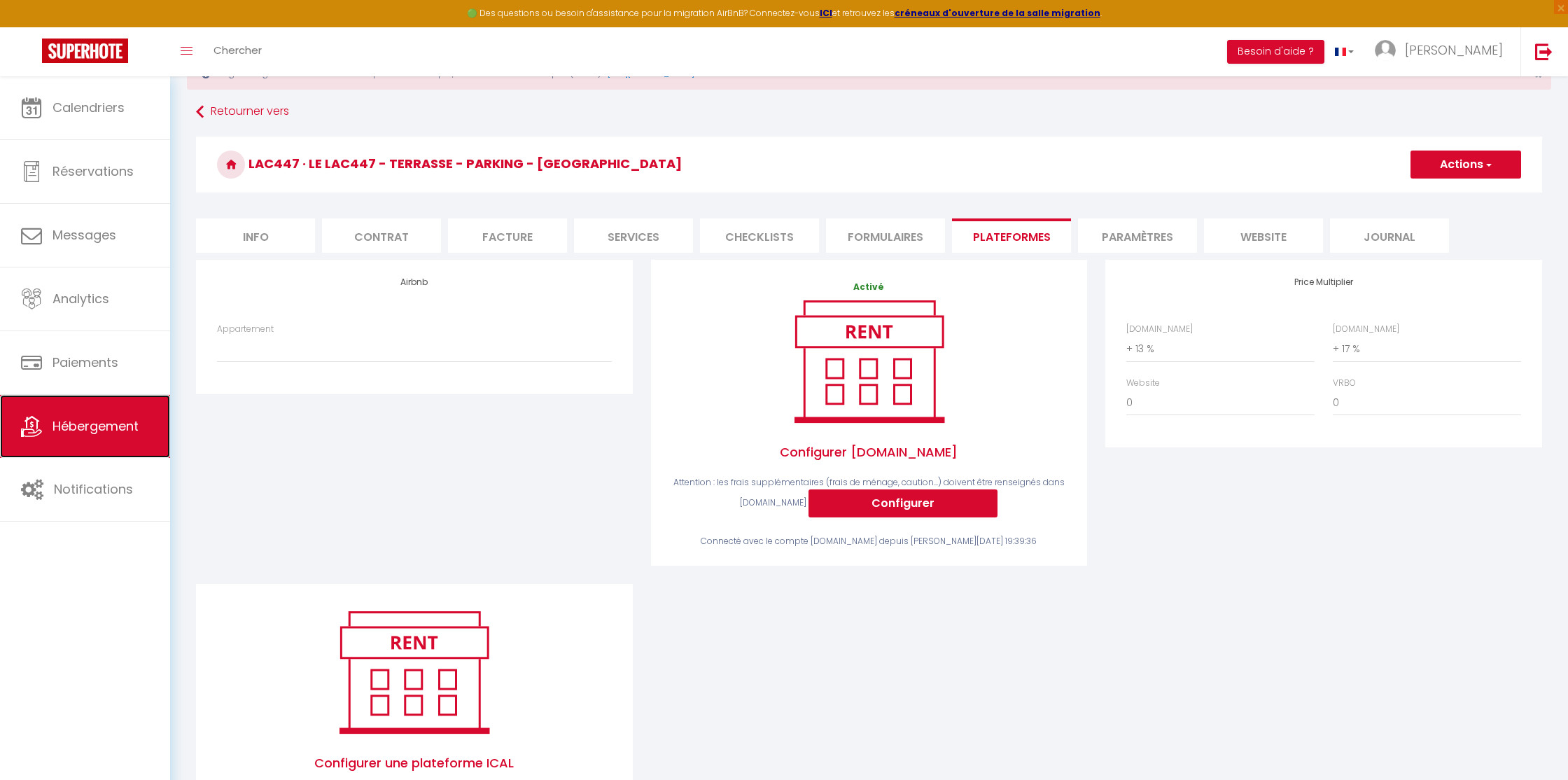
click at [84, 422] on span "Hébergement" at bounding box center [95, 426] width 86 height 17
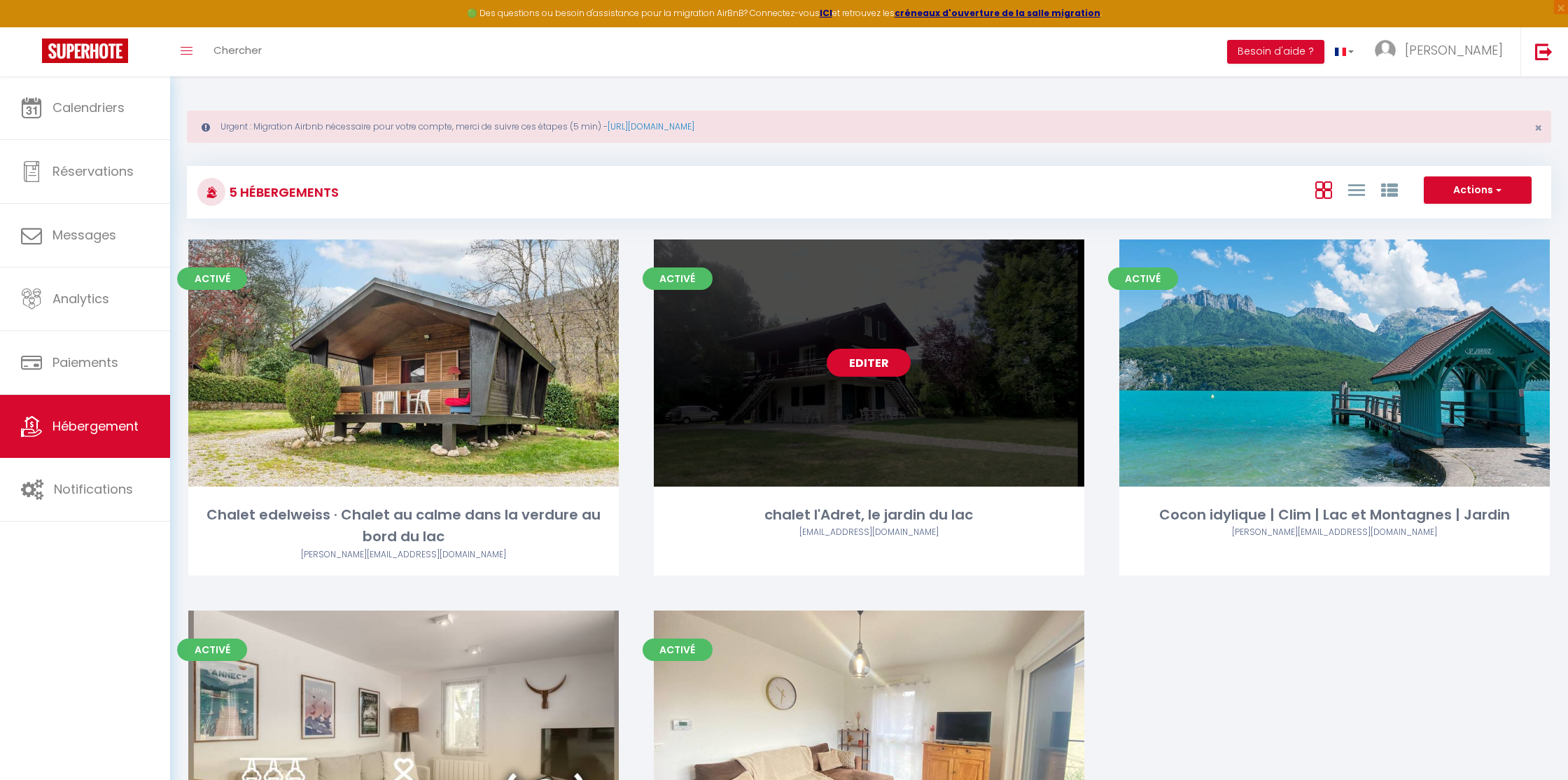
click at [873, 371] on link "Editer" at bounding box center [868, 363] width 84 height 28
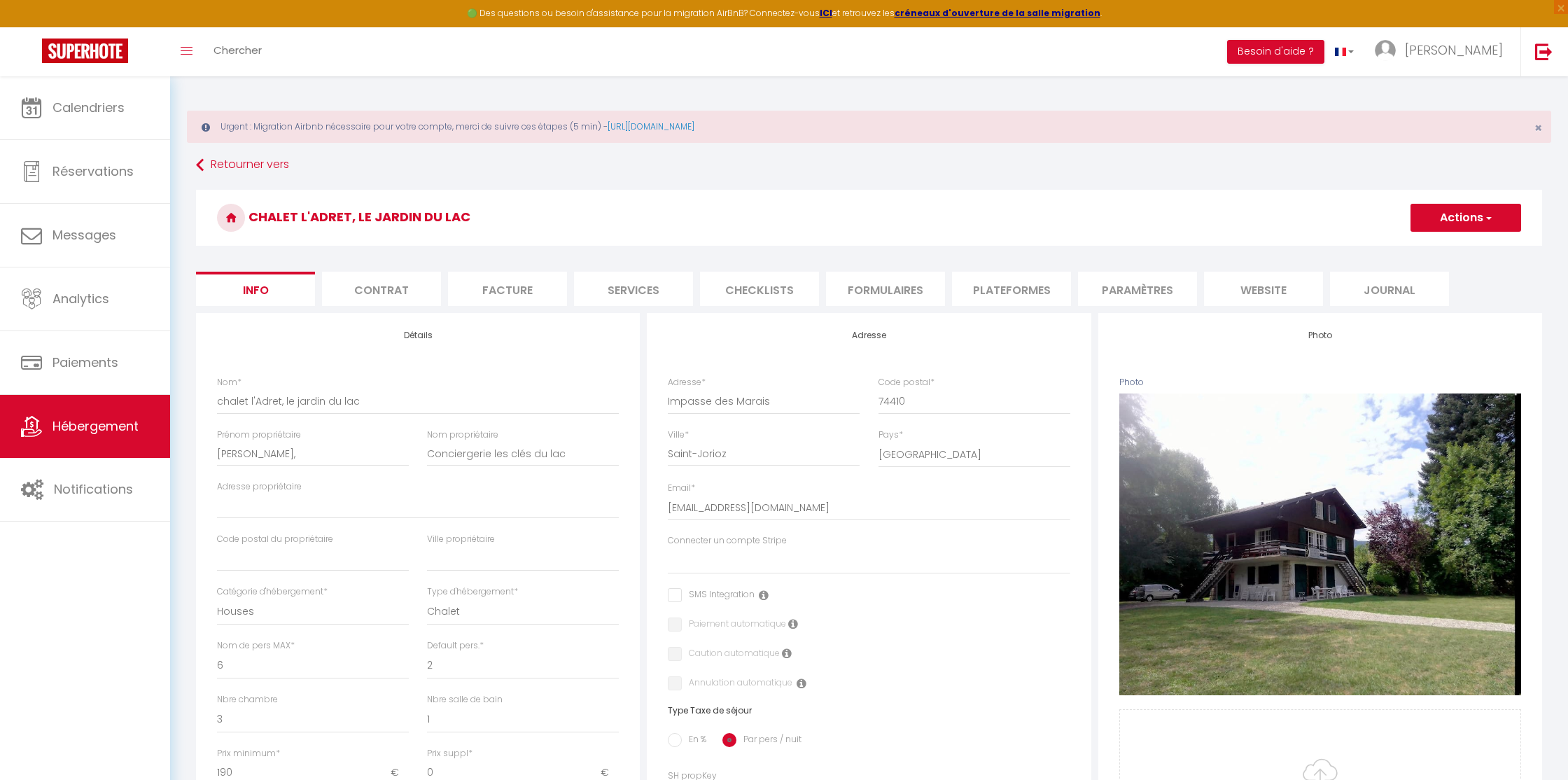
click at [1015, 294] on li "Plateformes" at bounding box center [1012, 289] width 119 height 34
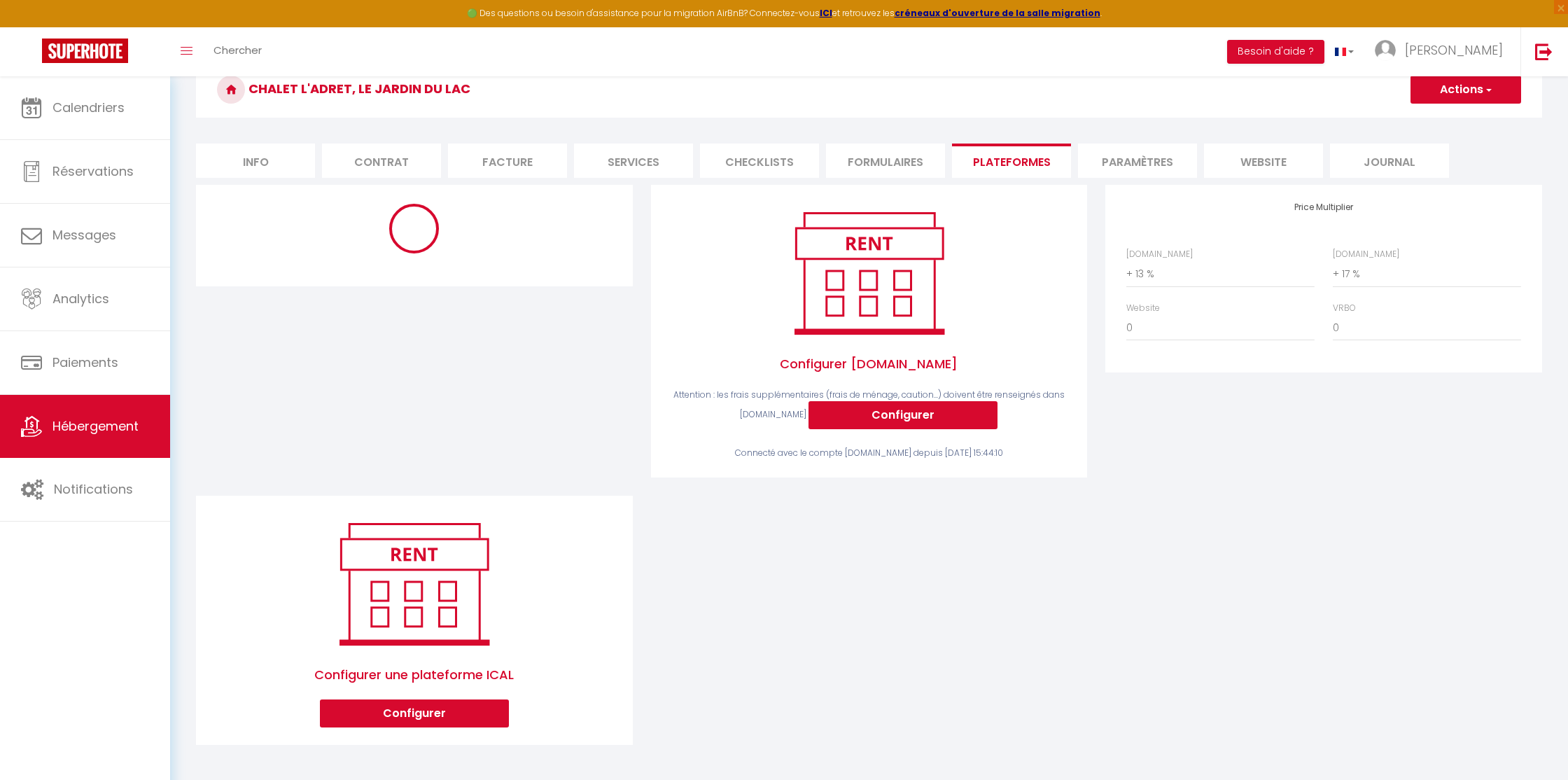
scroll to position [129, 0]
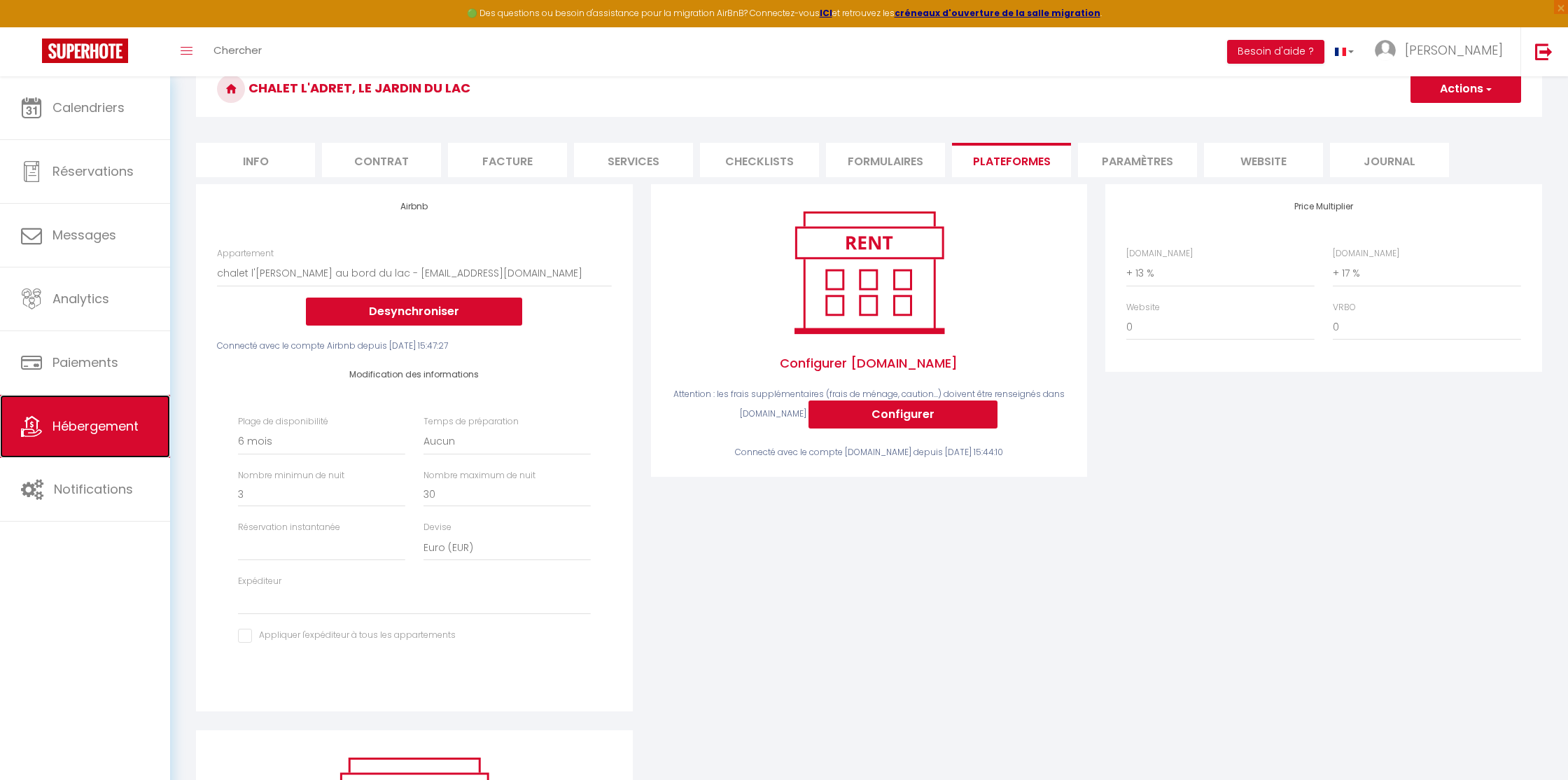
click at [82, 415] on link "Hébergement" at bounding box center [85, 427] width 170 height 63
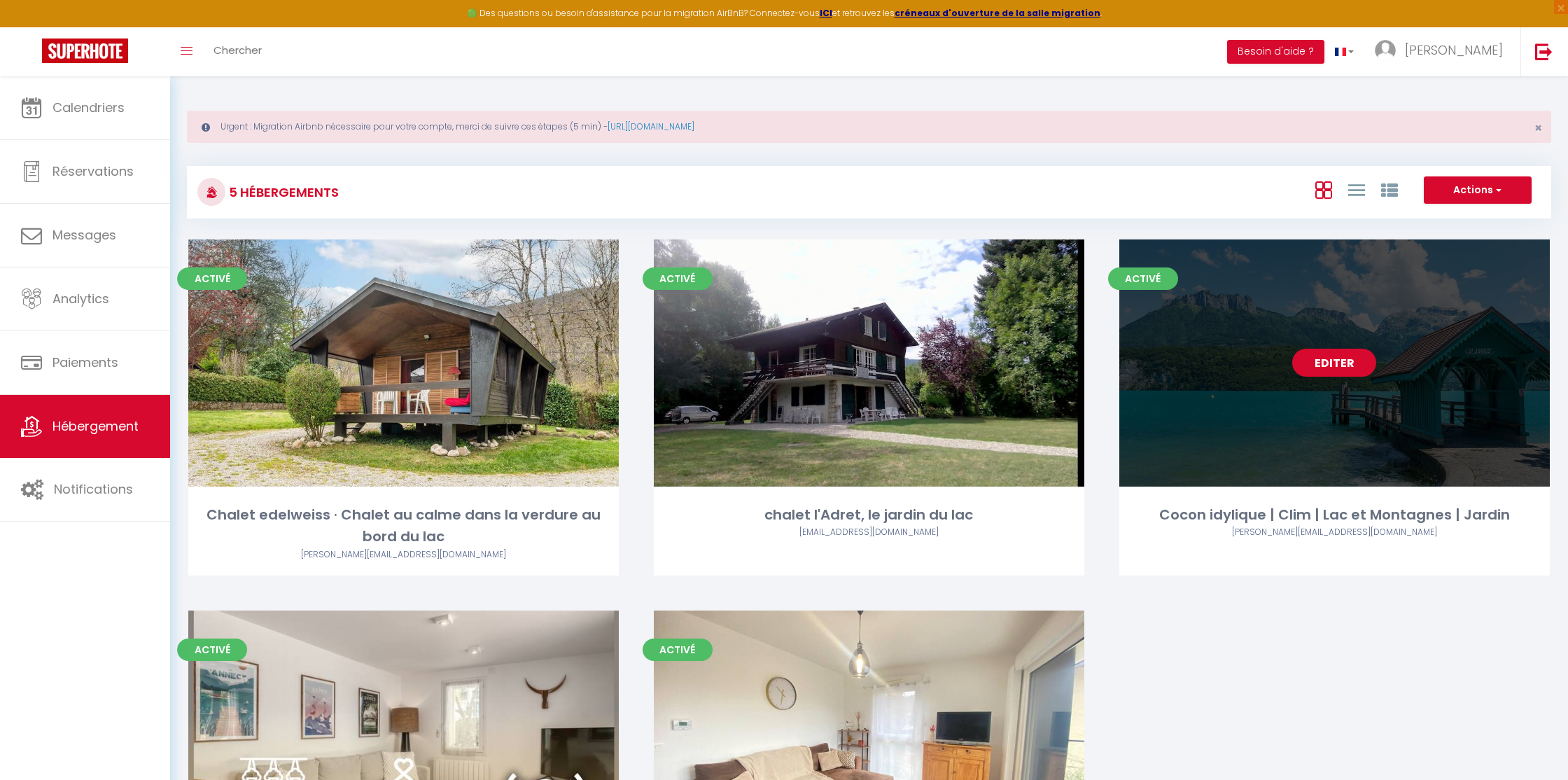
click at [1332, 365] on link "Editer" at bounding box center [1334, 363] width 84 height 28
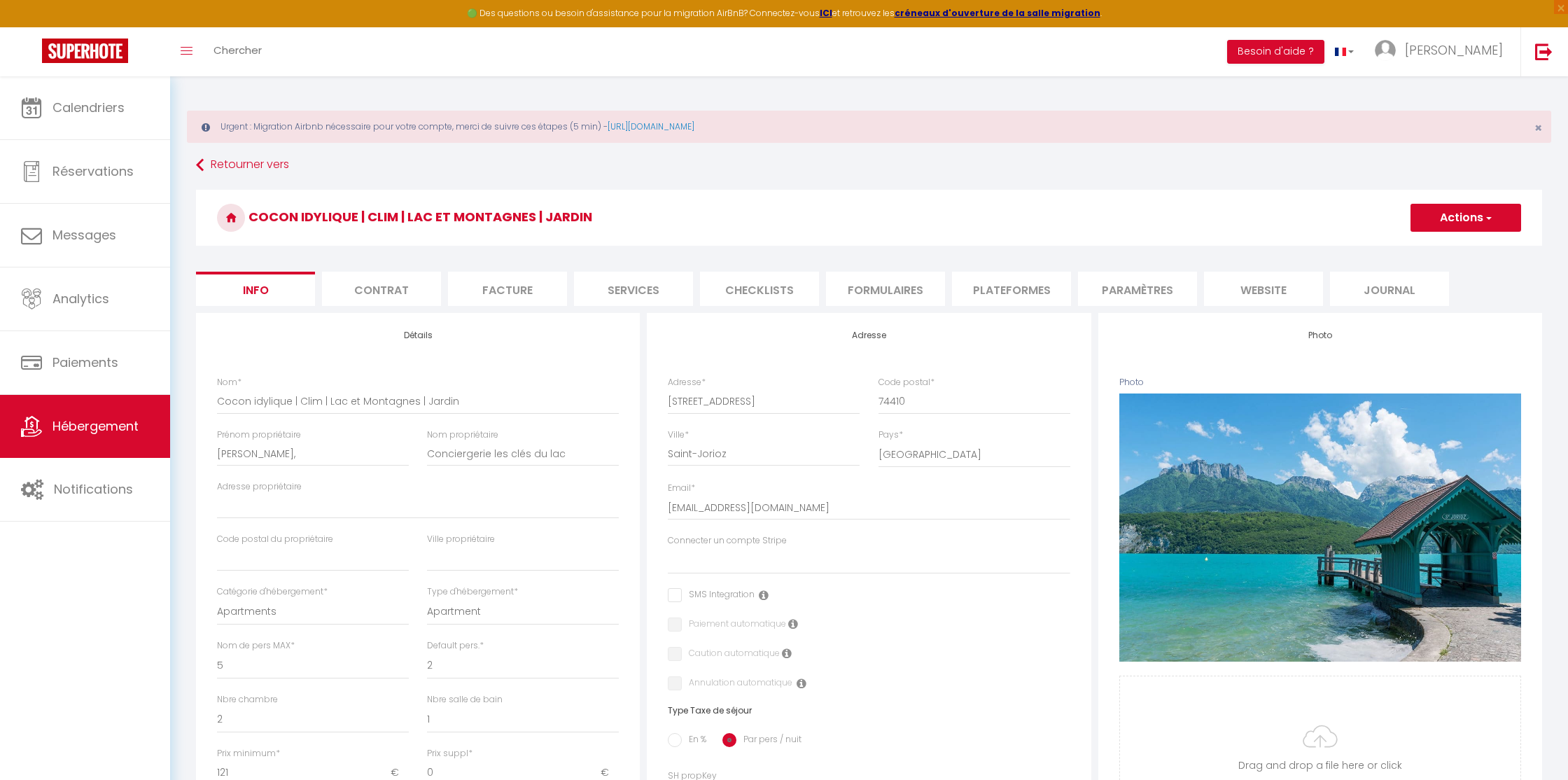
click at [1012, 293] on li "Plateformes" at bounding box center [1012, 289] width 119 height 34
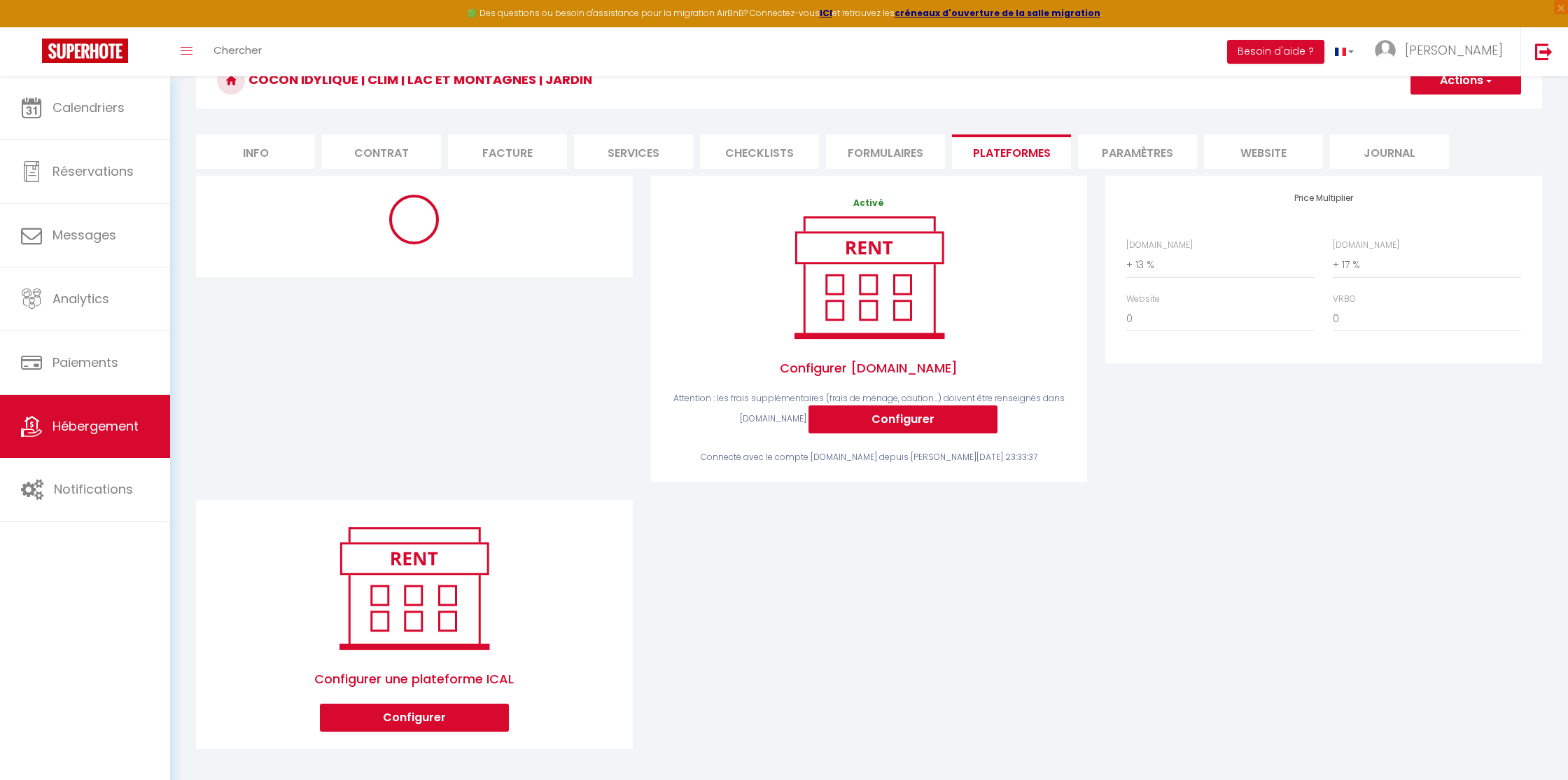
scroll to position [141, 0]
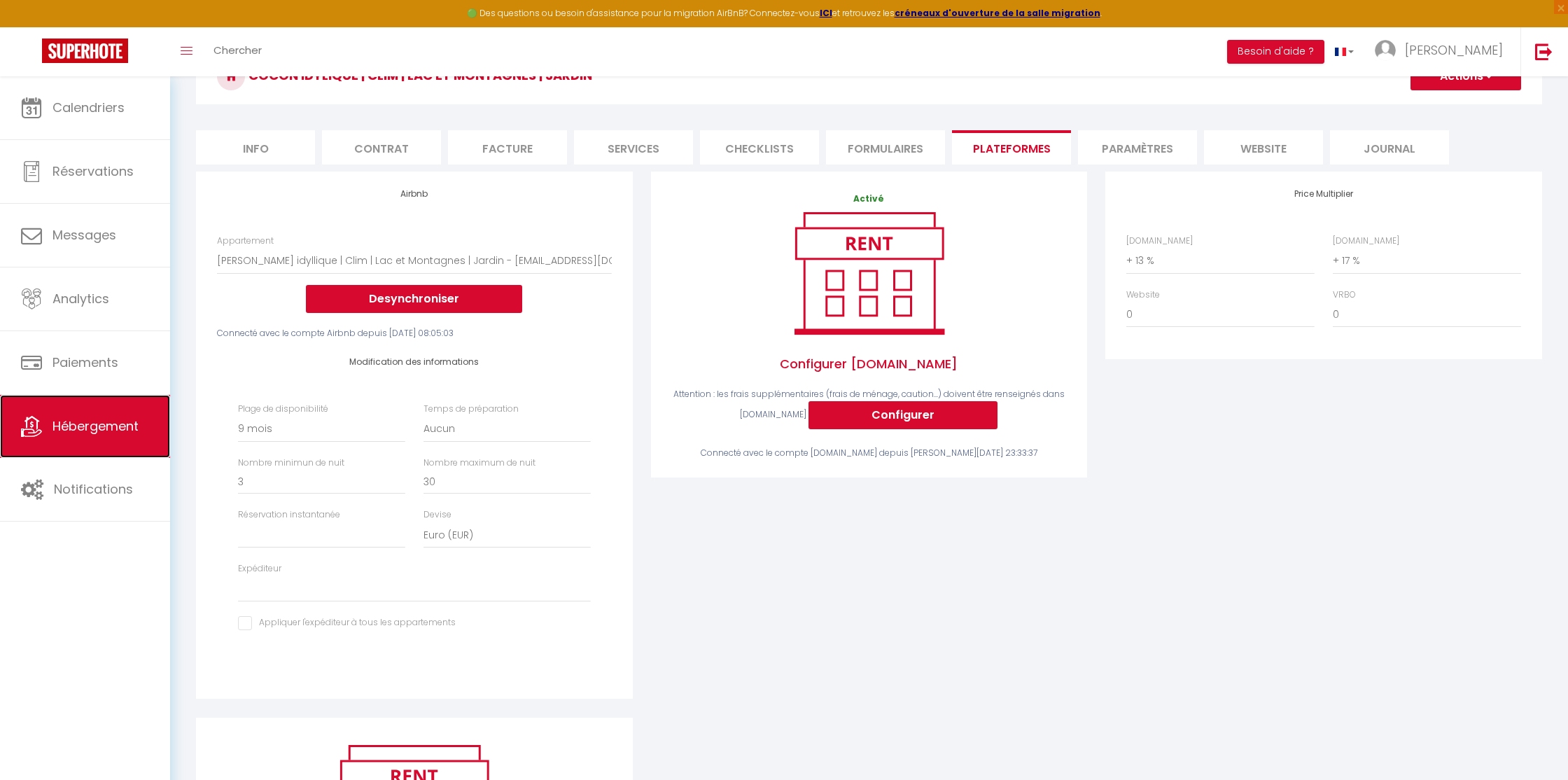
click at [134, 421] on span "Hébergement" at bounding box center [95, 426] width 86 height 17
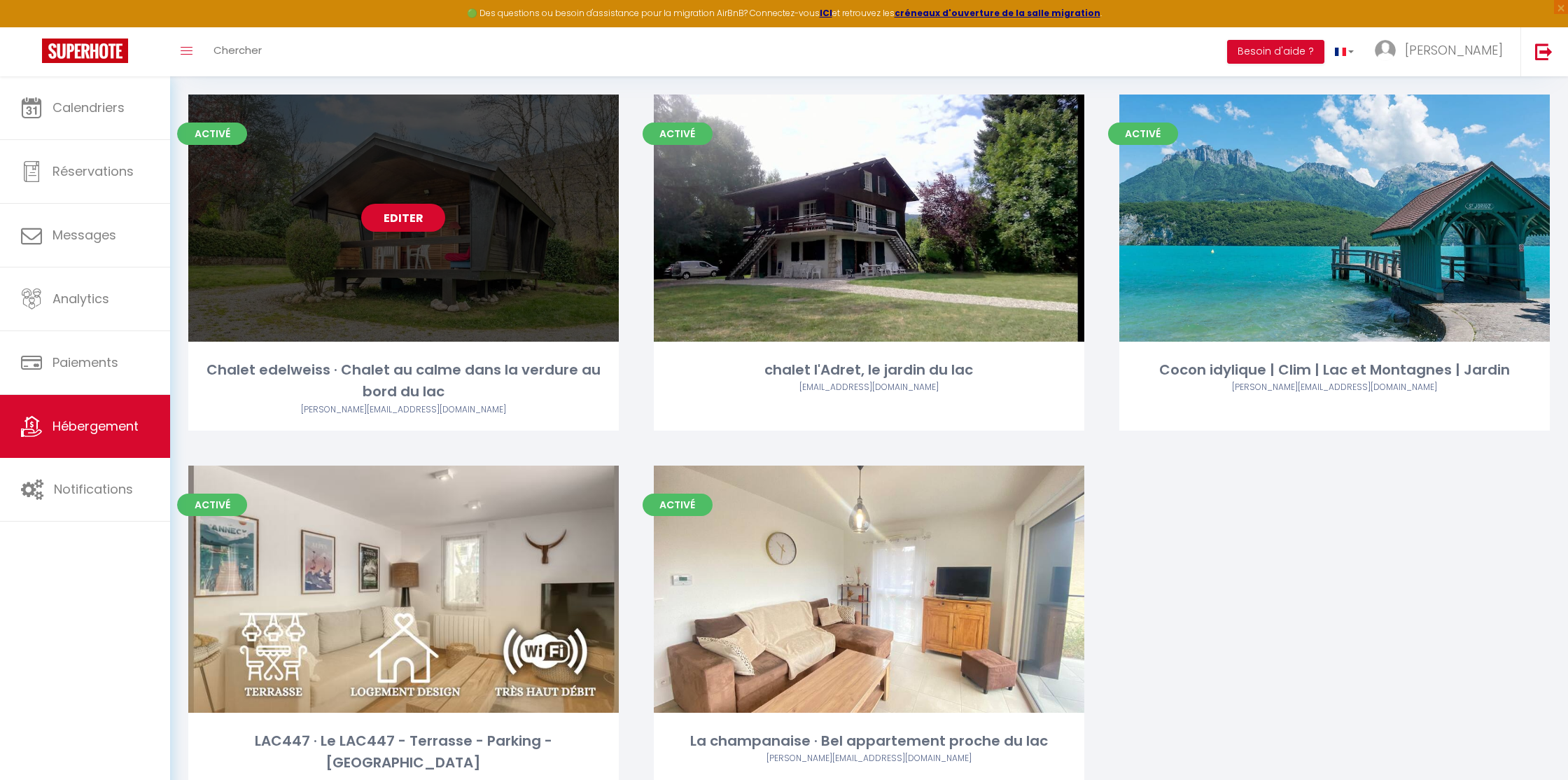
scroll to position [196, 0]
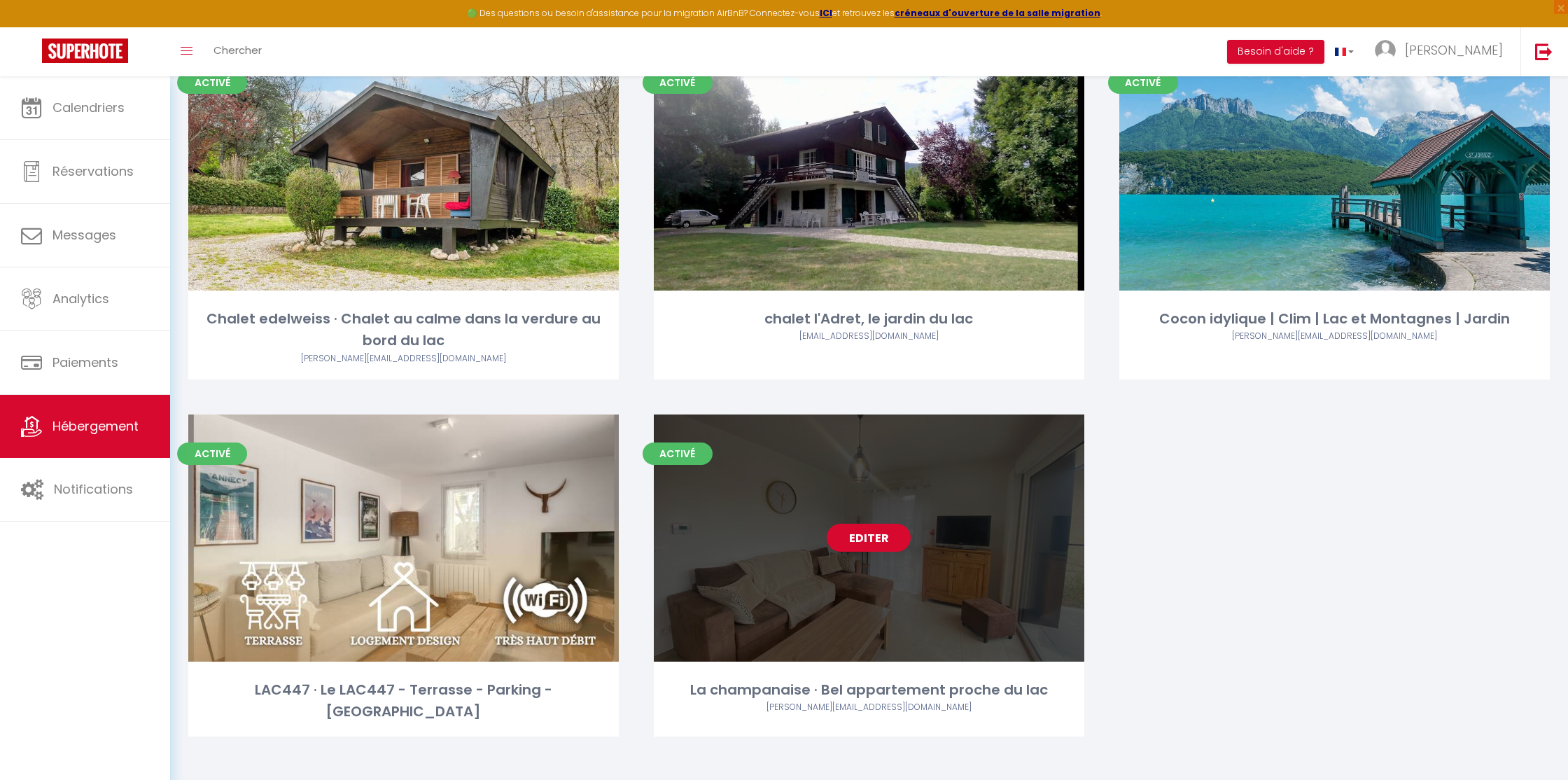
click at [847, 545] on link "Editer" at bounding box center [868, 537] width 84 height 28
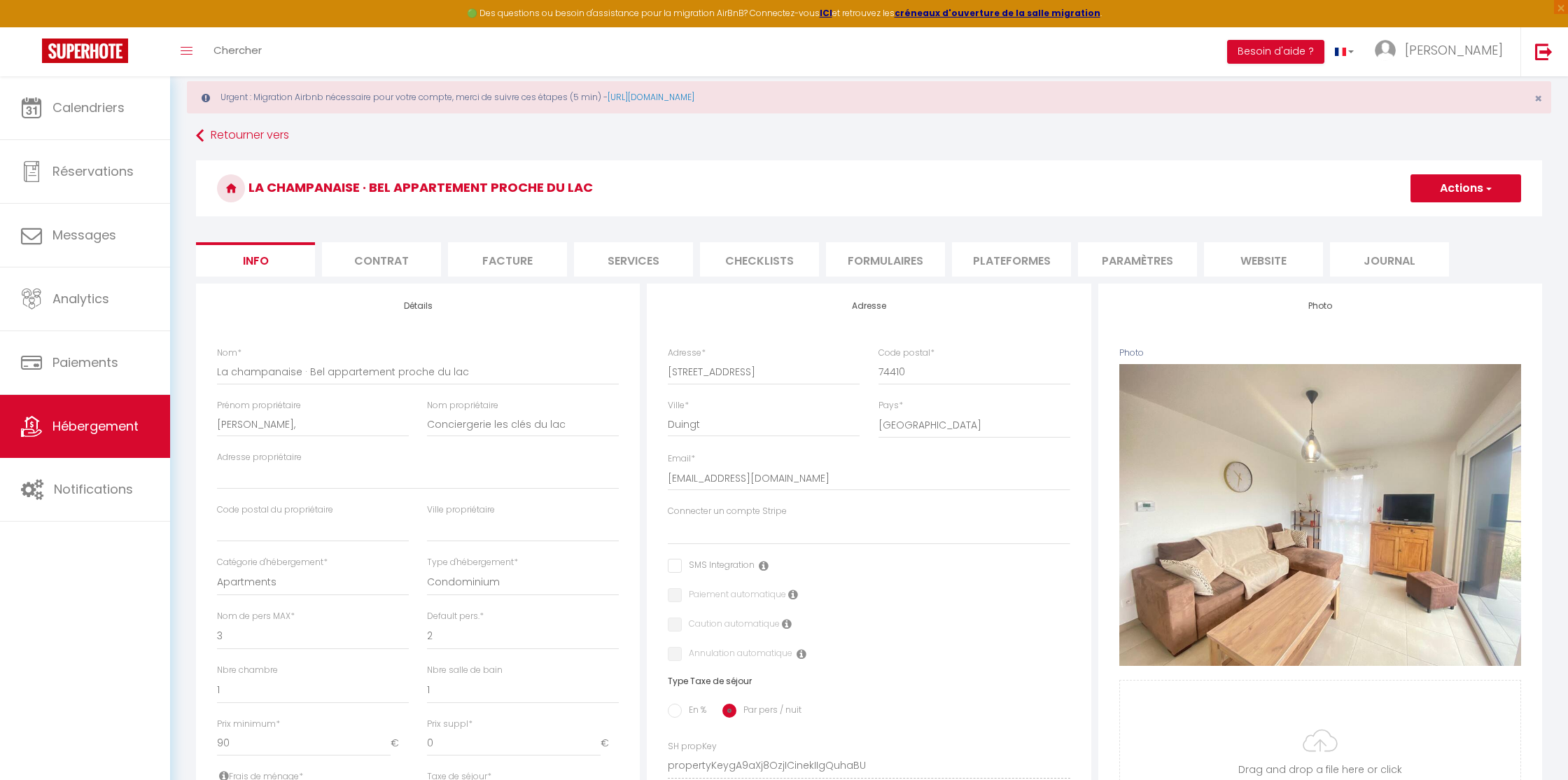
scroll to position [22, 0]
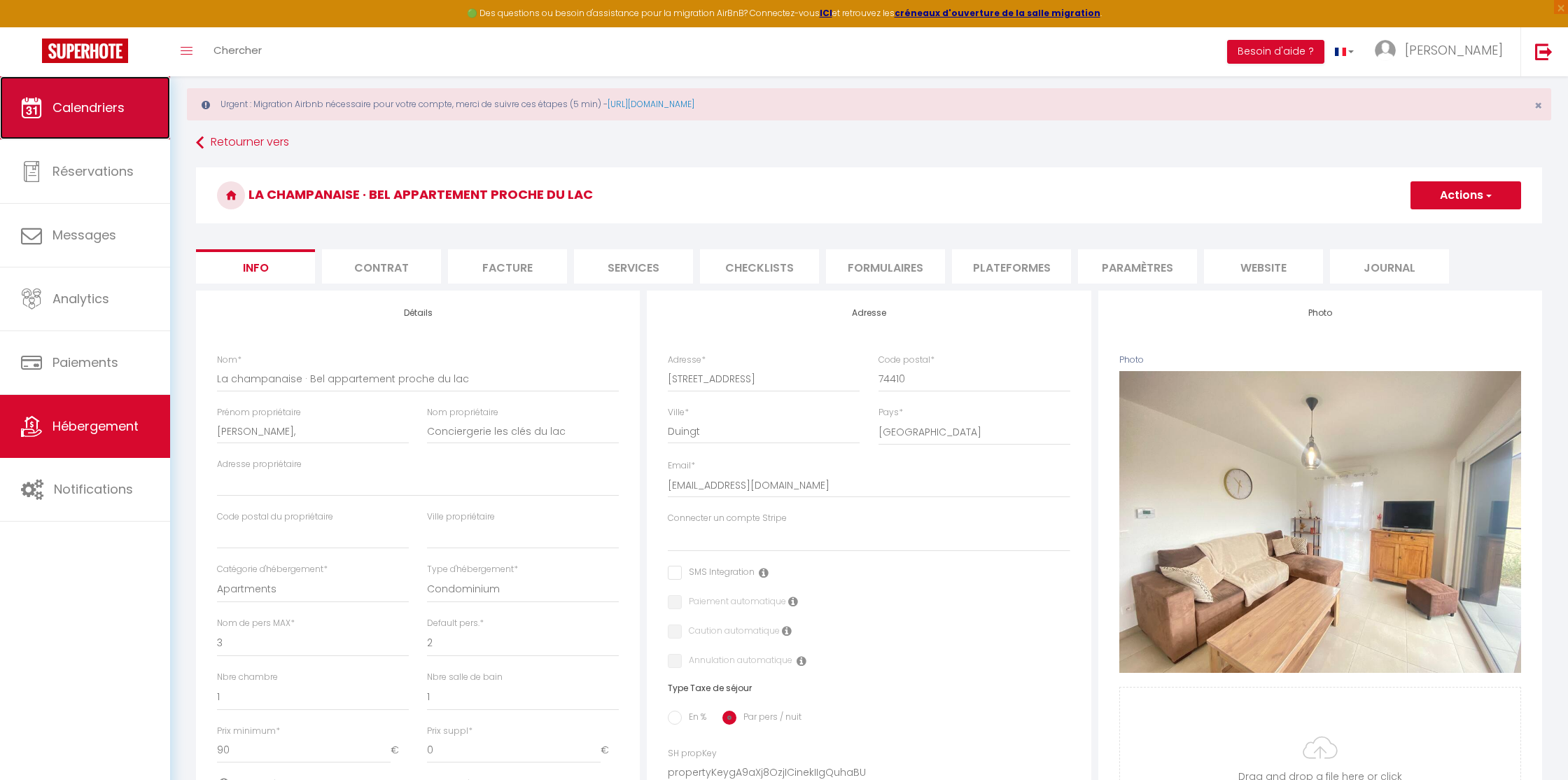
click at [106, 106] on span "Calendriers" at bounding box center [88, 107] width 72 height 17
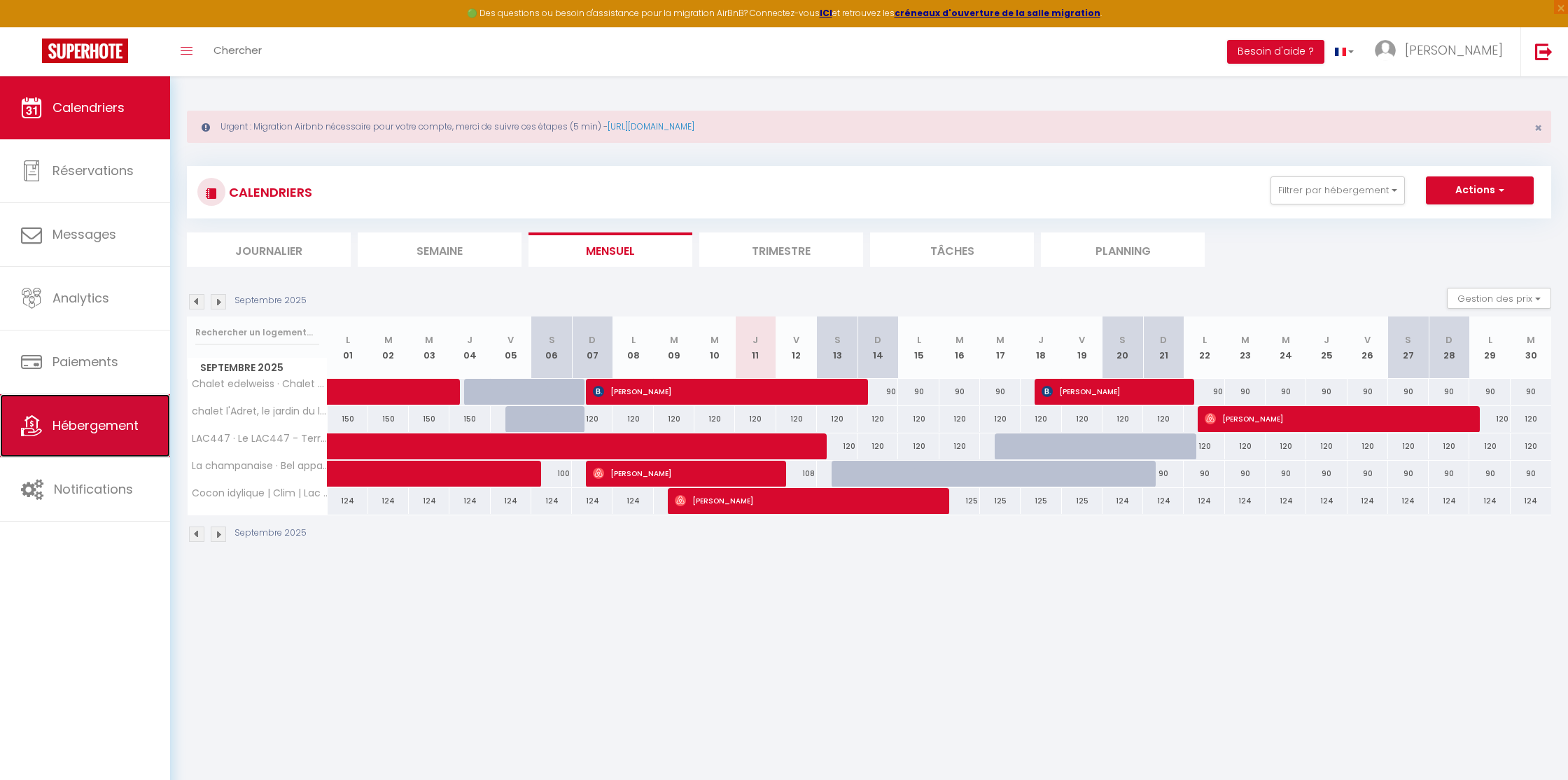
click at [70, 425] on span "Hébergement" at bounding box center [95, 425] width 86 height 17
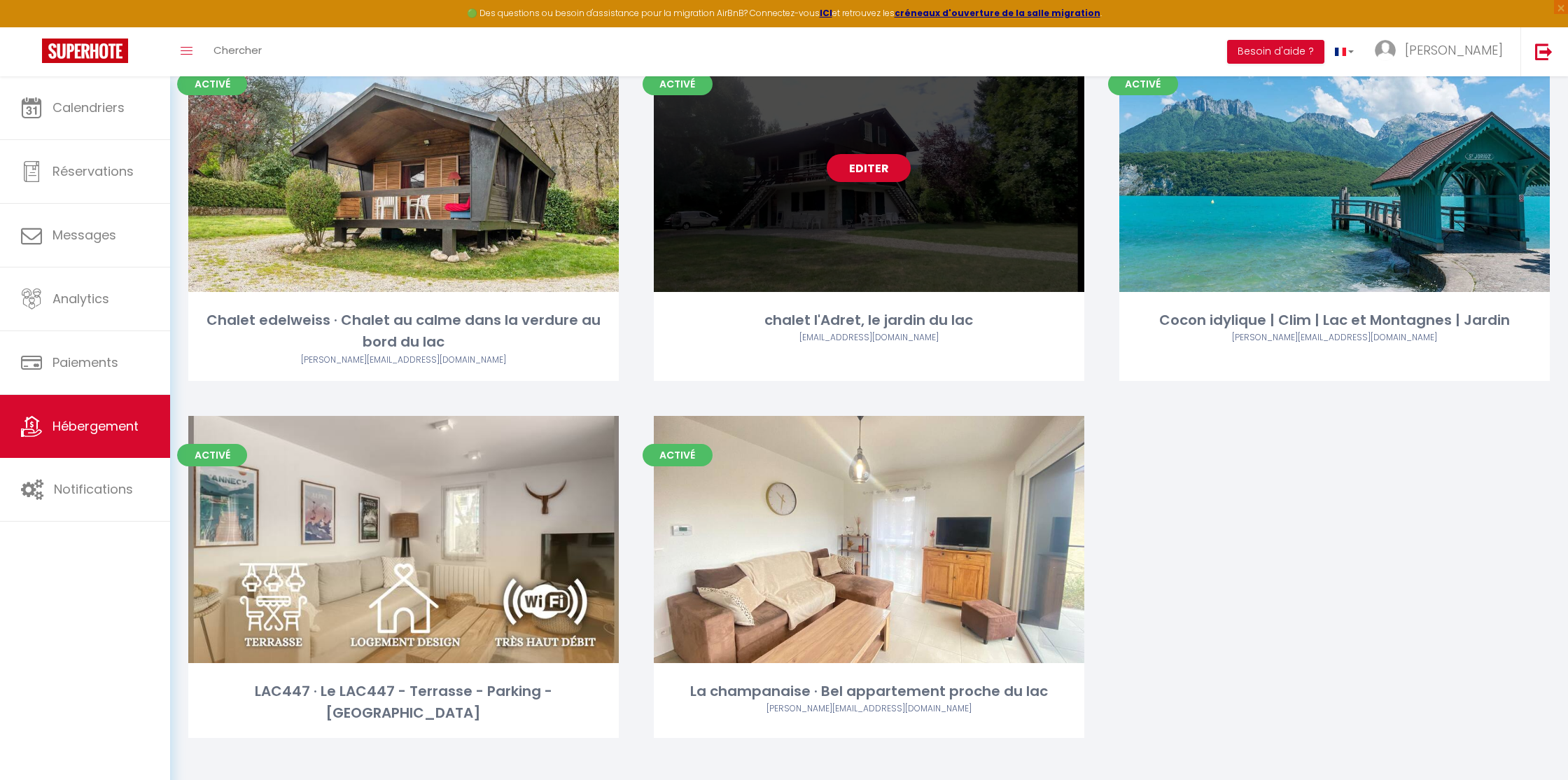
scroll to position [196, 0]
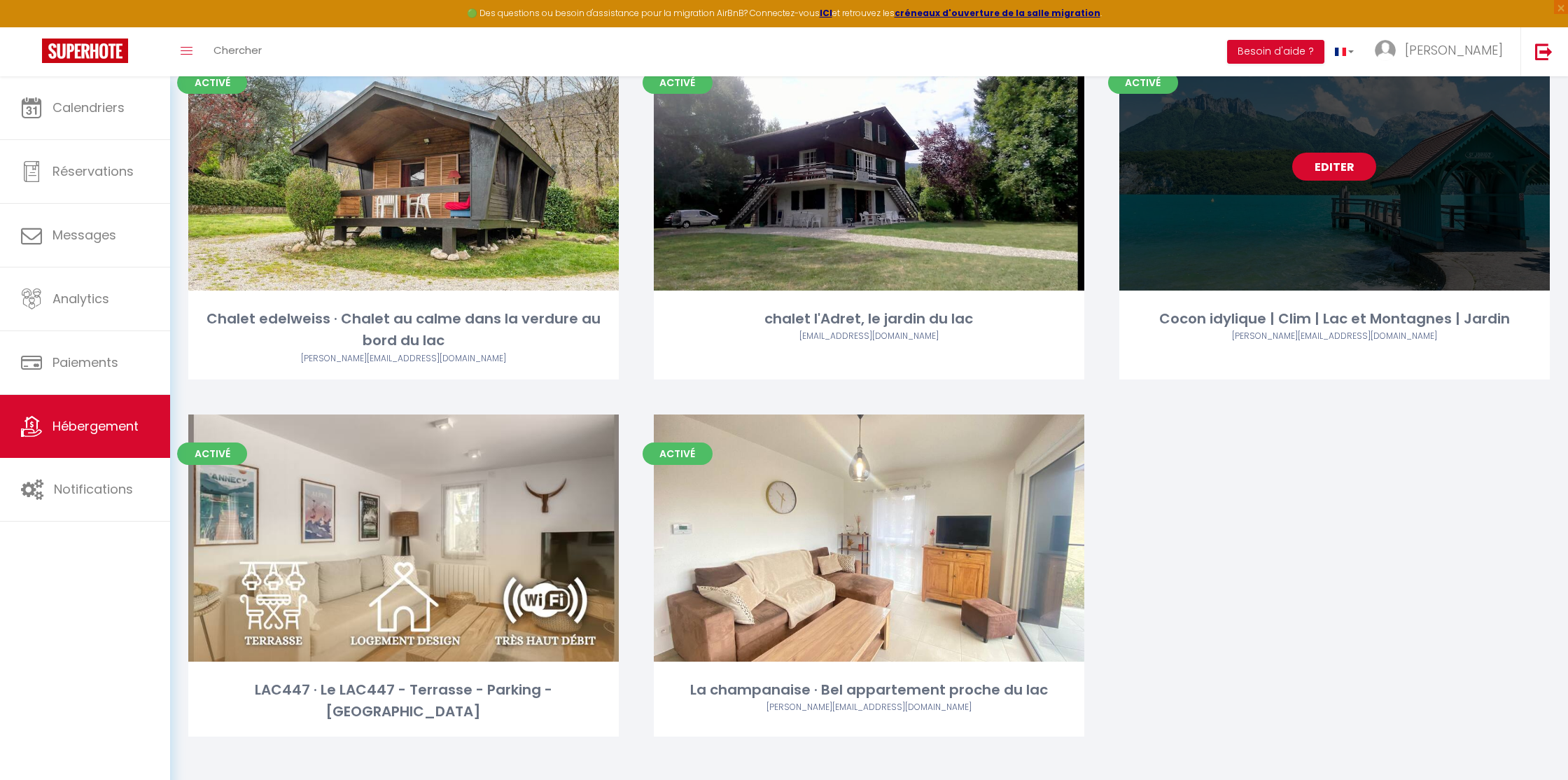
click at [1330, 165] on link "Editer" at bounding box center [1334, 167] width 84 height 28
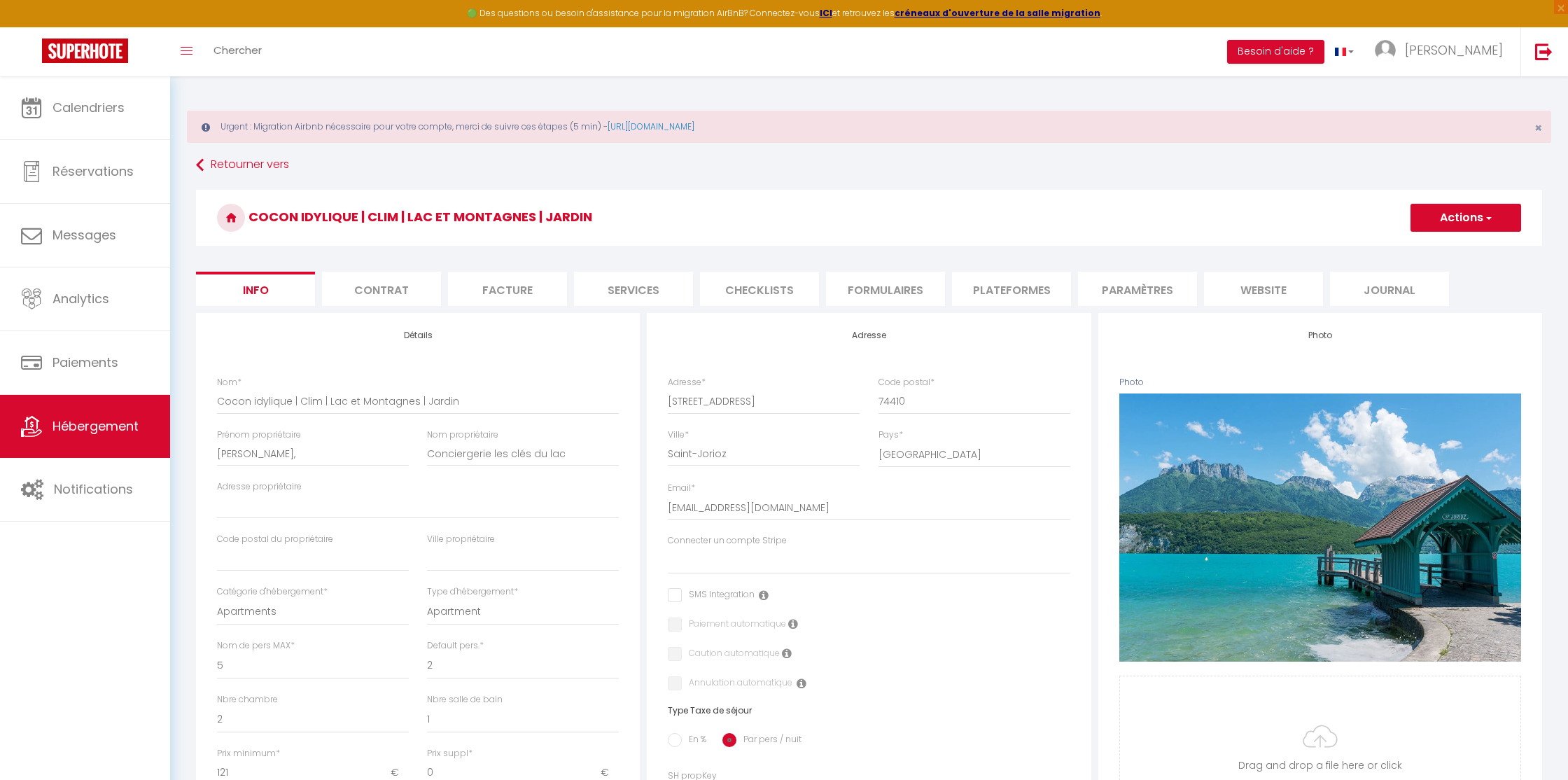
click at [1032, 282] on li "Plateformes" at bounding box center [1012, 289] width 119 height 34
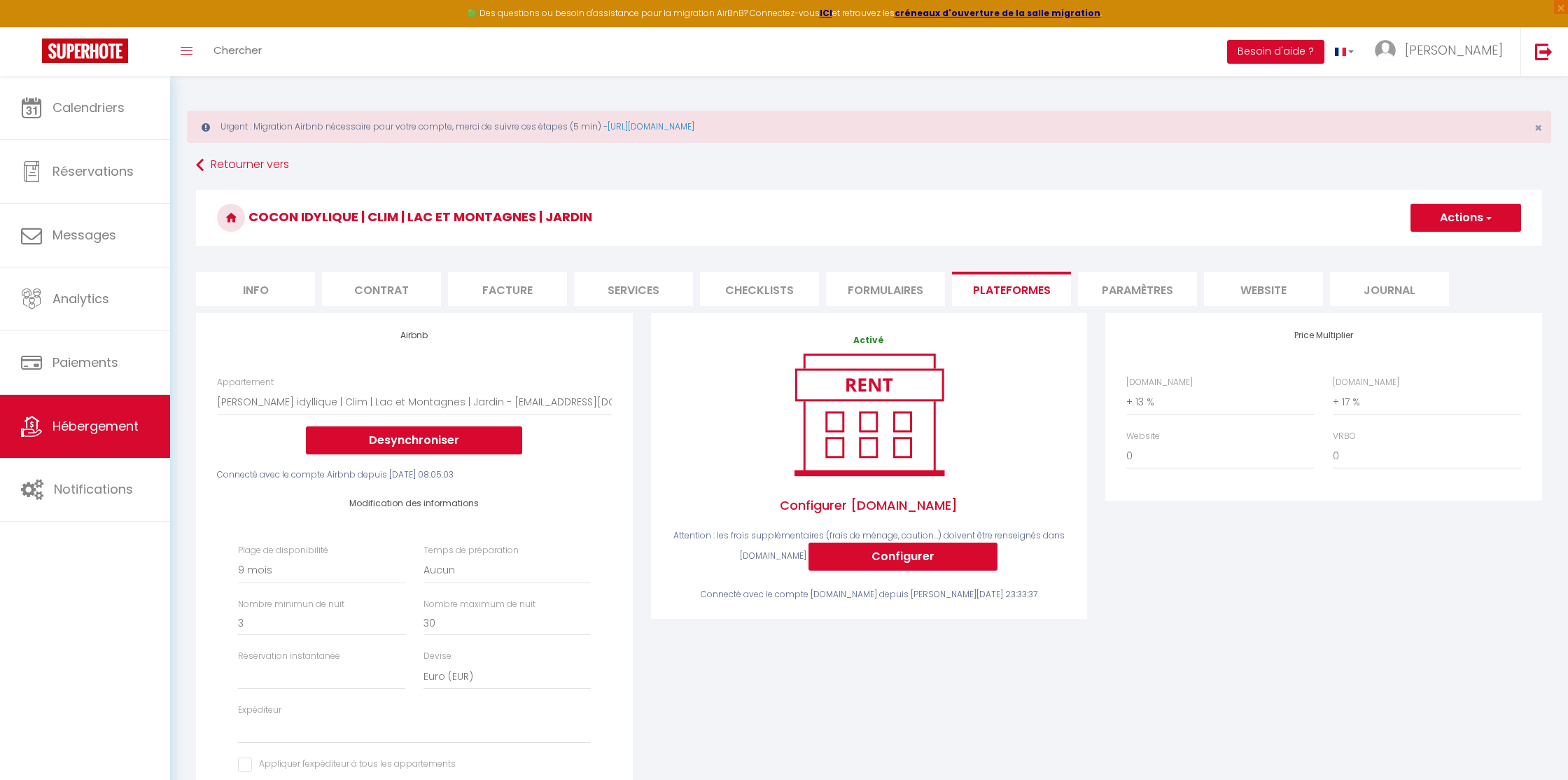
drag, startPoint x: 297, startPoint y: 208, endPoint x: 592, endPoint y: 210, distance: 295.0
click at [592, 210] on h3 "Cocon idylique | Clim | Lac et Montagnes | Jardin" at bounding box center [869, 218] width 1346 height 56
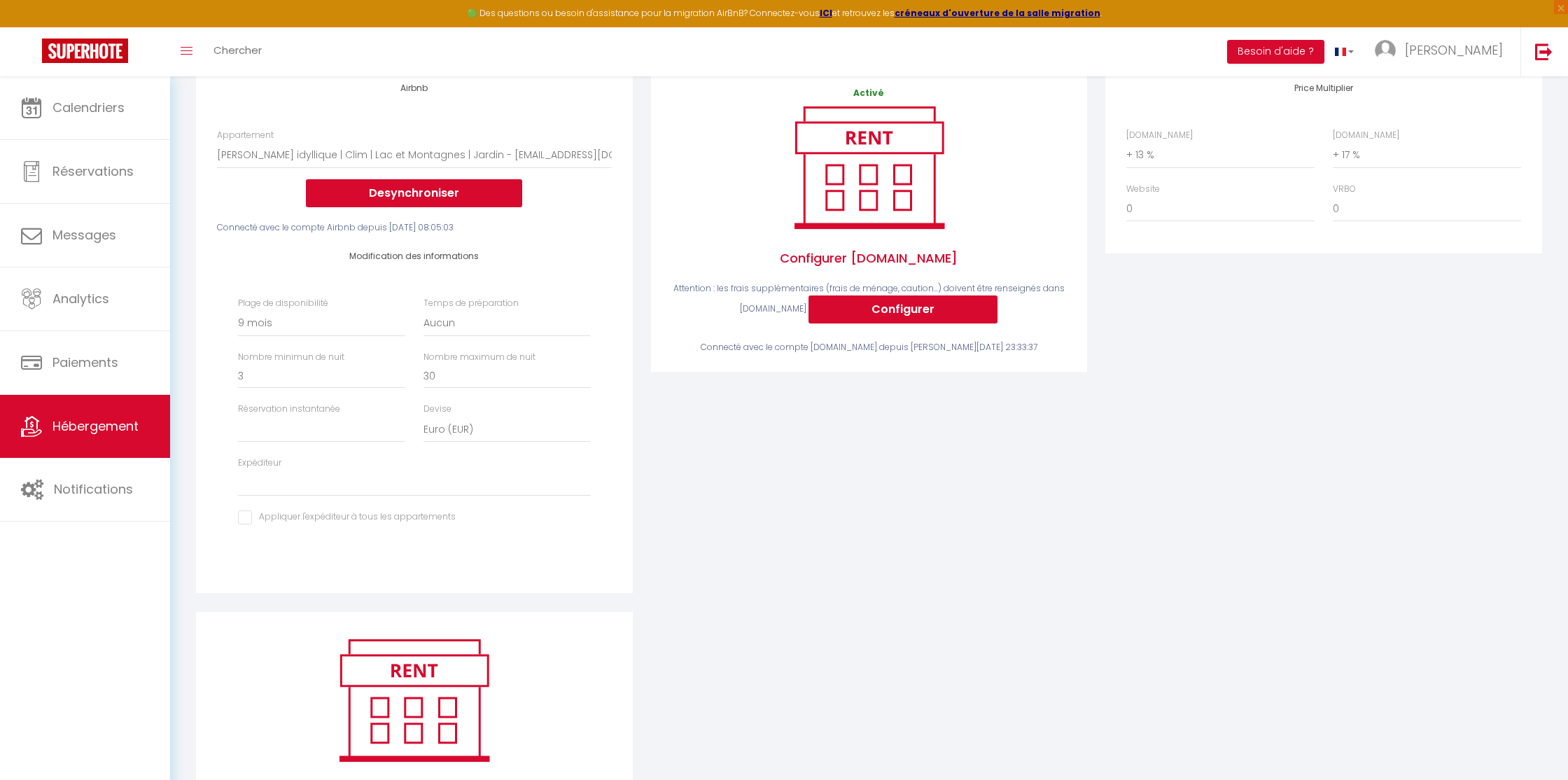
scroll to position [268, 0]
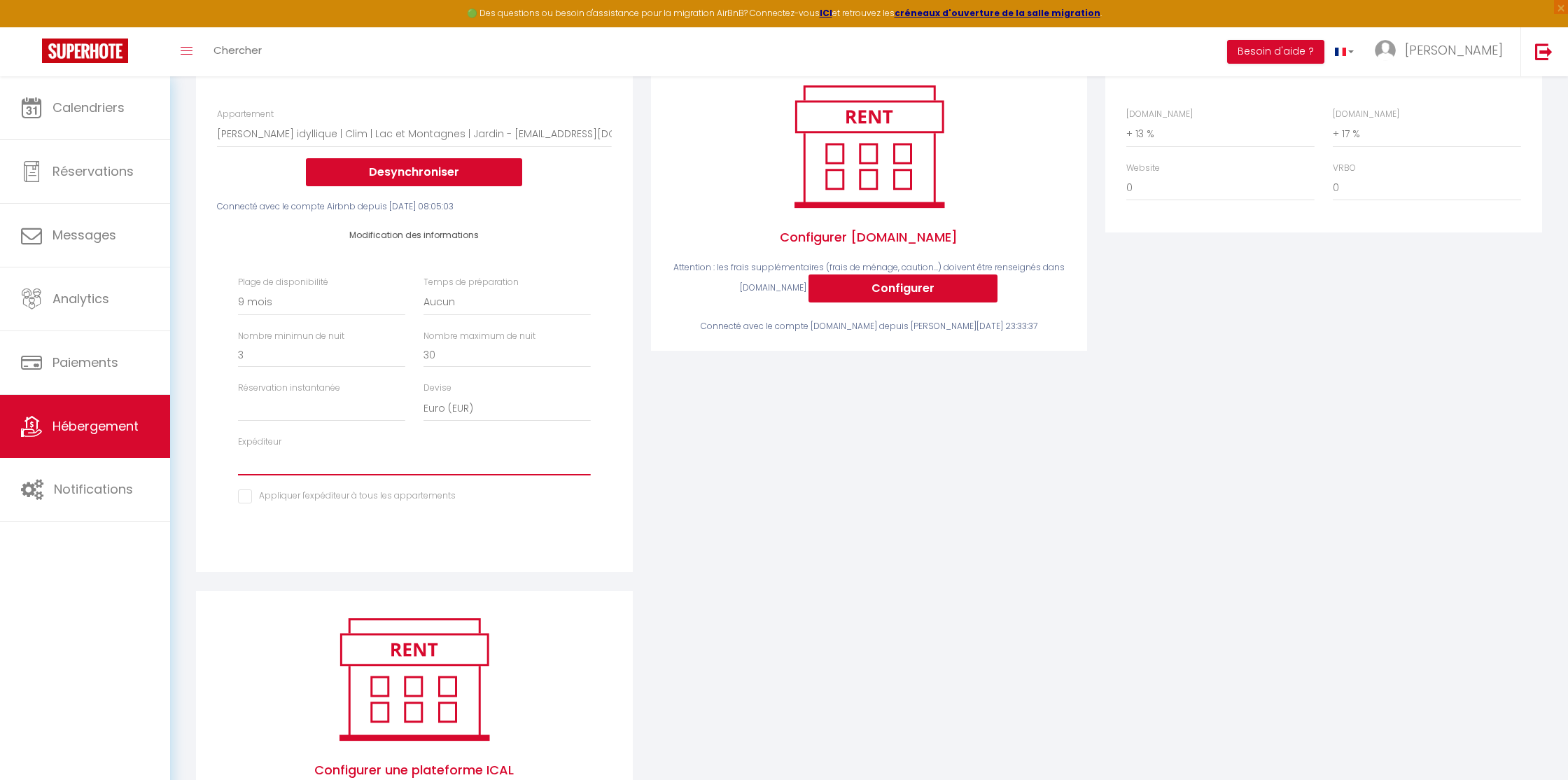
click at [302, 453] on select "[PERSON_NAME][EMAIL_ADDRESS][DOMAIN_NAME] [PERSON_NAME][EMAIL_ADDRESS][DOMAIN_N…" at bounding box center [414, 462] width 352 height 27
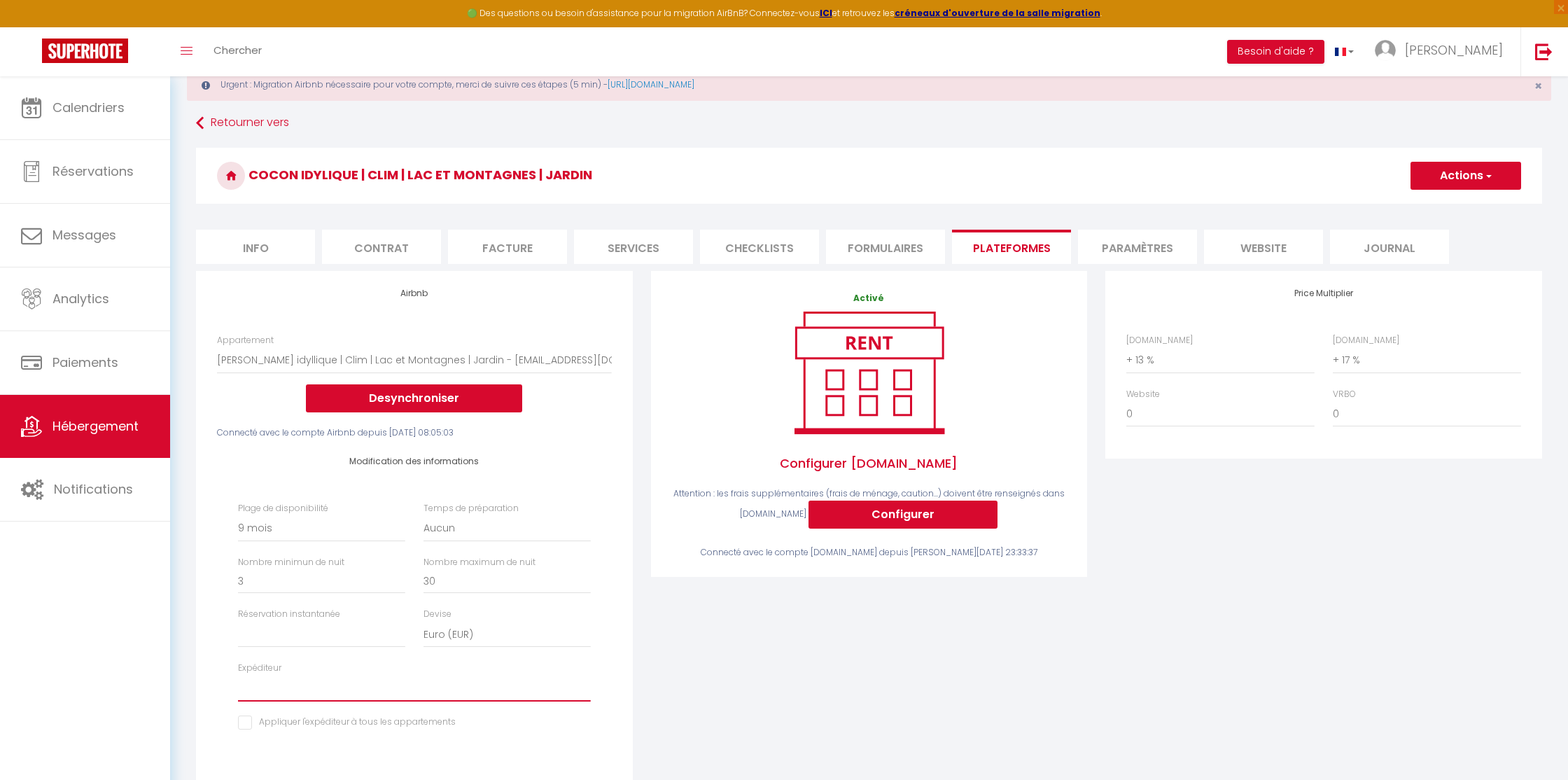
scroll to position [0, 0]
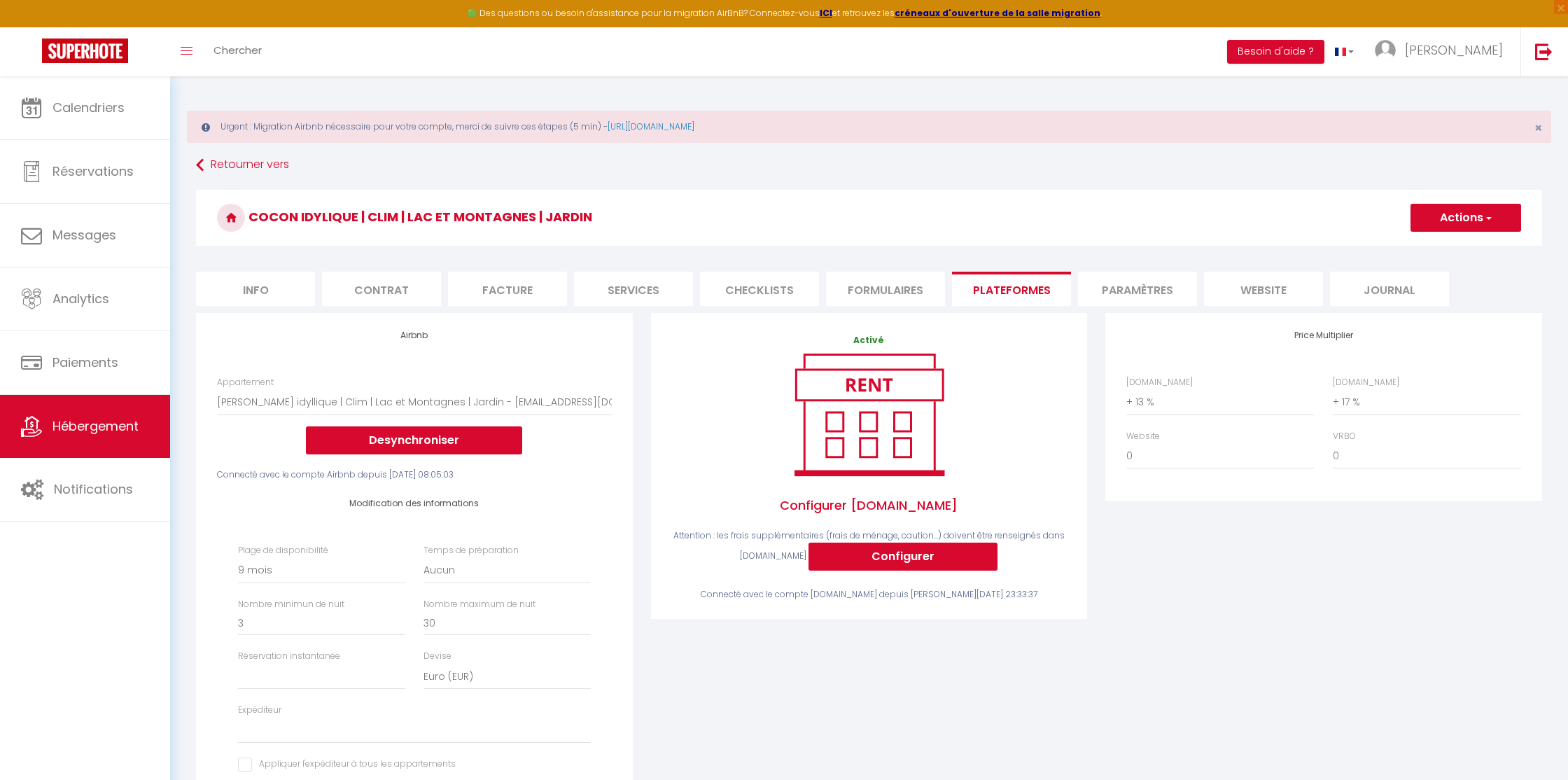
click at [1210, 579] on div "Price Multiplier [DOMAIN_NAME] 0 + 1 % + 2 % + 3 % + 4 % + 5 % + 6 % + 7 %" at bounding box center [1324, 586] width 455 height 546
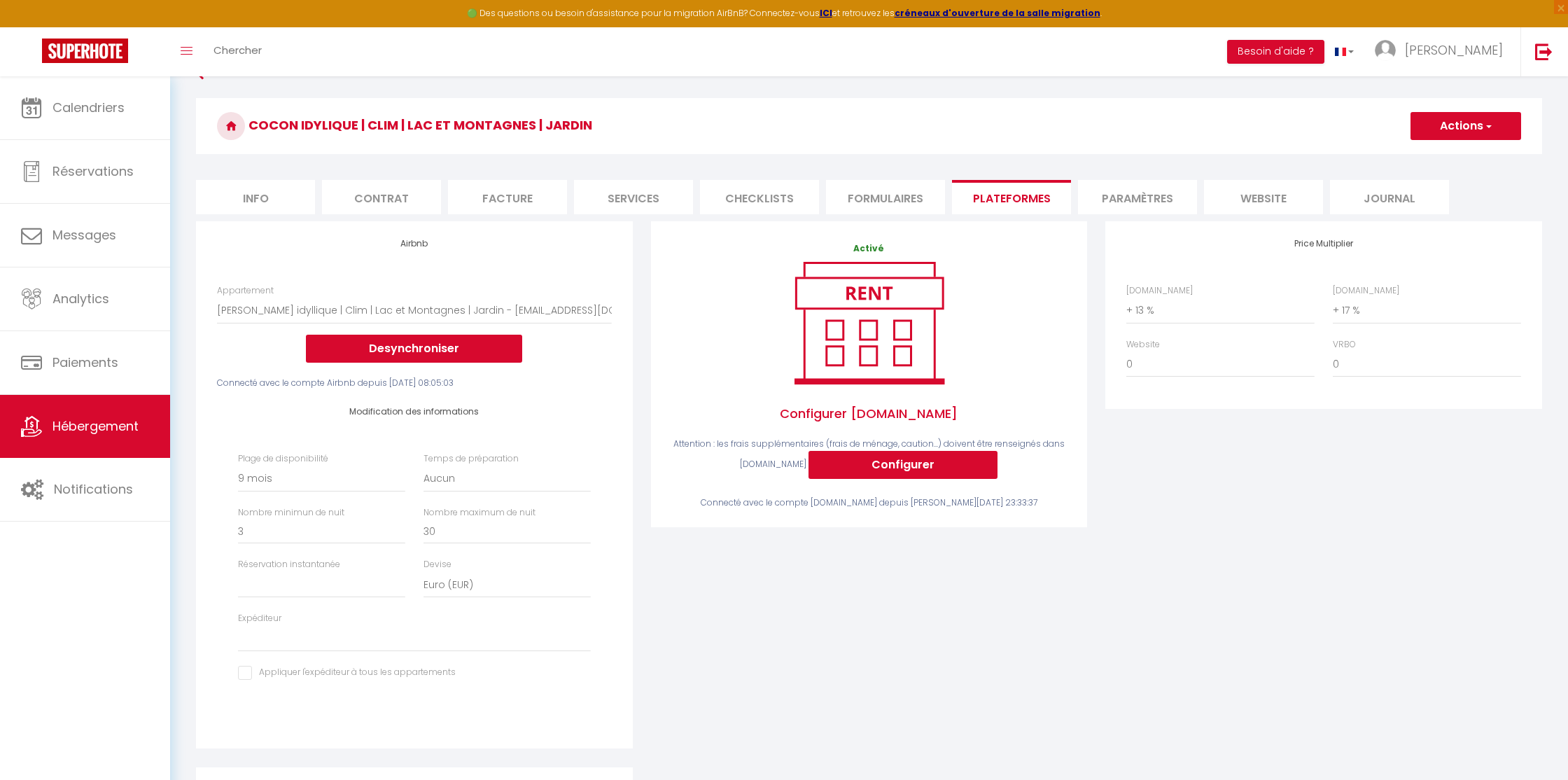
scroll to position [116, 0]
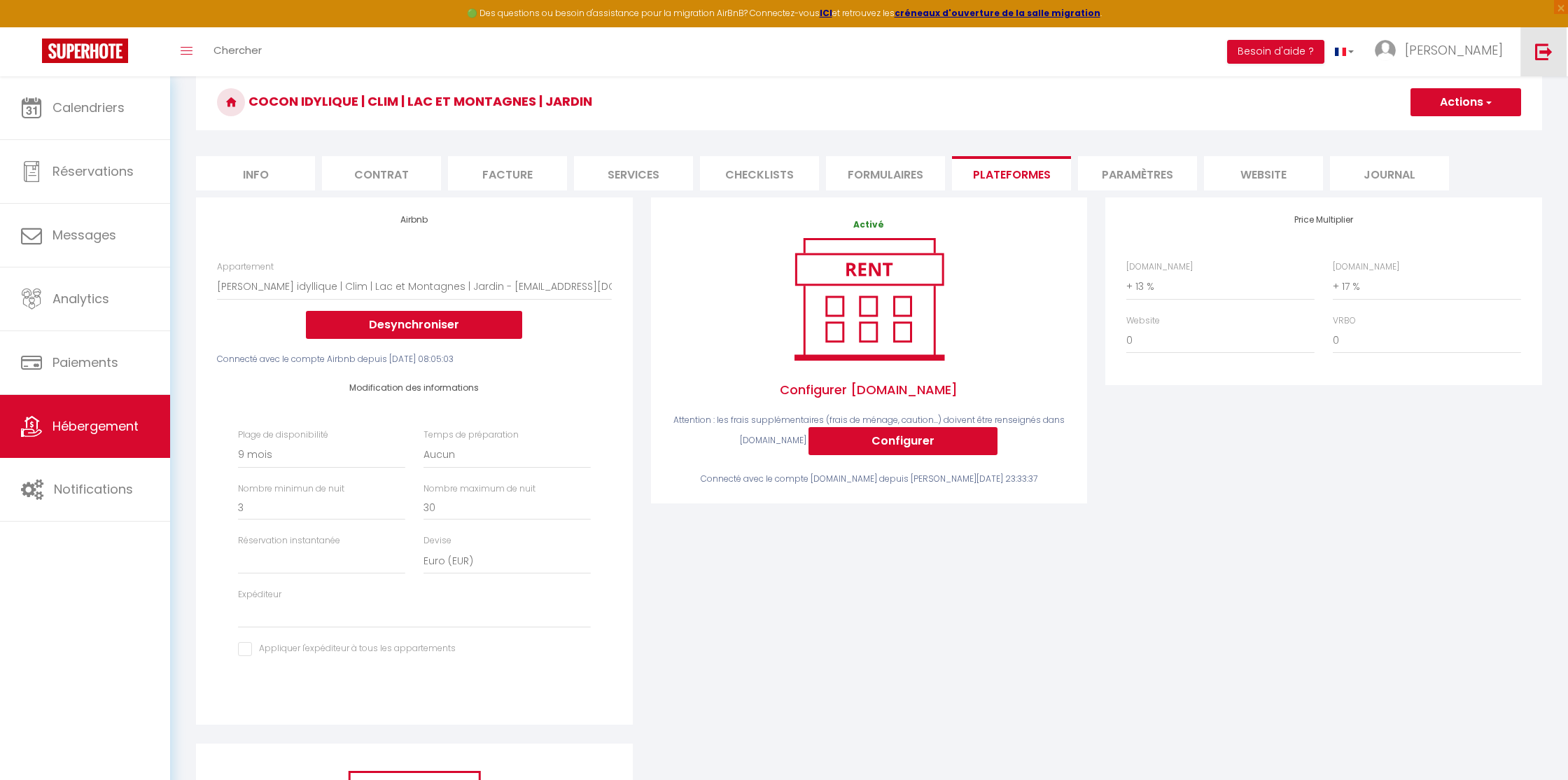
click at [1542, 47] on img at bounding box center [1544, 51] width 17 height 17
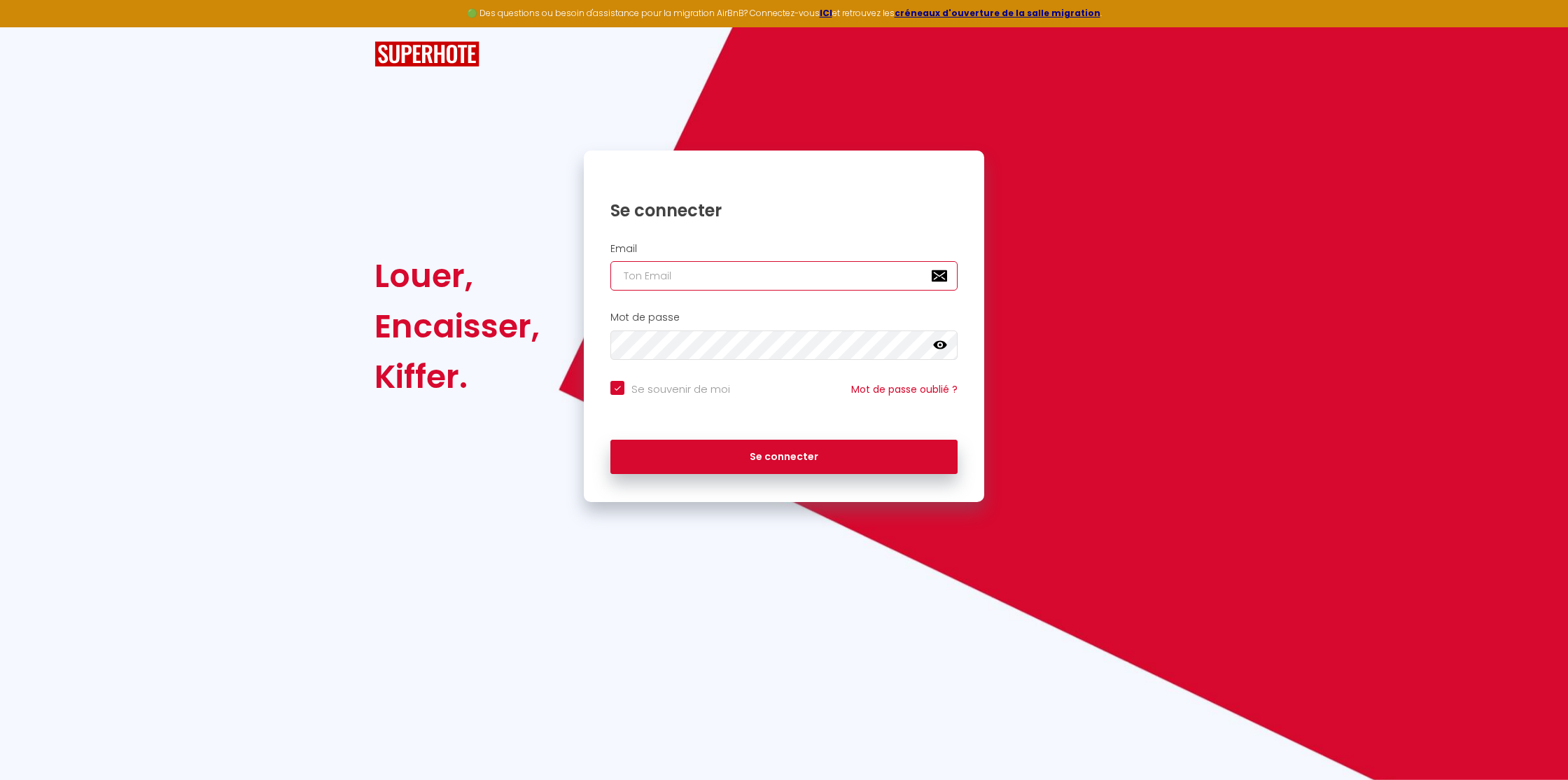
click at [740, 278] on input "email" at bounding box center [784, 276] width 347 height 29
paste input "[EMAIL_ADDRESS][DOMAIN_NAME]"
click at [796, 448] on button "Se connecter" at bounding box center [784, 457] width 347 height 35
drag, startPoint x: 742, startPoint y: 279, endPoint x: 549, endPoint y: 273, distance: 193.1
click at [549, 273] on div "Louer, Encaisser, Kiffer. Se connecter Email [EMAIL_ADDRESS][DOMAIN_NAME] Mot d…" at bounding box center [784, 326] width 837 height 351
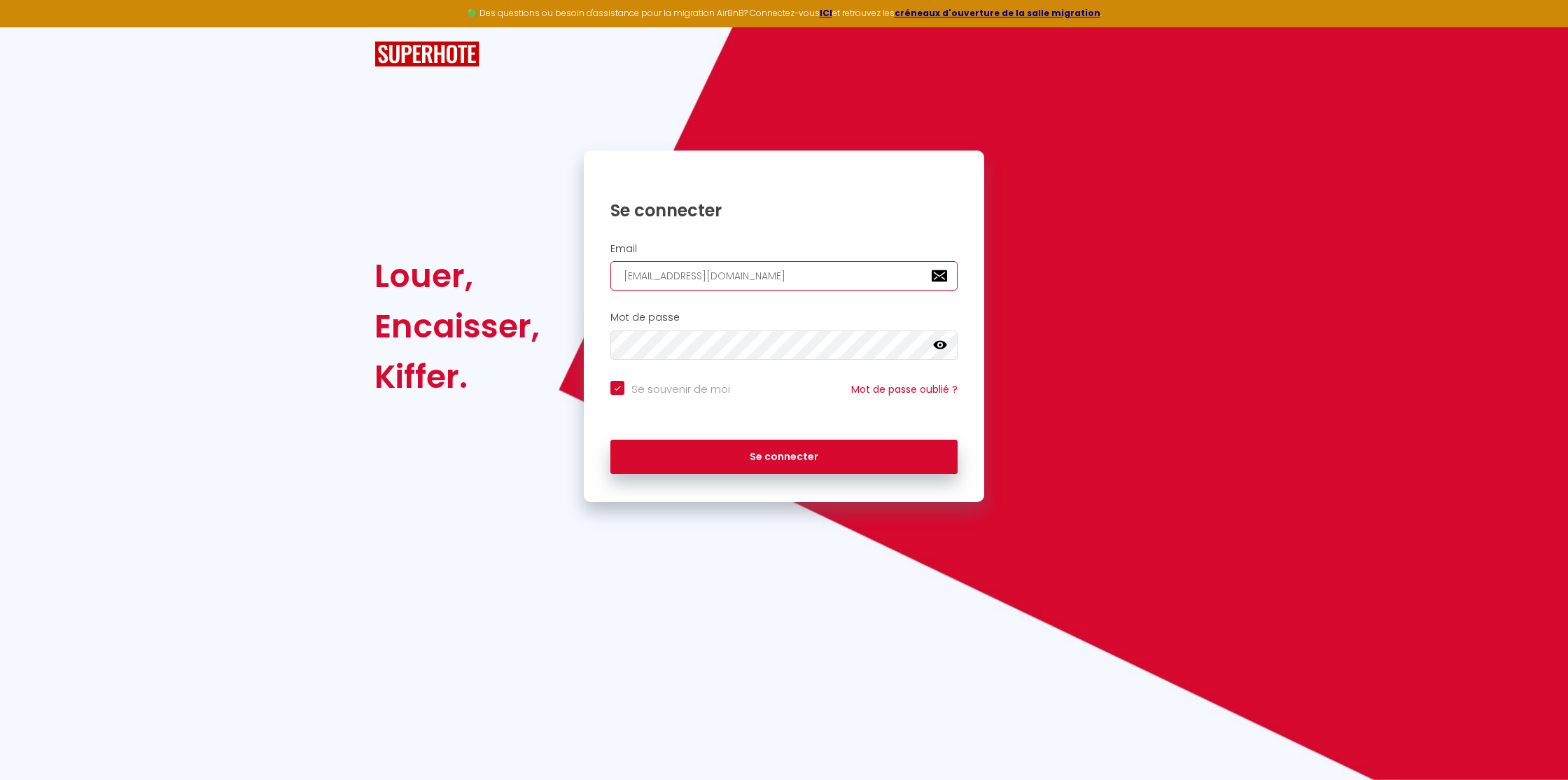
click at [610, 440] on button "Se connecter" at bounding box center [784, 457] width 347 height 35
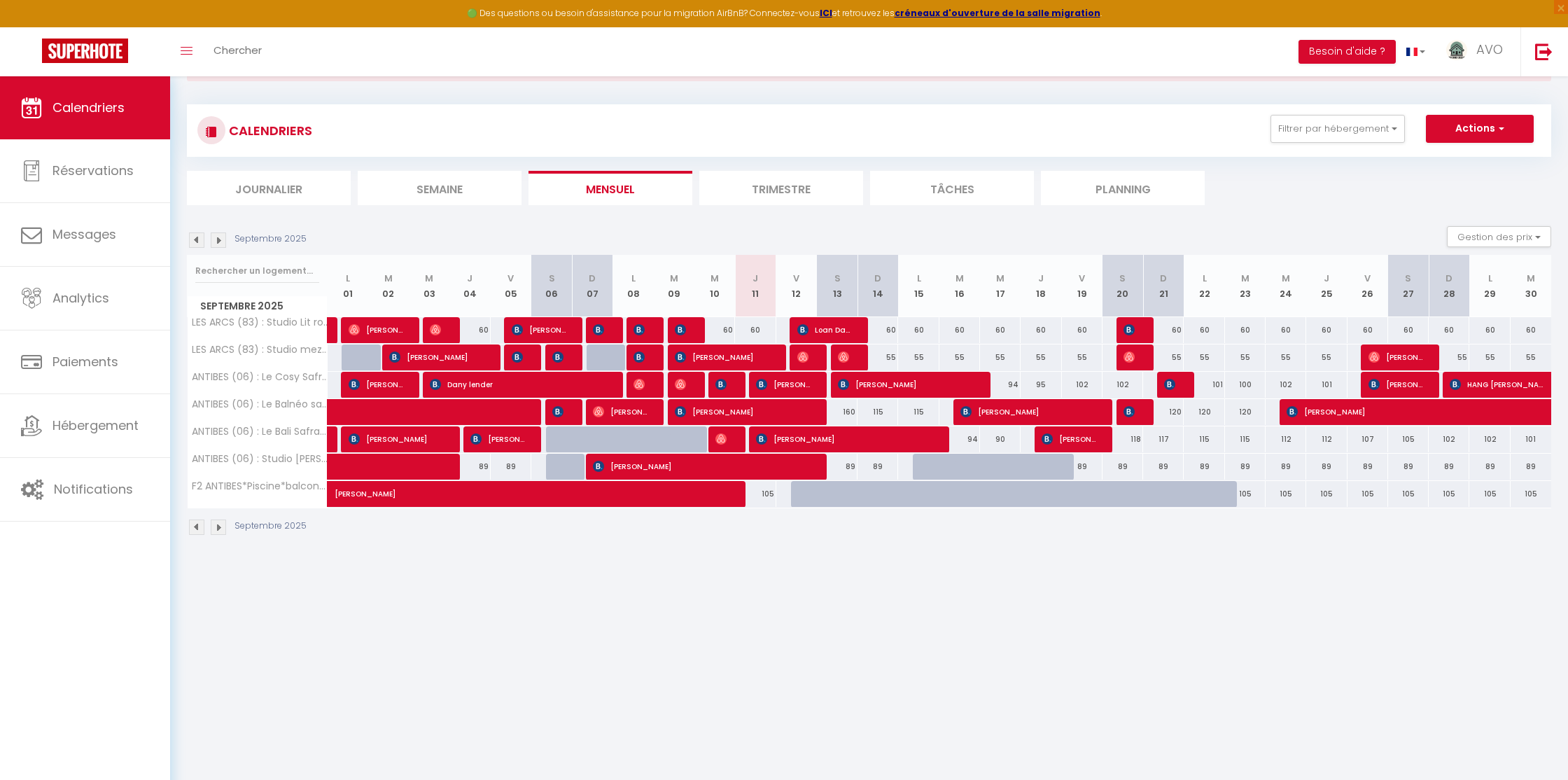
scroll to position [76, 0]
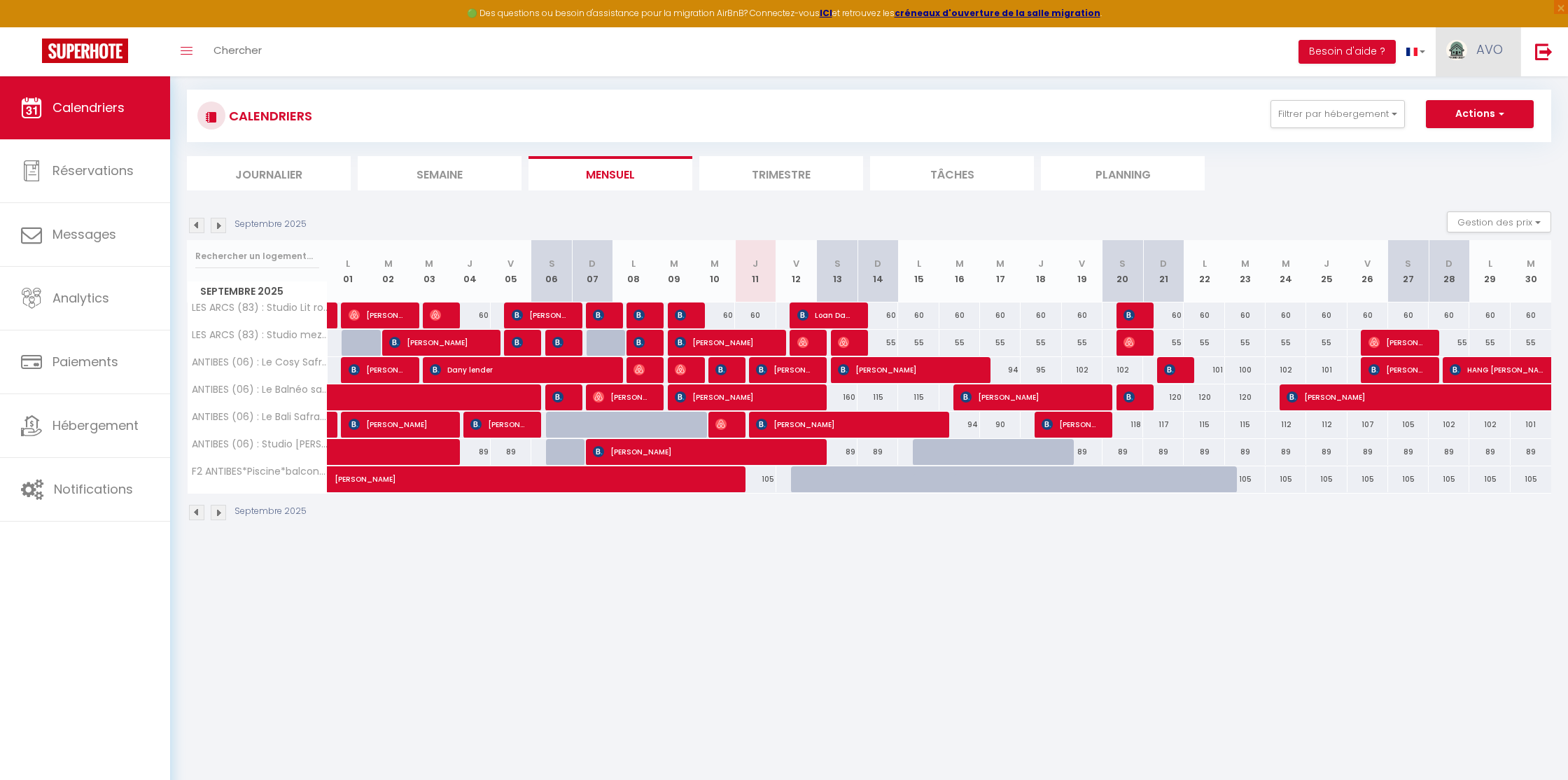
click at [1489, 52] on span "AVO" at bounding box center [1489, 50] width 27 height 17
click at [1467, 88] on link "Paramètres" at bounding box center [1465, 97] width 103 height 24
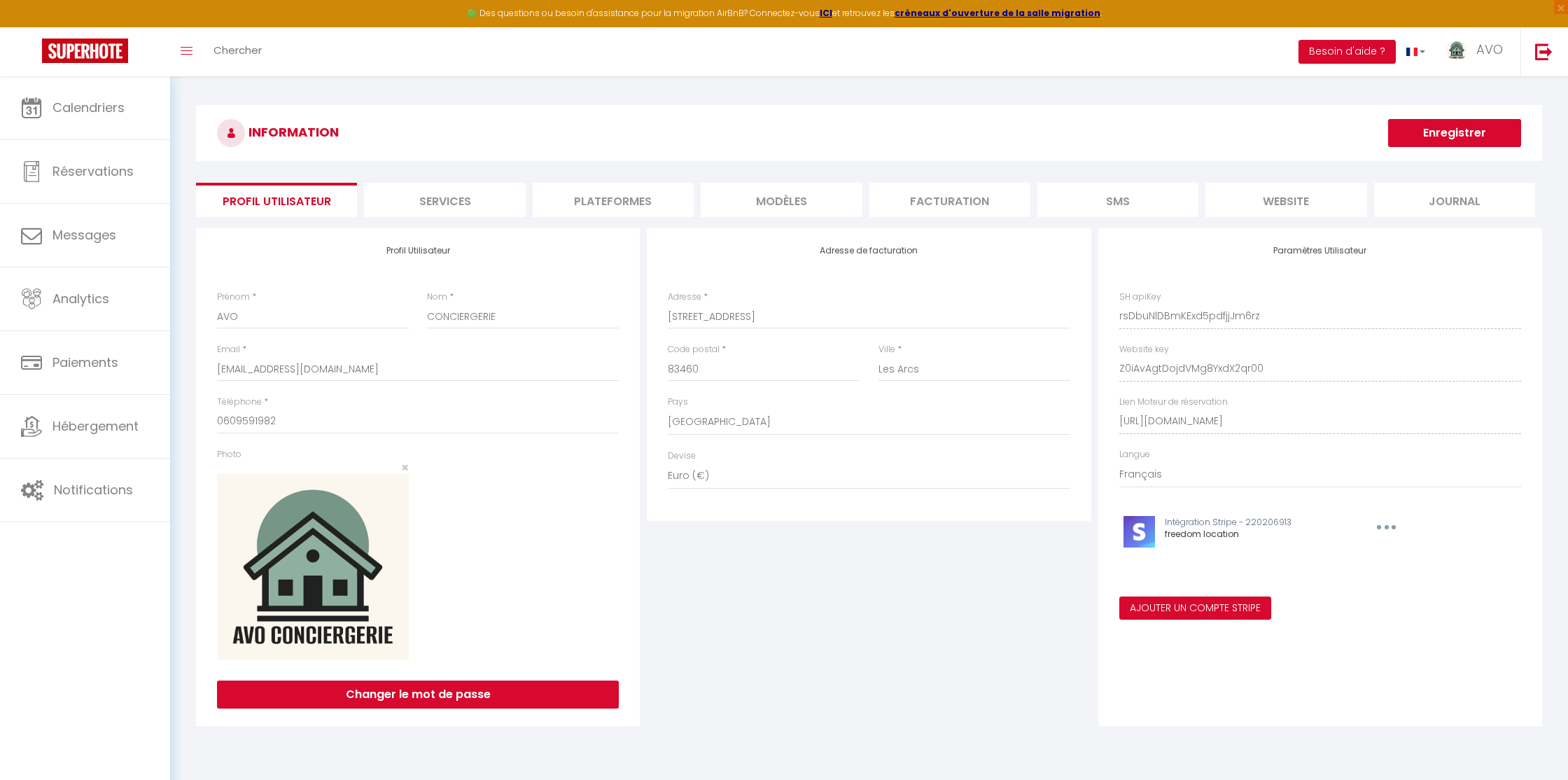
click at [596, 202] on li "Plateformes" at bounding box center [613, 200] width 161 height 34
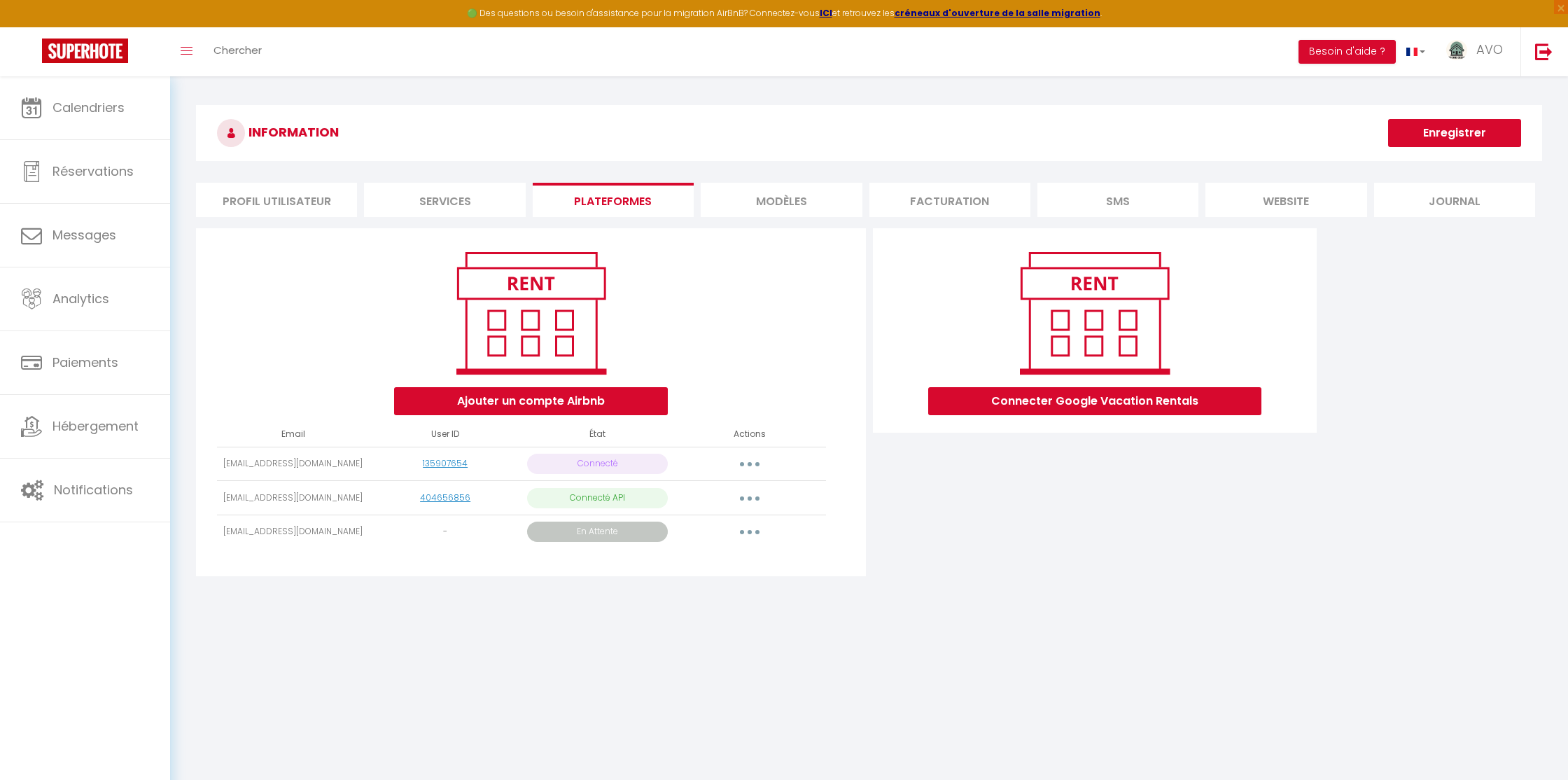
click at [748, 497] on icon "button" at bounding box center [750, 498] width 4 height 4
click at [737, 526] on link "Importer les appartements" at bounding box center [687, 529] width 154 height 24
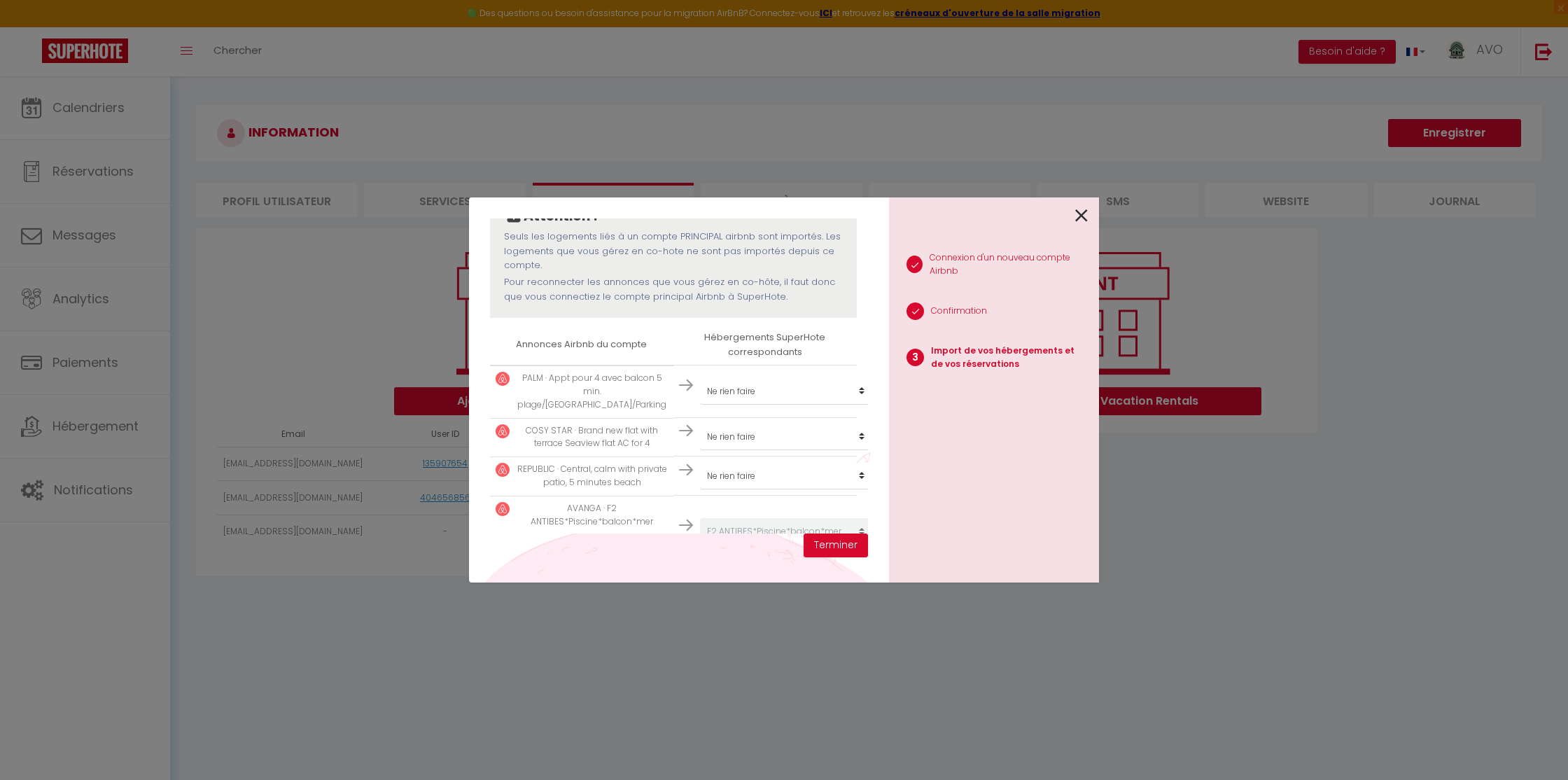
scroll to position [172, 0]
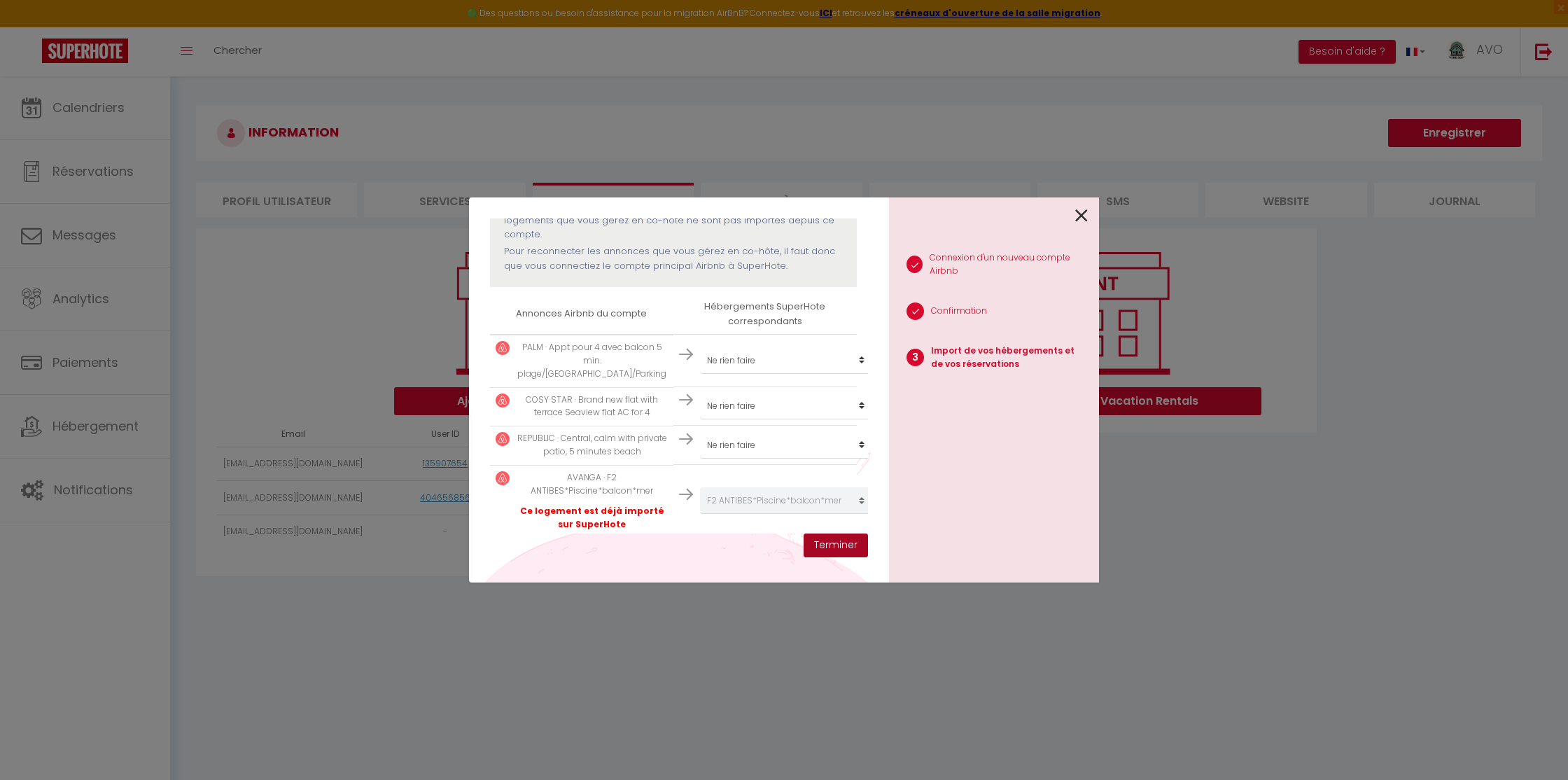
click at [848, 542] on button "Terminer" at bounding box center [836, 545] width 65 height 24
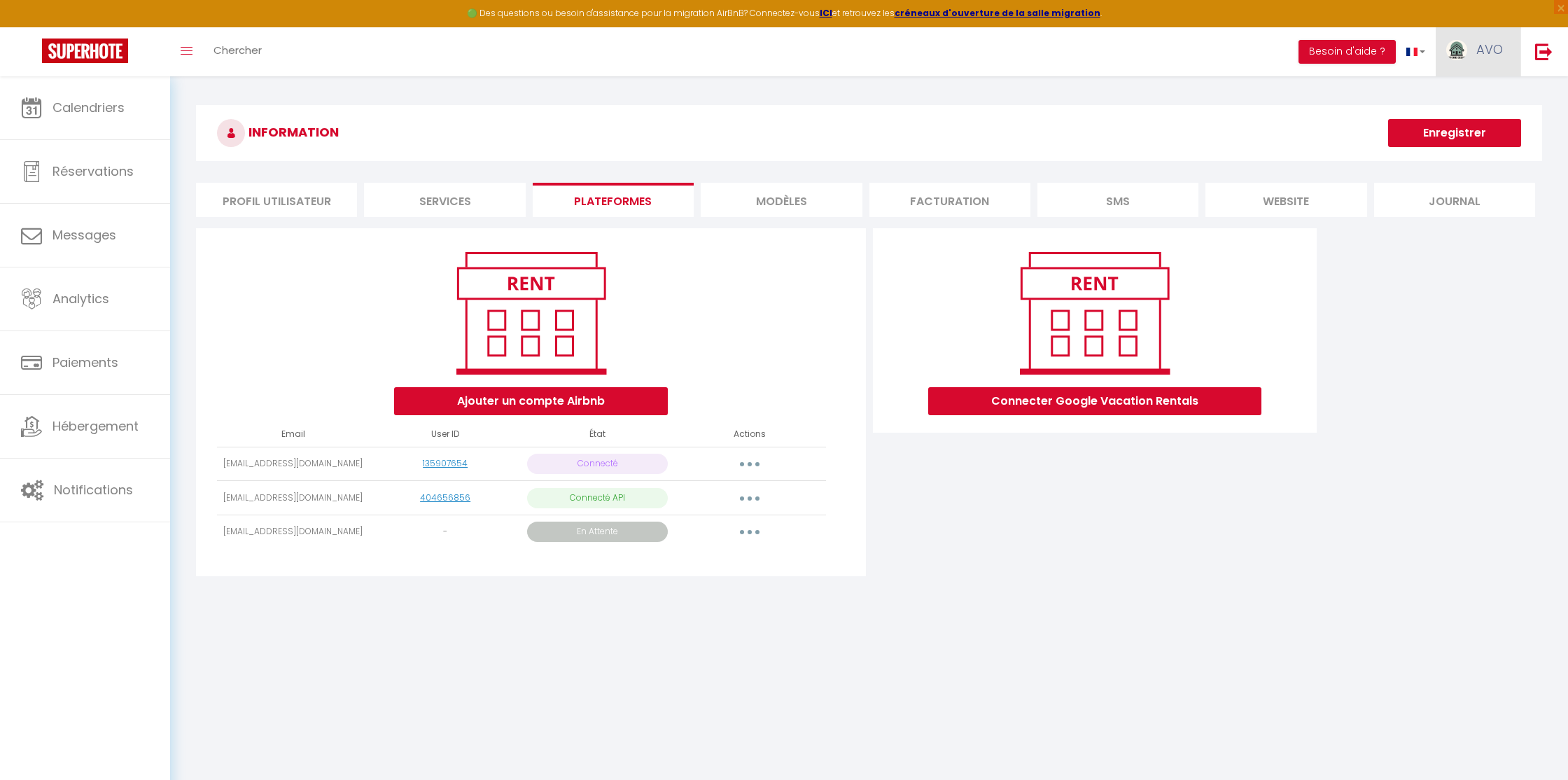
click at [1470, 54] on link "AVO" at bounding box center [1478, 52] width 85 height 49
click at [889, 558] on div "Connecter Google Vacation Rentals" at bounding box center [1095, 407] width 451 height 356
drag, startPoint x: 210, startPoint y: 496, endPoint x: 341, endPoint y: 506, distance: 131.4
click at [341, 506] on div "Ajouter un compte Airbnb Email User ID État Actions [EMAIL_ADDRESS][DOMAIN_NAME…" at bounding box center [531, 402] width 669 height 348
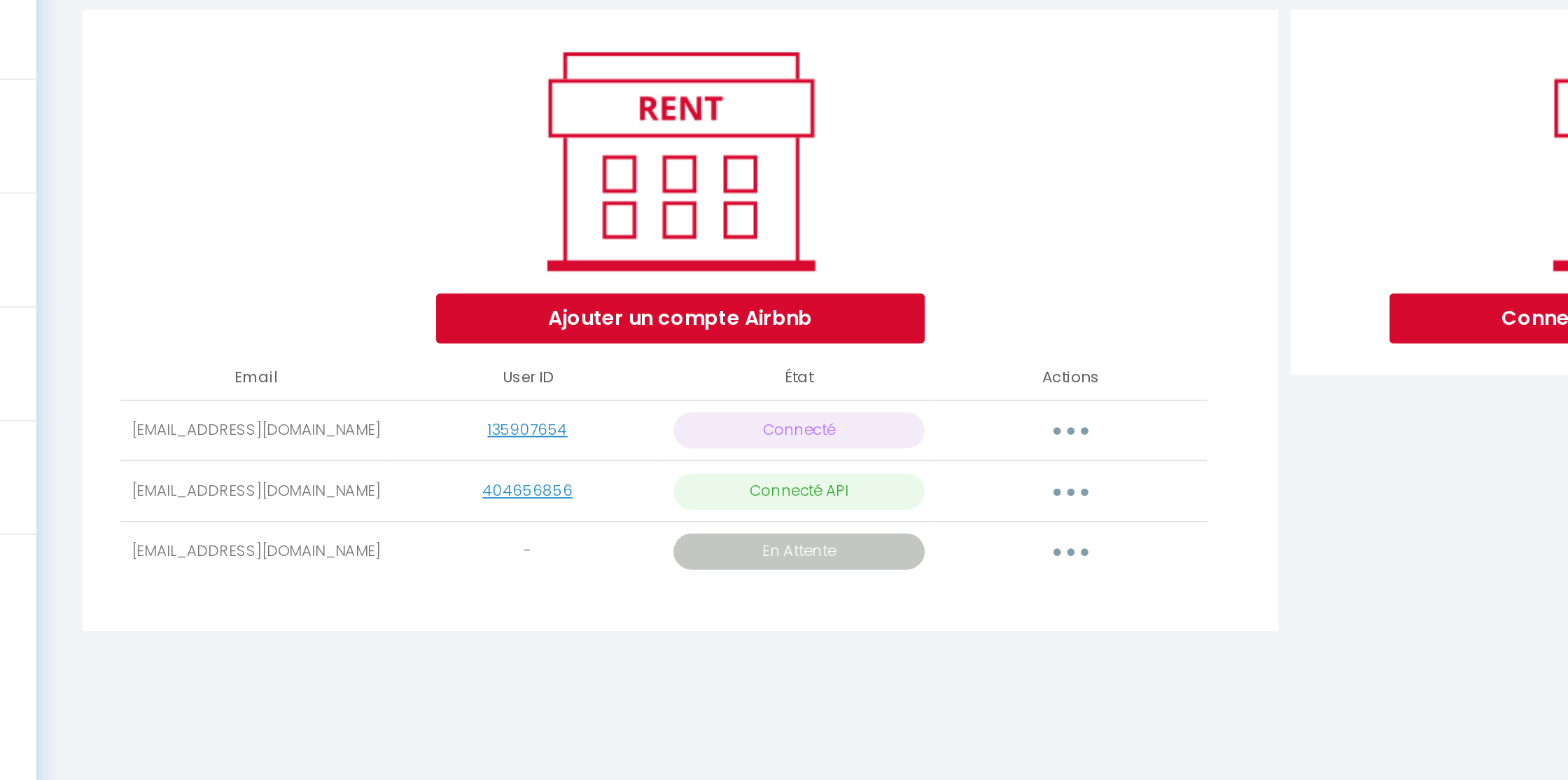
click at [340, 505] on td "[EMAIL_ADDRESS][DOMAIN_NAME]" at bounding box center [293, 498] width 152 height 34
drag, startPoint x: 554, startPoint y: 496, endPoint x: 668, endPoint y: 496, distance: 114.0
click at [668, 496] on td "Connecté API" at bounding box center [597, 498] width 152 height 34
click at [759, 498] on button "button" at bounding box center [750, 498] width 39 height 22
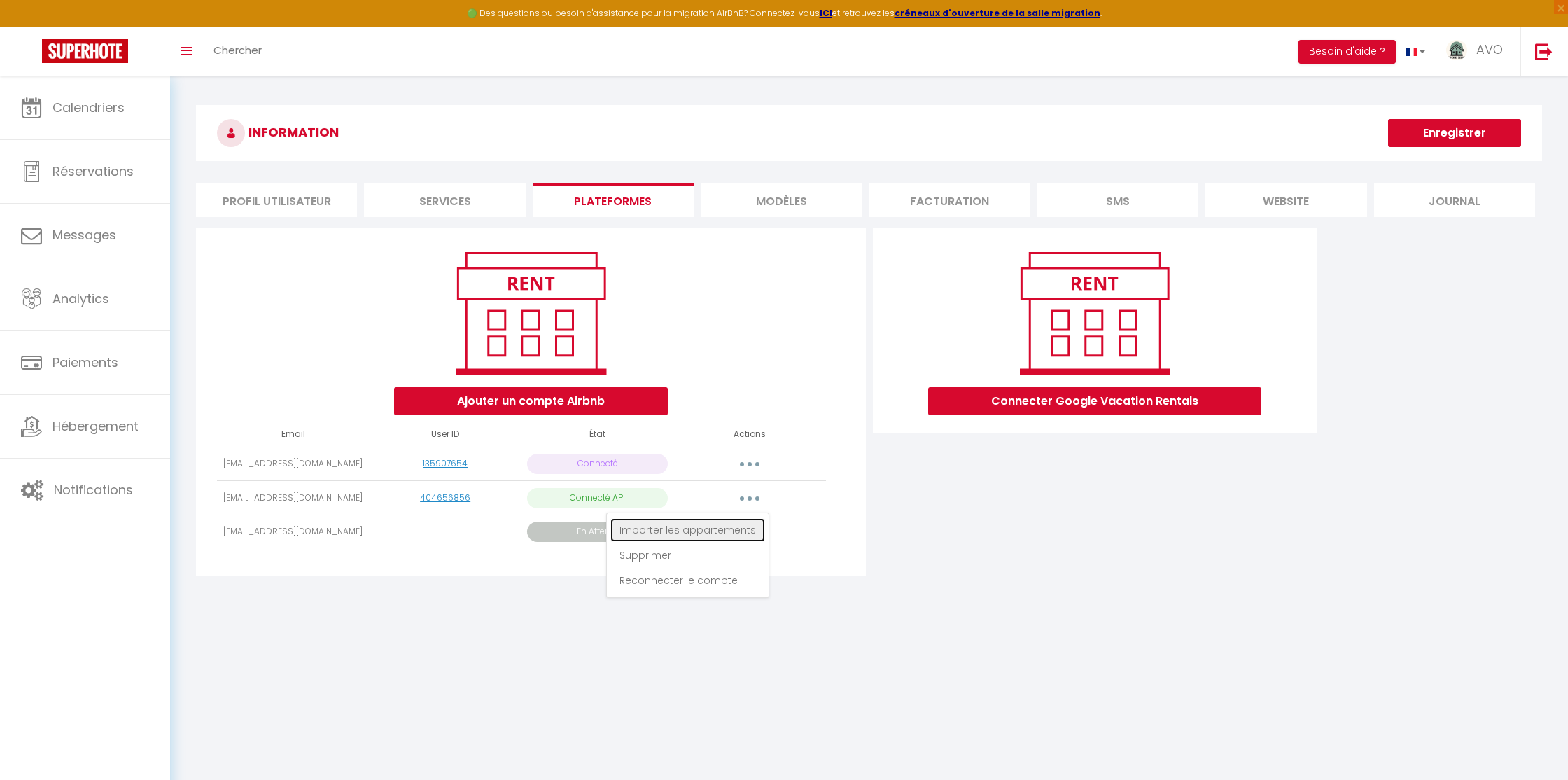
click at [719, 528] on link "Importer les appartements" at bounding box center [687, 529] width 154 height 24
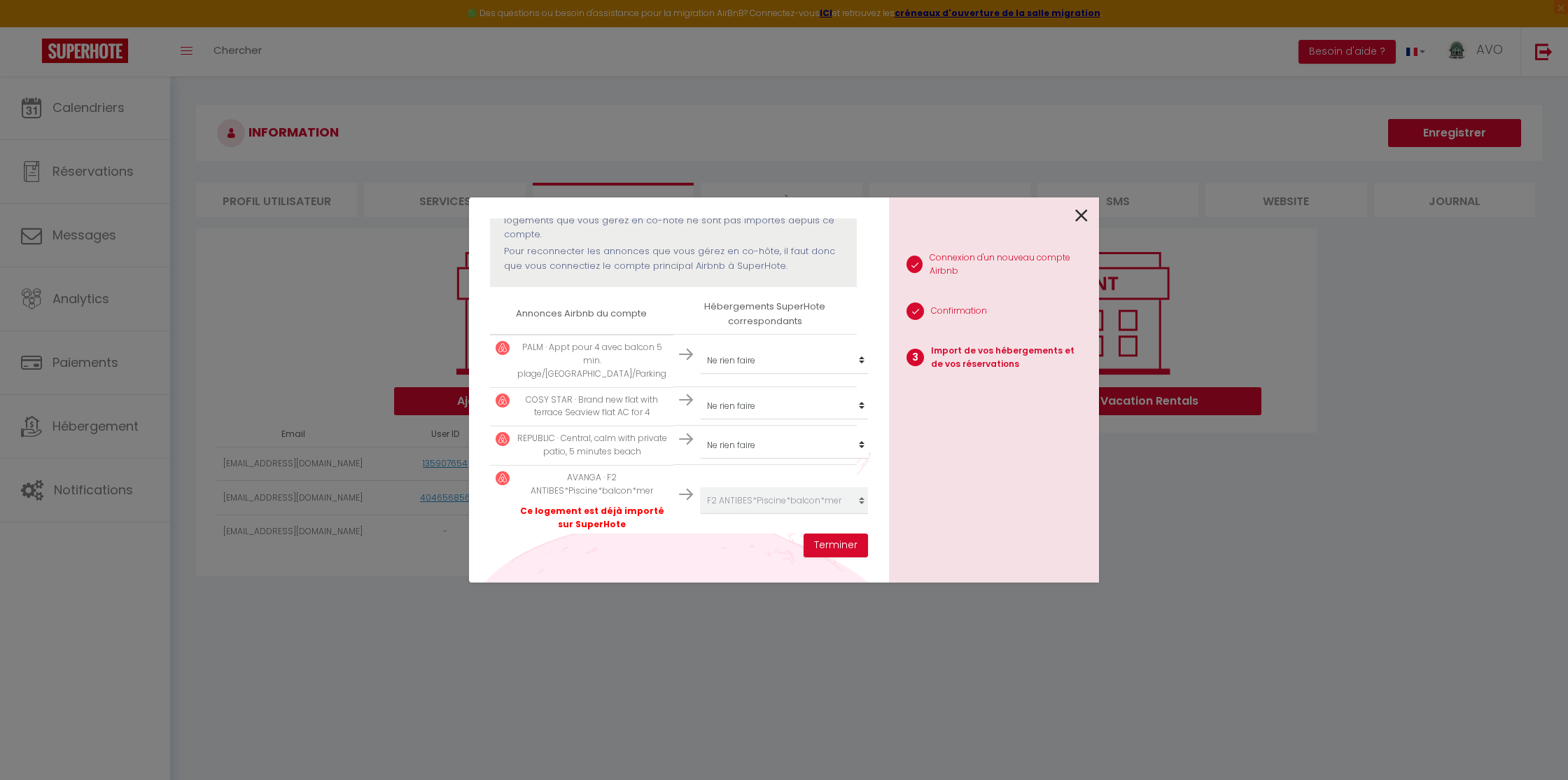
click at [746, 503] on td "Créer un nouvel hébergement Ne rien faire ANTIBES (06) : Studio [PERSON_NAME] F…" at bounding box center [765, 500] width 183 height 72
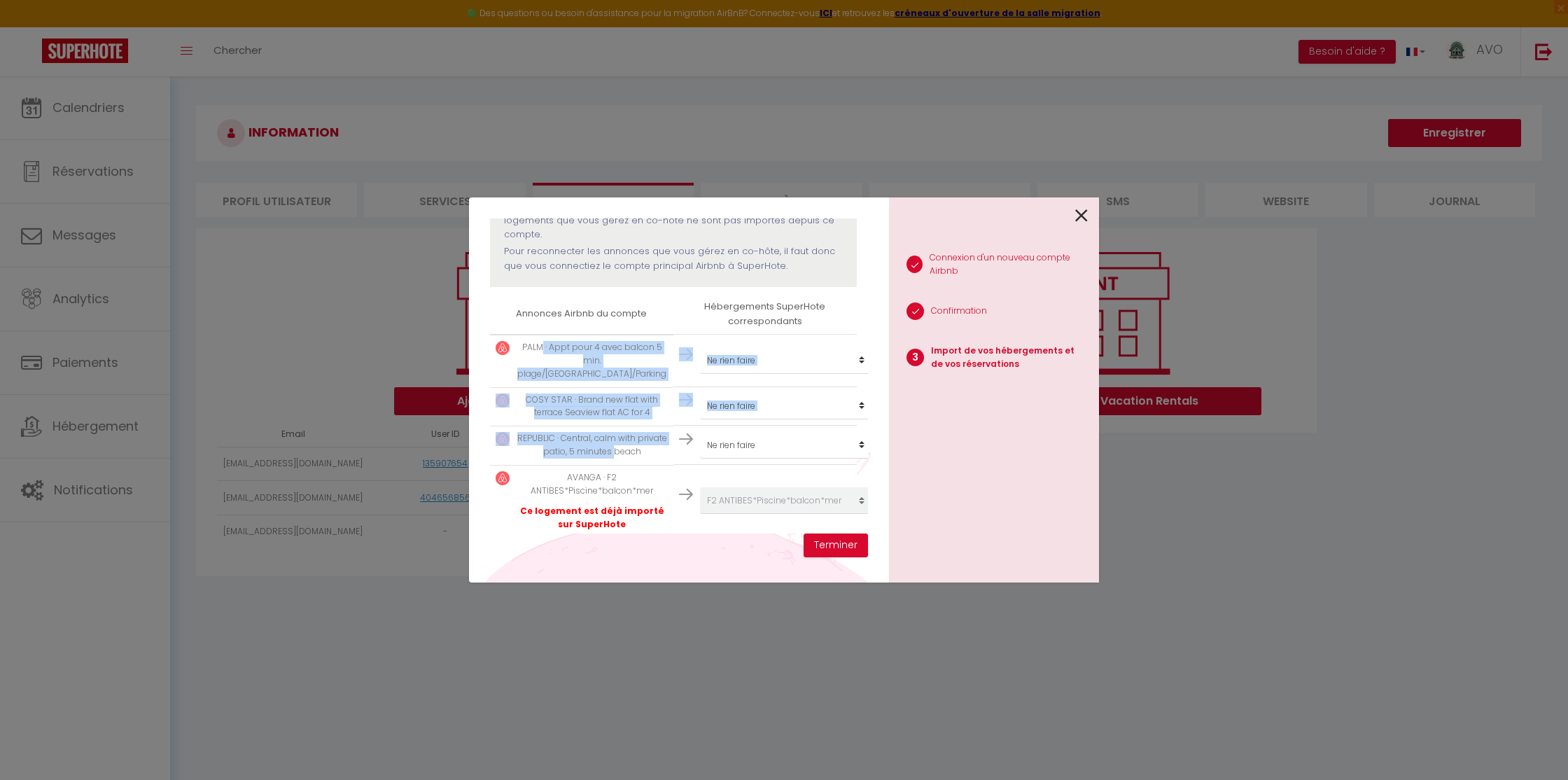
drag, startPoint x: 543, startPoint y: 350, endPoint x: 615, endPoint y: 439, distance: 114.5
click at [615, 439] on tbody "PALM · Appt pour 4 avec balcon 5 min. plage/CLIM/Parking Créer un nouvel héberg…" at bounding box center [673, 436] width 367 height 203
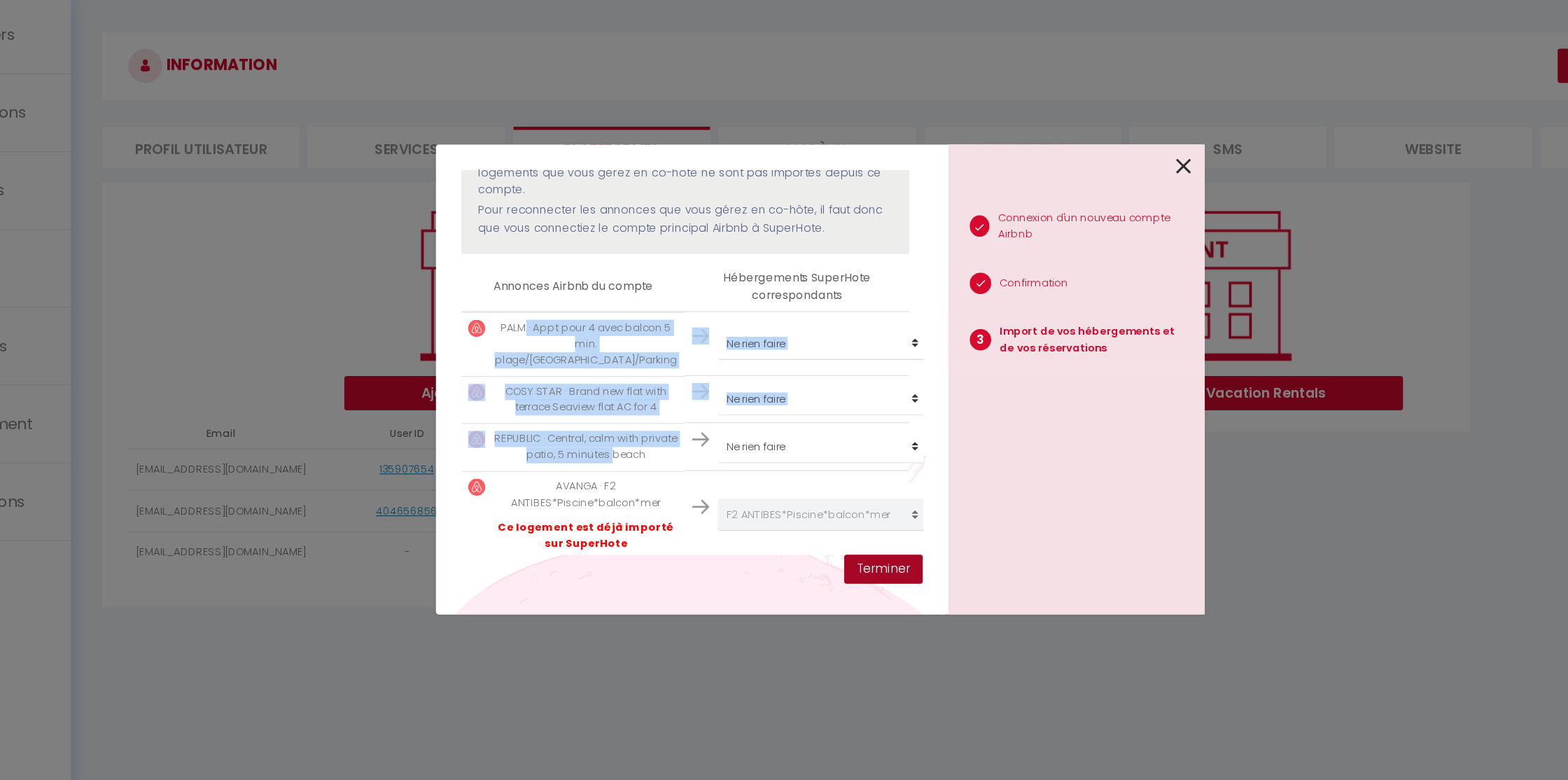
click at [852, 539] on button "Terminer" at bounding box center [836, 545] width 65 height 24
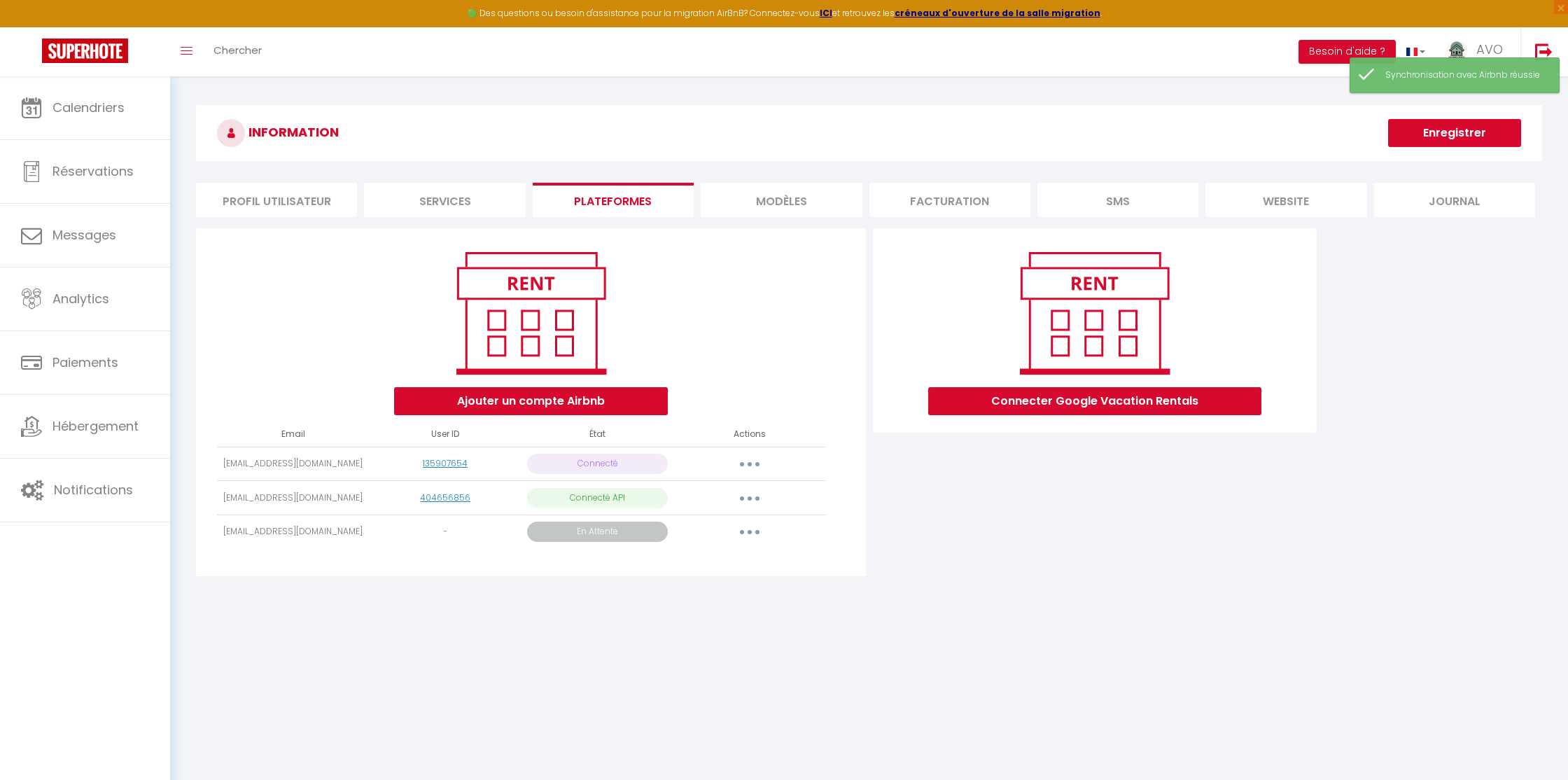
drag, startPoint x: 264, startPoint y: 530, endPoint x: 330, endPoint y: 530, distance: 66.0
click at [331, 530] on td "[EMAIL_ADDRESS][DOMAIN_NAME]" at bounding box center [293, 532] width 152 height 34
drag, startPoint x: 236, startPoint y: 530, endPoint x: 351, endPoint y: 530, distance: 115.0
click at [351, 530] on td "[EMAIL_ADDRESS][DOMAIN_NAME]" at bounding box center [293, 532] width 152 height 34
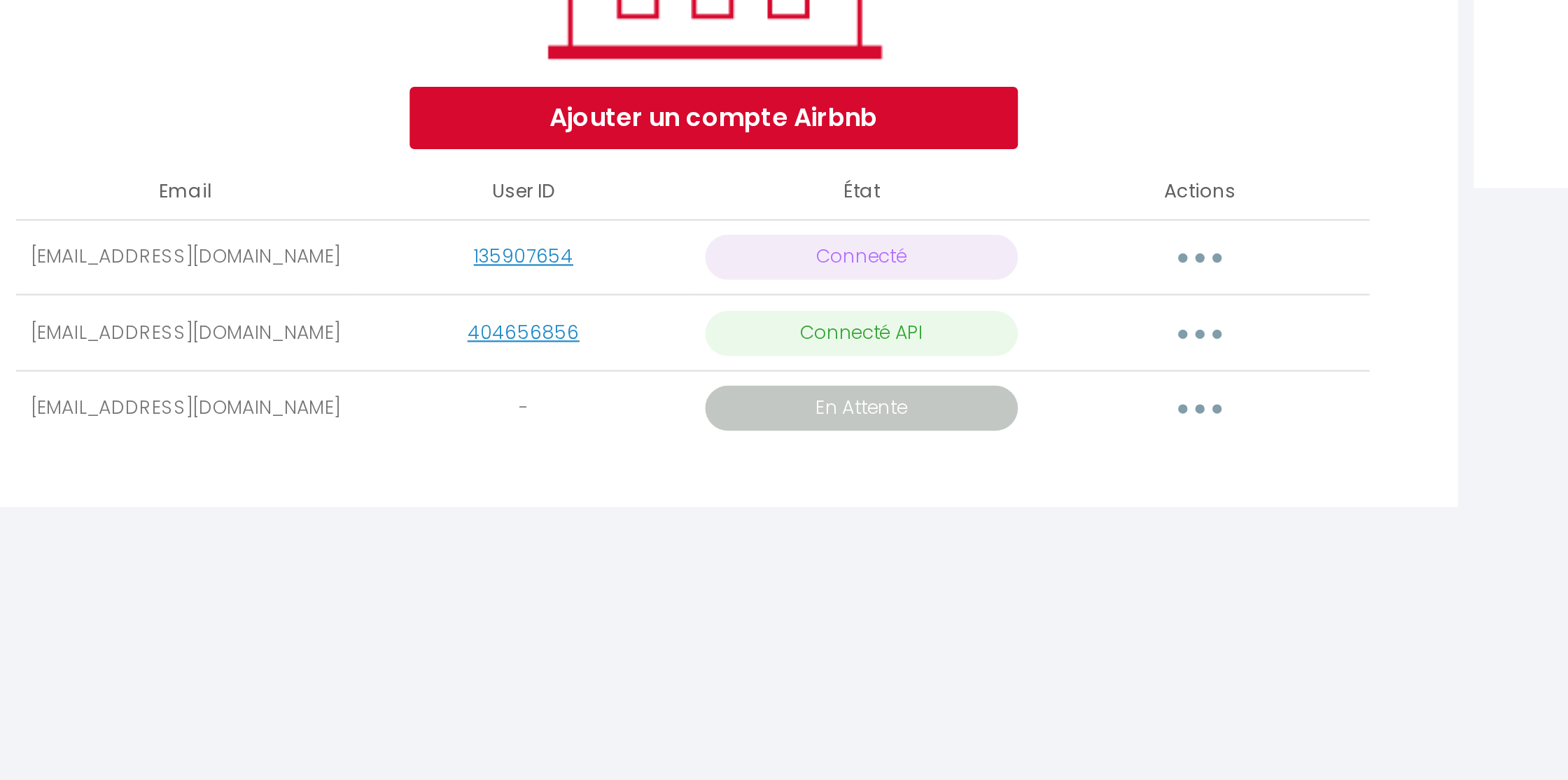
copy td "[EMAIL_ADDRESS][DOMAIN_NAME]"
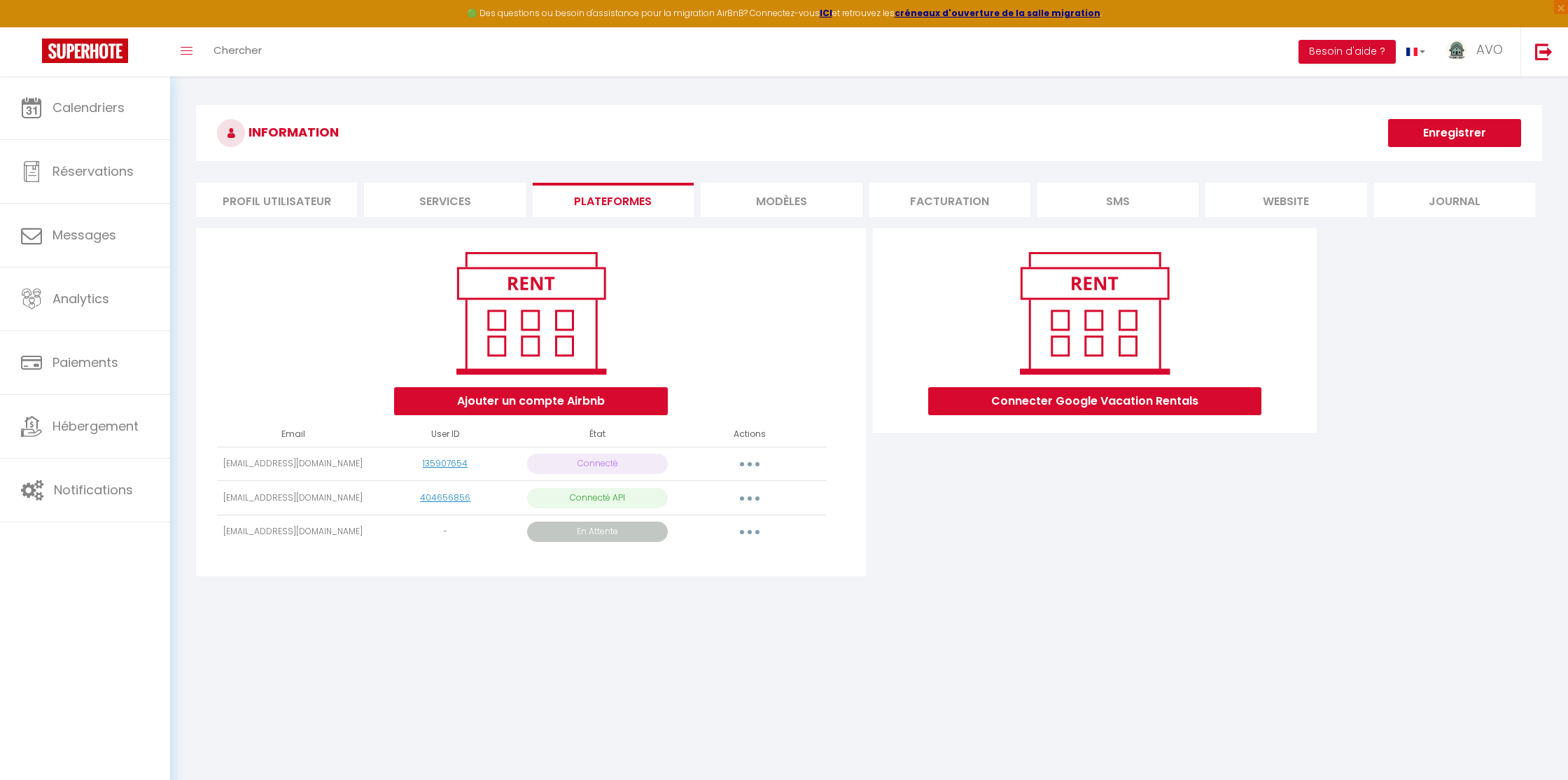
copy td "[EMAIL_ADDRESS][DOMAIN_NAME]"
click at [1541, 48] on img at bounding box center [1544, 51] width 17 height 17
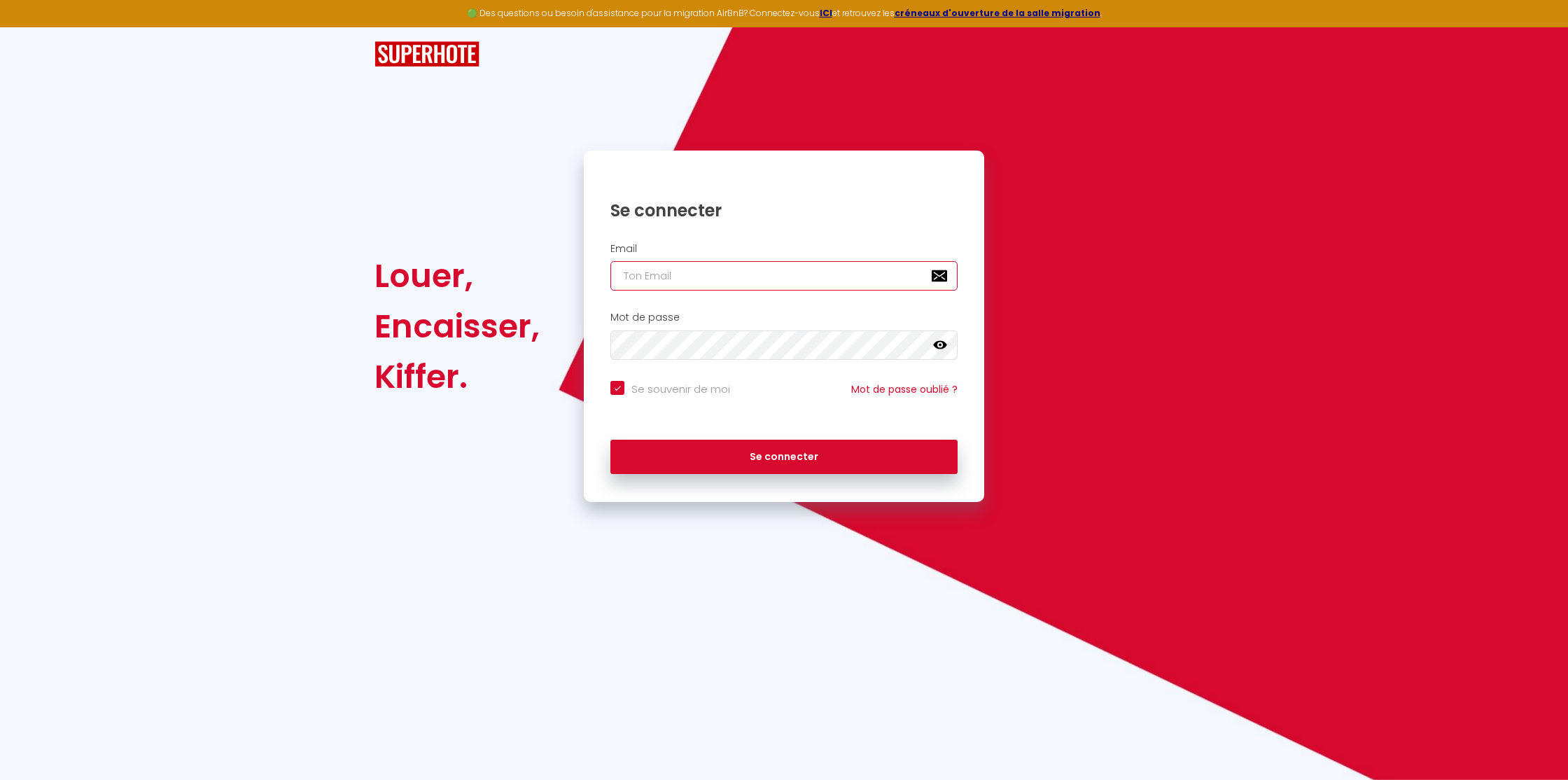
click at [852, 271] on input "email" at bounding box center [784, 276] width 347 height 29
paste input "[PERSON_NAME][EMAIL_ADDRESS][DOMAIN_NAME]"
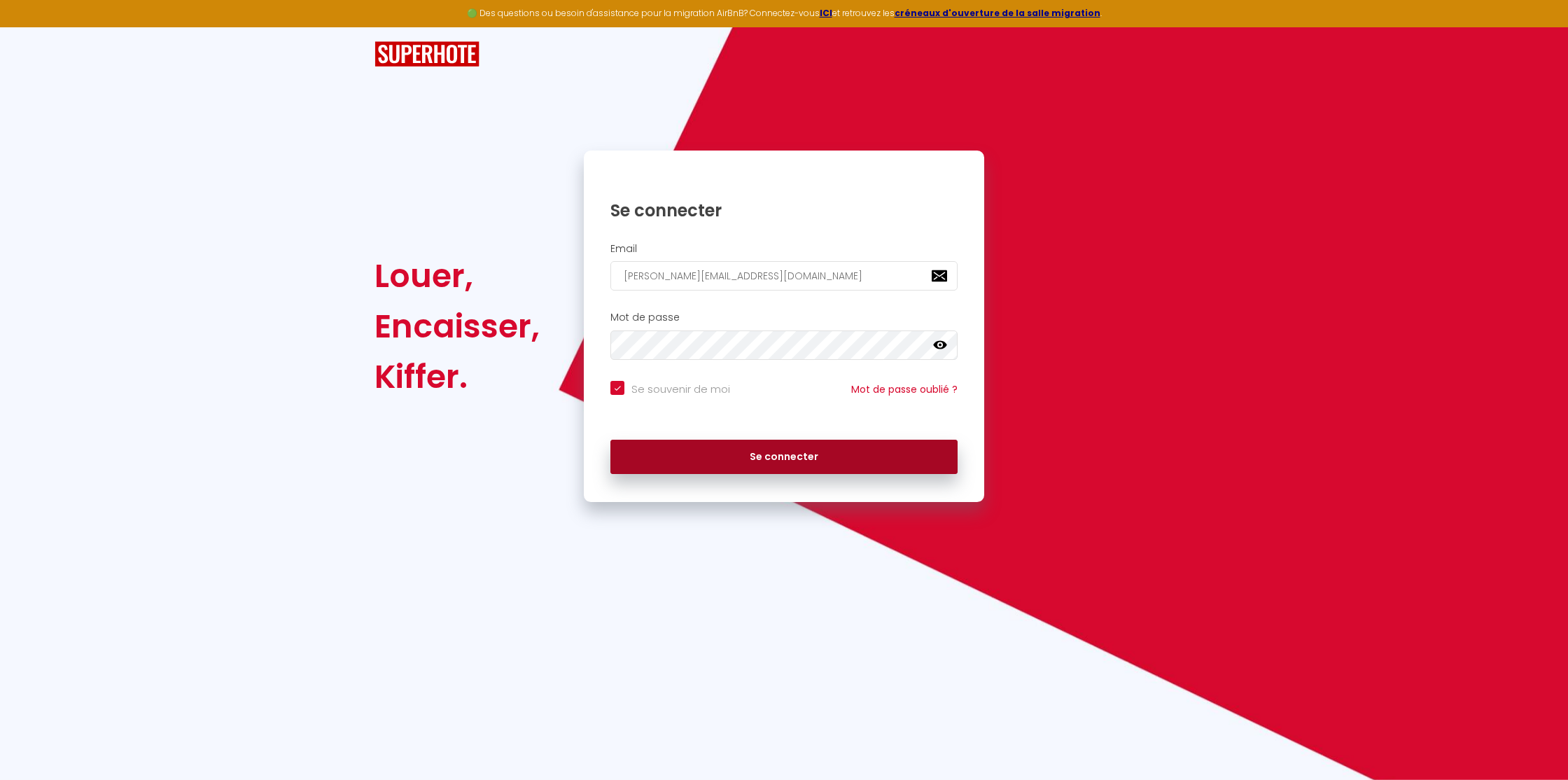
click at [784, 454] on button "Se connecter" at bounding box center [784, 457] width 347 height 35
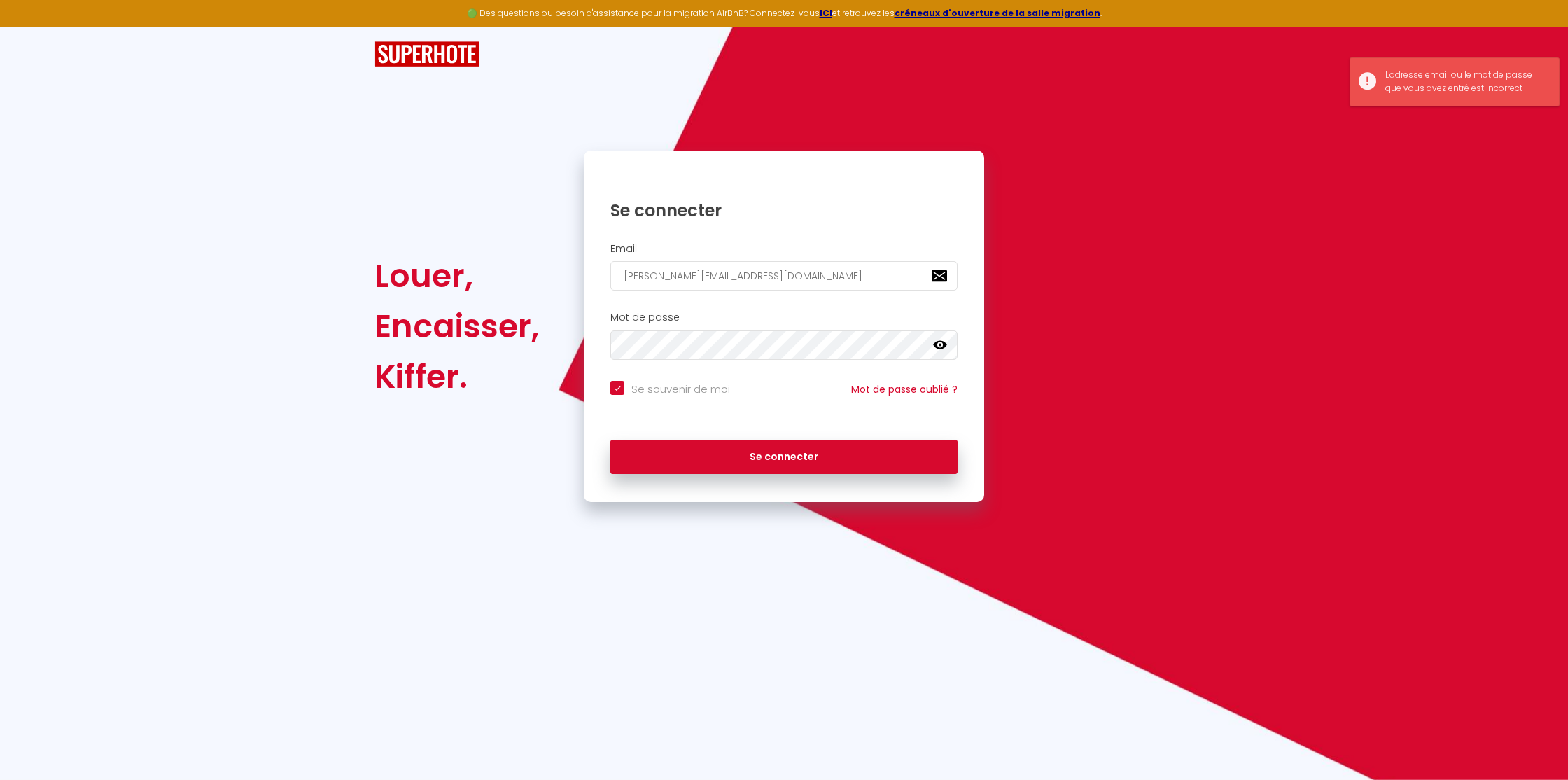
click at [0, 779] on nordpass-portal at bounding box center [0, 780] width 0 height 0
drag, startPoint x: 788, startPoint y: 274, endPoint x: 561, endPoint y: 261, distance: 227.4
click at [565, 261] on div "Louer, Encaisser, Kiffer. Se connecter Email [PERSON_NAME][EMAIL_ADDRESS][DOMAI…" at bounding box center [784, 326] width 837 height 351
paste input "[EMAIL_ADDRESS][DOMAIN_NAME]"
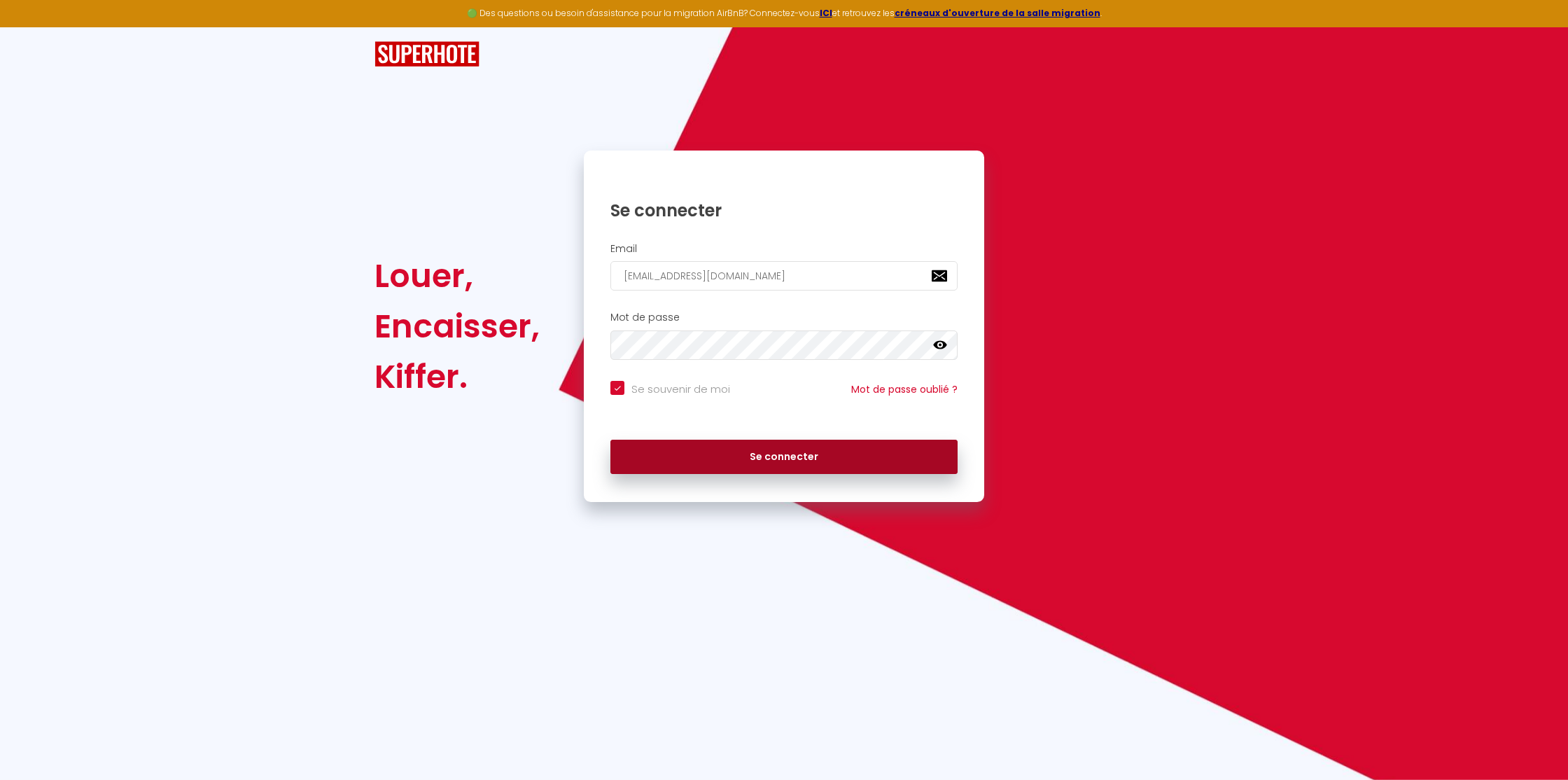
click at [741, 447] on button "Se connecter" at bounding box center [784, 457] width 347 height 35
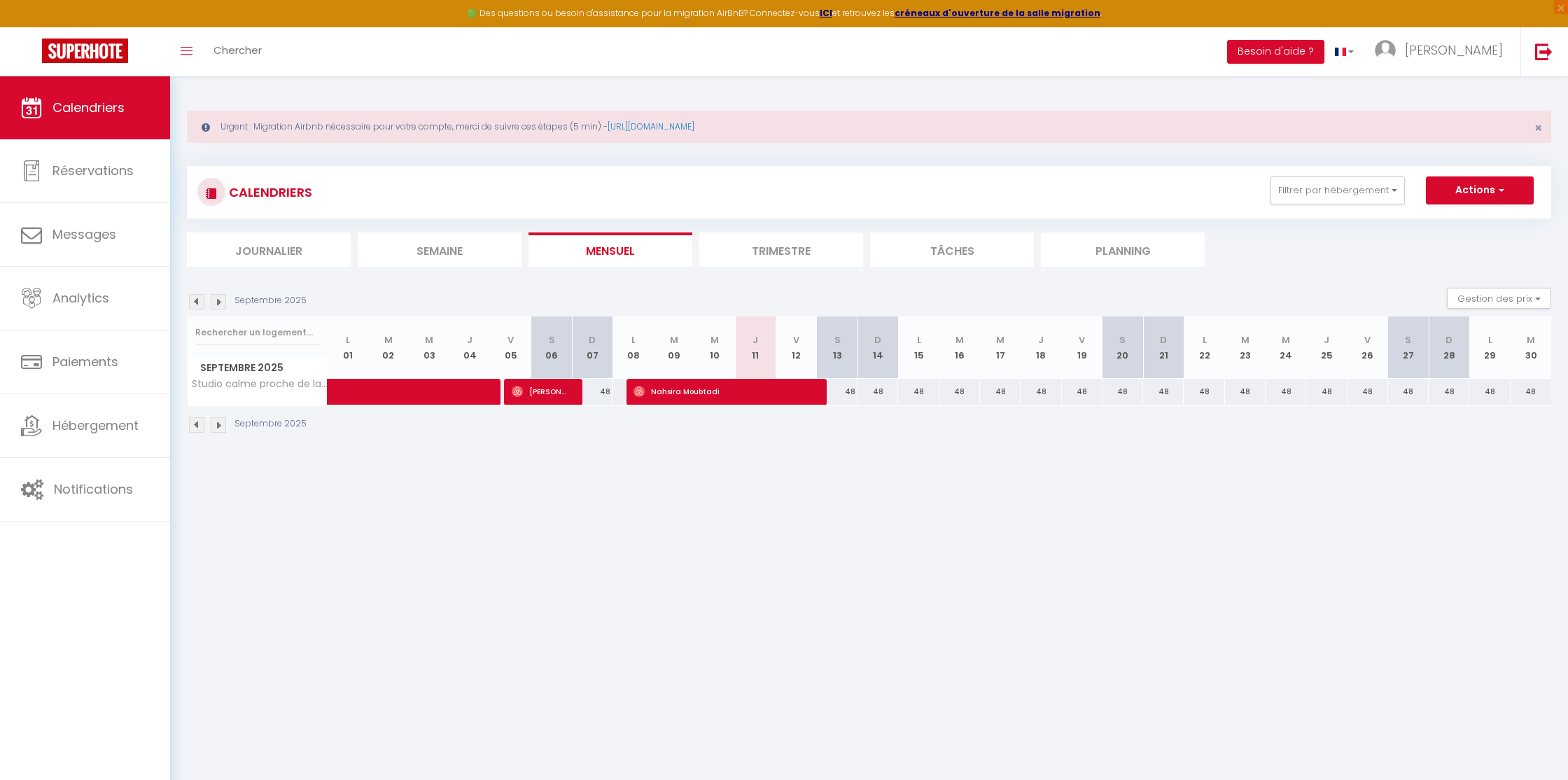
click at [1465, 50] on span "[PERSON_NAME]" at bounding box center [1454, 50] width 98 height 17
click at [1458, 91] on link "Paramètres" at bounding box center [1465, 97] width 103 height 24
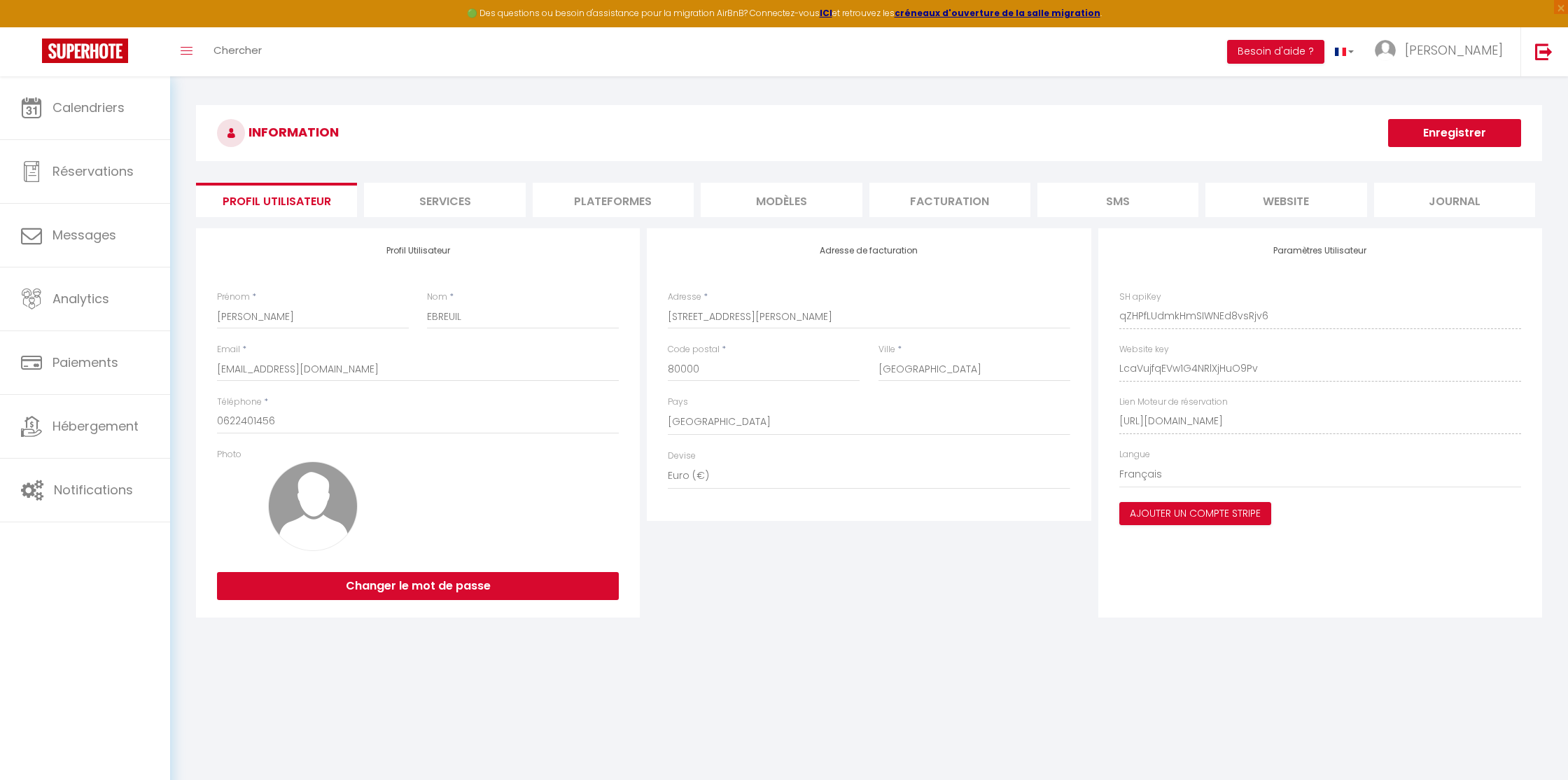
click at [610, 206] on li "Plateformes" at bounding box center [613, 200] width 161 height 34
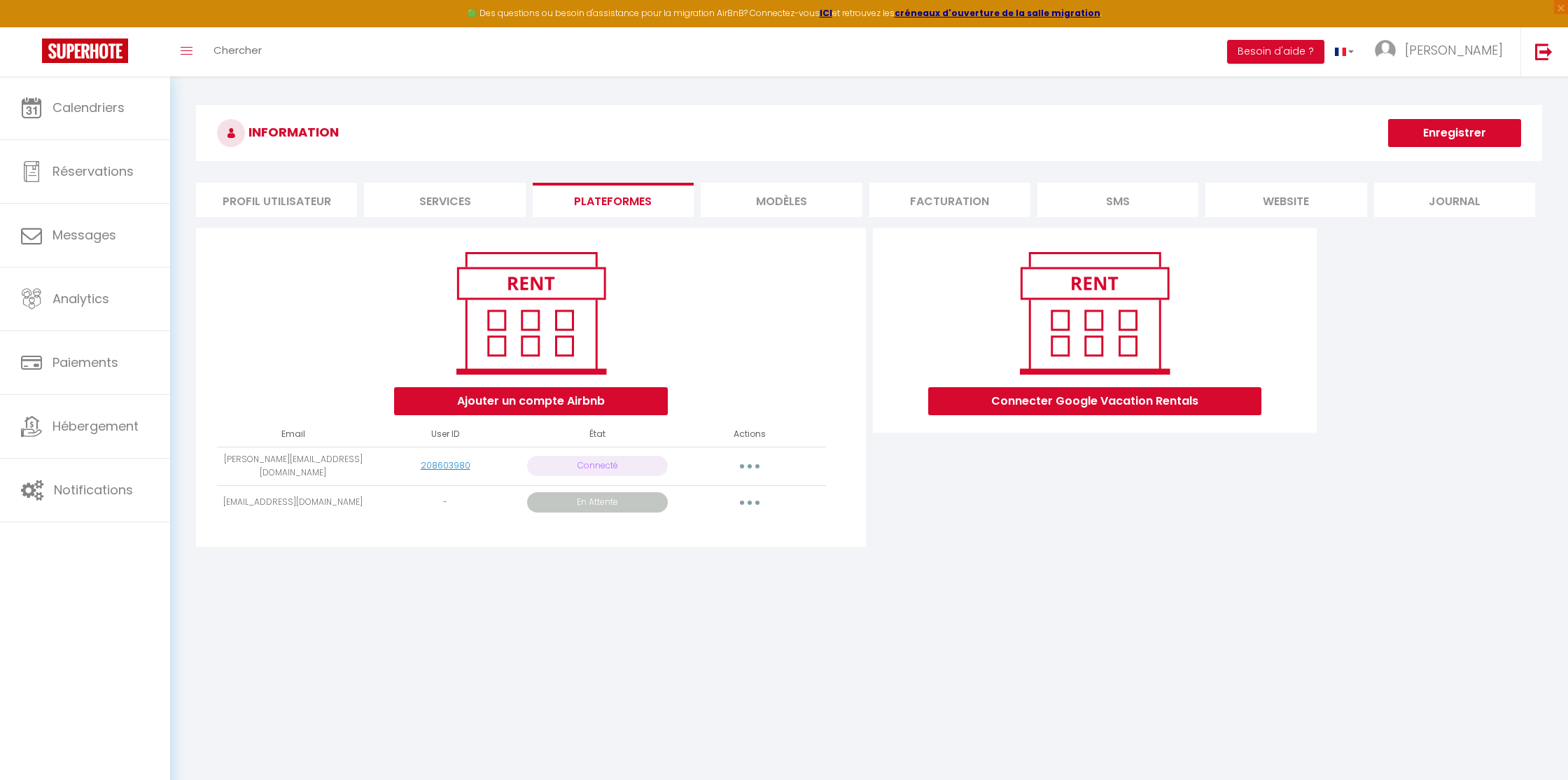
drag, startPoint x: 235, startPoint y: 493, endPoint x: 357, endPoint y: 497, distance: 122.1
click at [358, 497] on td "[EMAIL_ADDRESS][DOMAIN_NAME]" at bounding box center [293, 503] width 152 height 34
click at [1471, 53] on span "[PERSON_NAME]" at bounding box center [1454, 50] width 98 height 17
click at [597, 203] on li "Plateformes" at bounding box center [613, 200] width 161 height 34
click at [743, 498] on button "button" at bounding box center [750, 502] width 39 height 22
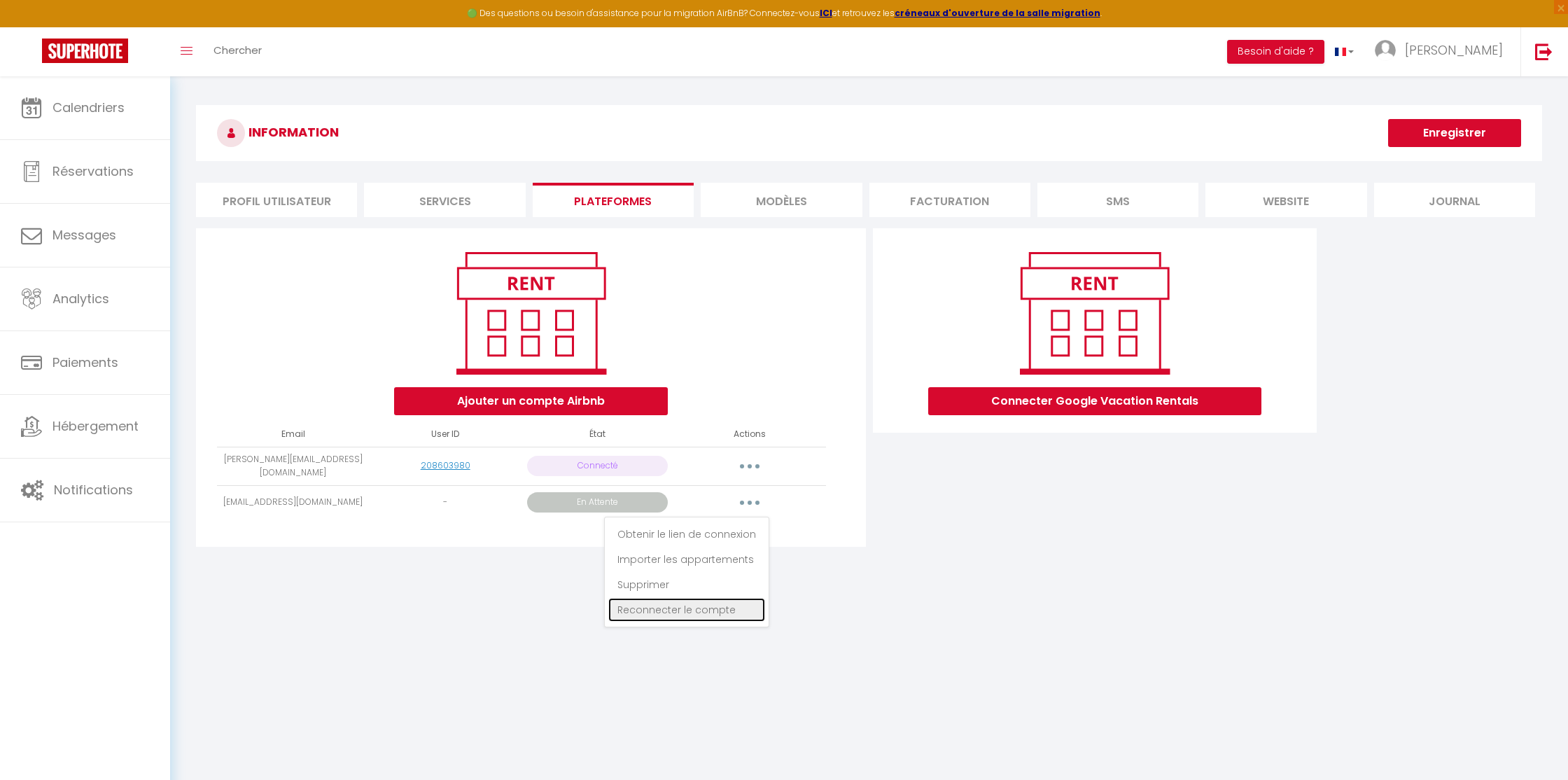
click at [684, 602] on link "Reconnecter le compte" at bounding box center [686, 610] width 157 height 24
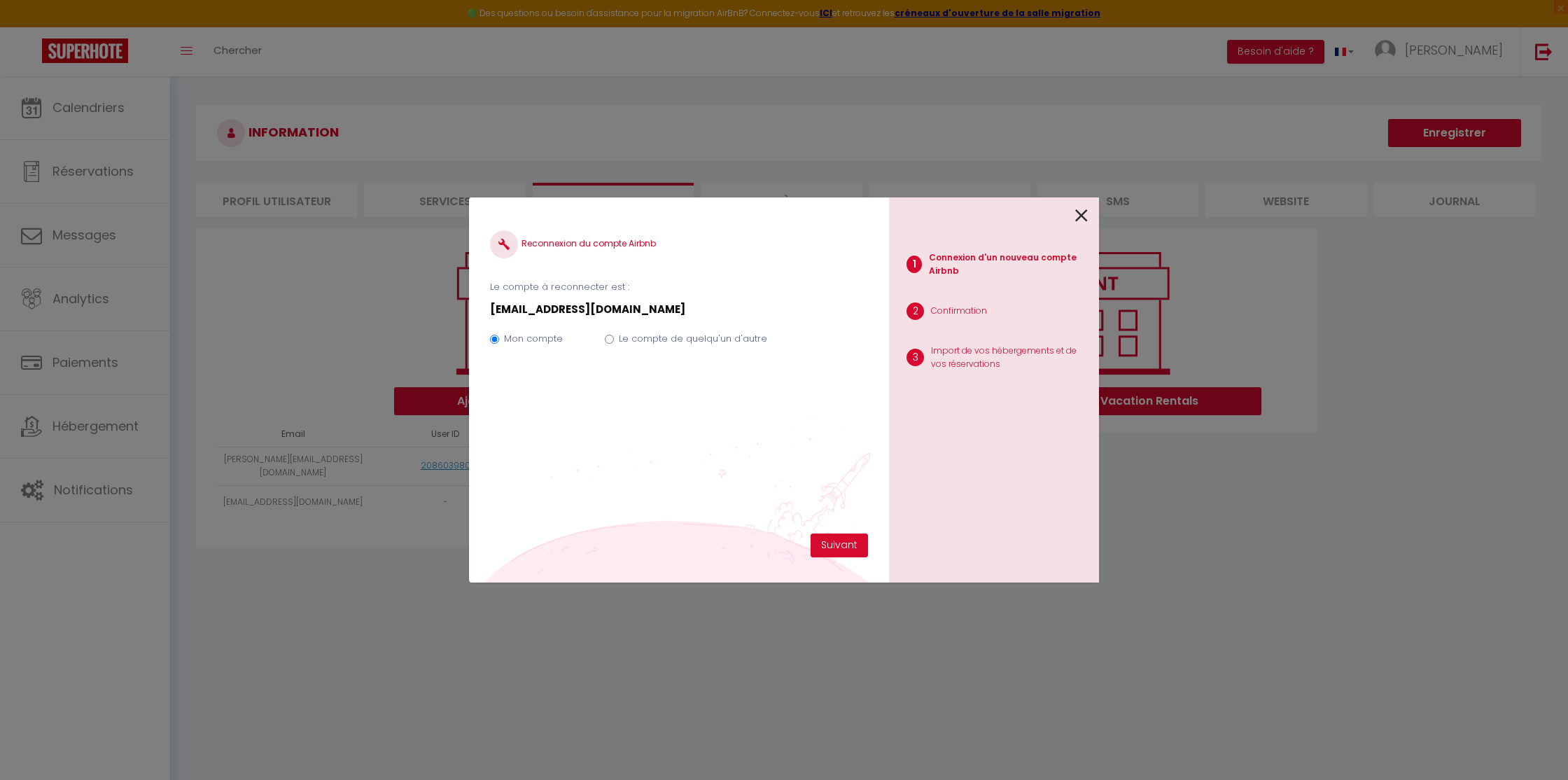
click at [681, 335] on label "Le compte de quelqu'un d'autre" at bounding box center [693, 338] width 149 height 14
click at [614, 335] on input "Le compte de quelqu'un d'autre" at bounding box center [609, 339] width 9 height 9
drag, startPoint x: 498, startPoint y: 406, endPoint x: 626, endPoint y: 407, distance: 128.0
click at [626, 407] on input "[EMAIL_ADDRESS][DOMAIN_NAME]" at bounding box center [678, 408] width 378 height 25
click at [436, 613] on div "Reconnexion du compte Airbnb Le compte à reconnecter est : [EMAIL_ADDRESS][DOMA…" at bounding box center [784, 390] width 1568 height 780
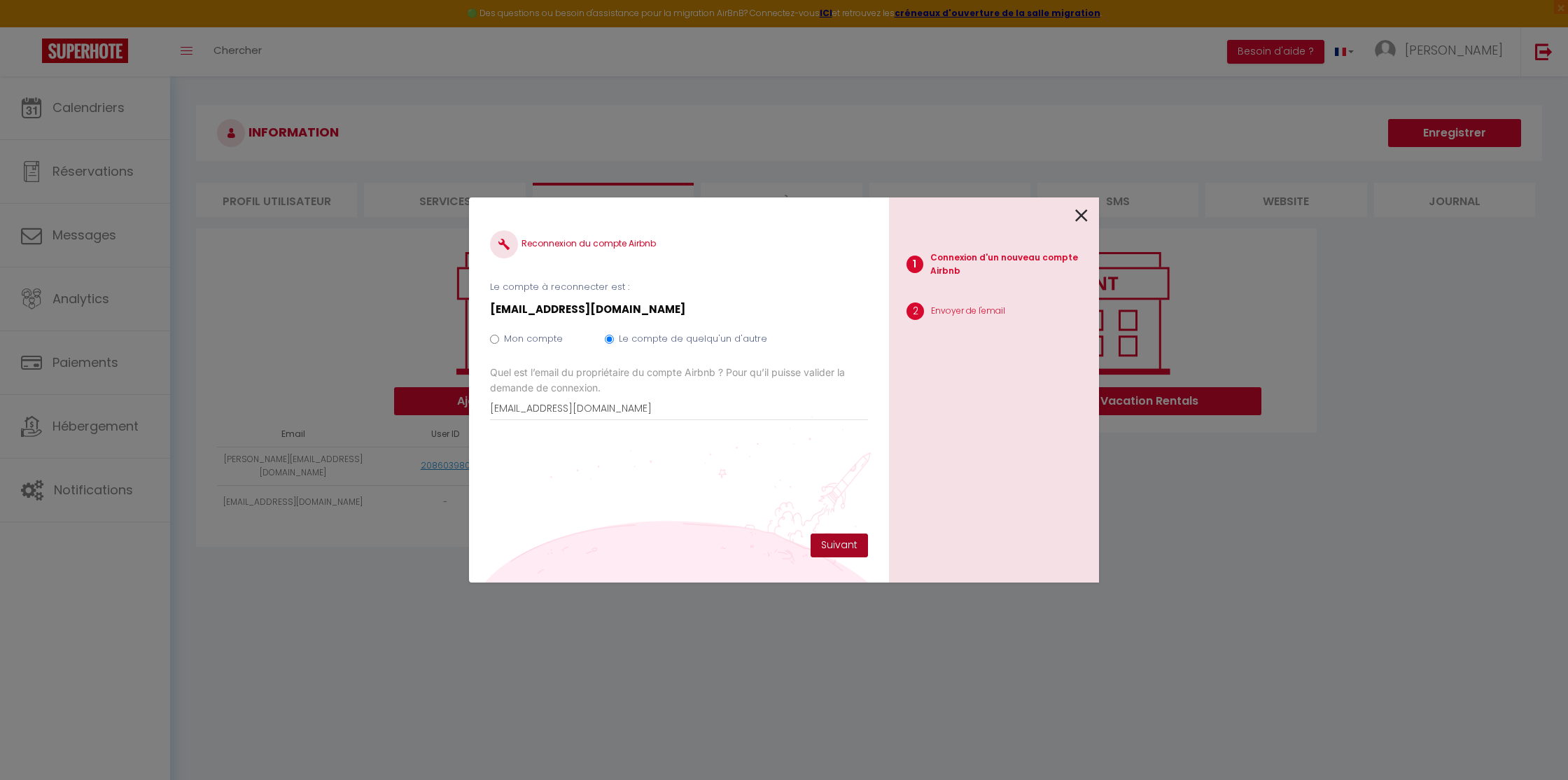
click at [840, 542] on button "Suivant" at bounding box center [839, 545] width 57 height 24
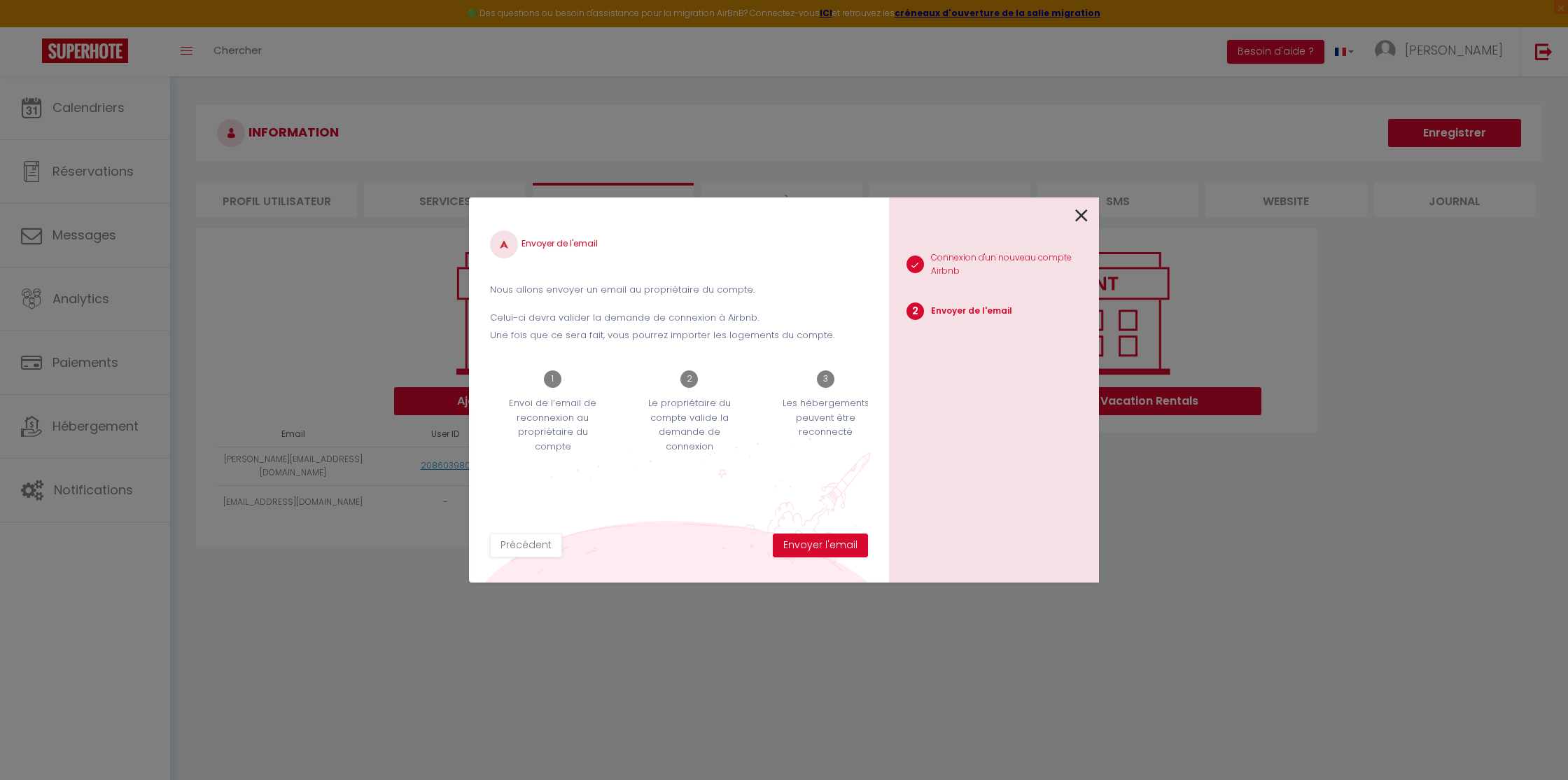
click at [1075, 211] on icon at bounding box center [1082, 215] width 13 height 21
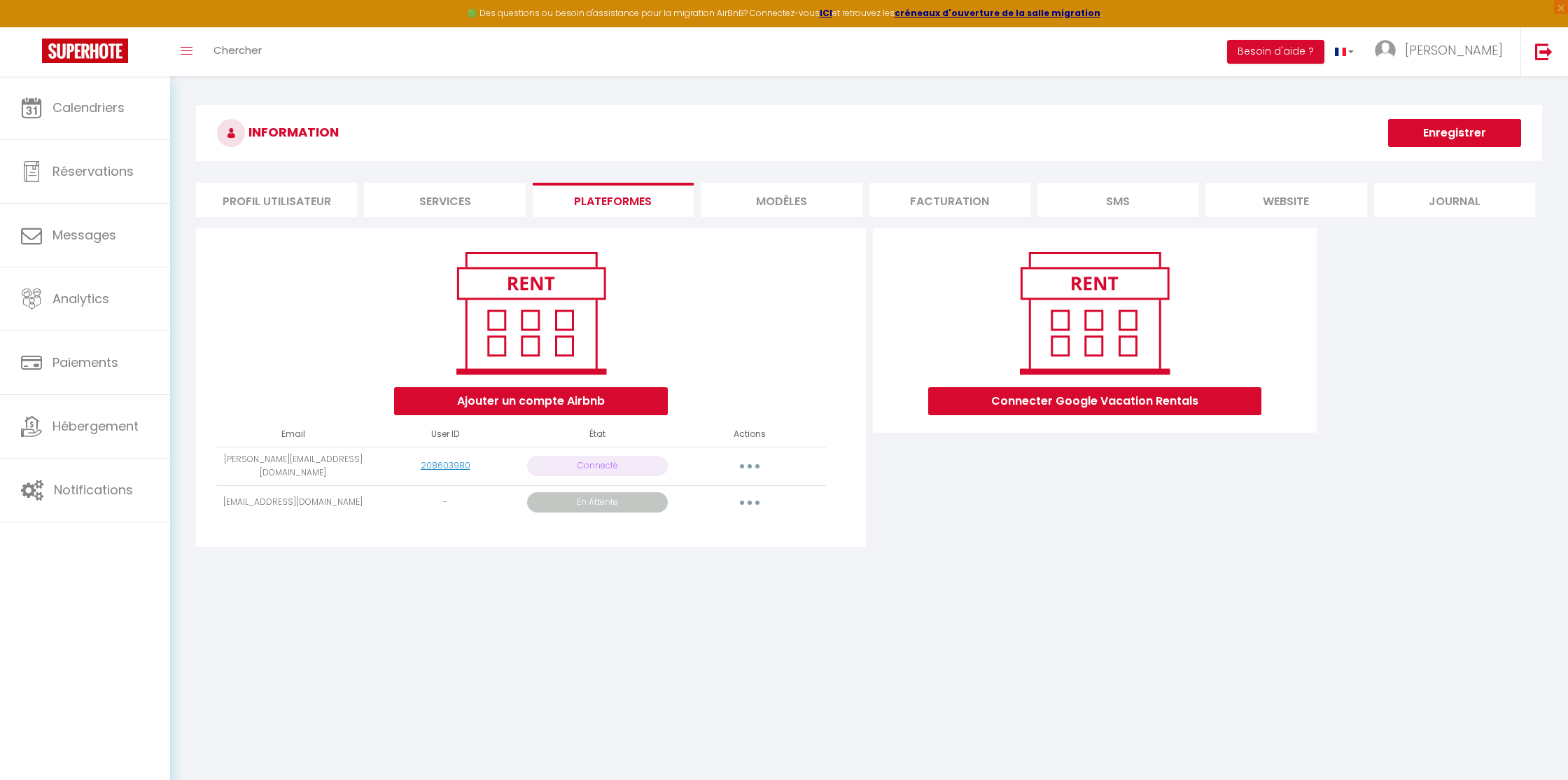
drag, startPoint x: 556, startPoint y: 493, endPoint x: 675, endPoint y: 492, distance: 119.0
click at [675, 492] on tr "[EMAIL_ADDRESS][DOMAIN_NAME] - En Attente Obtenir le lien de connexion Importer…" at bounding box center [521, 503] width 608 height 34
click at [1348, 396] on div "Ajouter un compte Airbnb Email User ID État Actions [PERSON_NAME][EMAIL_ADDRESS…" at bounding box center [869, 391] width 1353 height 327
click at [1543, 50] on img at bounding box center [1544, 51] width 17 height 17
